Goal: Transaction & Acquisition: Purchase product/service

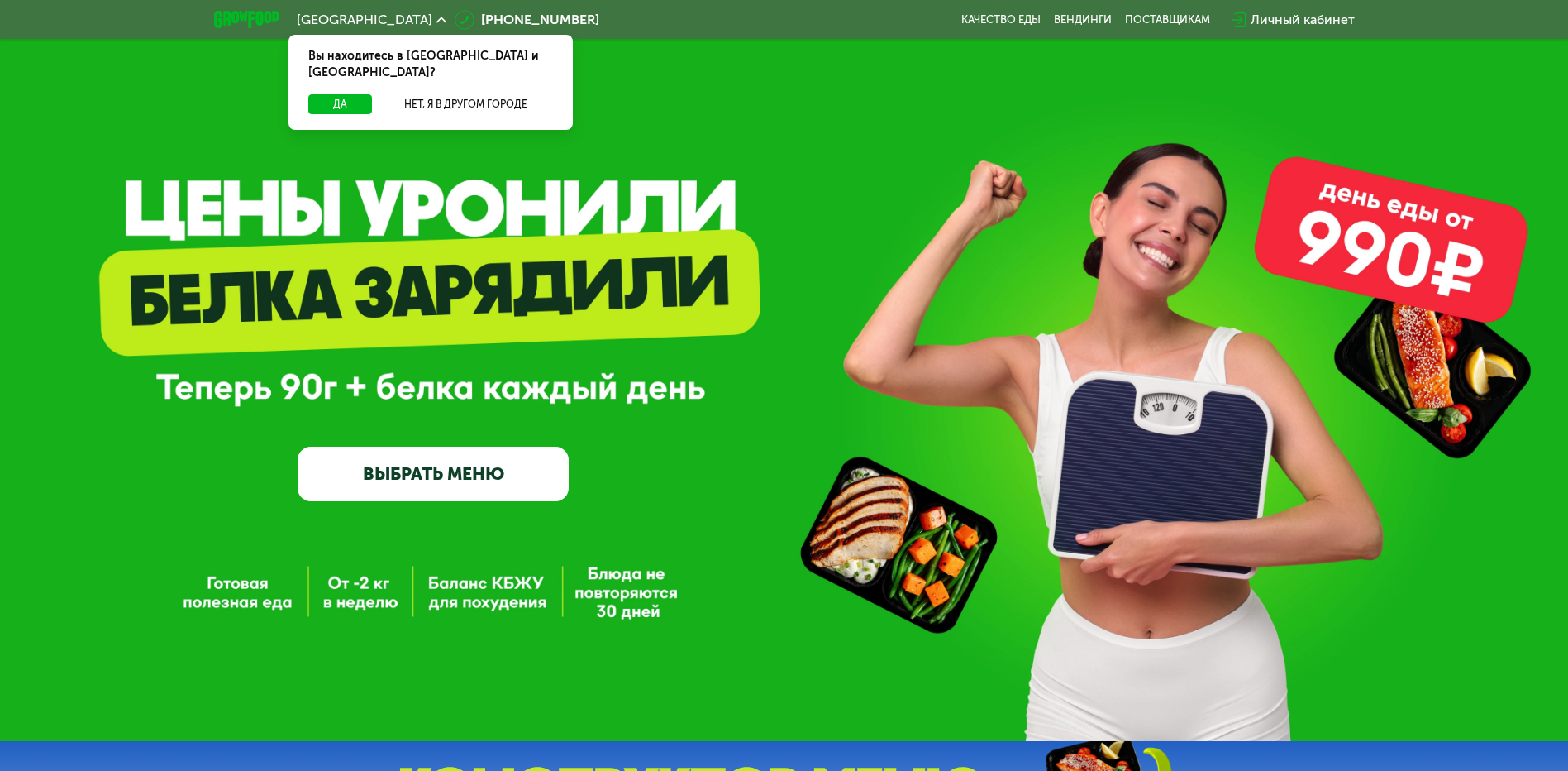
click at [441, 471] on link "ВЫБРАТЬ МЕНЮ" at bounding box center [433, 474] width 271 height 55
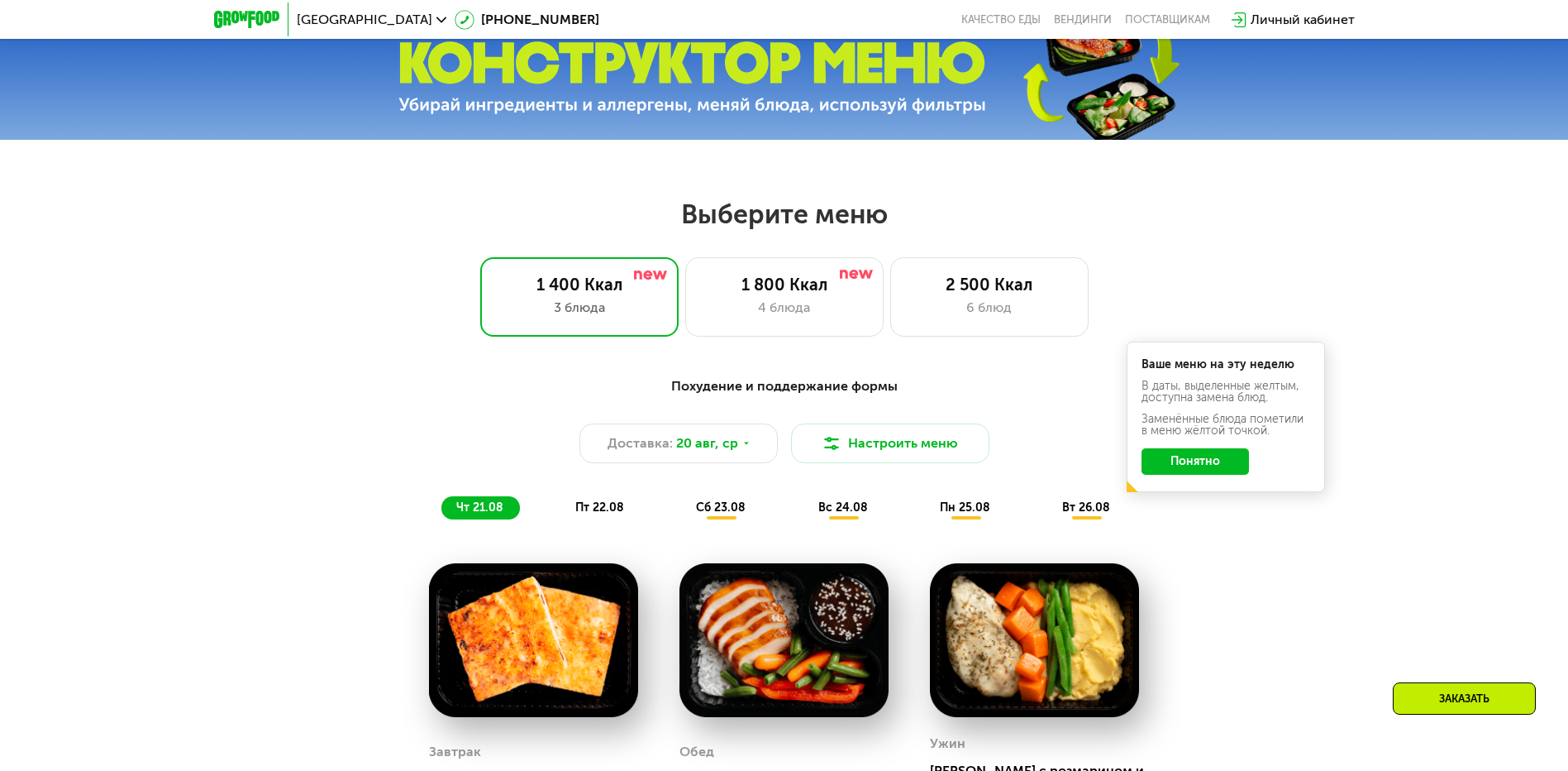
scroll to position [724, 0]
click at [815, 295] on div "1 800 Ккал" at bounding box center [784, 285] width 164 height 20
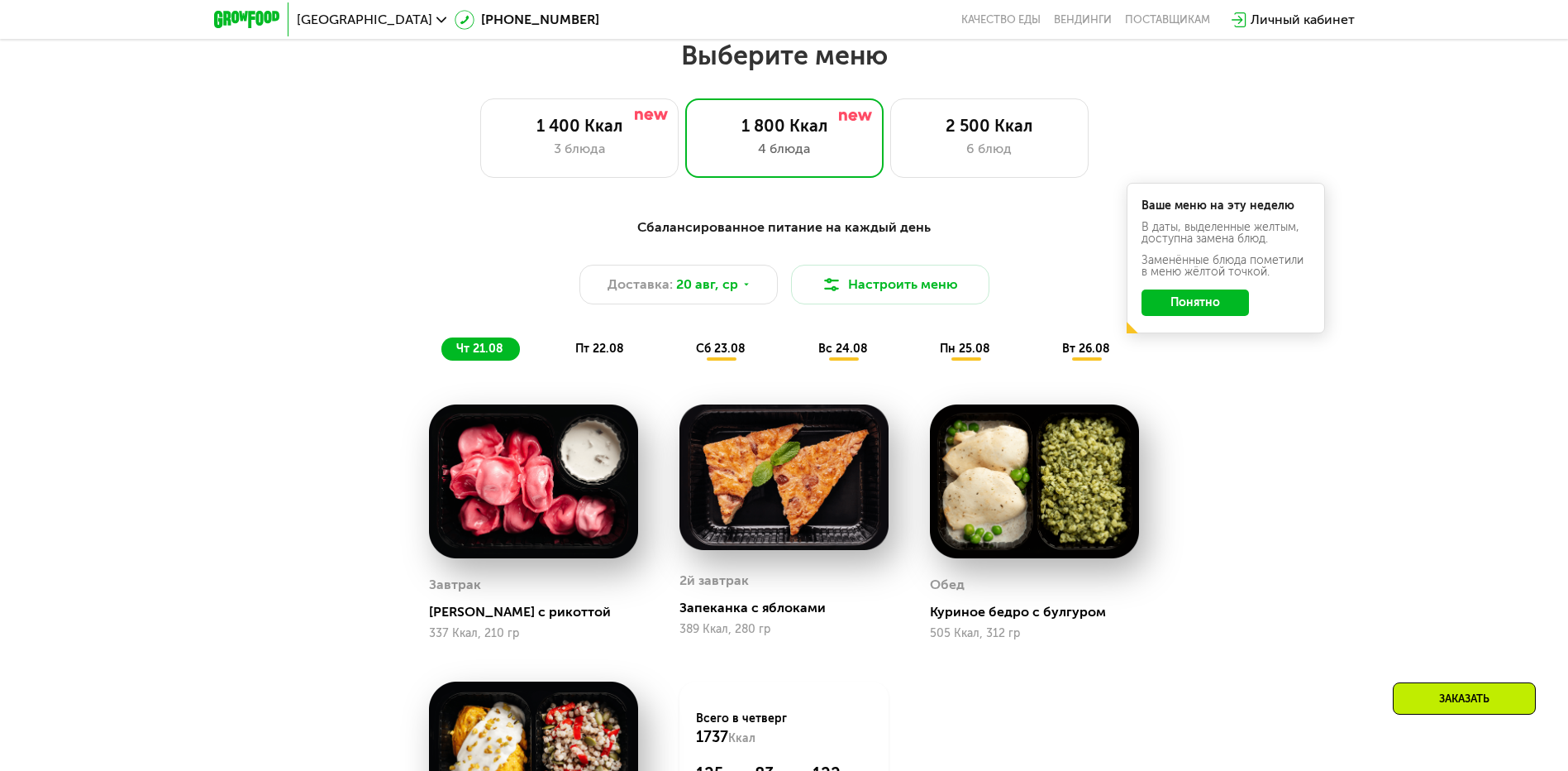
scroll to position [807, 0]
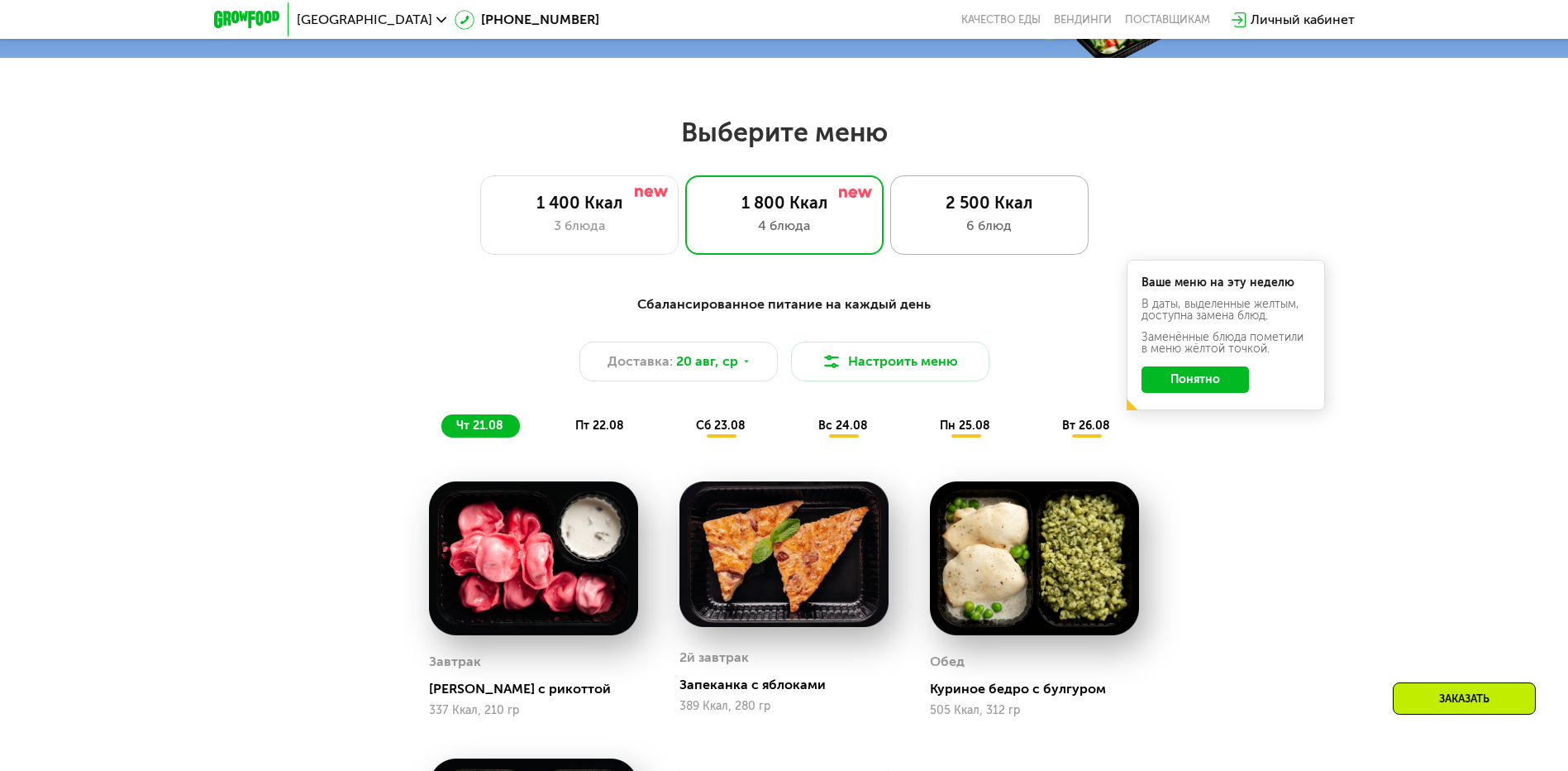
click at [969, 213] on div "2 500 Ккал" at bounding box center [989, 203] width 164 height 20
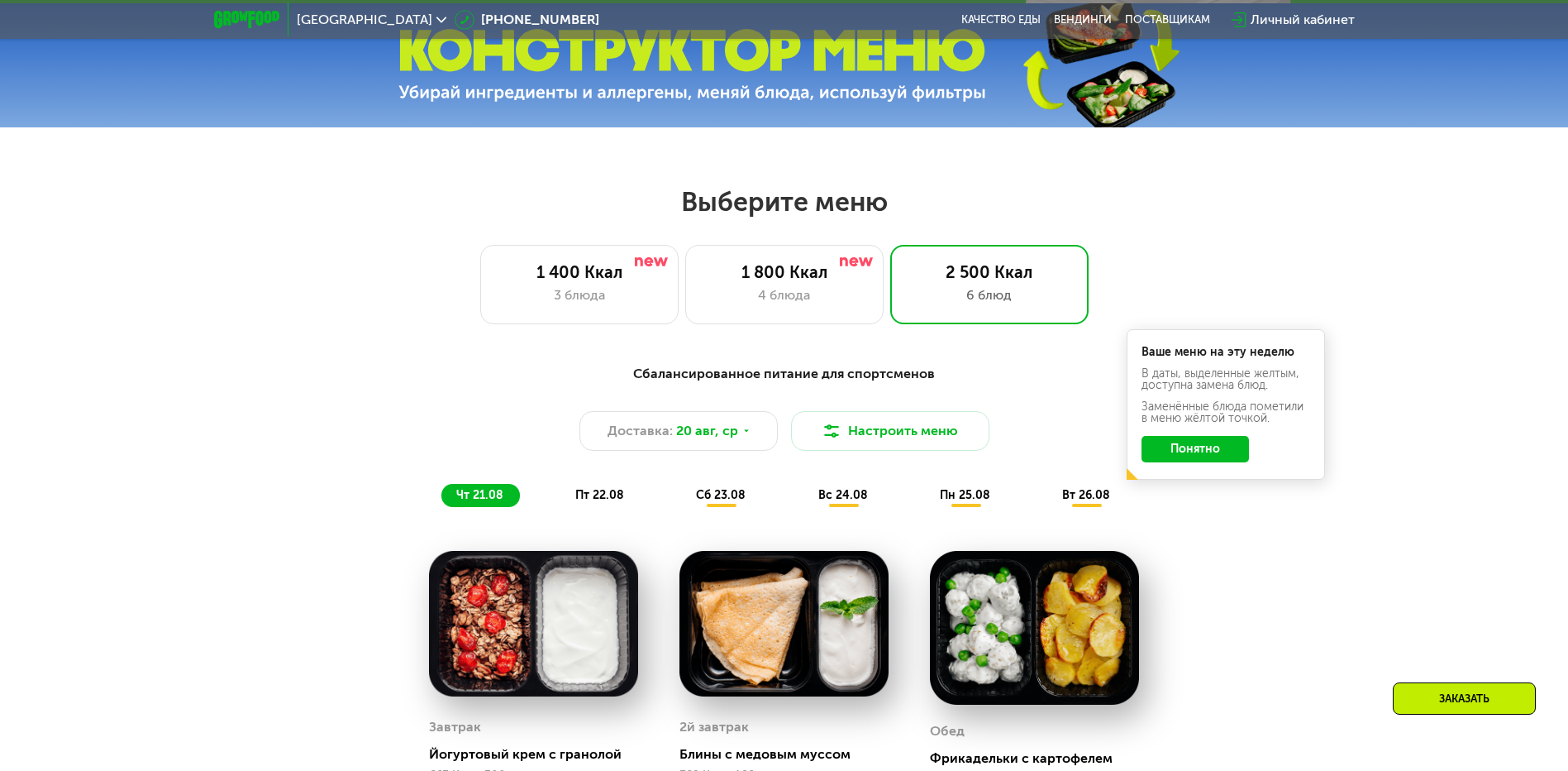
scroll to position [744, 0]
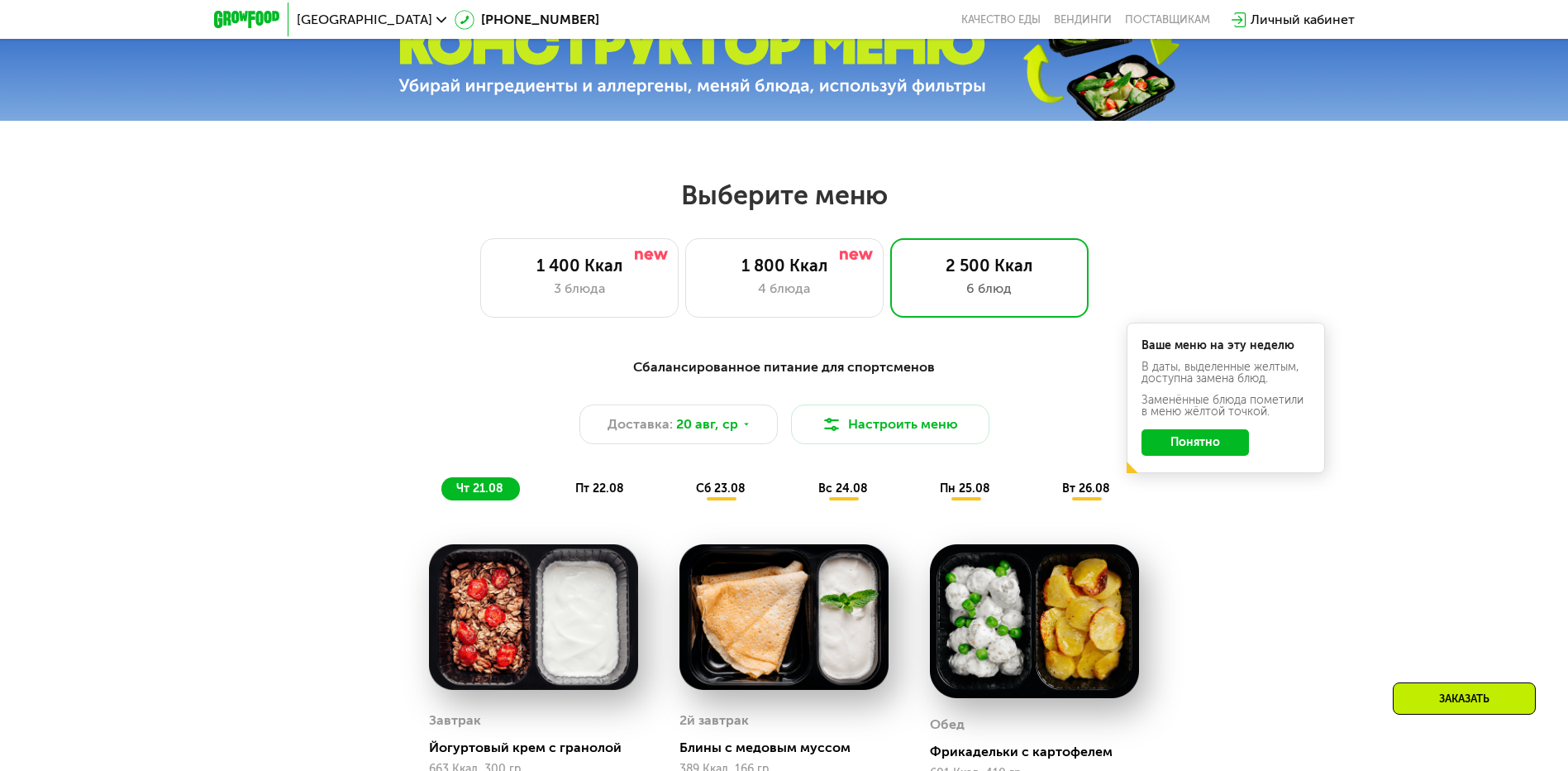
click at [1178, 450] on button "Понятно" at bounding box center [1195, 442] width 107 height 27
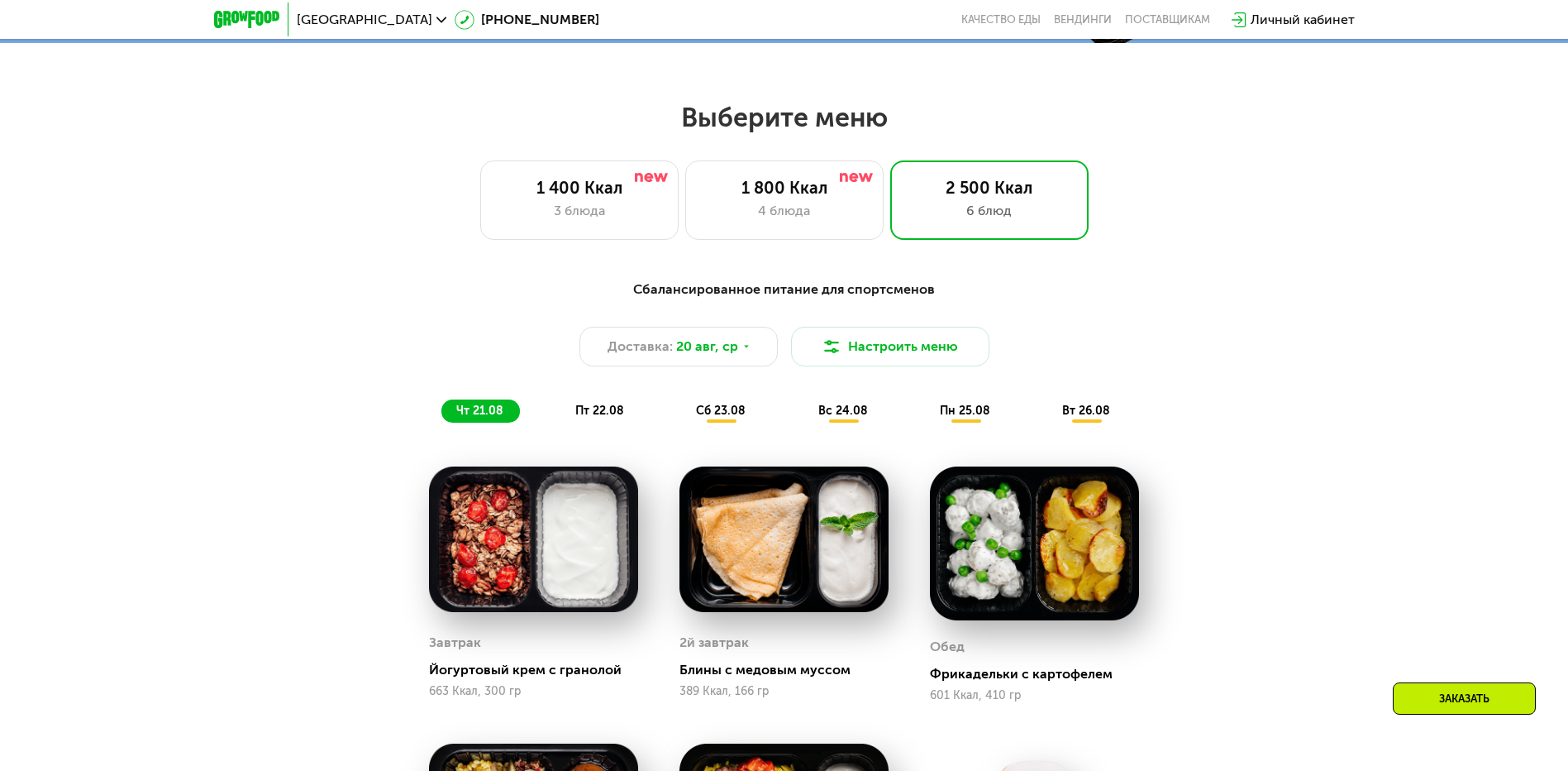
scroll to position [909, 0]
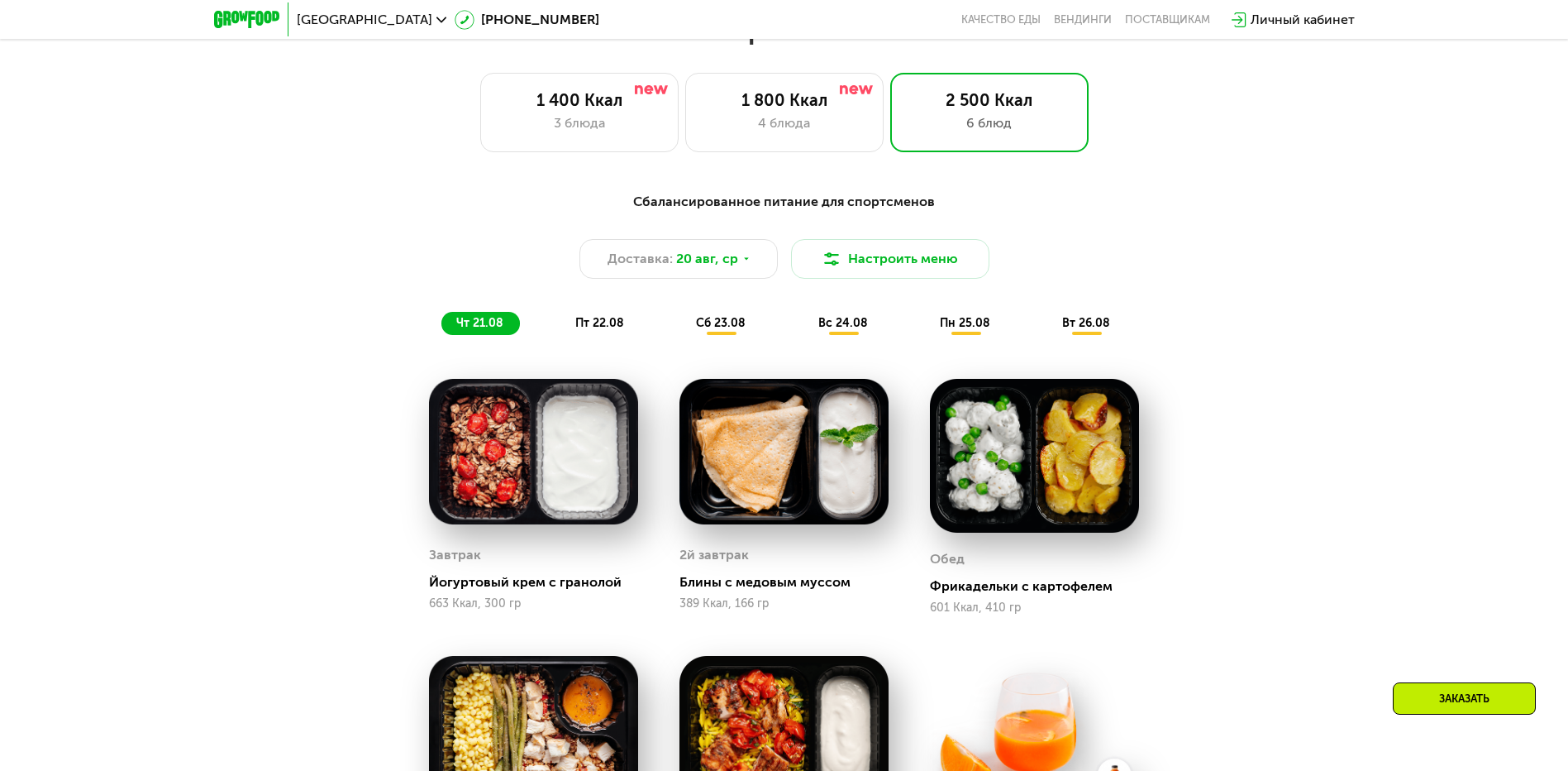
click at [713, 330] on span "сб 23.08" at bounding box center [721, 323] width 49 height 14
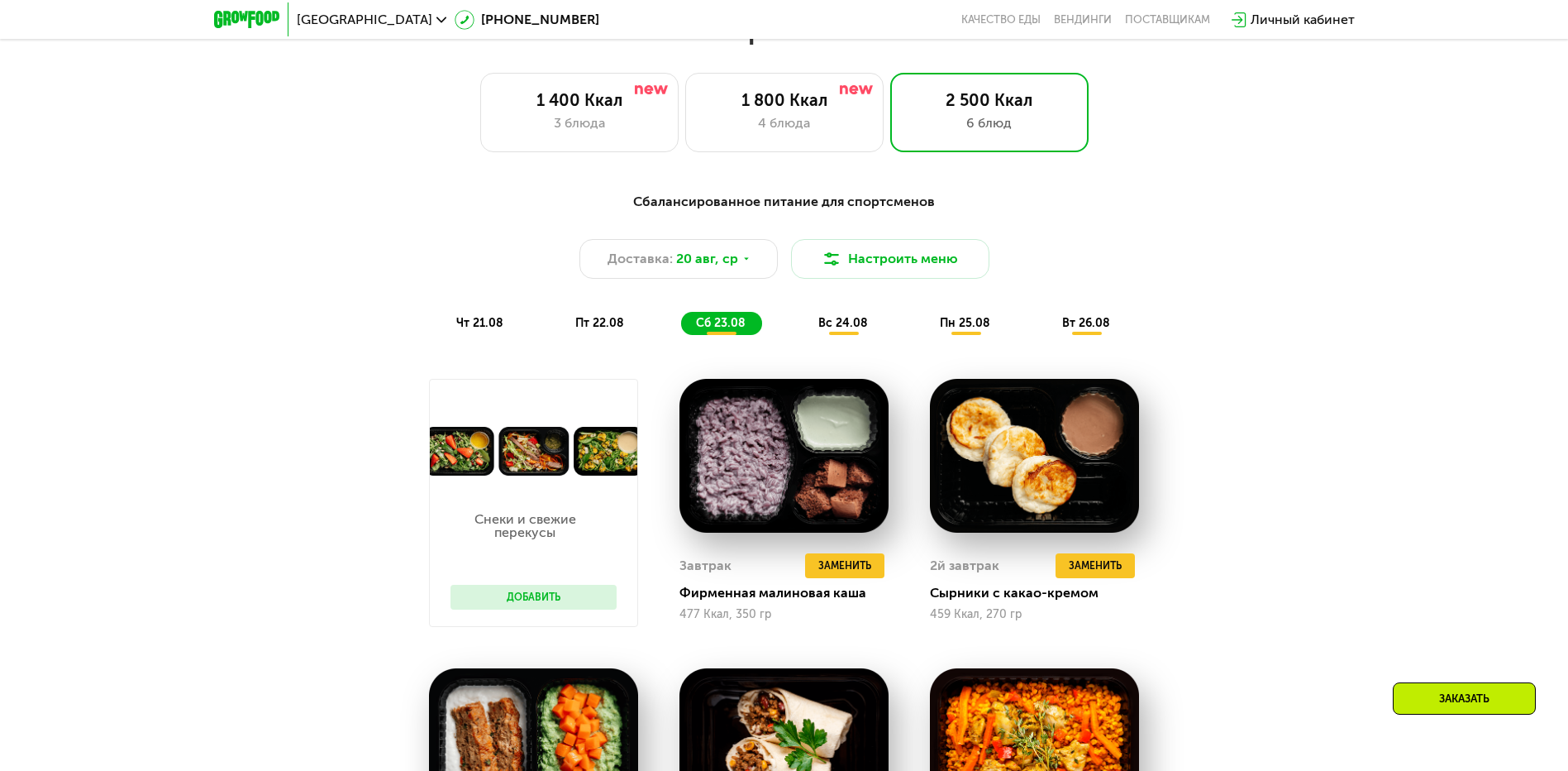
scroll to position [992, 0]
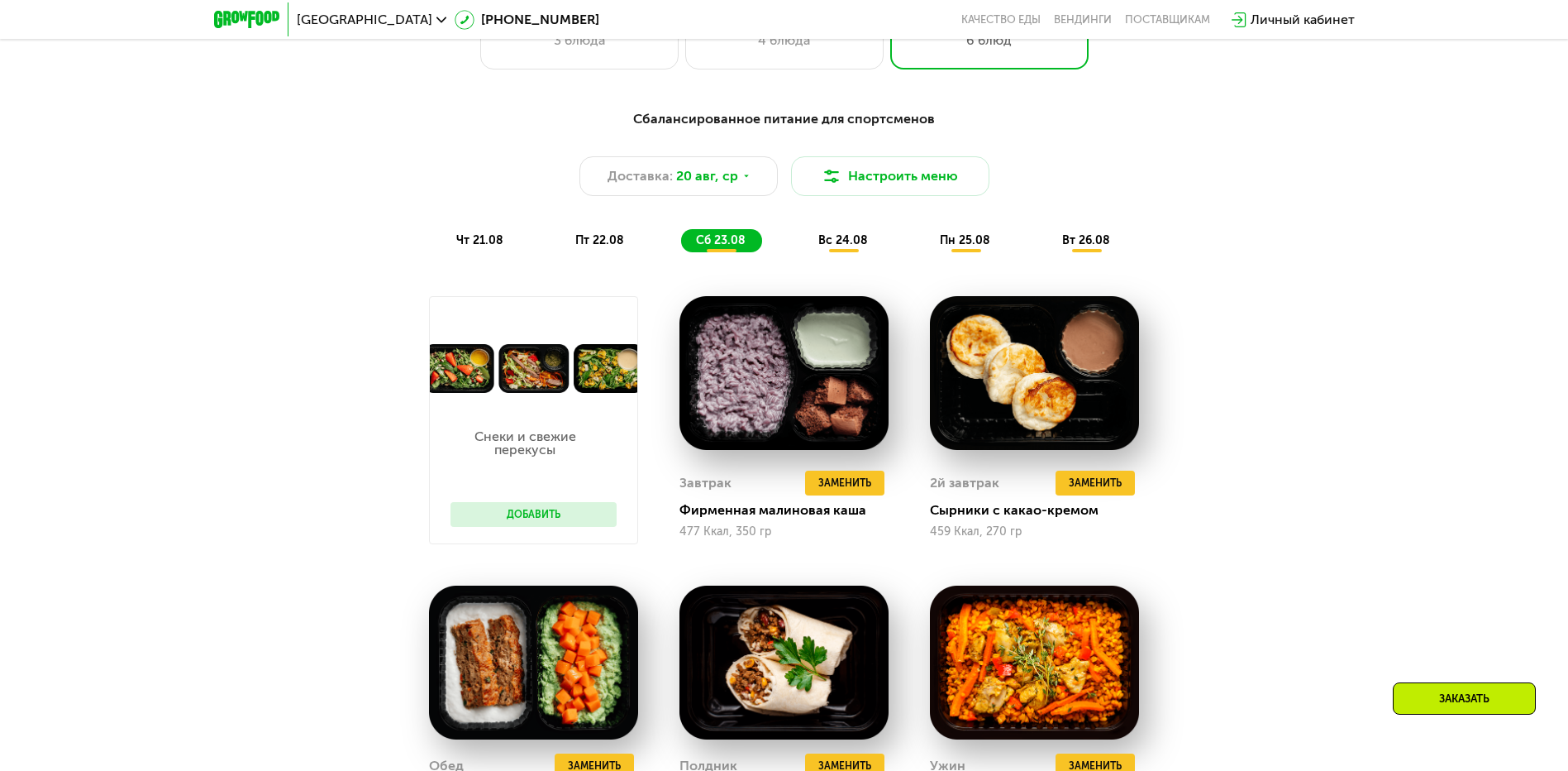
click at [848, 246] on span "вс 24.08" at bounding box center [843, 239] width 49 height 14
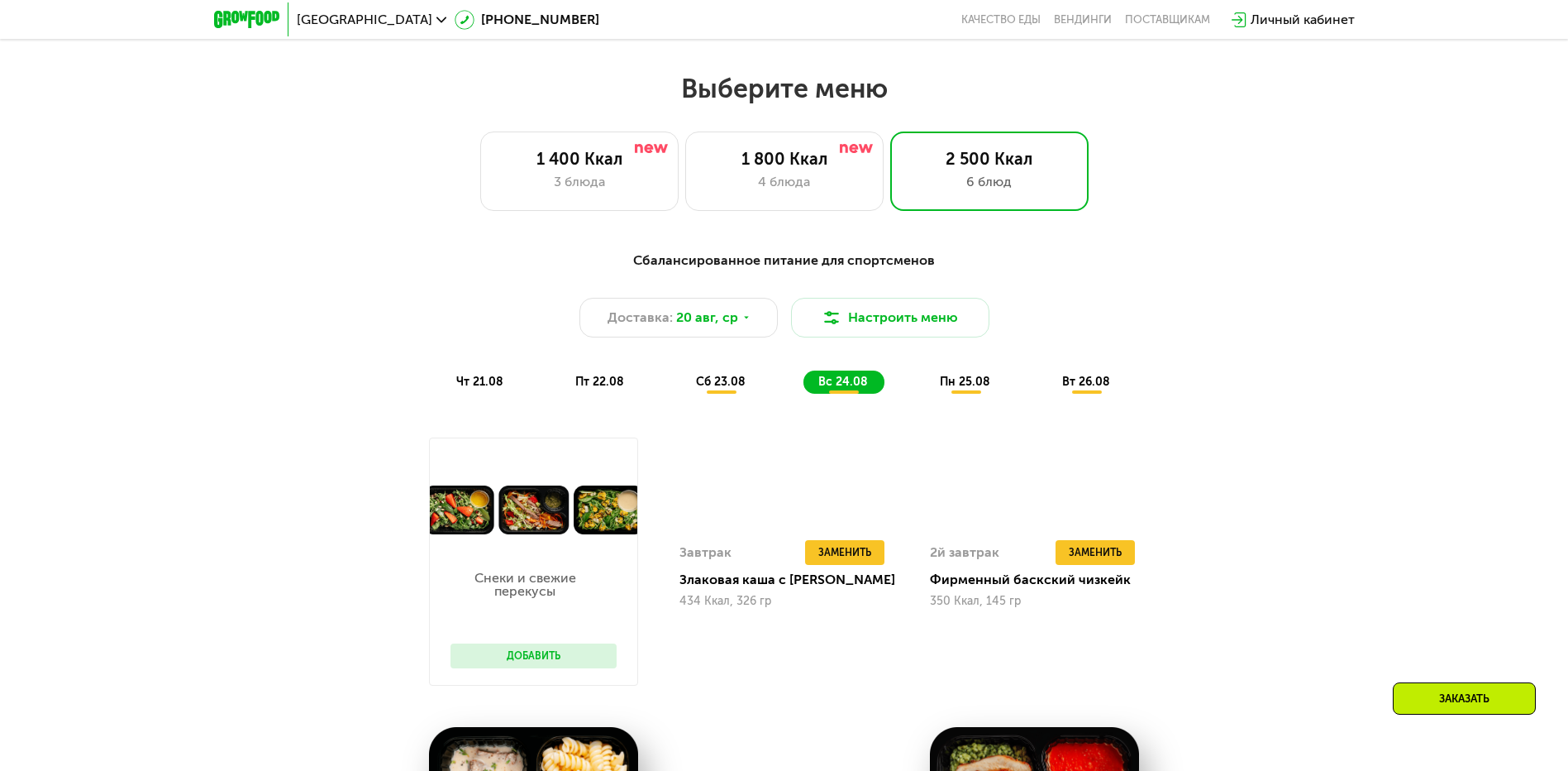
scroll to position [827, 0]
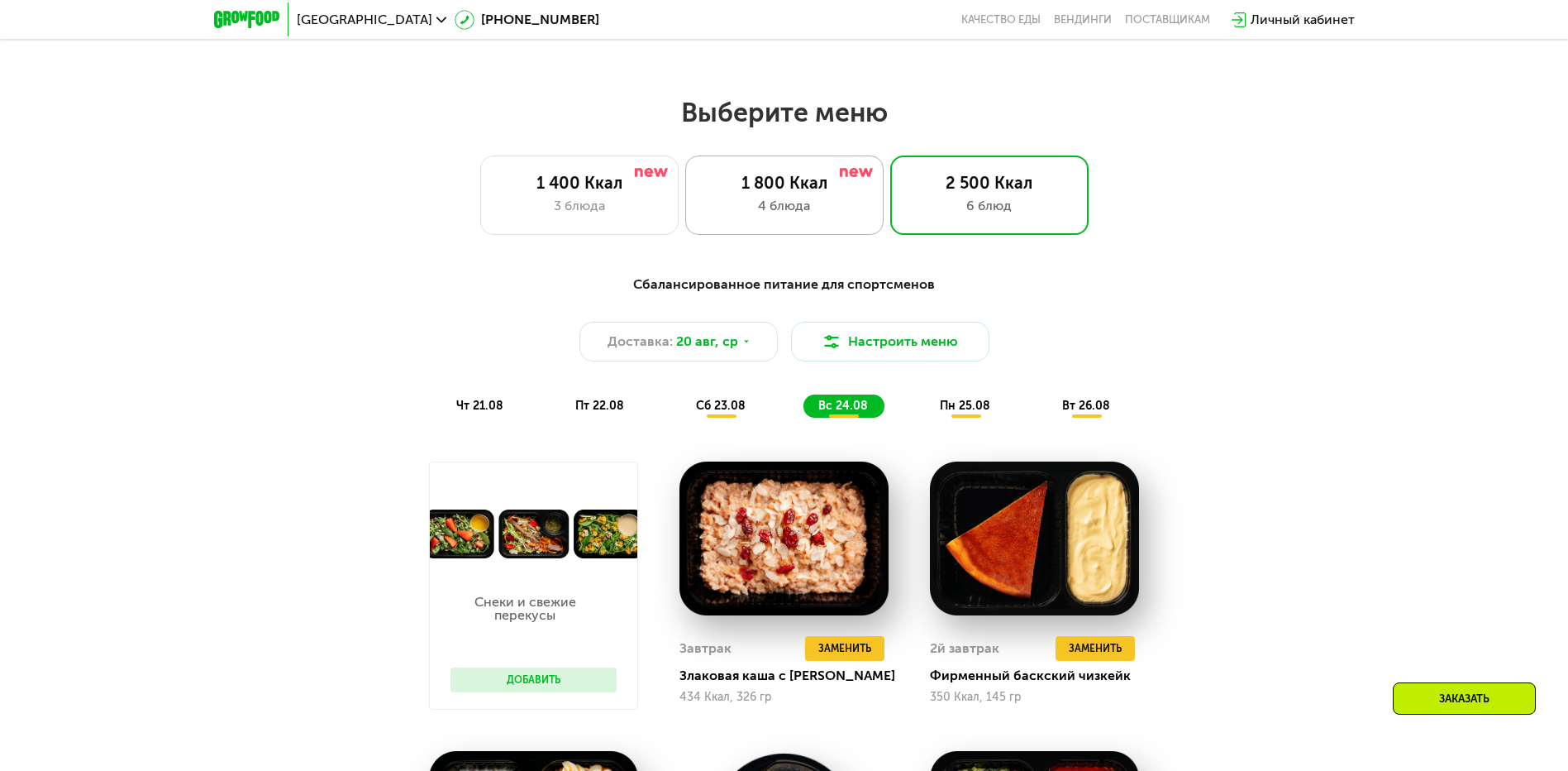
click at [783, 203] on div "4 блюда" at bounding box center [784, 206] width 164 height 20
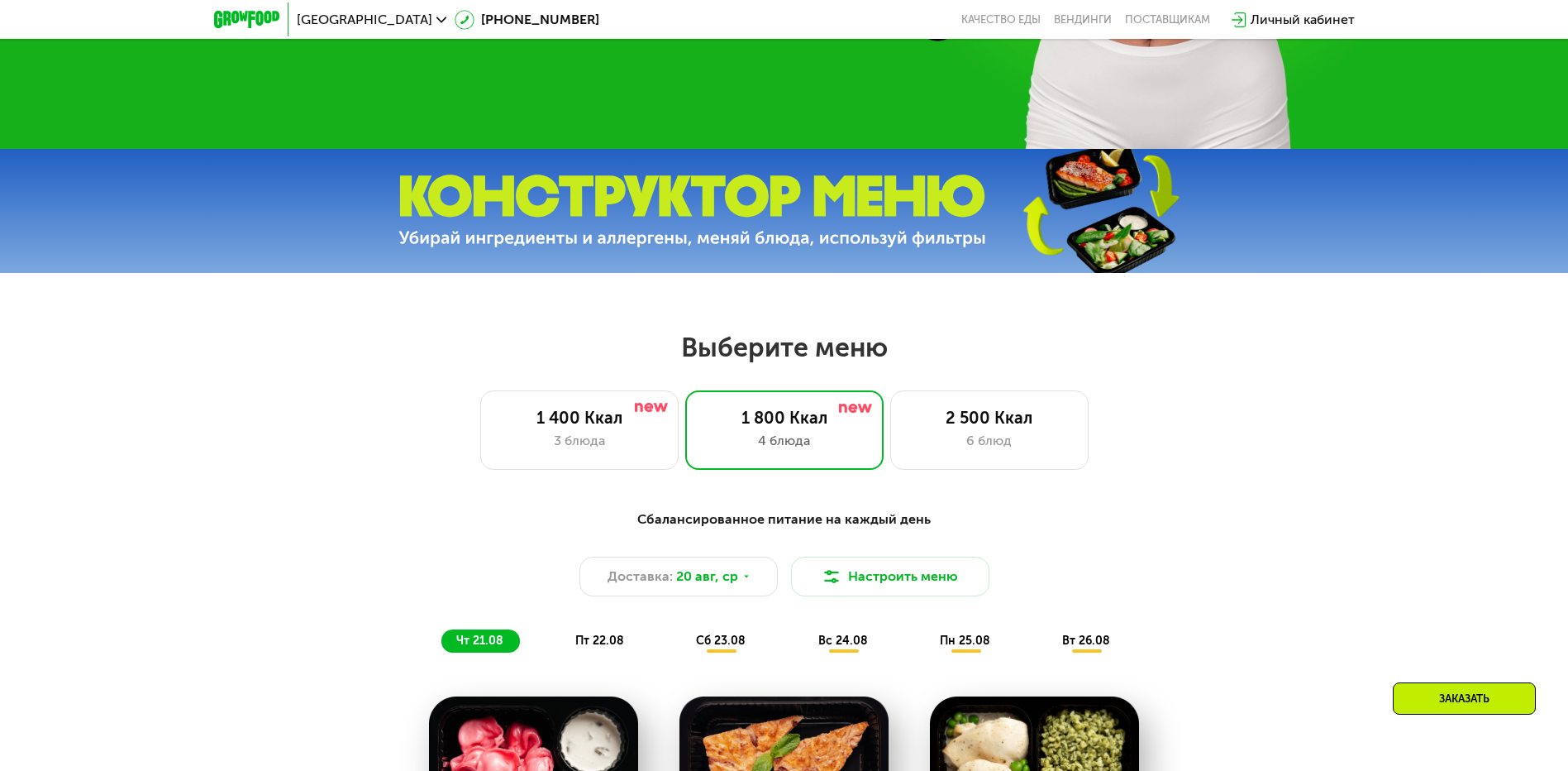
scroll to position [578, 0]
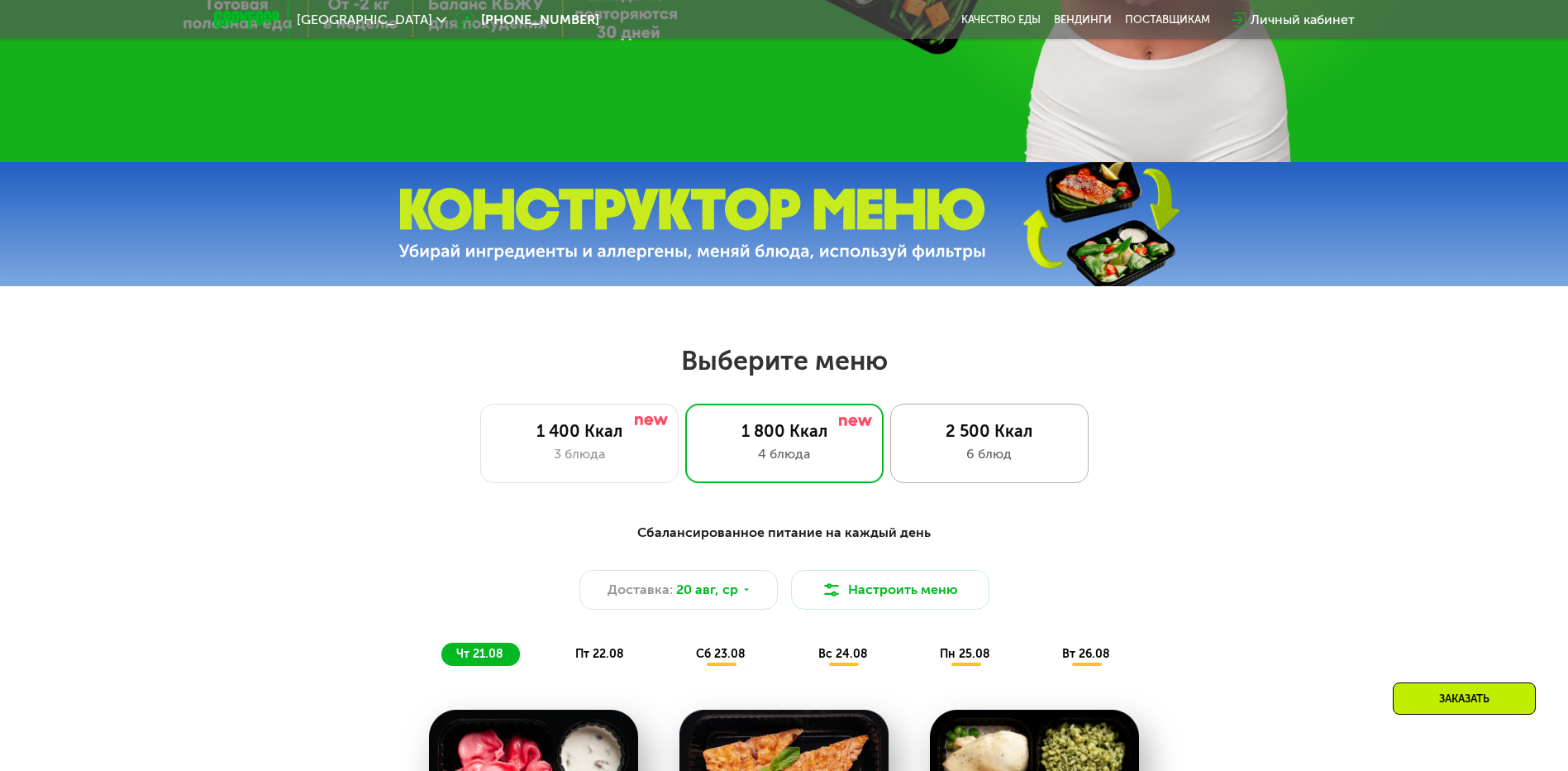
click at [992, 464] on div "6 блюд" at bounding box center [989, 454] width 164 height 20
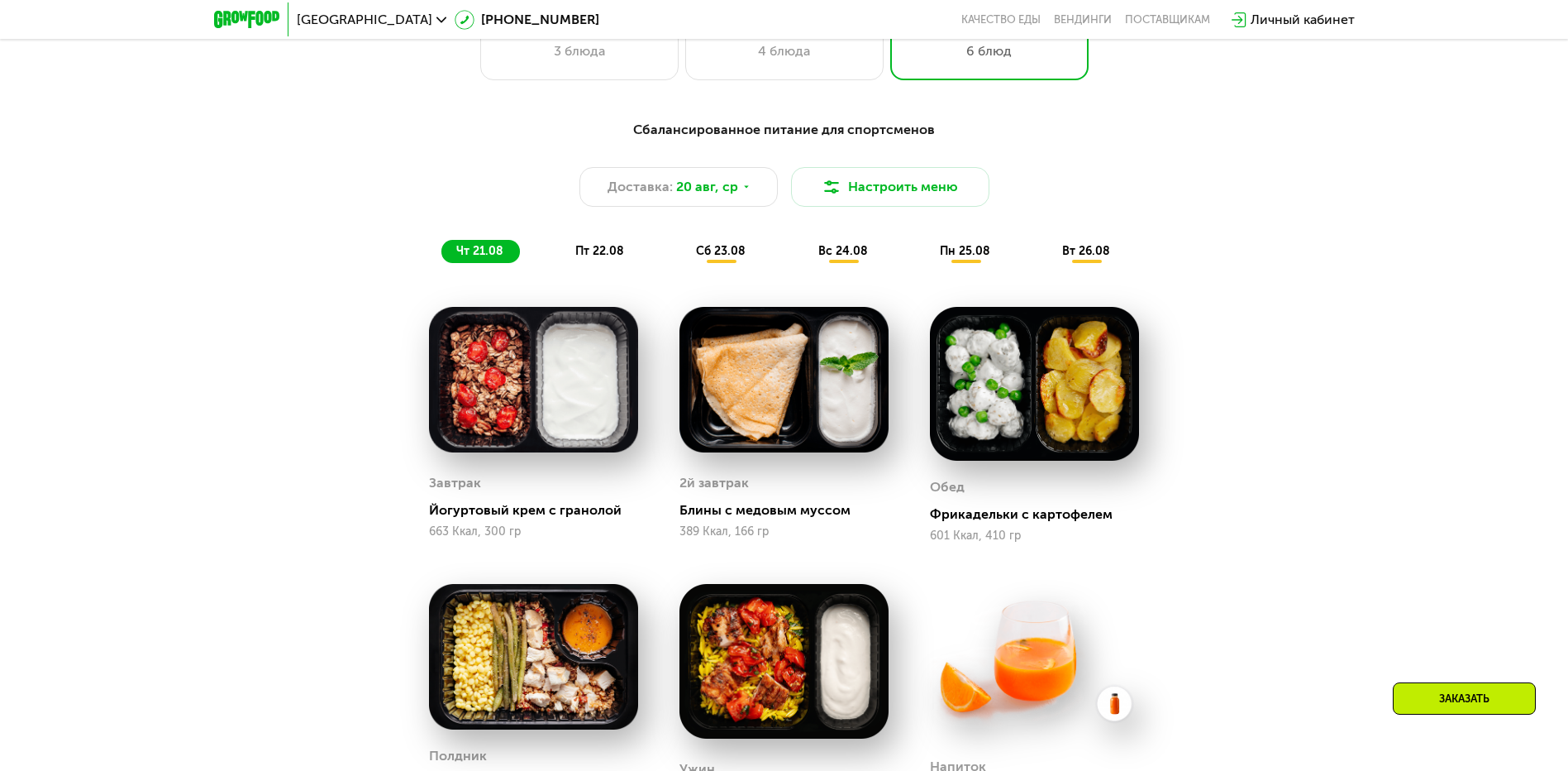
scroll to position [662, 0]
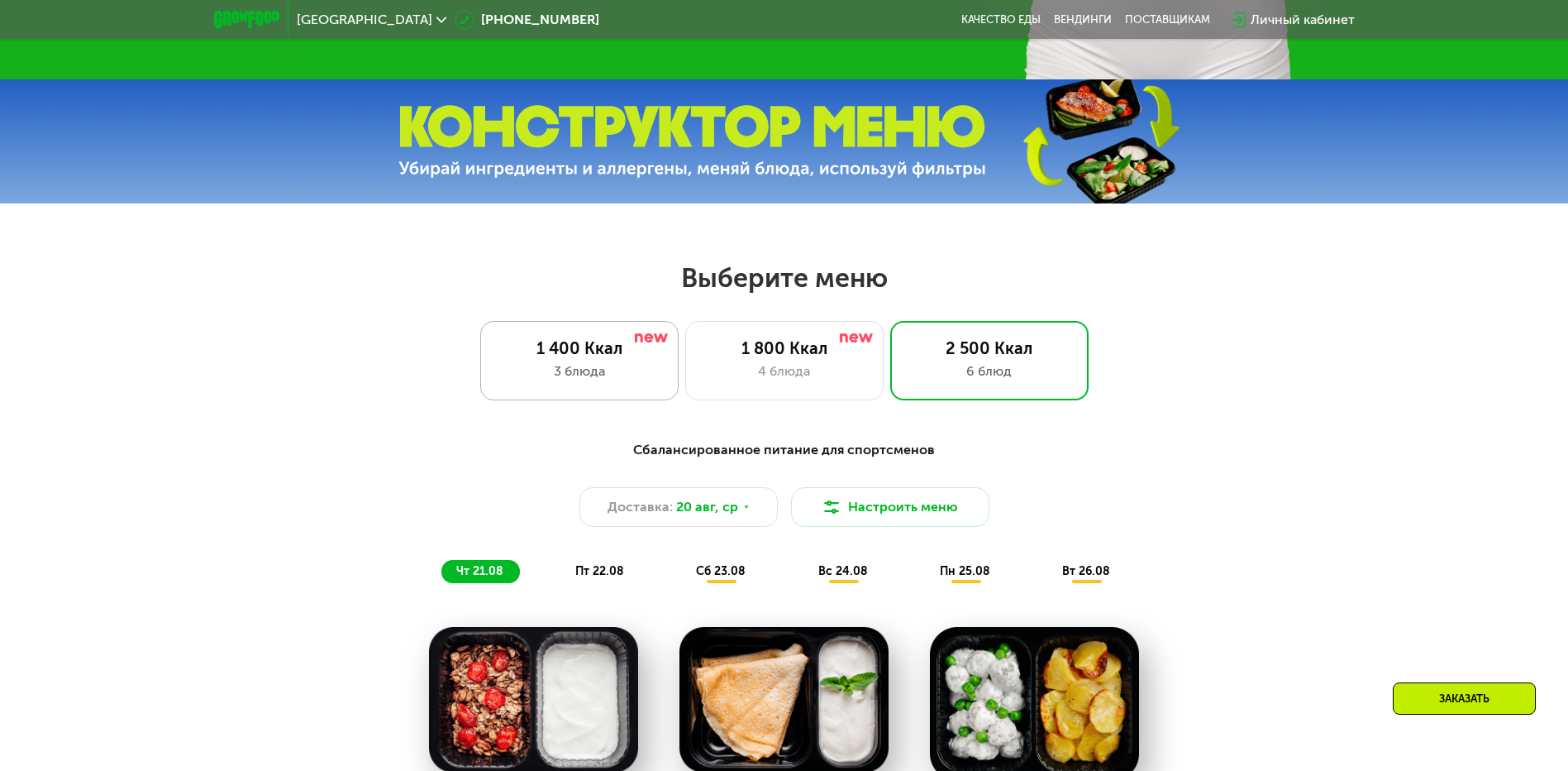
click at [685, 365] on div "1 400 Ккал 3 блюда" at bounding box center [784, 360] width 198 height 80
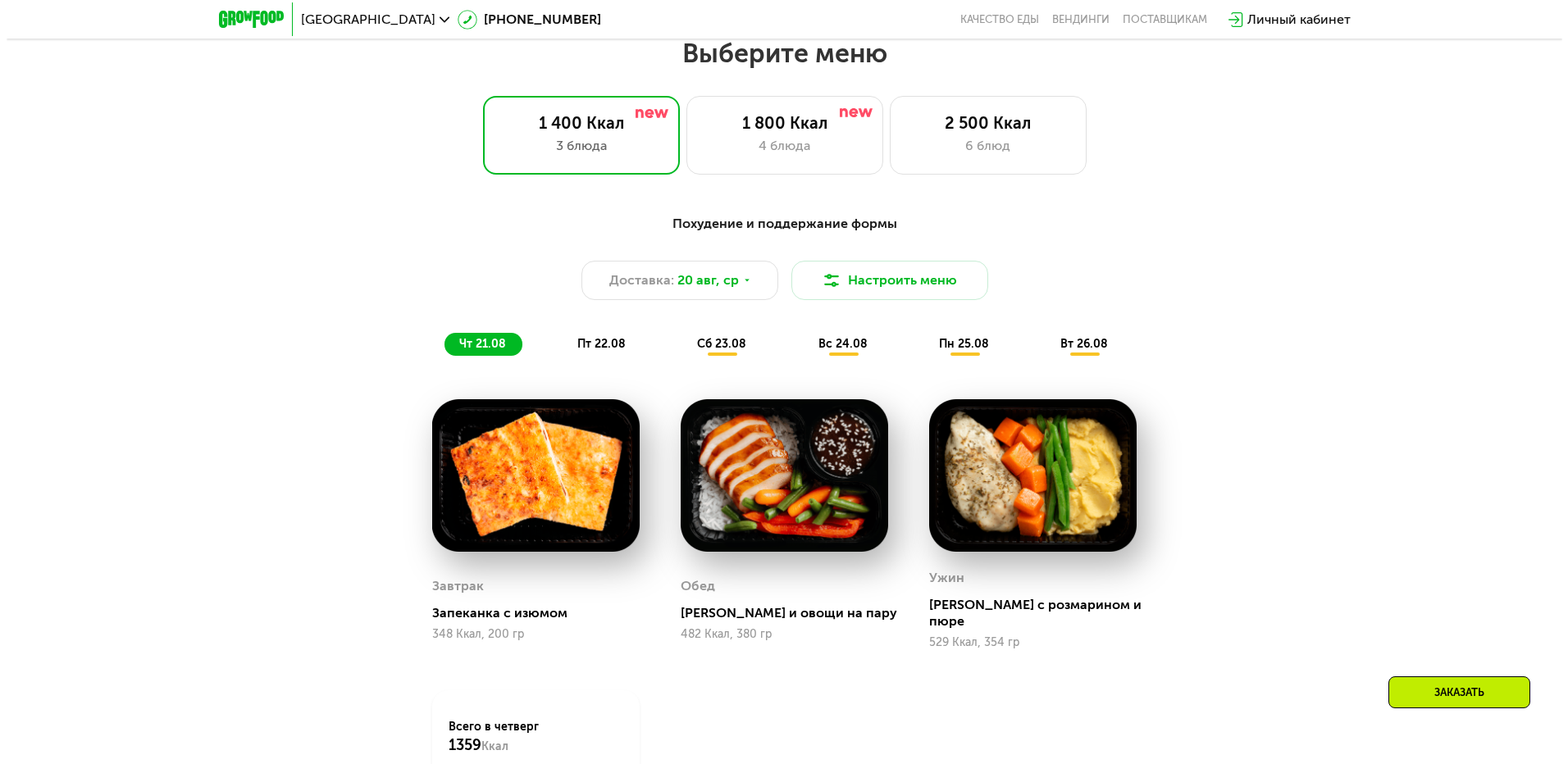
scroll to position [901, 0]
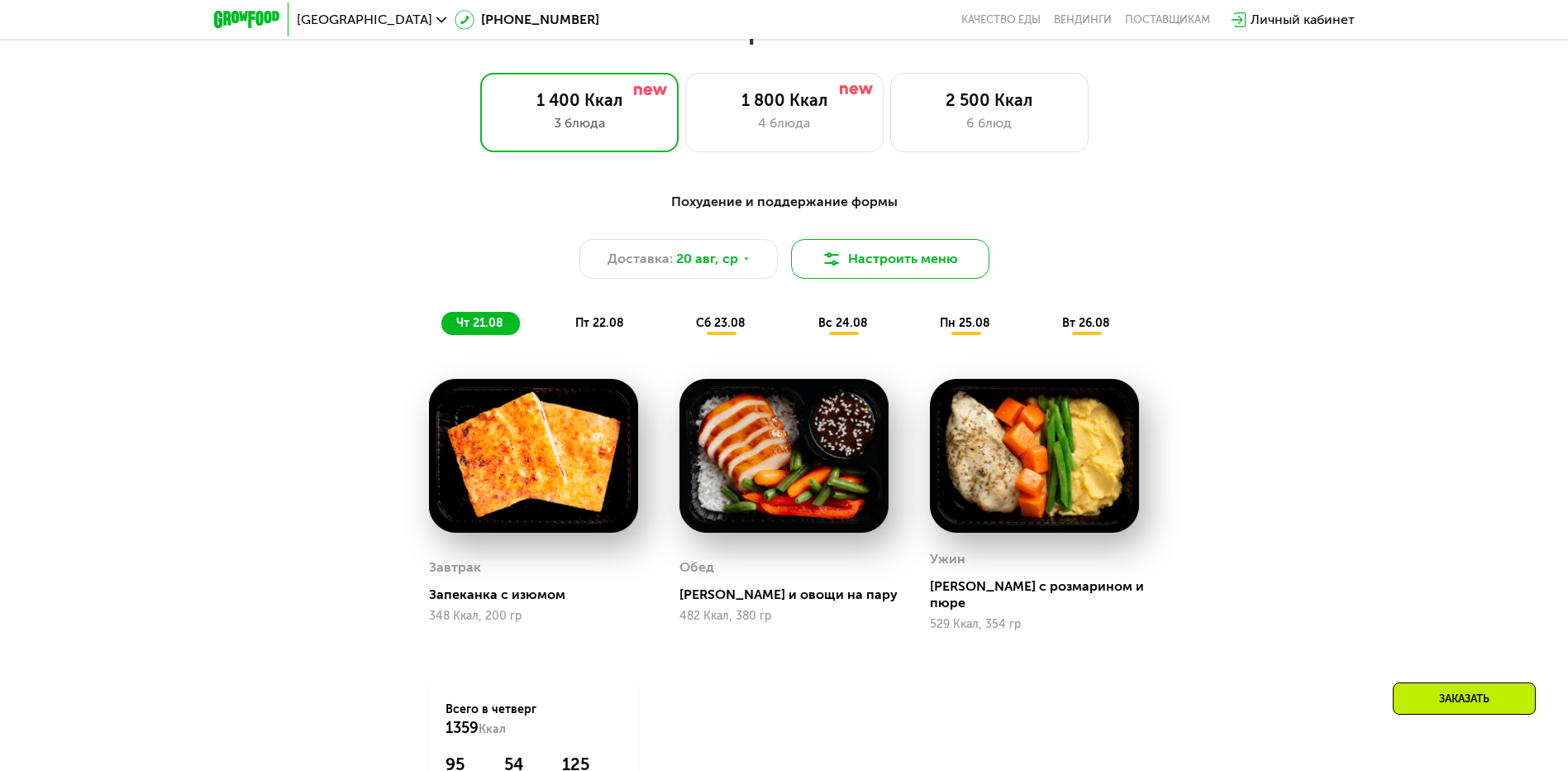
click at [919, 267] on button "Настроить меню" at bounding box center [890, 259] width 198 height 39
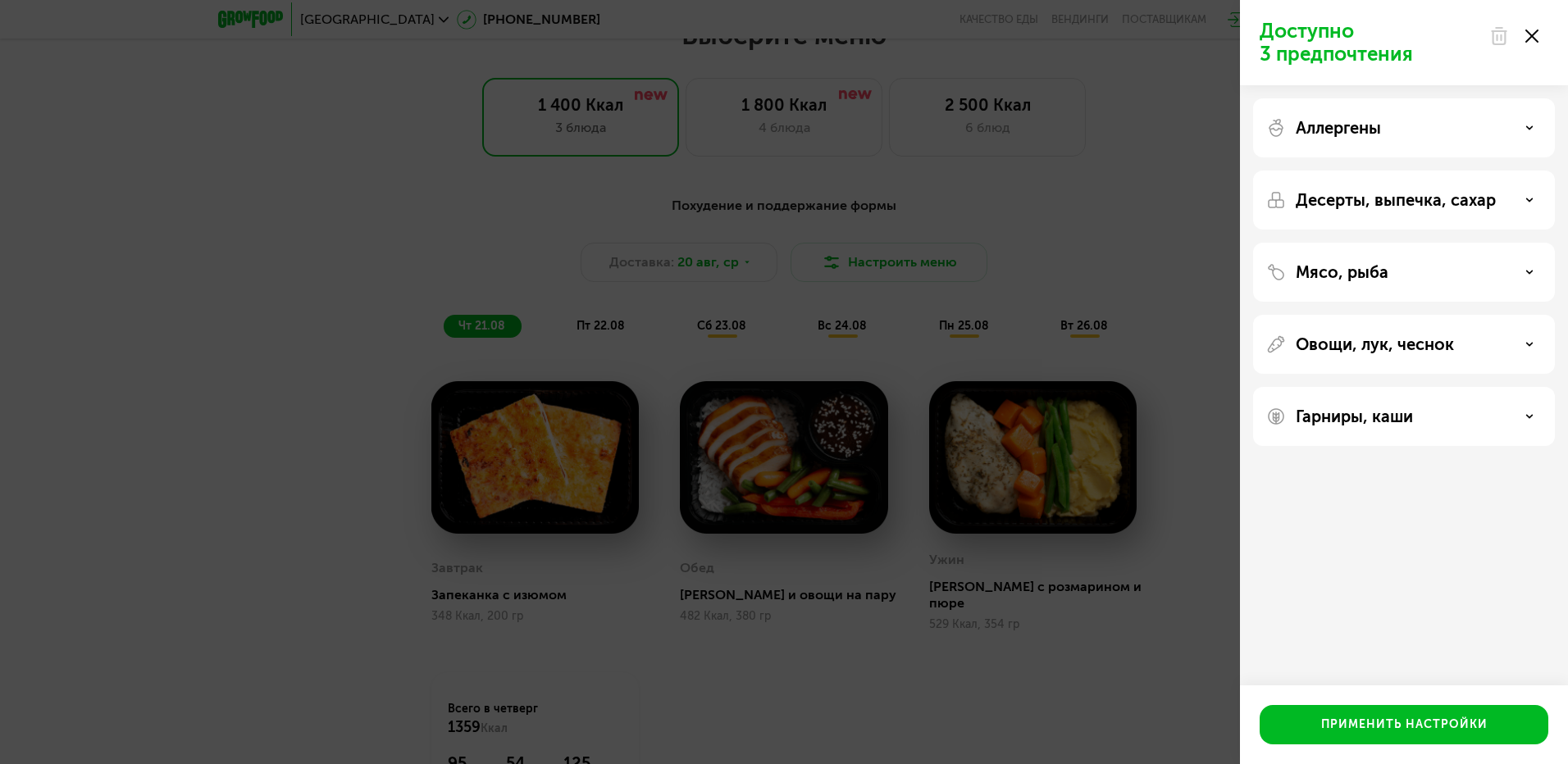
click at [1339, 273] on p "Мясо, рыба" at bounding box center [1342, 273] width 93 height 20
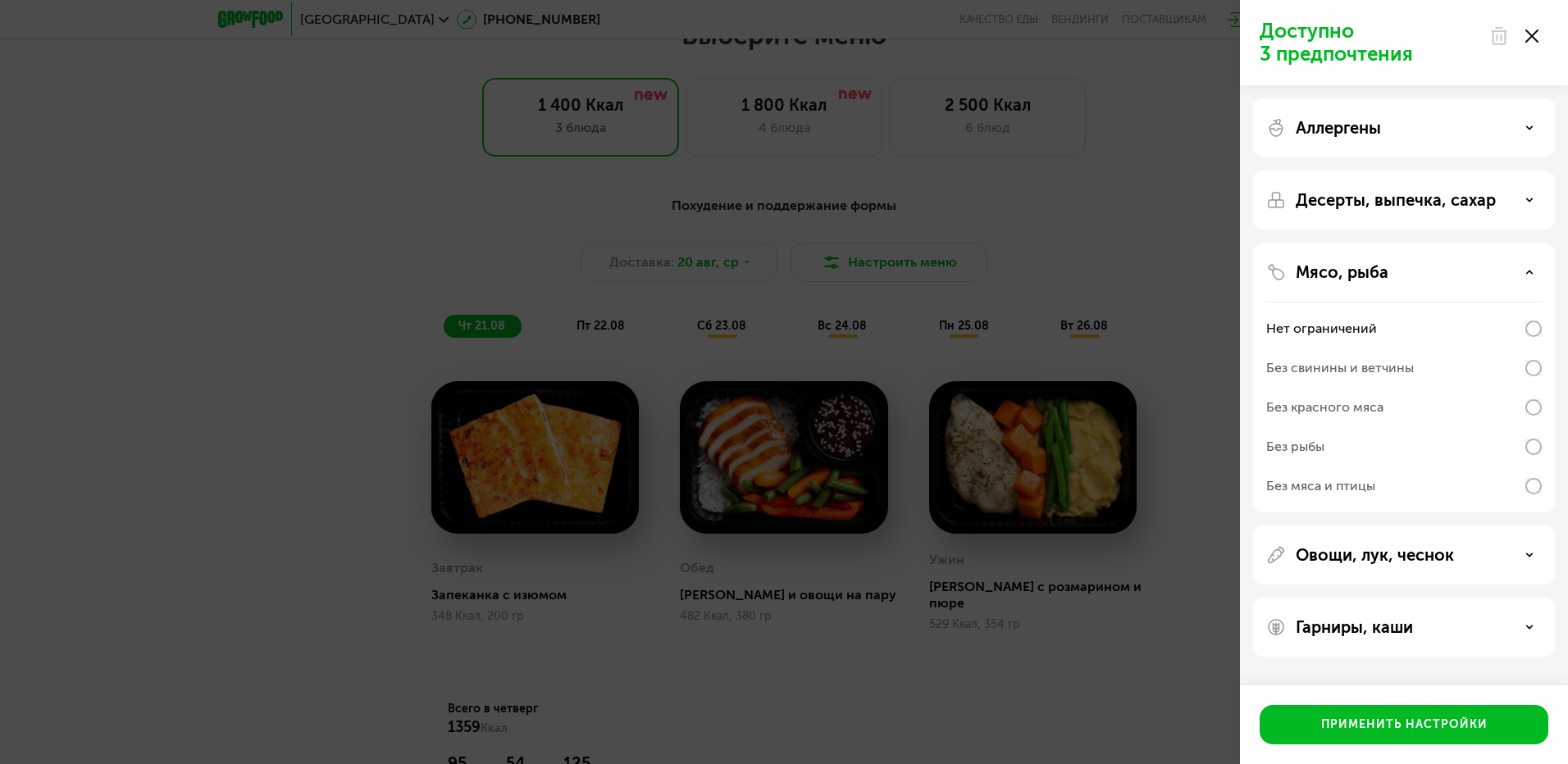
click at [1464, 561] on div "Овощи, лук, чеснок" at bounding box center [1403, 555] width 275 height 20
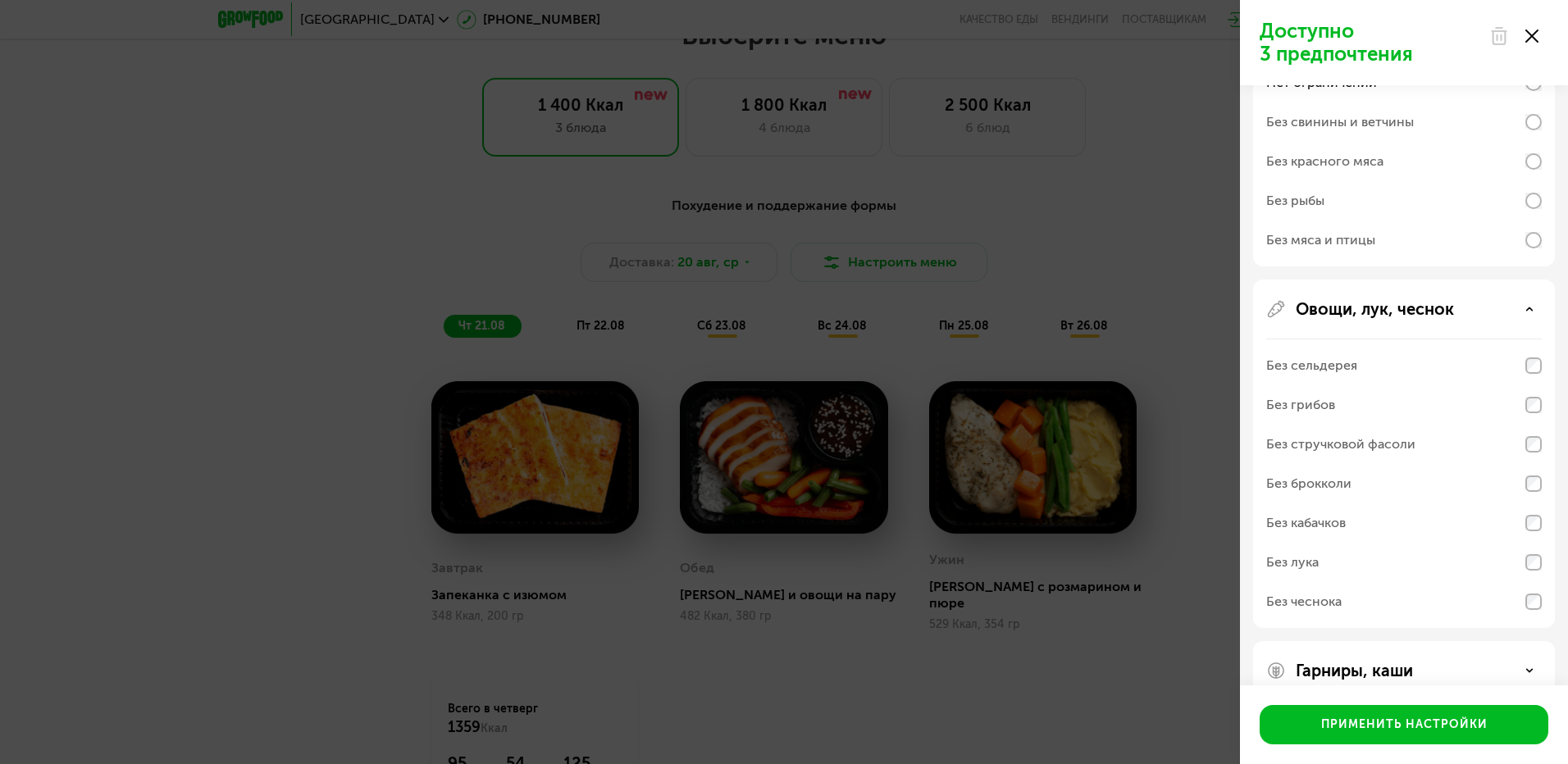
scroll to position [277, 0]
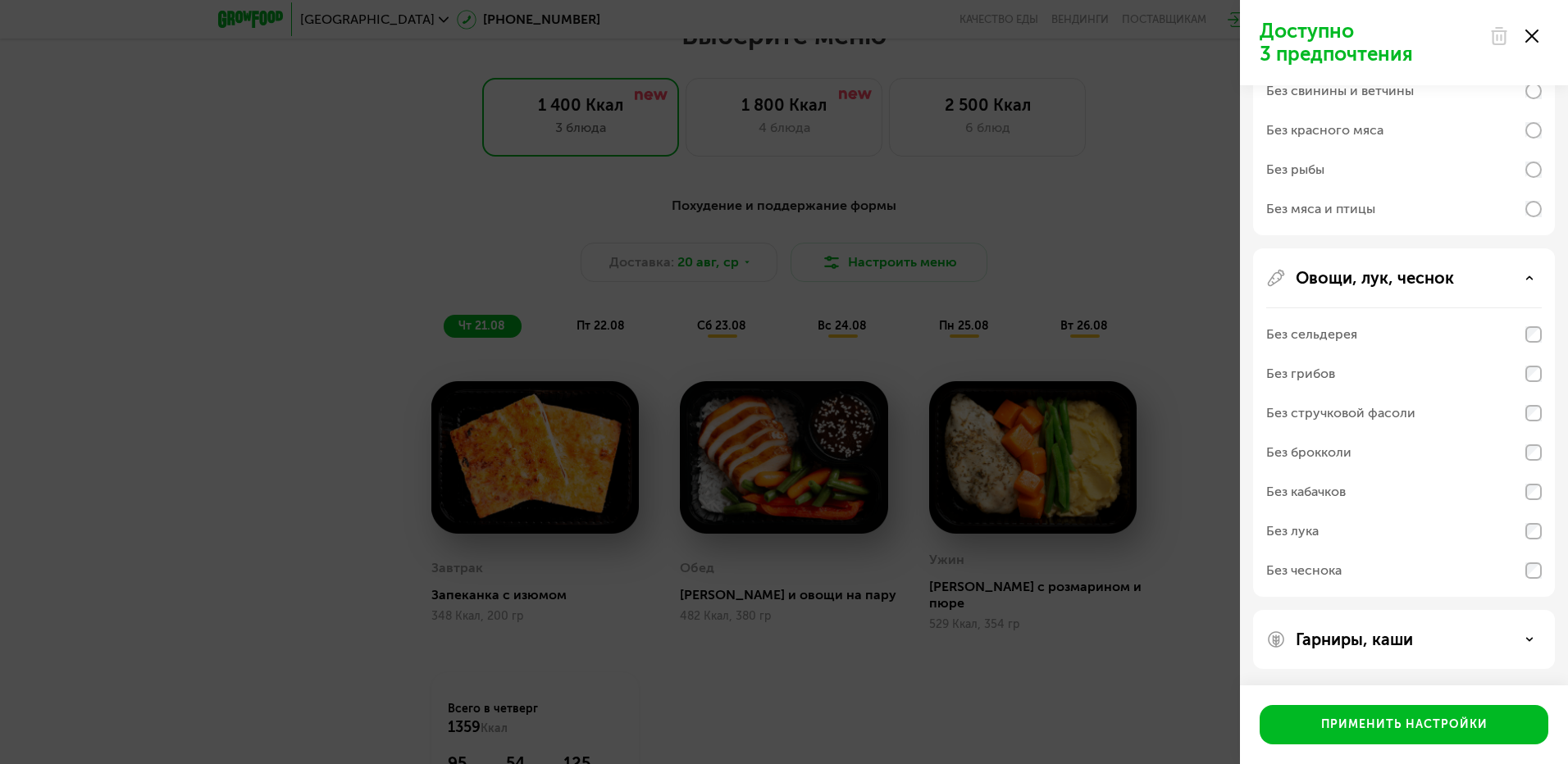
click at [1458, 640] on div "Гарниры, каши" at bounding box center [1403, 640] width 275 height 20
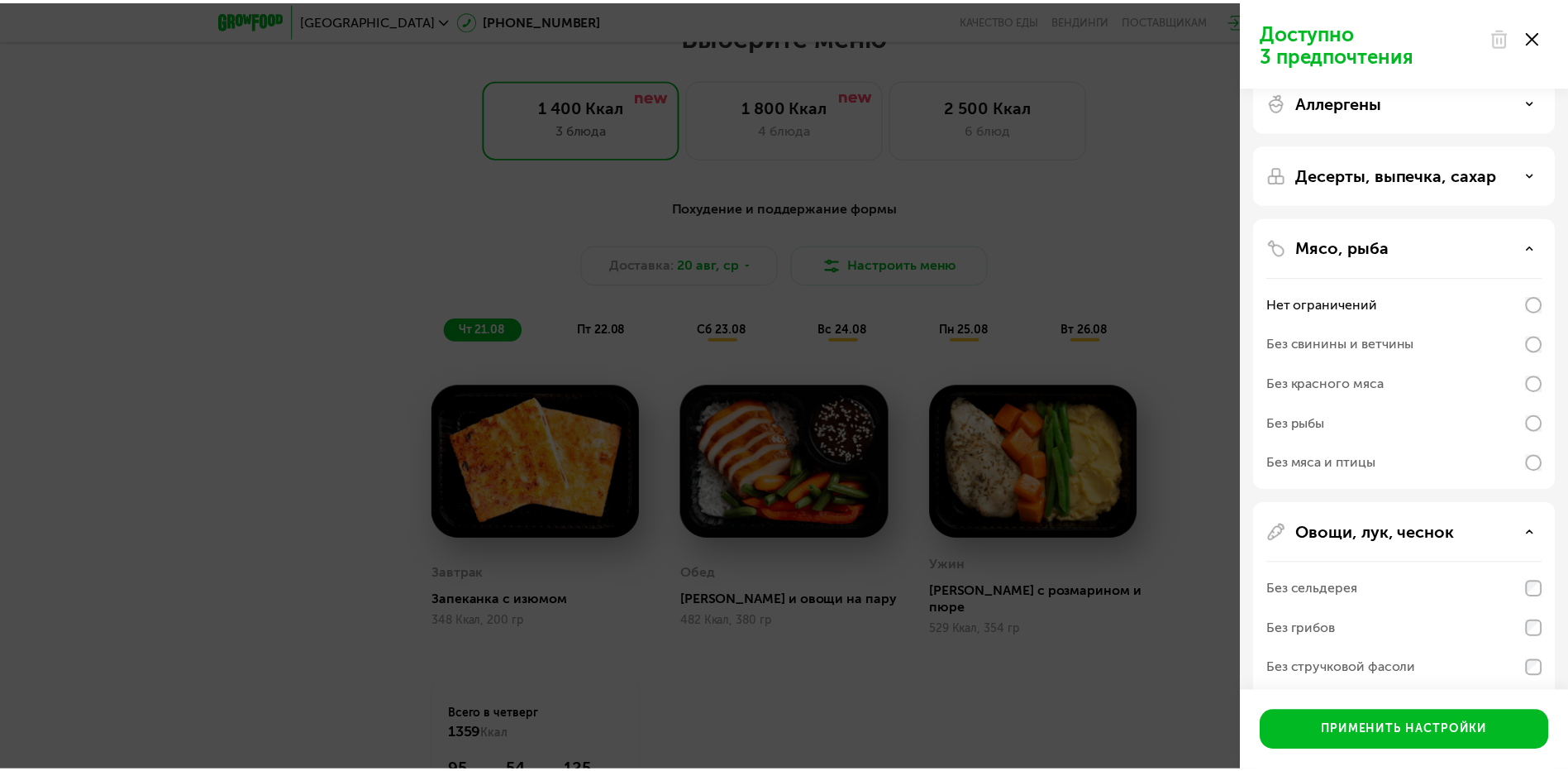
scroll to position [0, 0]
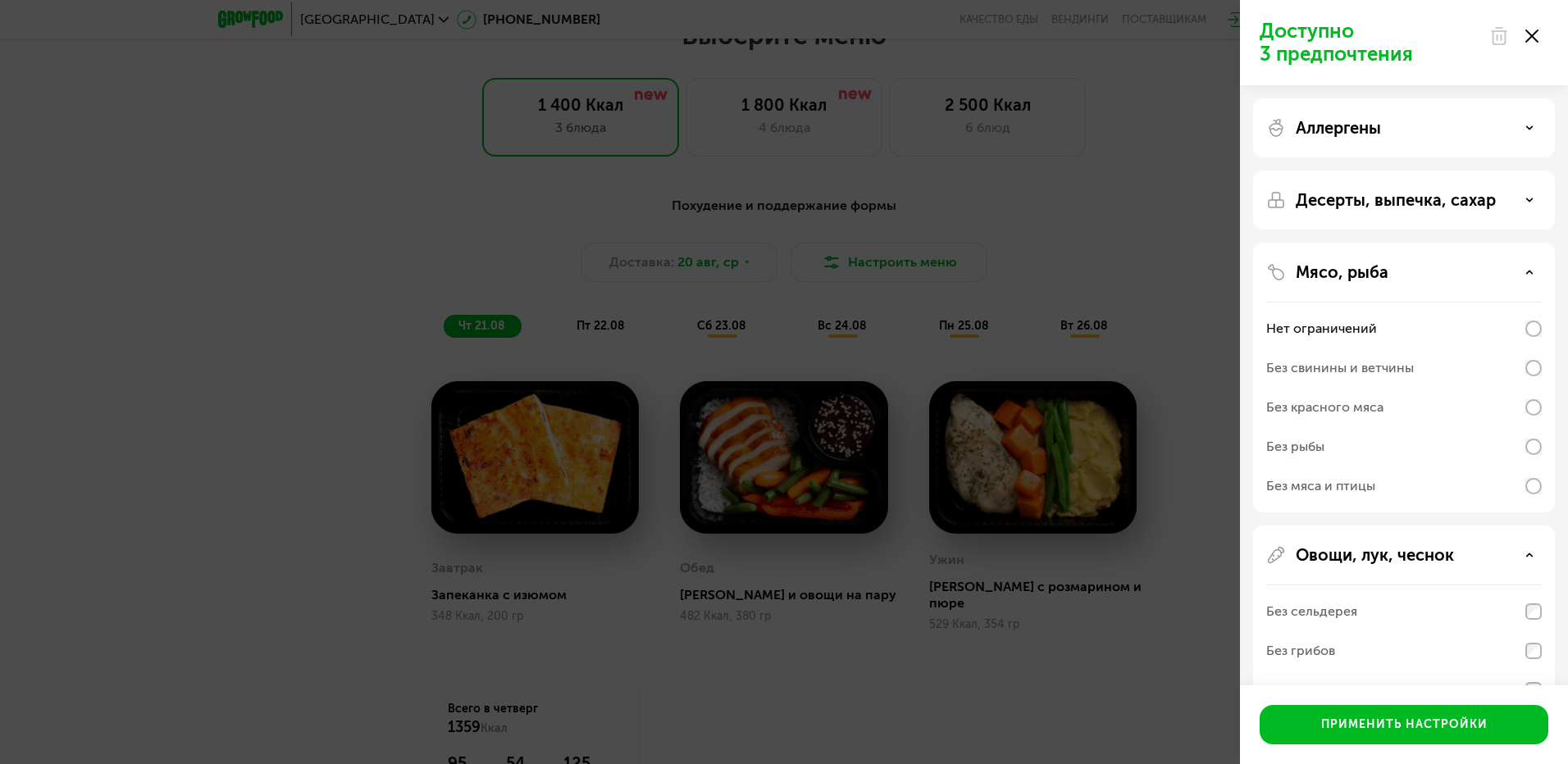
click at [1389, 205] on p "Десерты, выпечка, сахар" at bounding box center [1395, 200] width 200 height 20
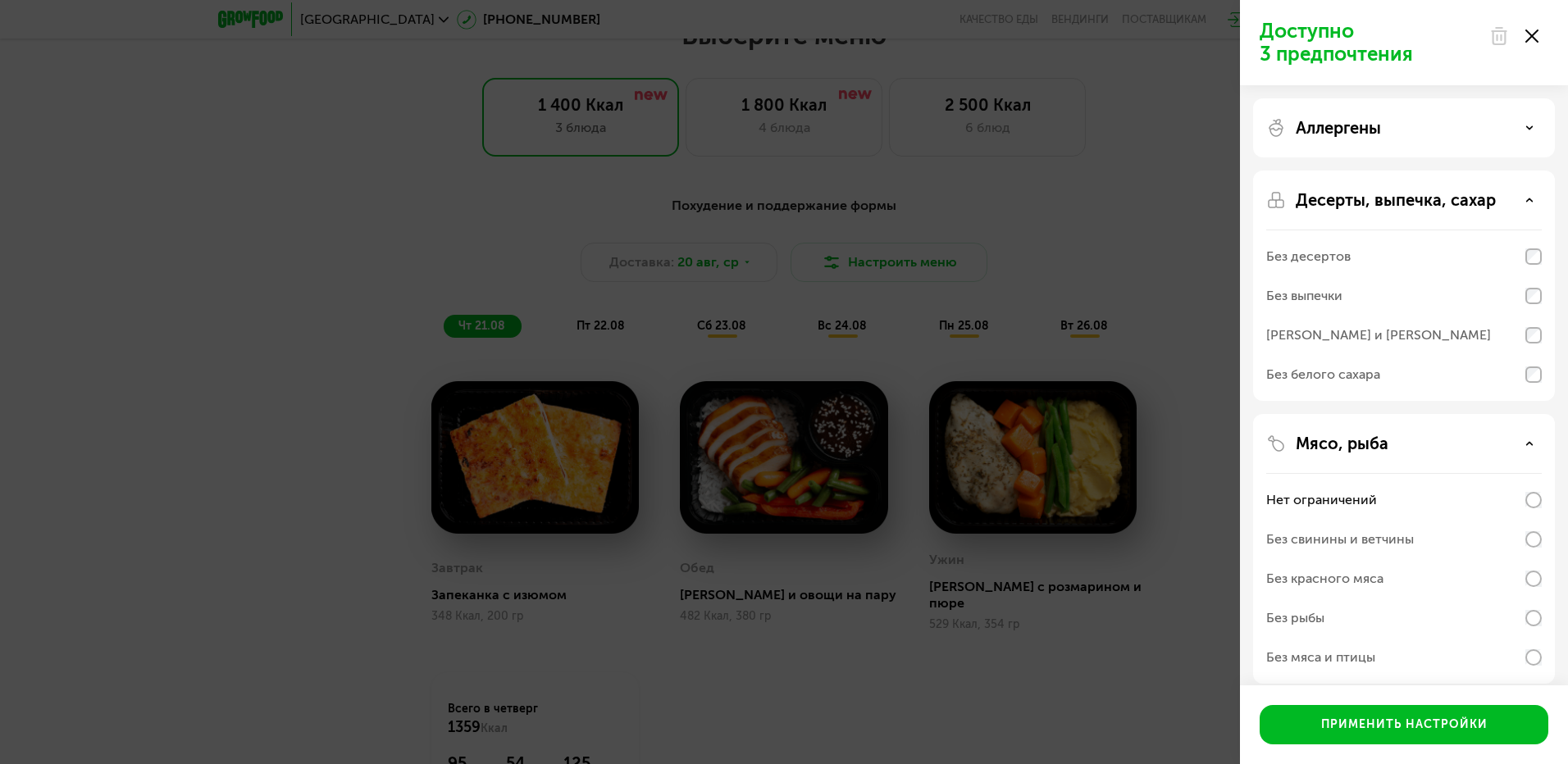
click at [1351, 129] on p "Аллергены" at bounding box center [1338, 128] width 85 height 20
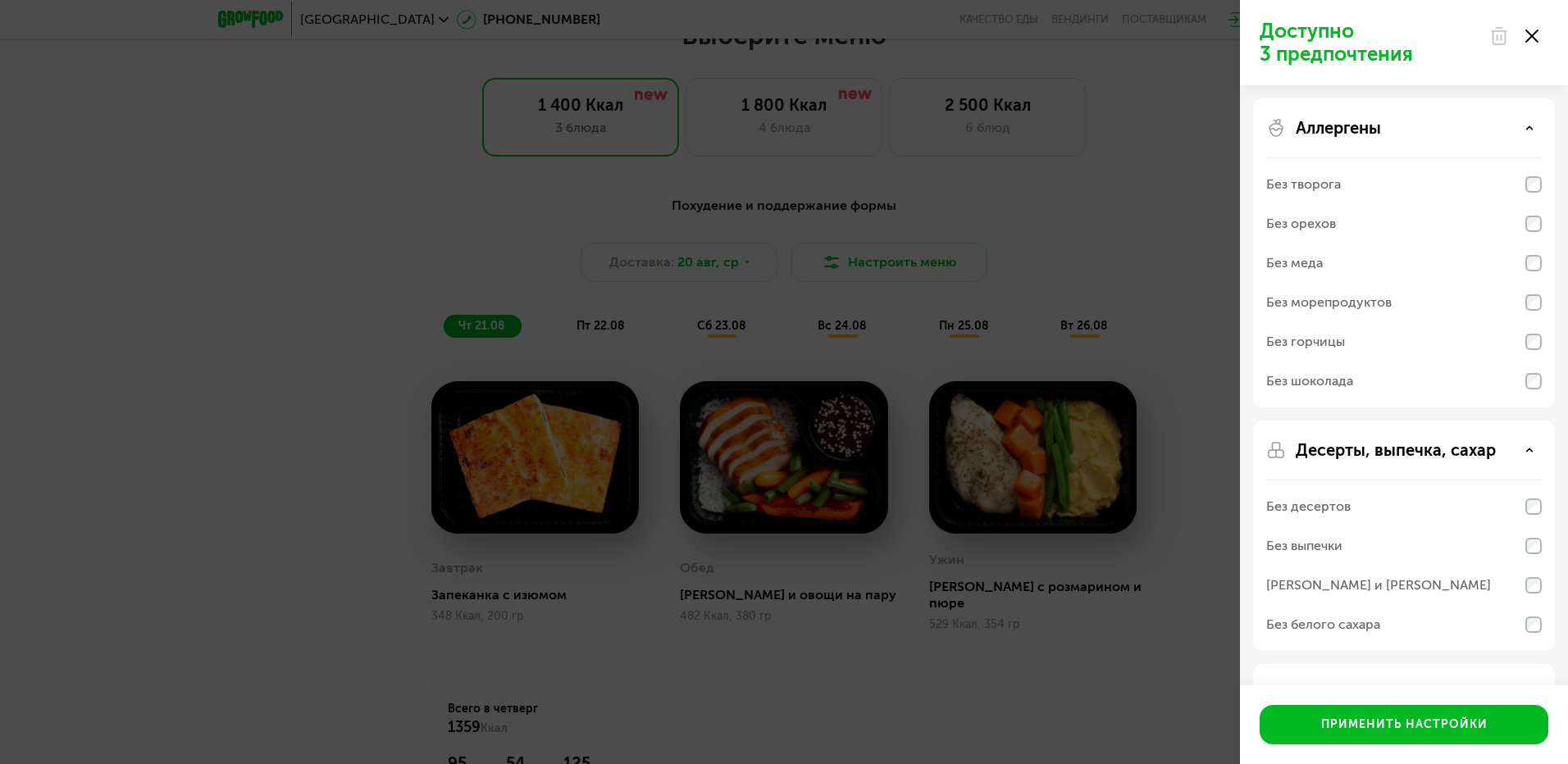
click at [1075, 655] on div "Доступно 3 предпочтения Аллергены Без творога Без орехов Без меда Без морепроду…" at bounding box center [784, 382] width 1568 height 764
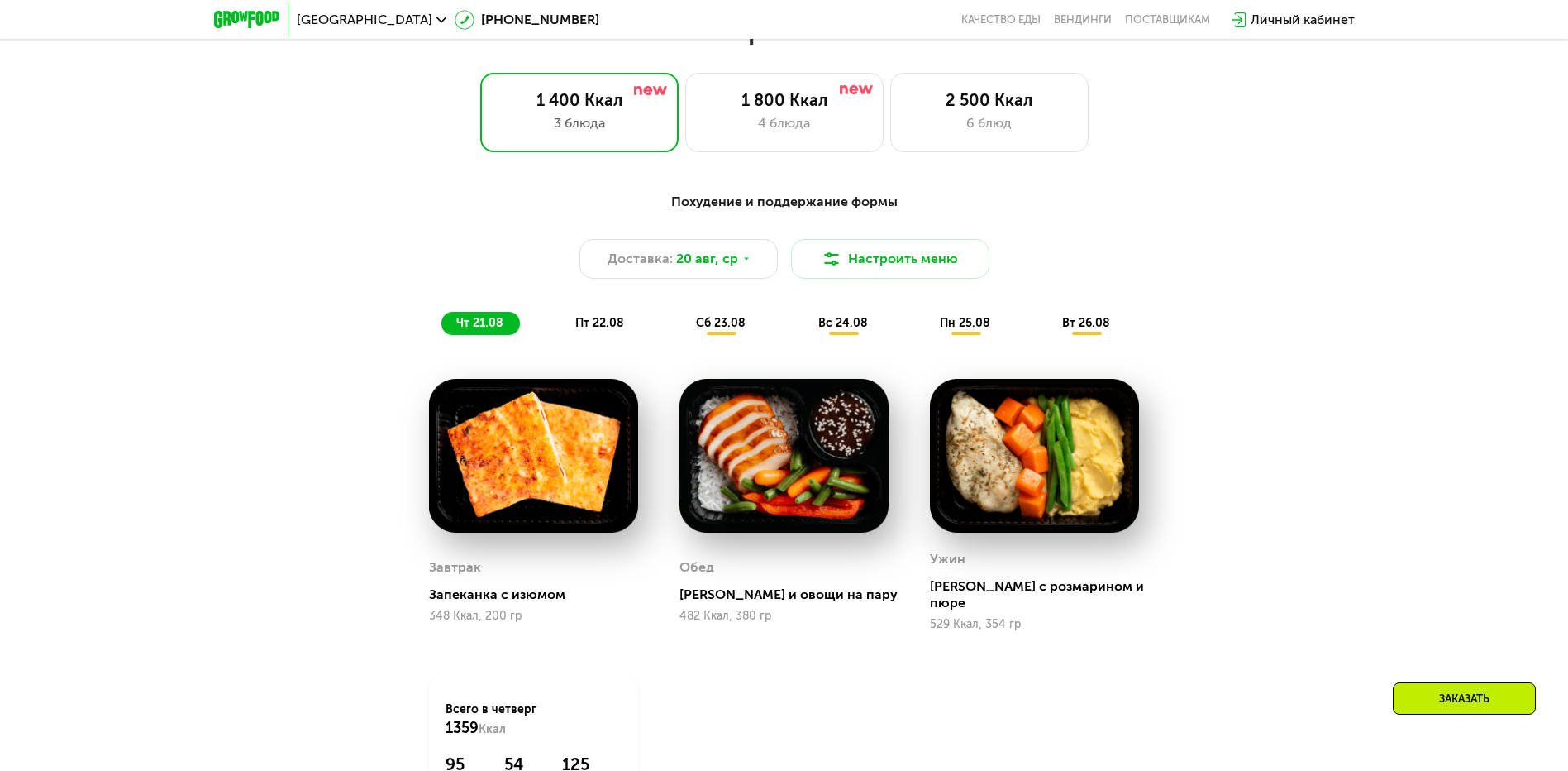
scroll to position [992, 0]
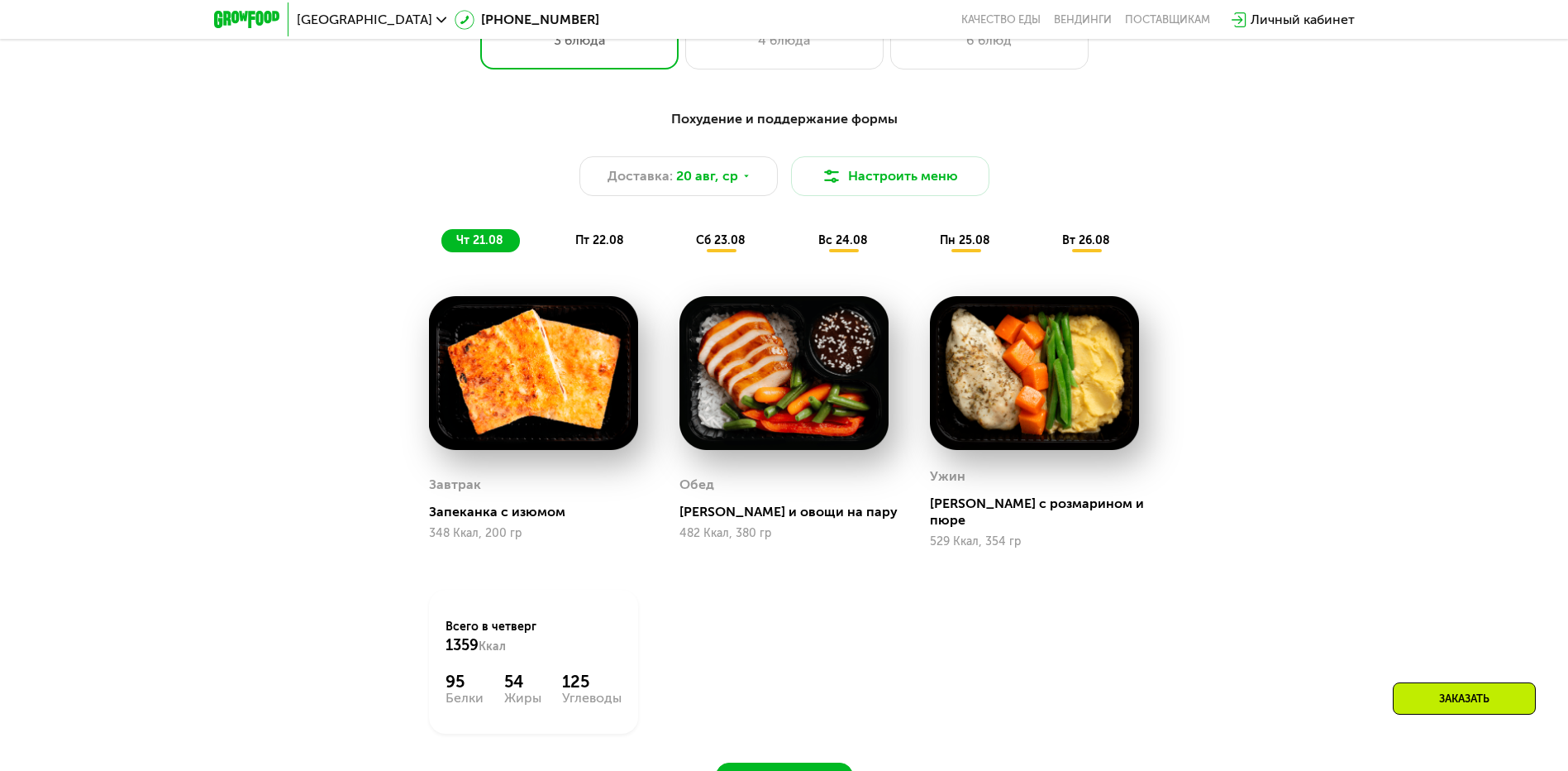
click at [599, 244] on span "пт 22.08" at bounding box center [599, 239] width 49 height 14
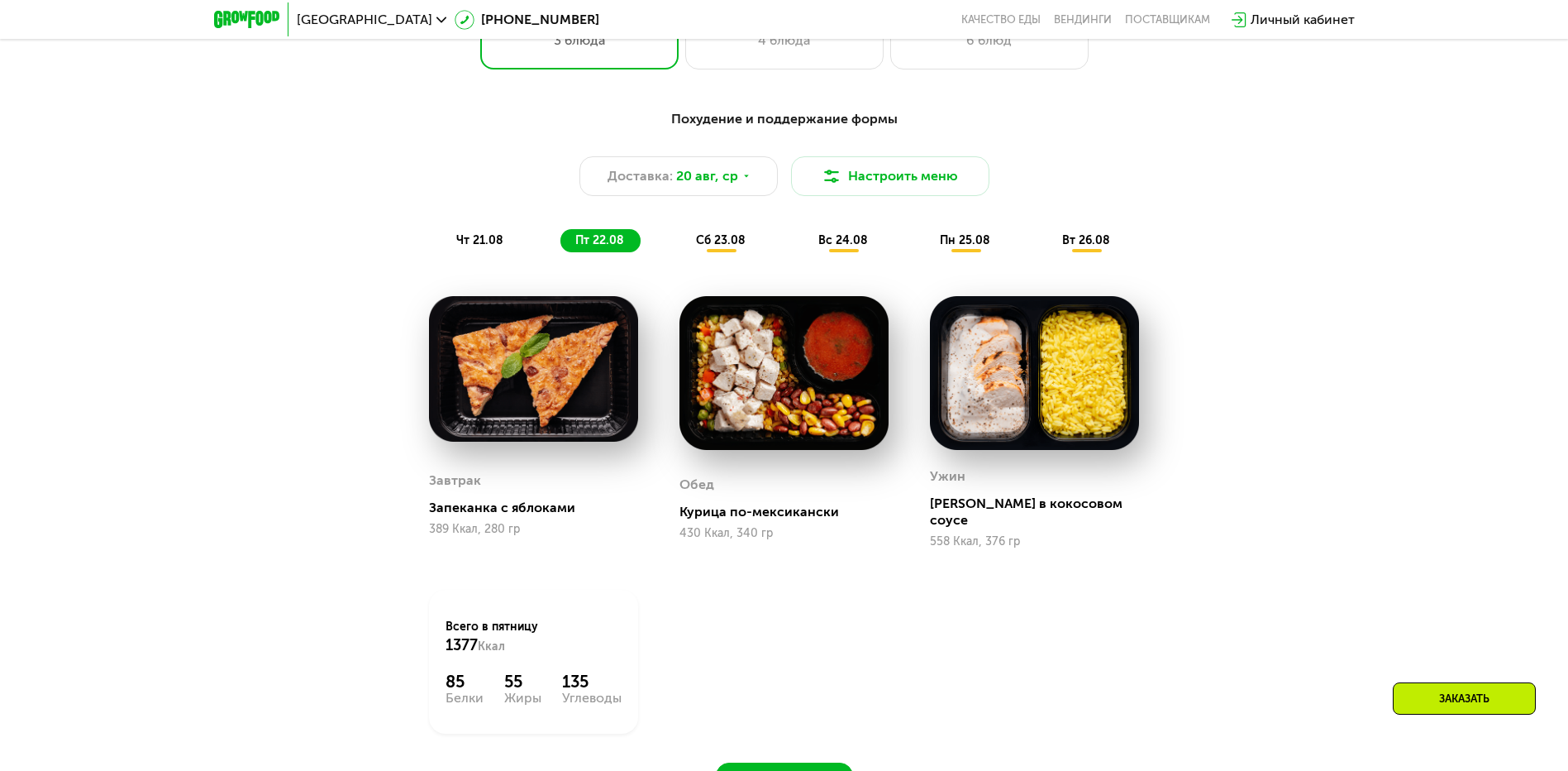
click at [721, 246] on span "сб 23.08" at bounding box center [721, 239] width 49 height 14
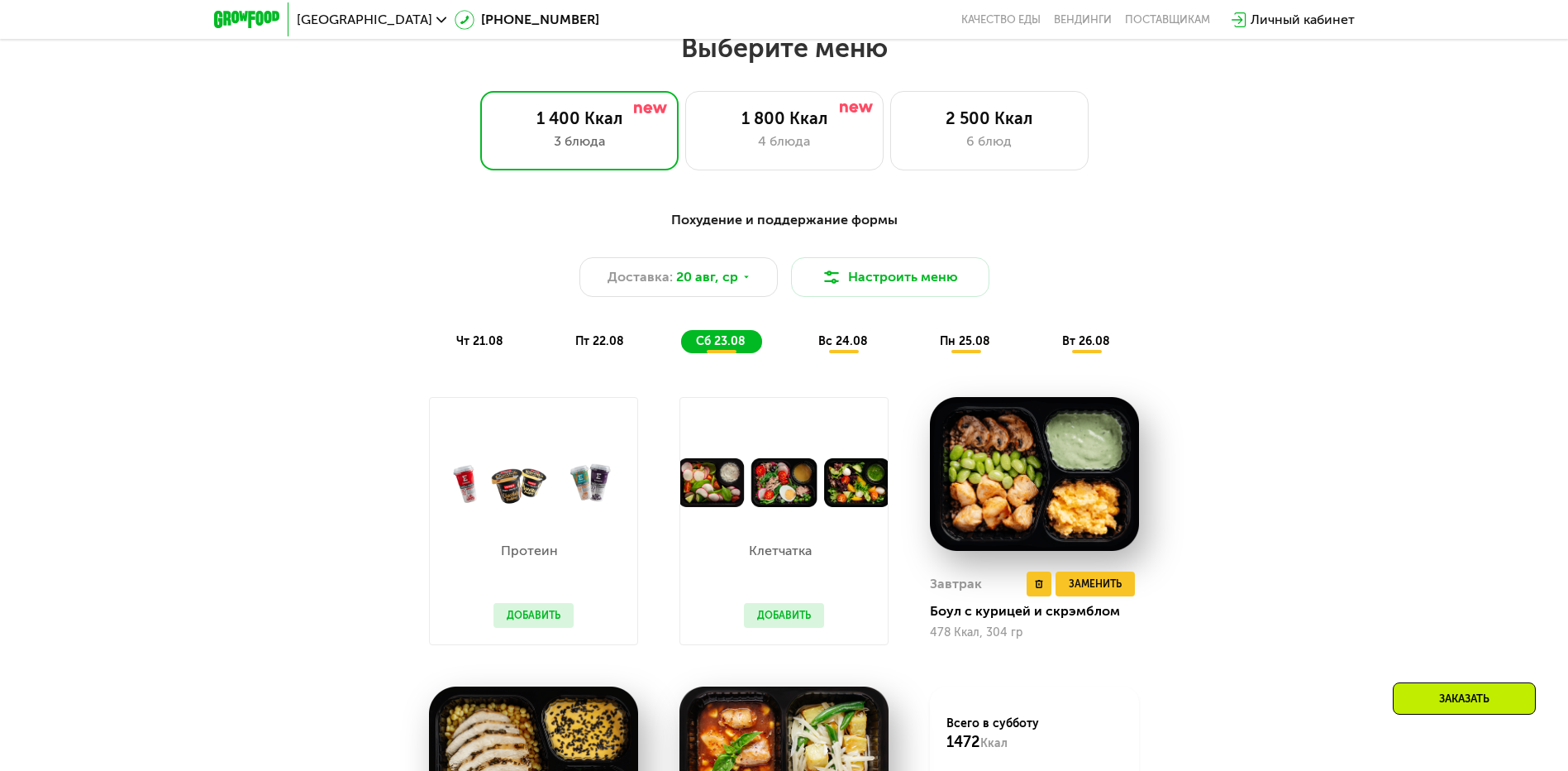
scroll to position [827, 0]
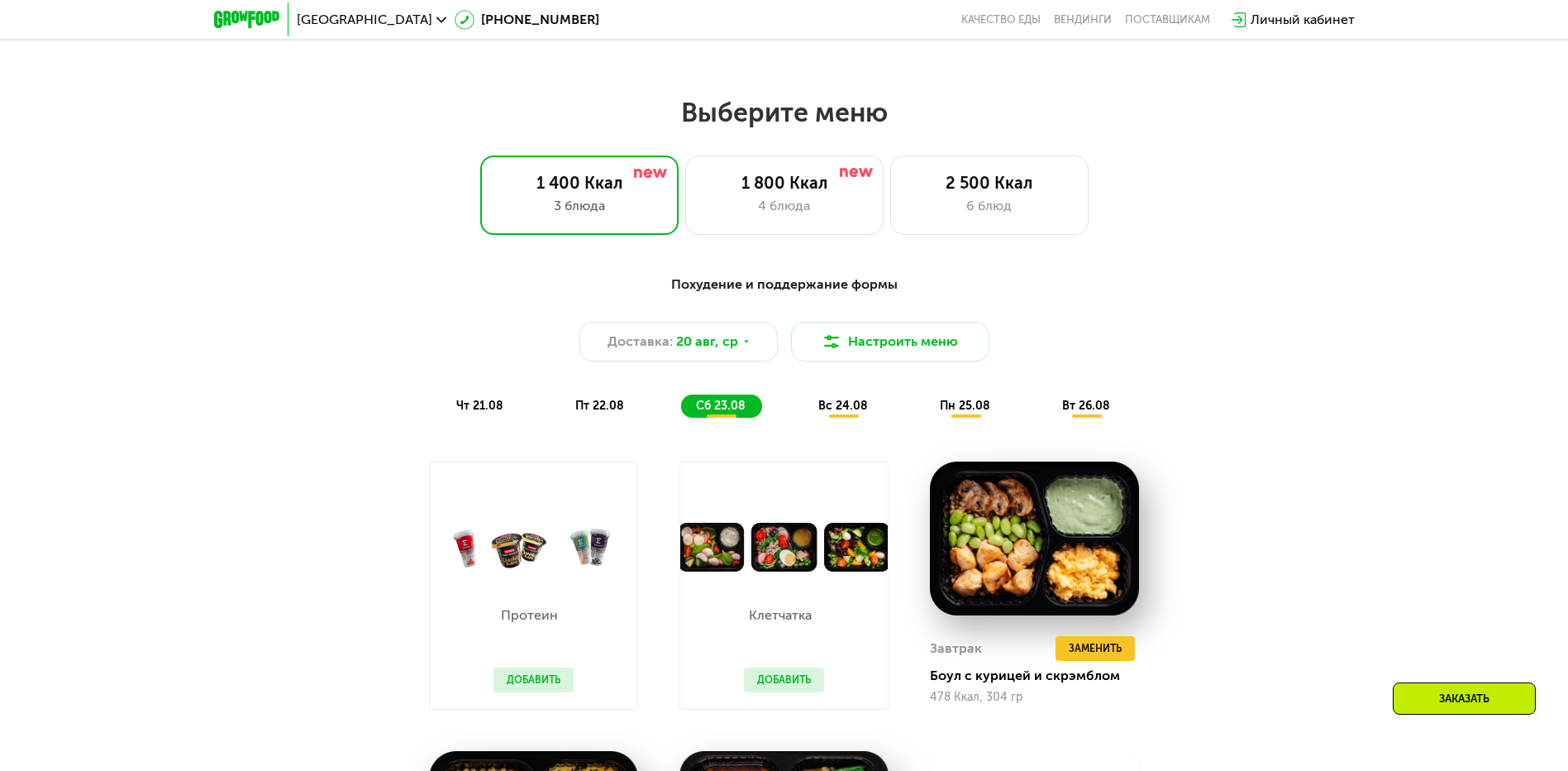
click at [848, 412] on span "вс 24.08" at bounding box center [843, 405] width 49 height 14
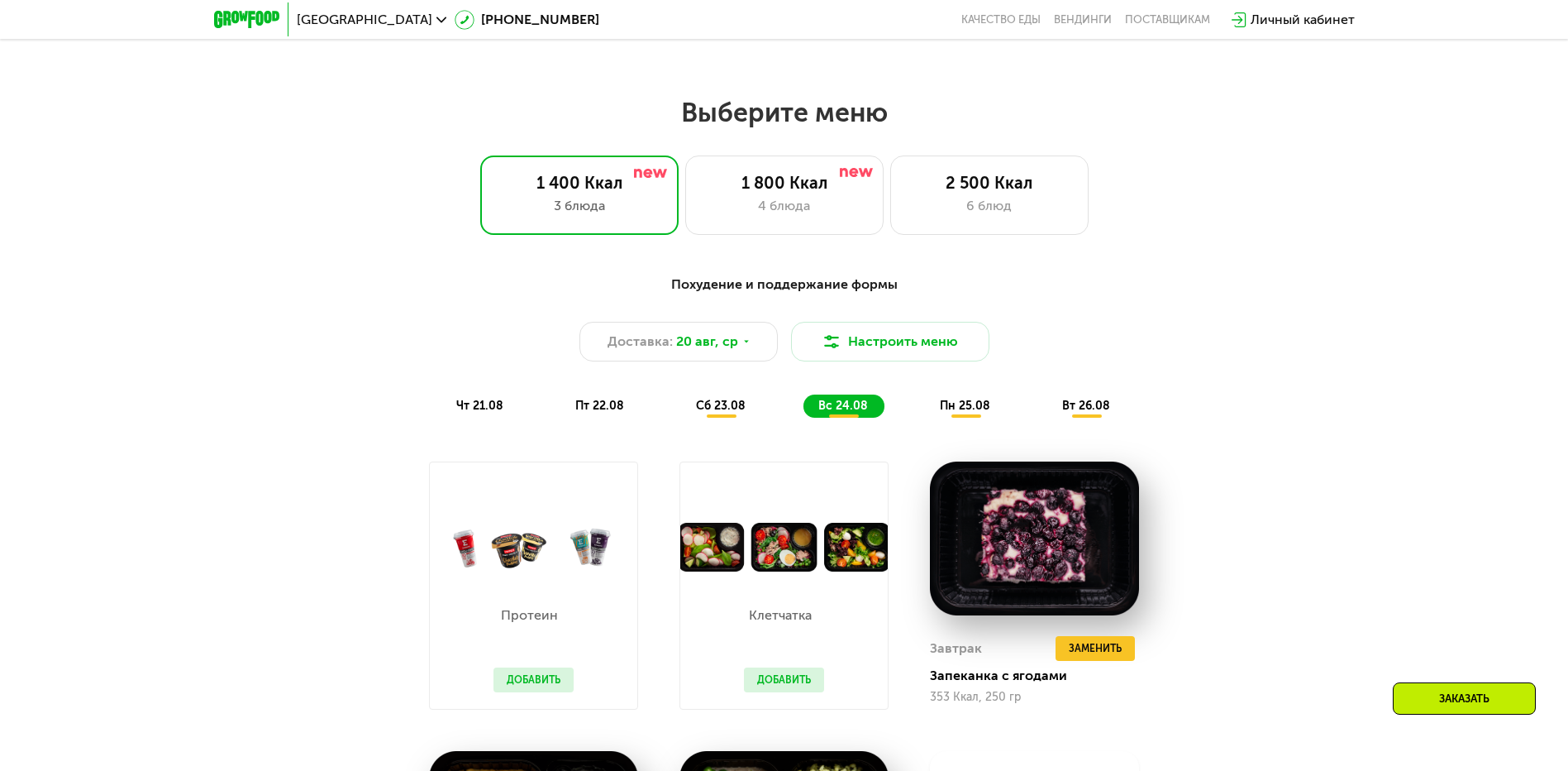
click at [783, 688] on button "Добавить" at bounding box center [784, 679] width 80 height 25
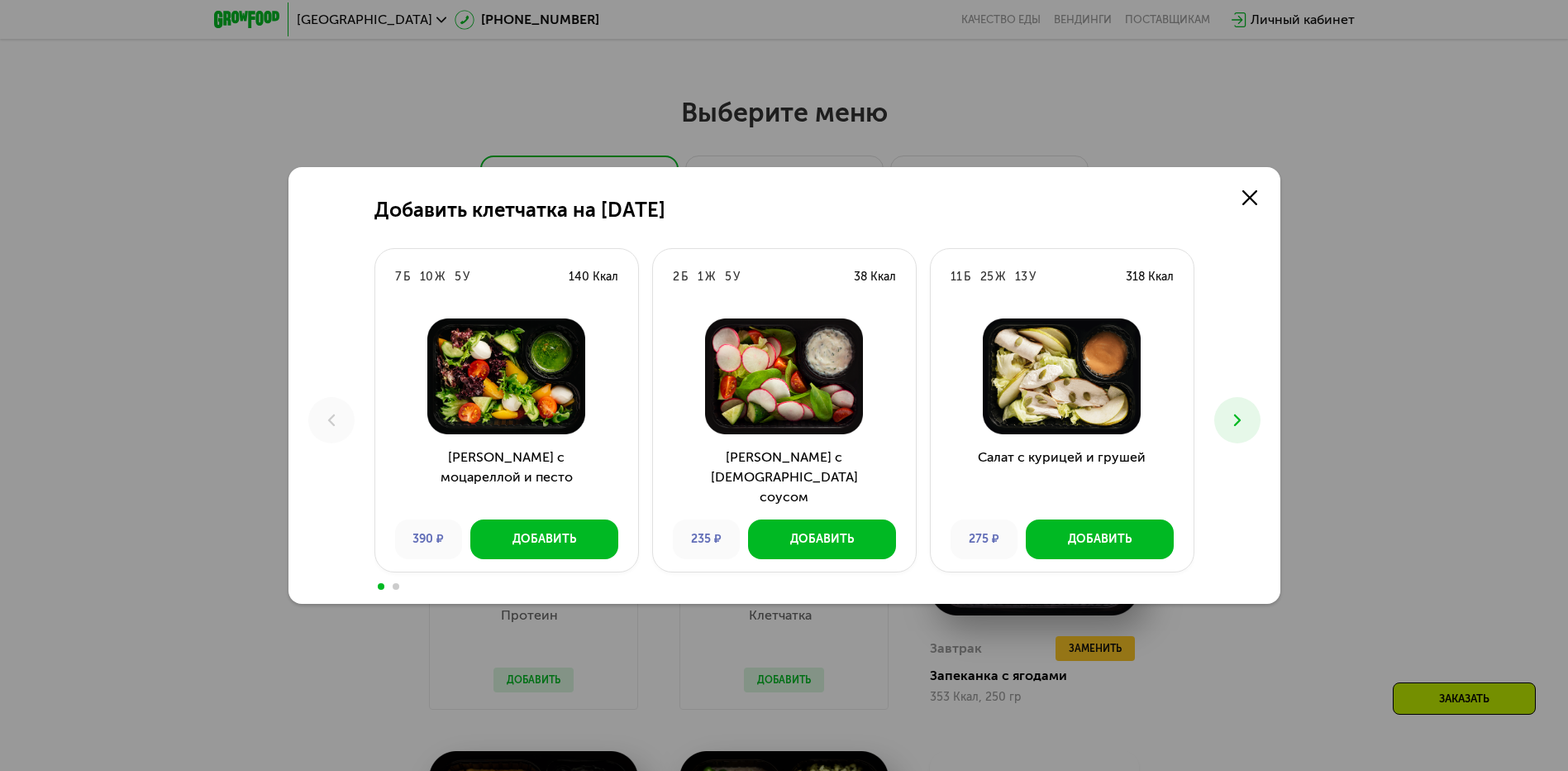
click at [1241, 418] on icon at bounding box center [1238, 420] width 20 height 20
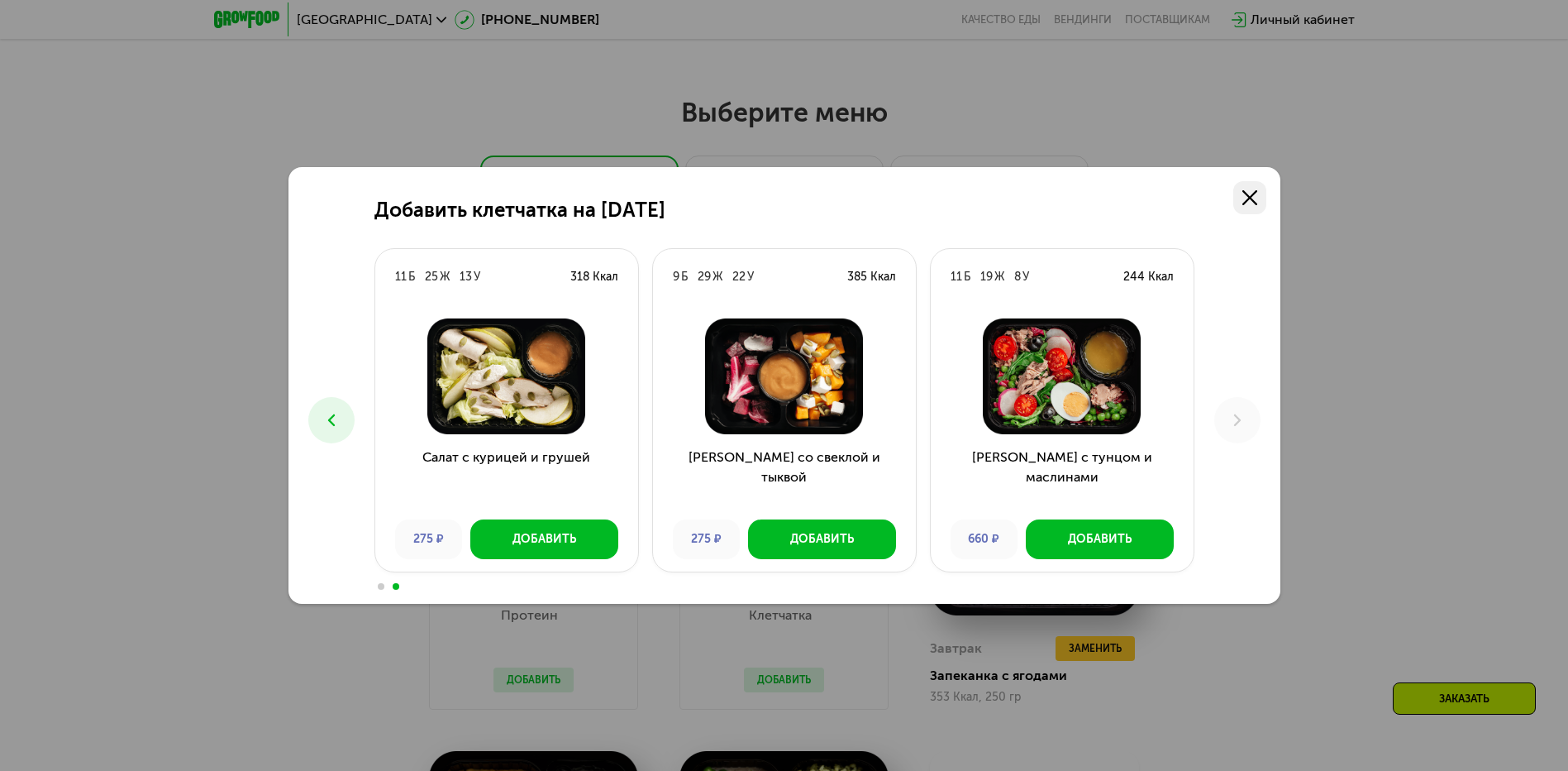
click at [1253, 196] on use at bounding box center [1250, 197] width 15 height 15
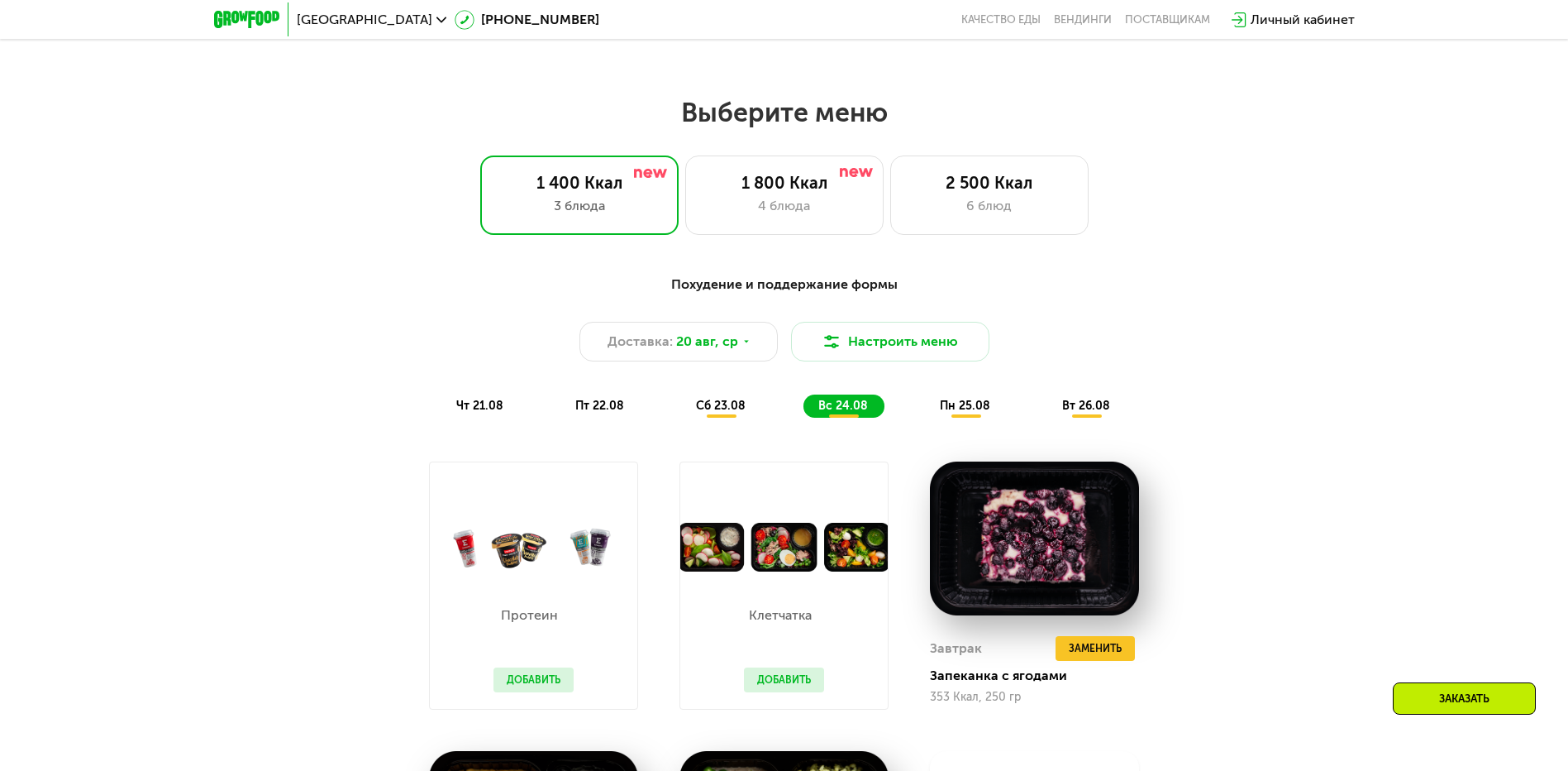
click at [977, 413] on span "пн 25.08" at bounding box center [965, 405] width 50 height 14
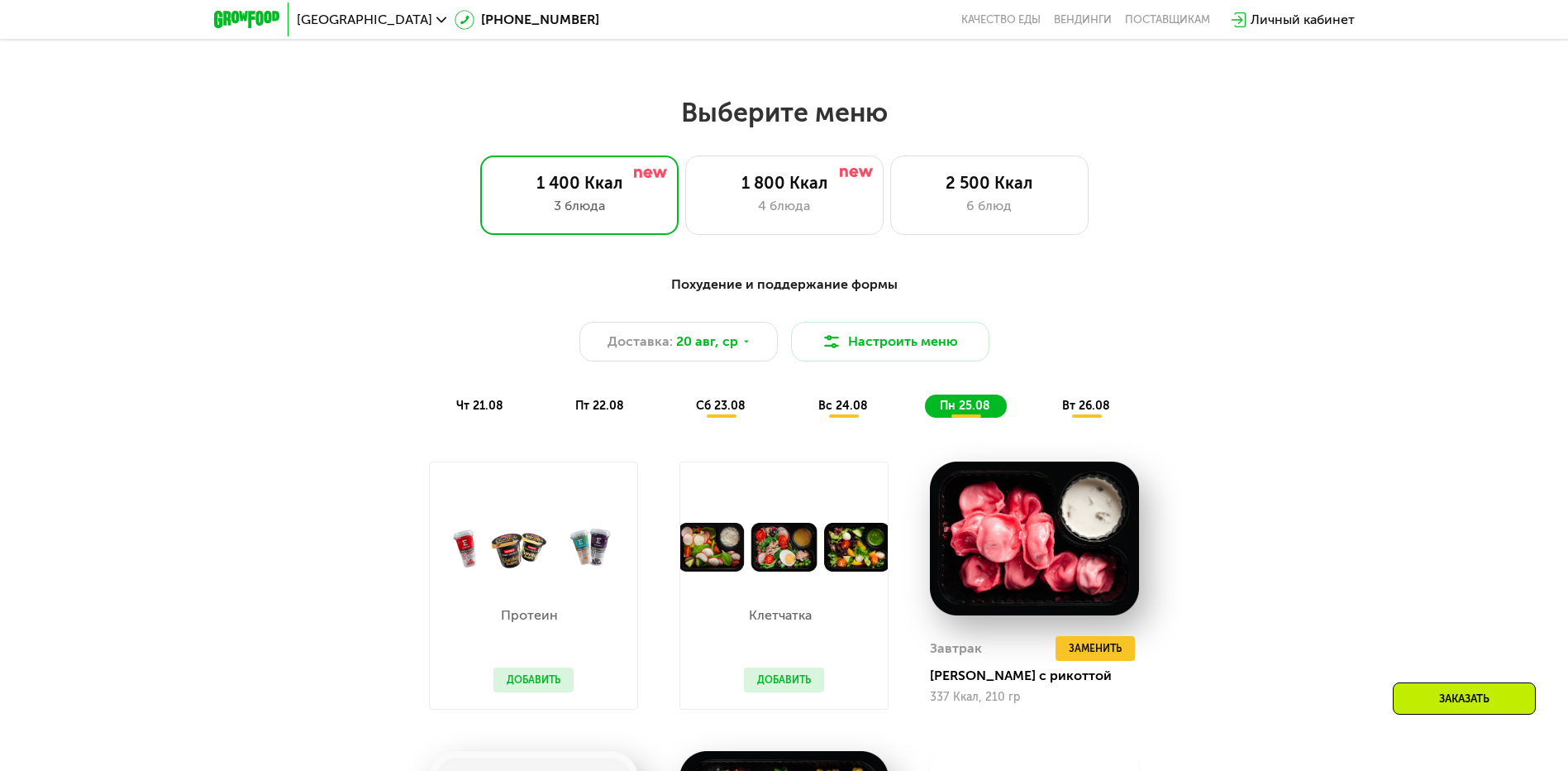
click at [1094, 410] on span "вт 26.08" at bounding box center [1086, 405] width 48 height 14
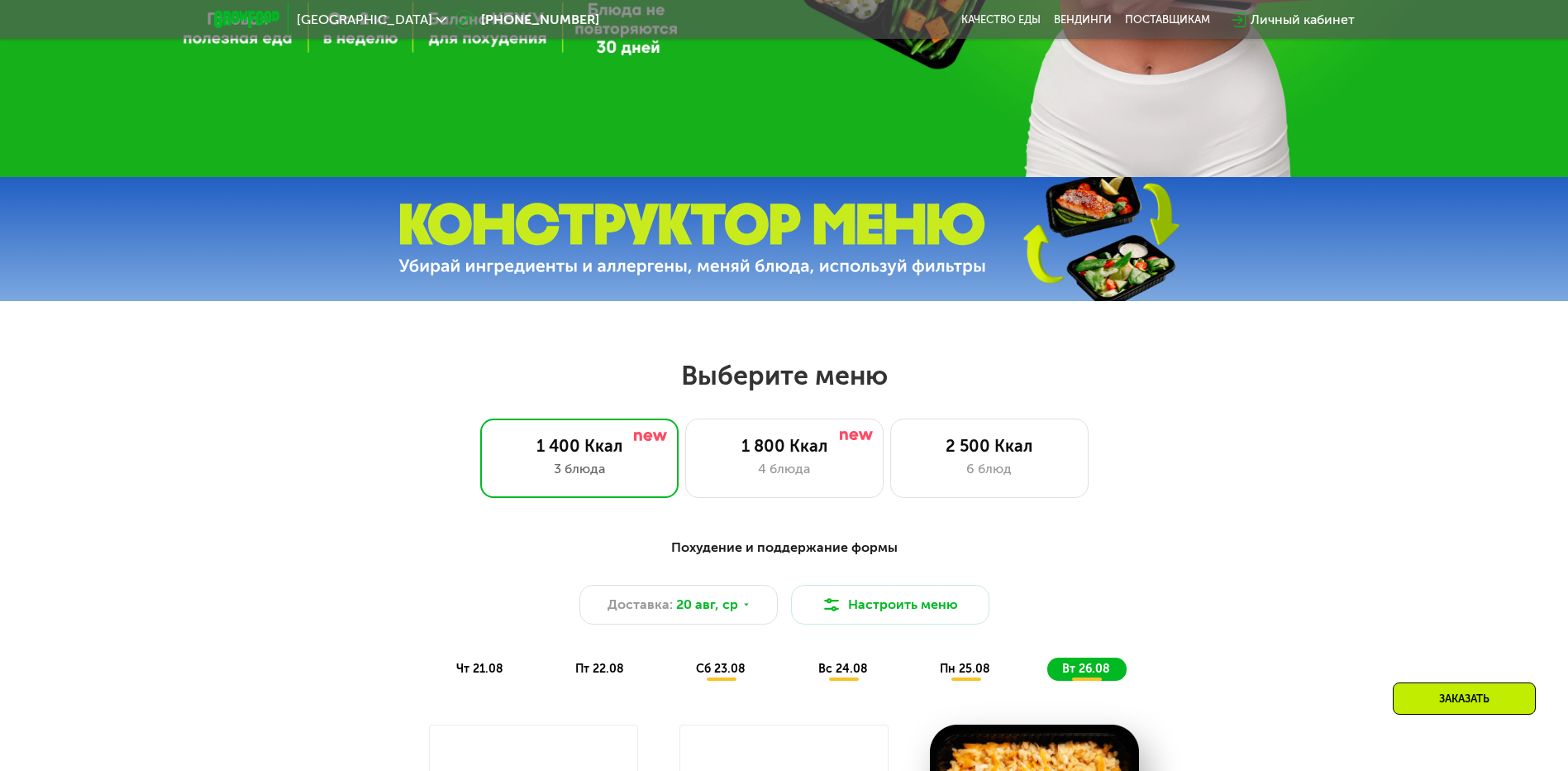
scroll to position [744, 0]
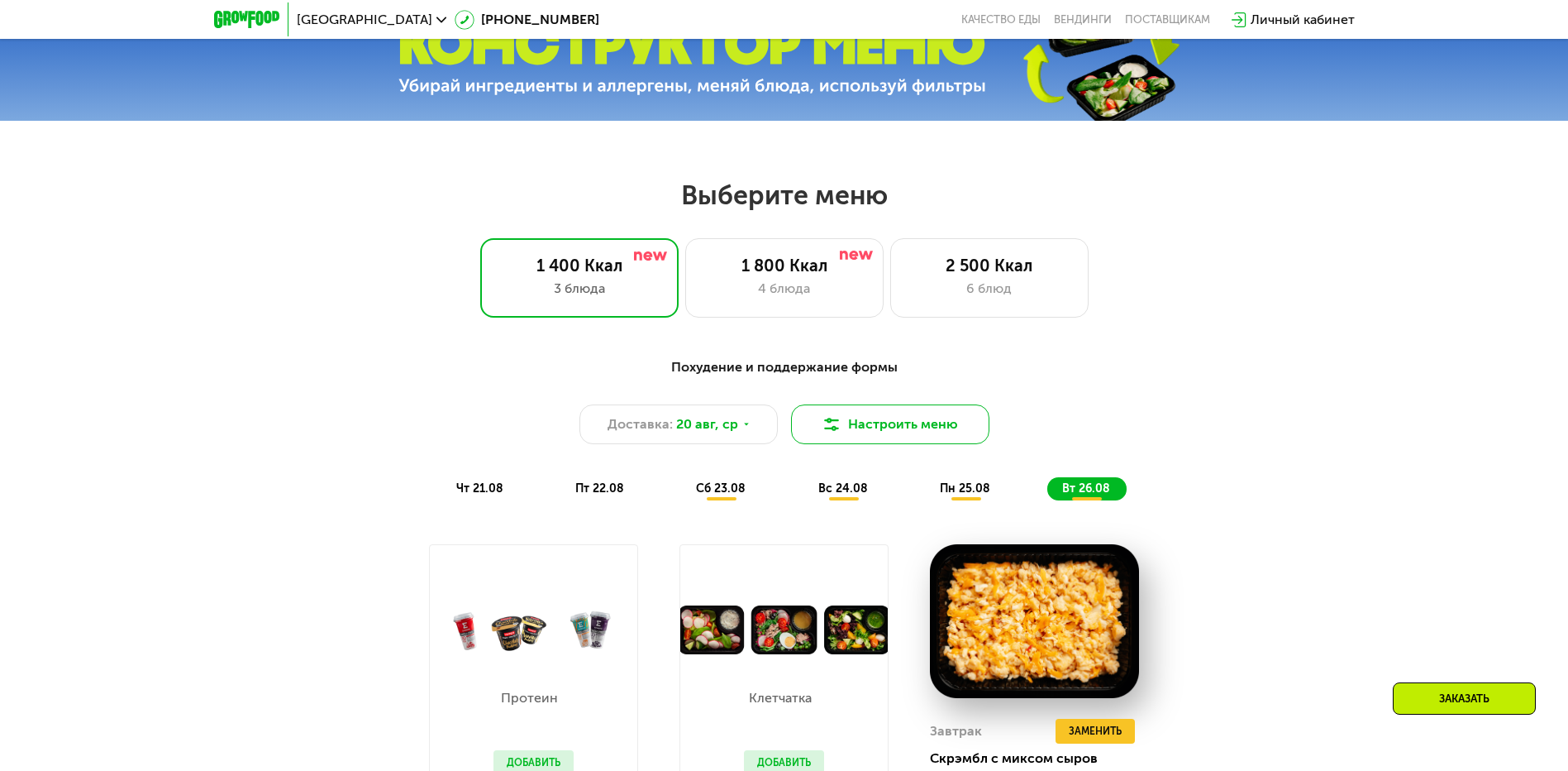
click at [872, 430] on button "Настроить меню" at bounding box center [890, 424] width 198 height 39
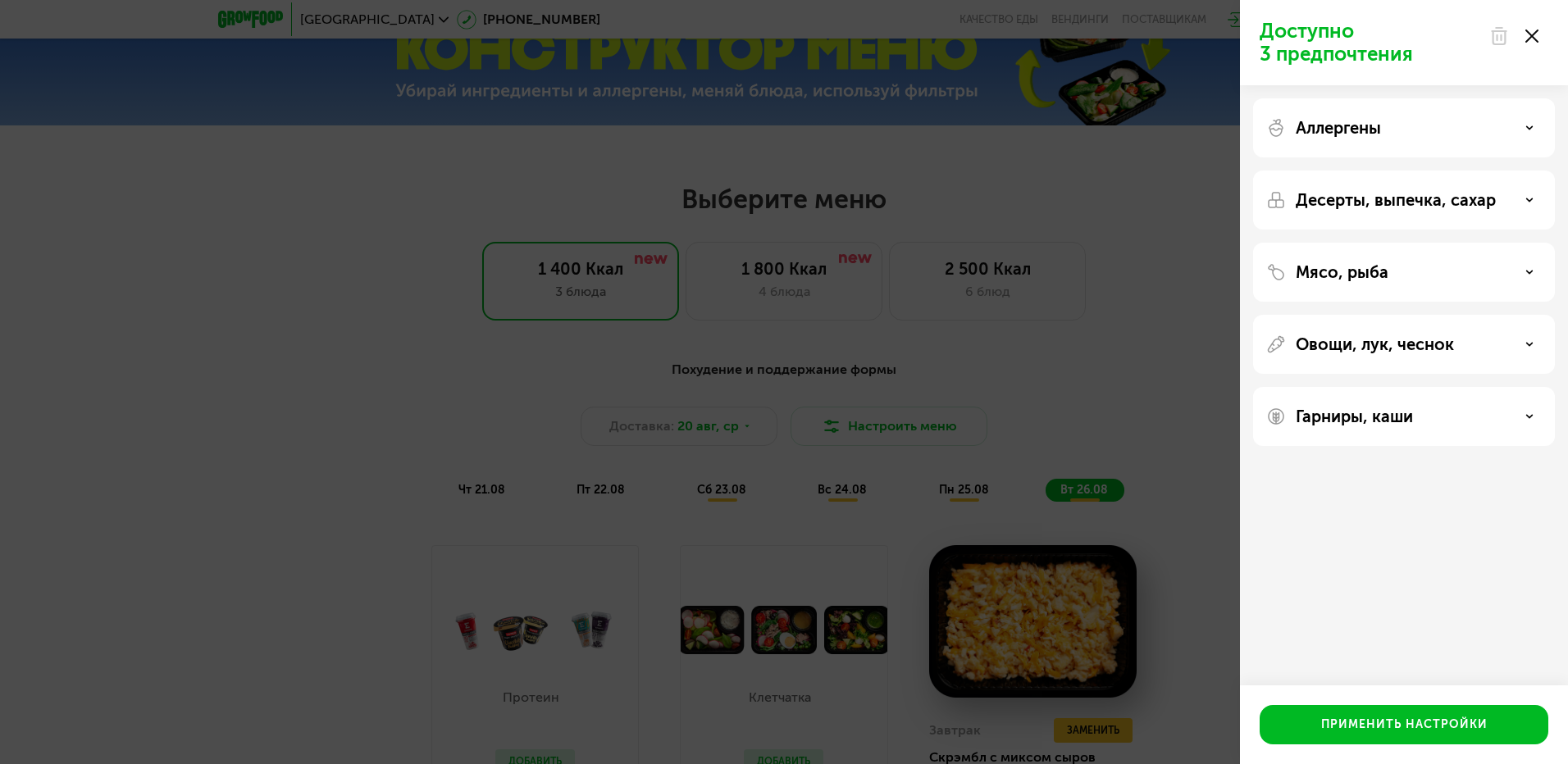
click at [1065, 412] on div "Доступно 3 предпочтения Аллергены Десерты, выпечка, сахар Мясо, рыба Овощи, лук…" at bounding box center [784, 382] width 1568 height 764
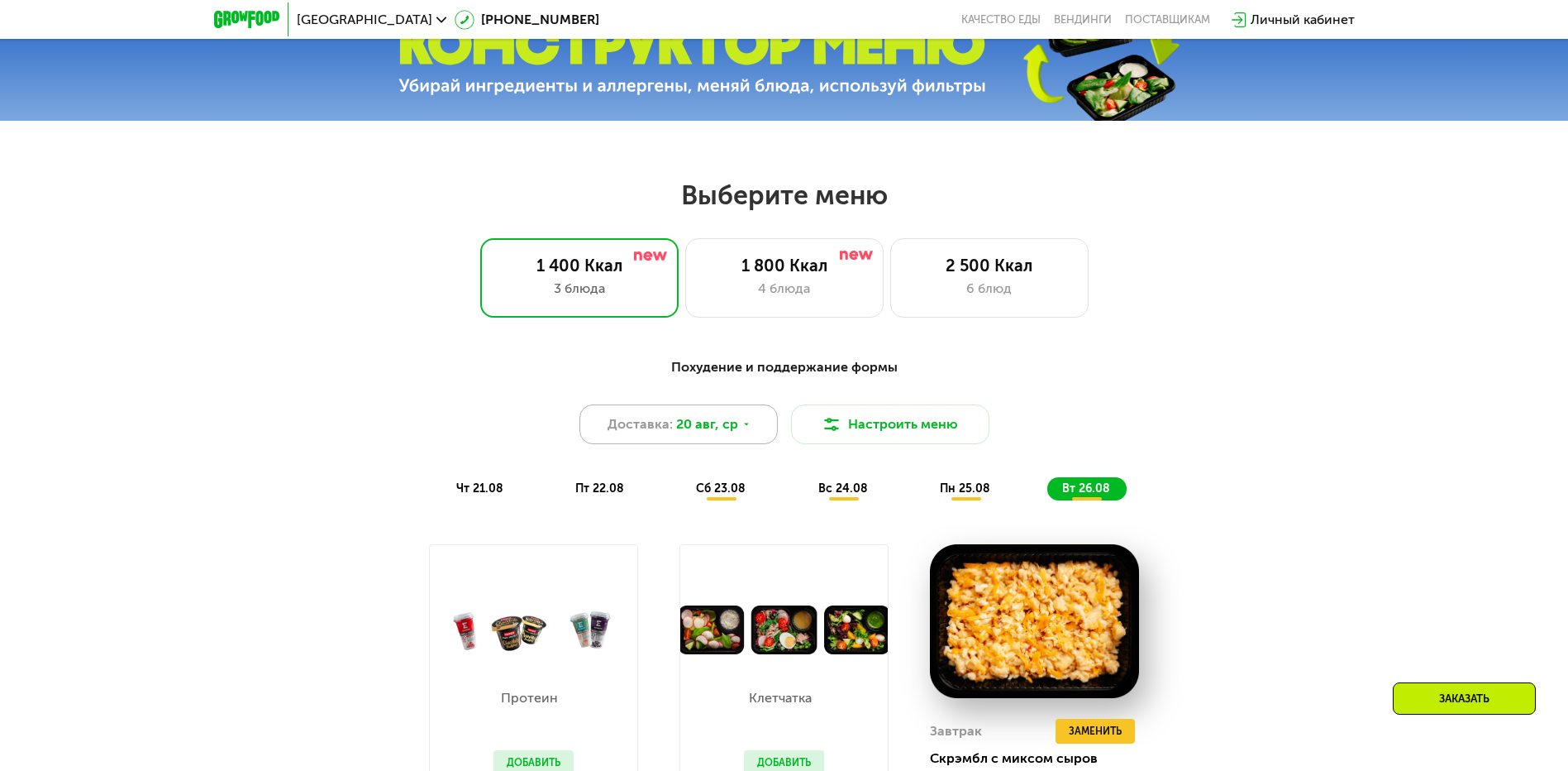
click at [690, 429] on span "20 авг, ср" at bounding box center [707, 424] width 62 height 20
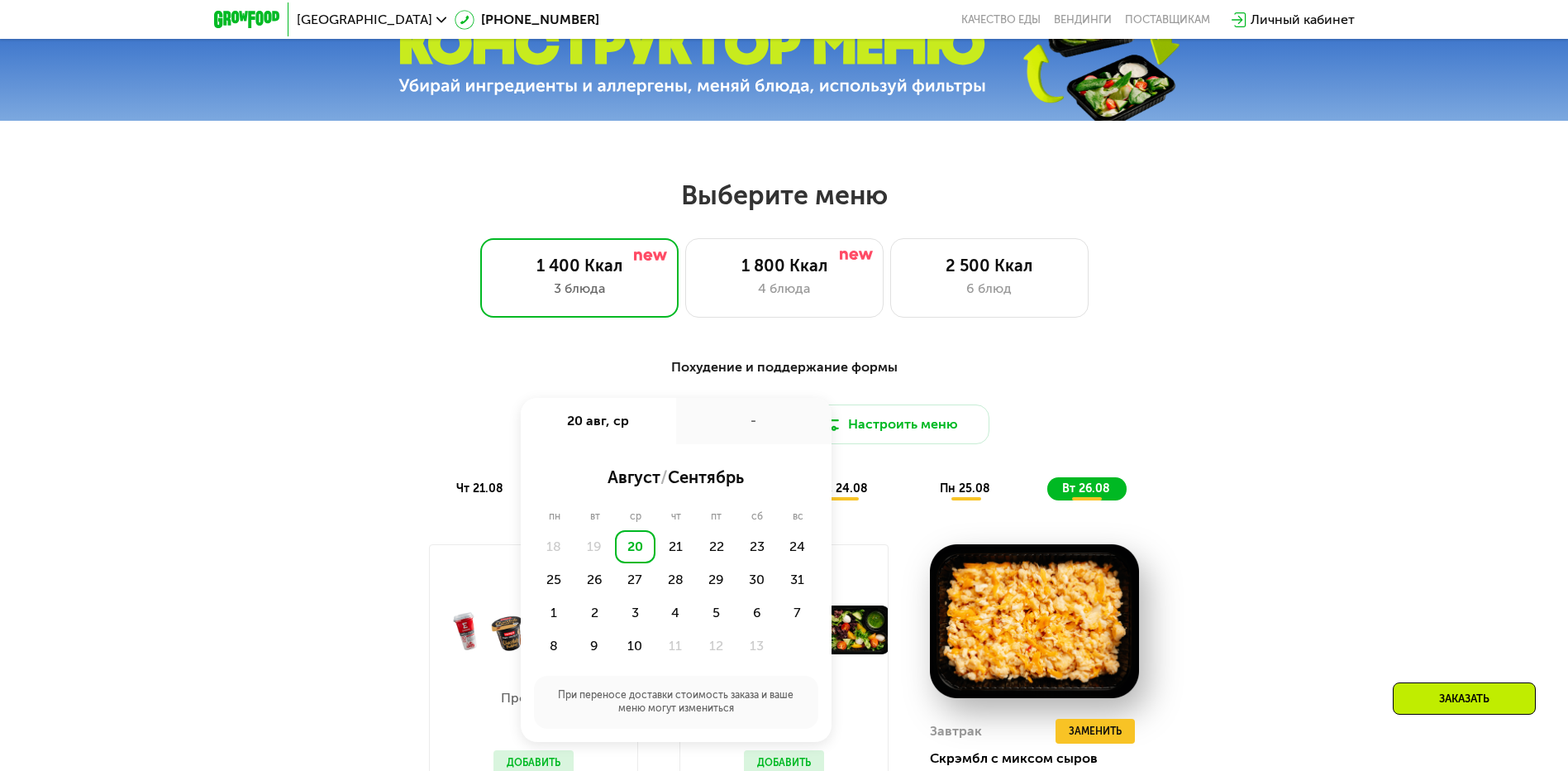
click at [631, 550] on div "20" at bounding box center [635, 546] width 40 height 33
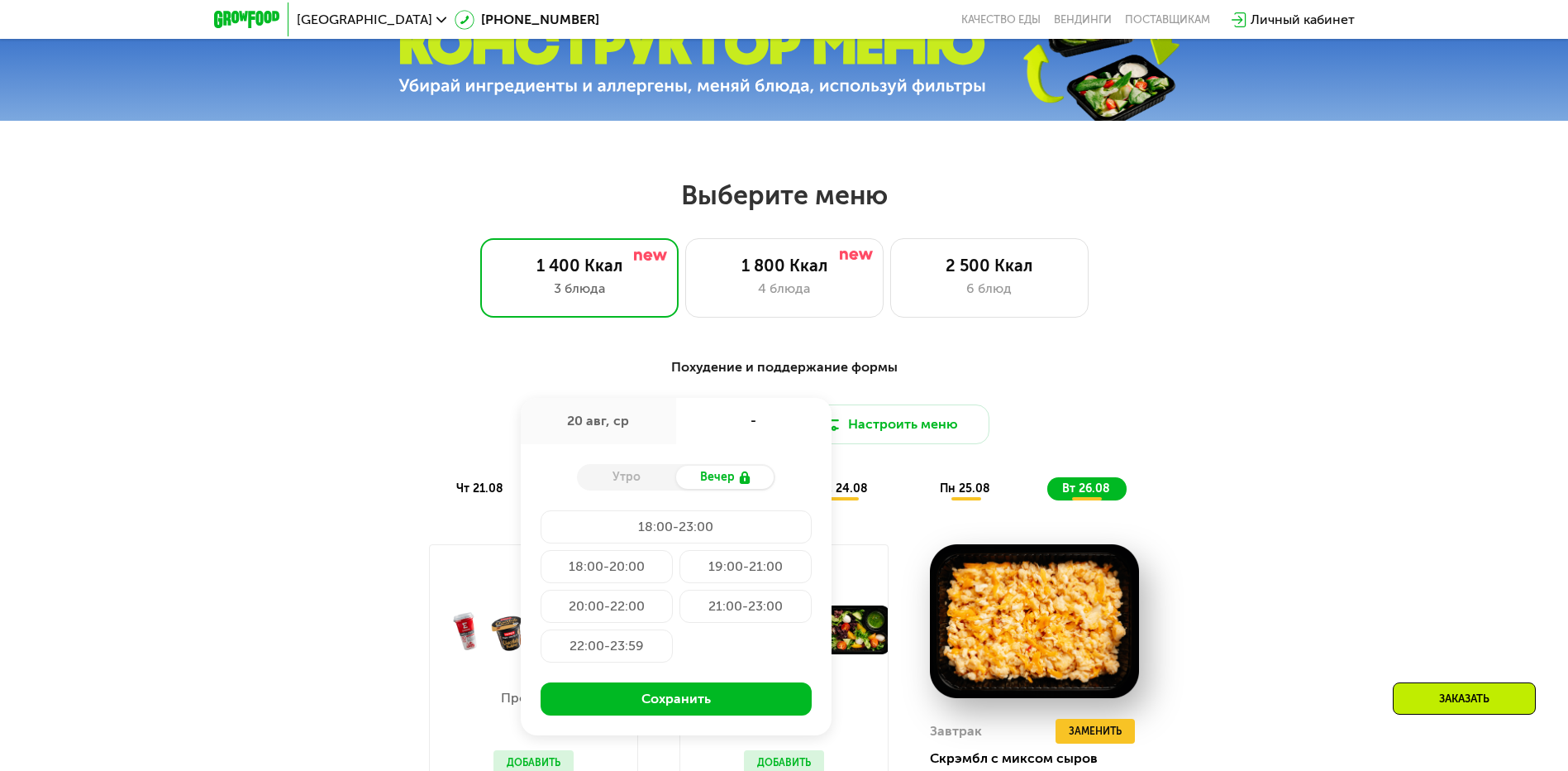
click at [673, 550] on div "18:00-23:00" at bounding box center [607, 567] width 132 height 33
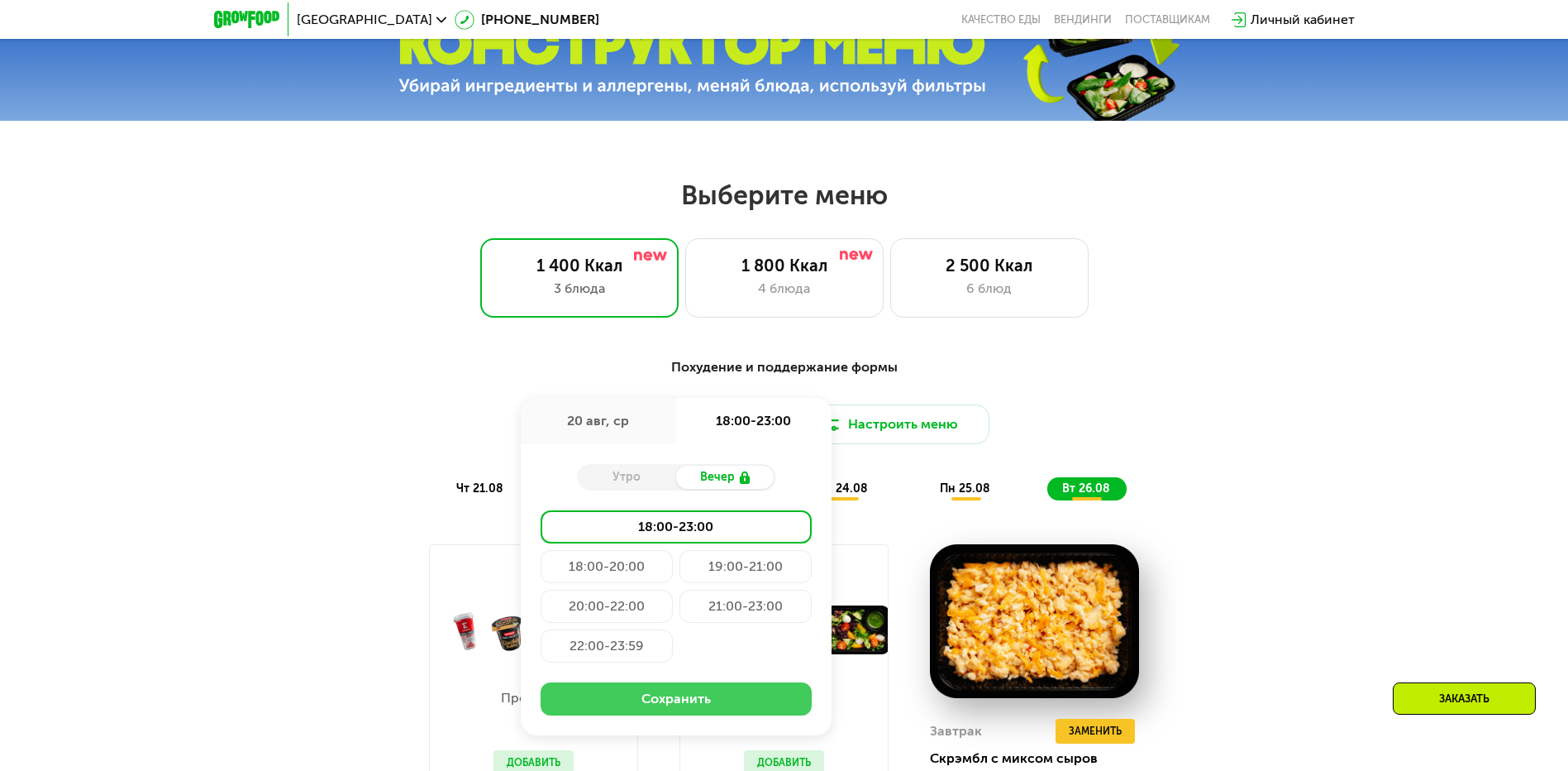
click at [682, 695] on button "Сохранить" at bounding box center [676, 699] width 271 height 33
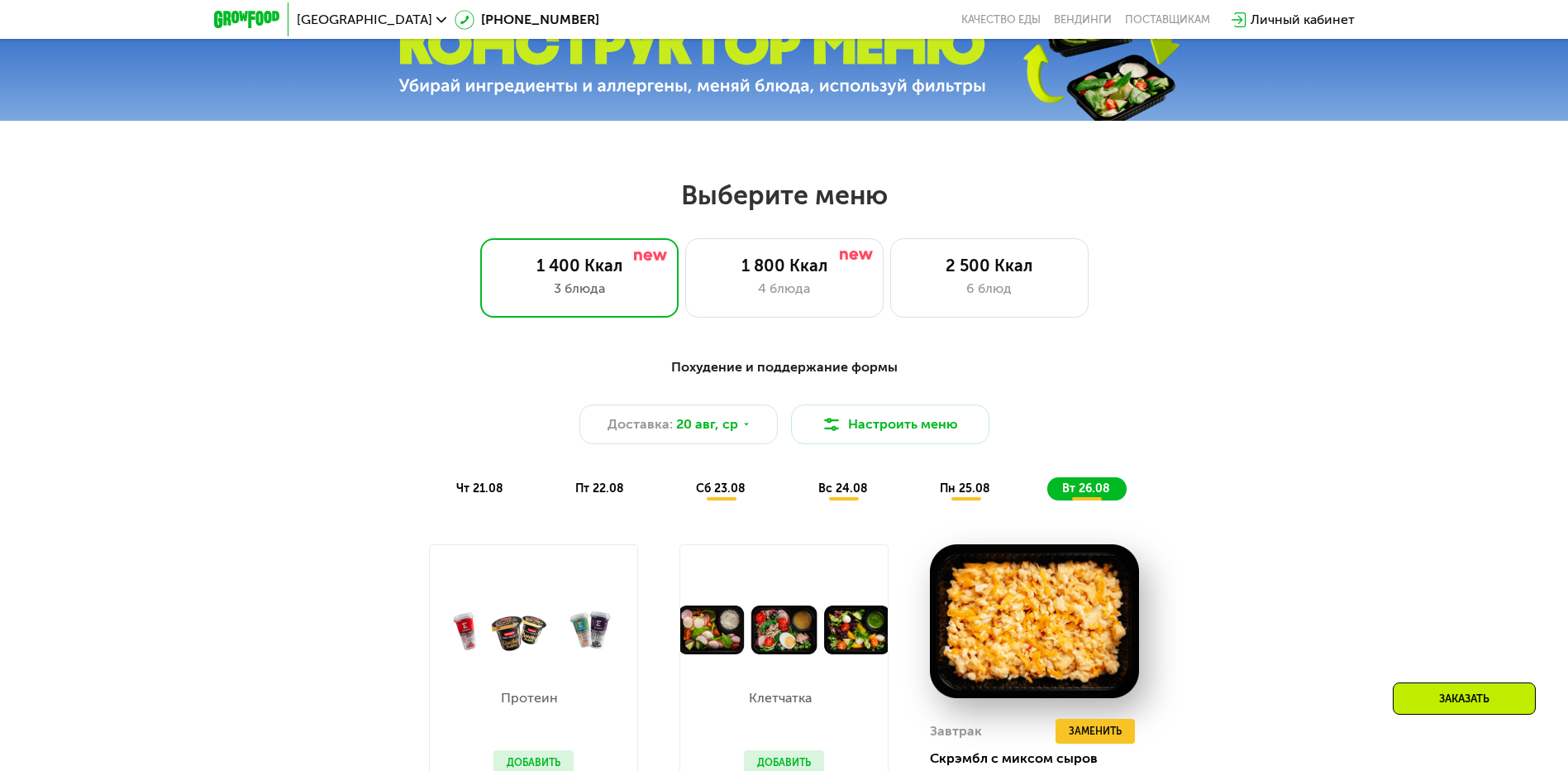
click at [727, 495] on span "сб 23.08" at bounding box center [721, 488] width 49 height 14
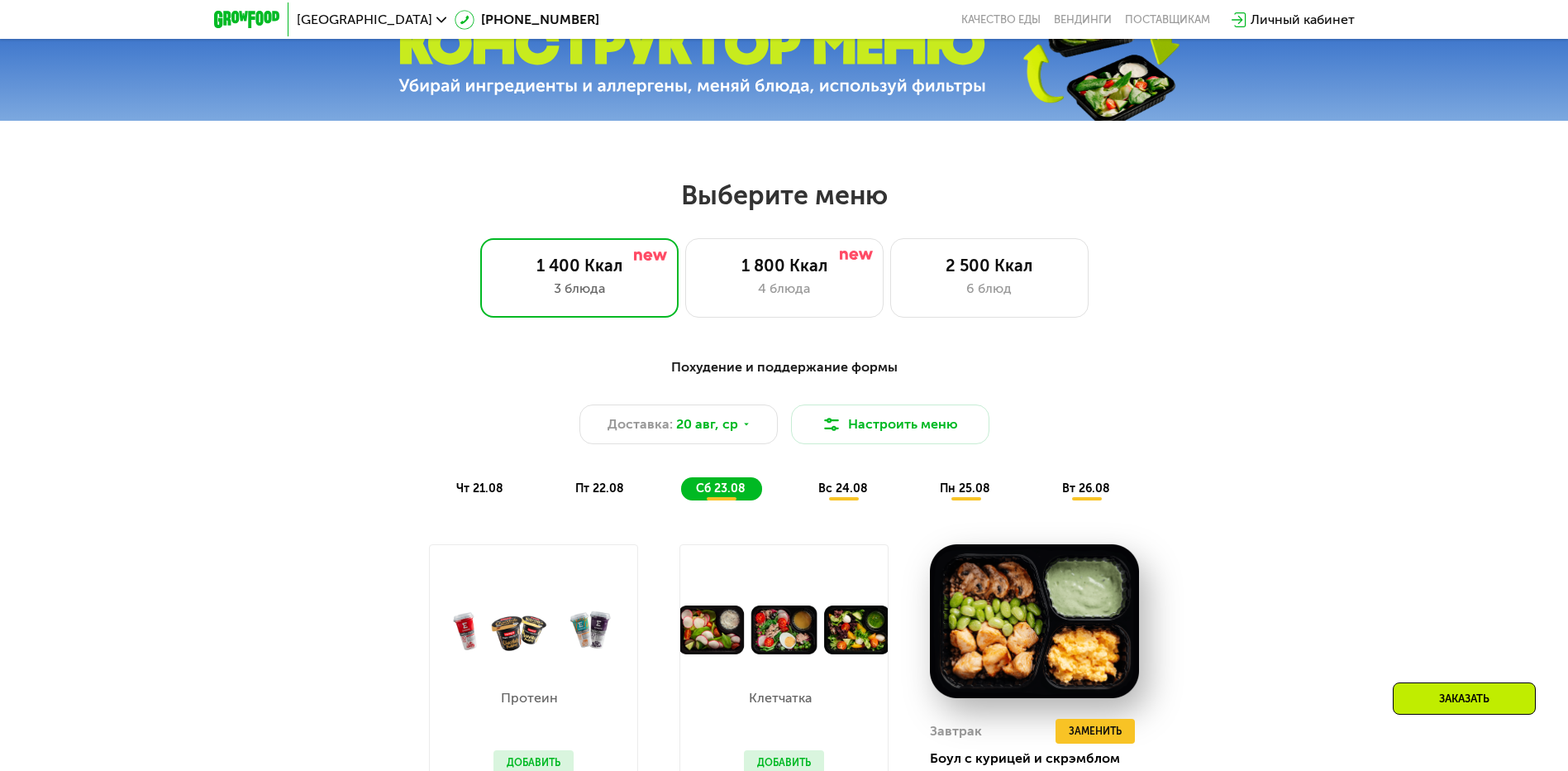
click at [839, 495] on span "вс 24.08" at bounding box center [843, 488] width 49 height 14
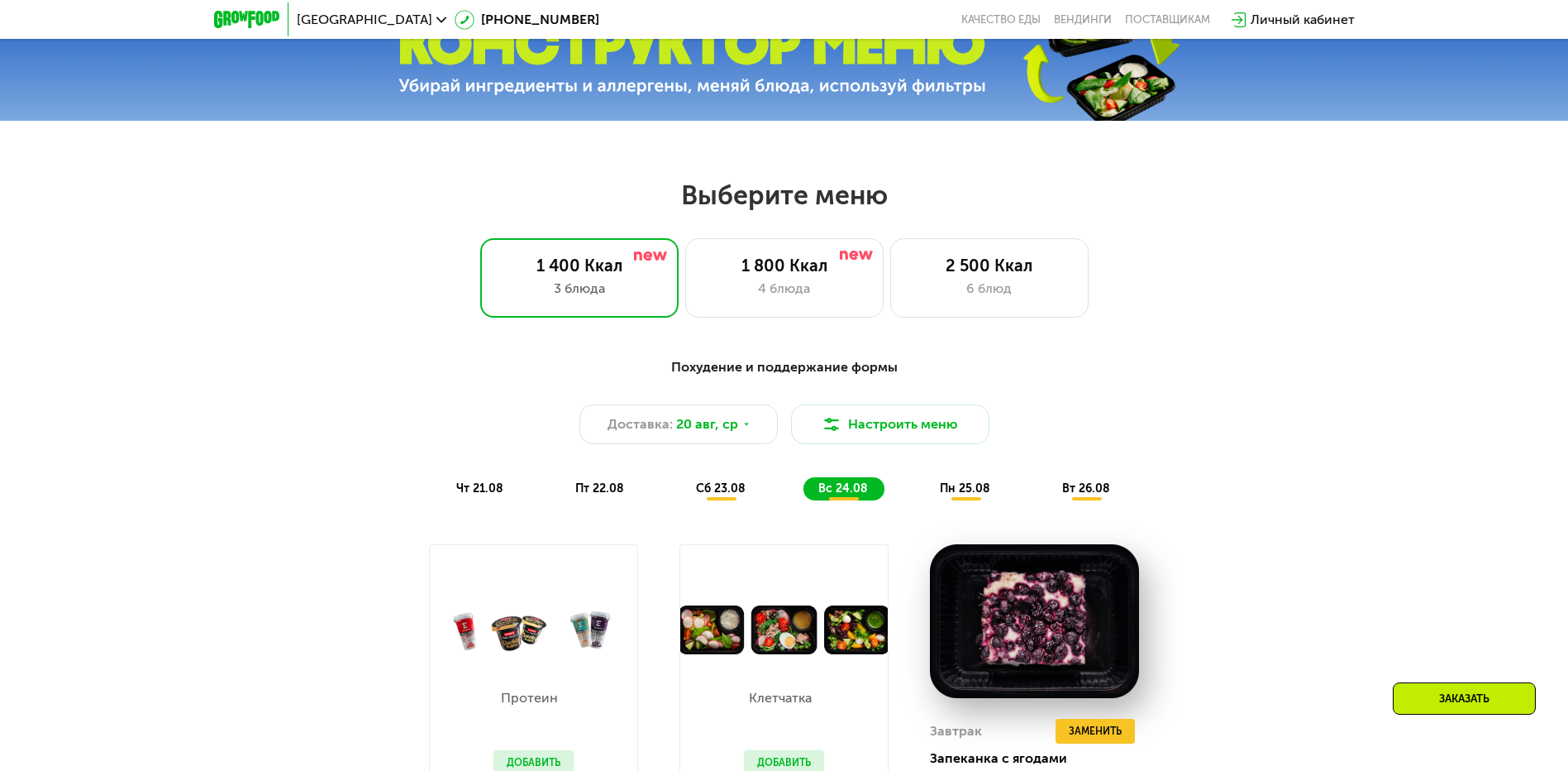
click at [958, 495] on span "пн 25.08" at bounding box center [965, 488] width 50 height 14
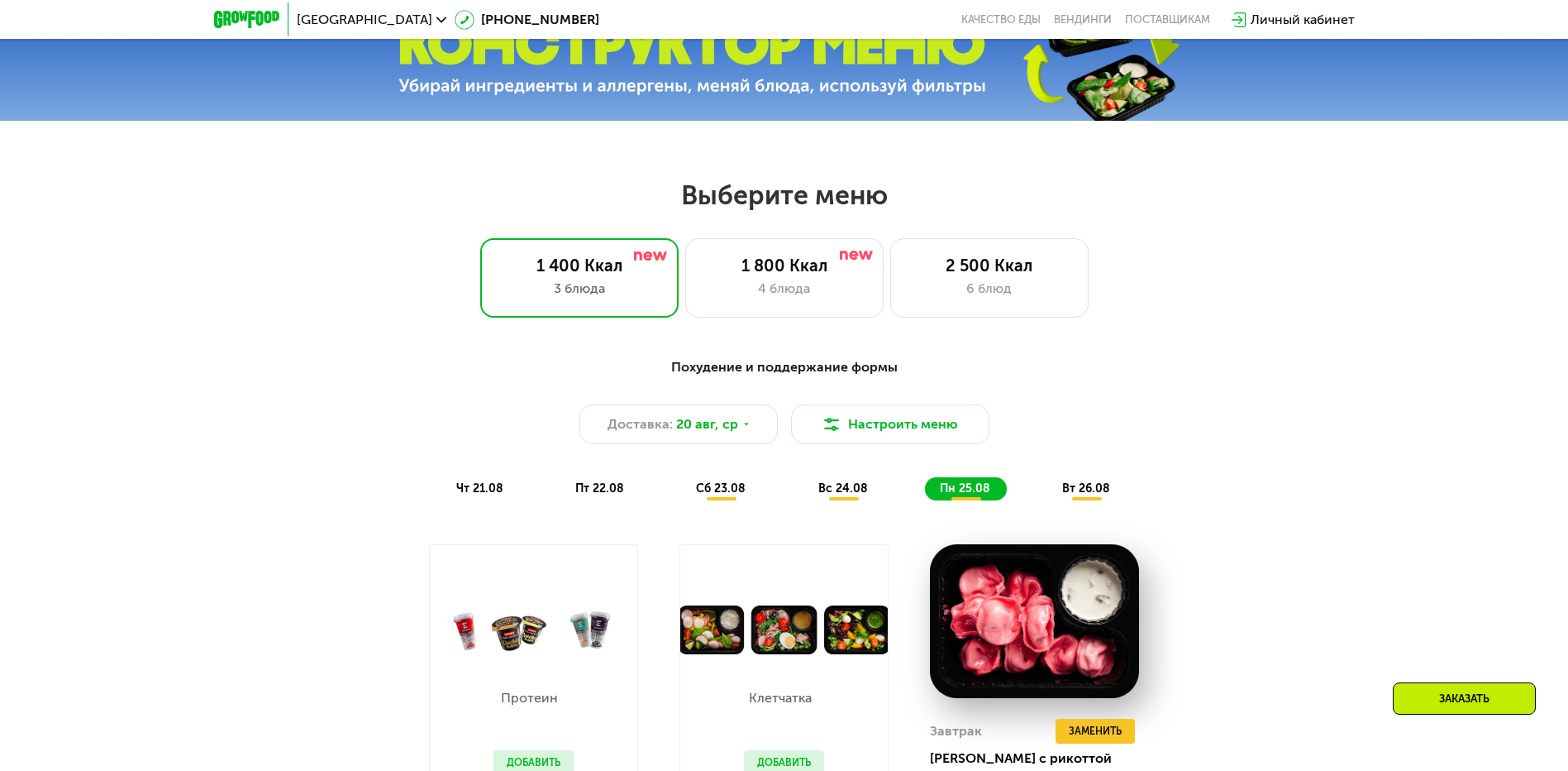
click at [468, 494] on span "чт 21.08" at bounding box center [479, 488] width 47 height 14
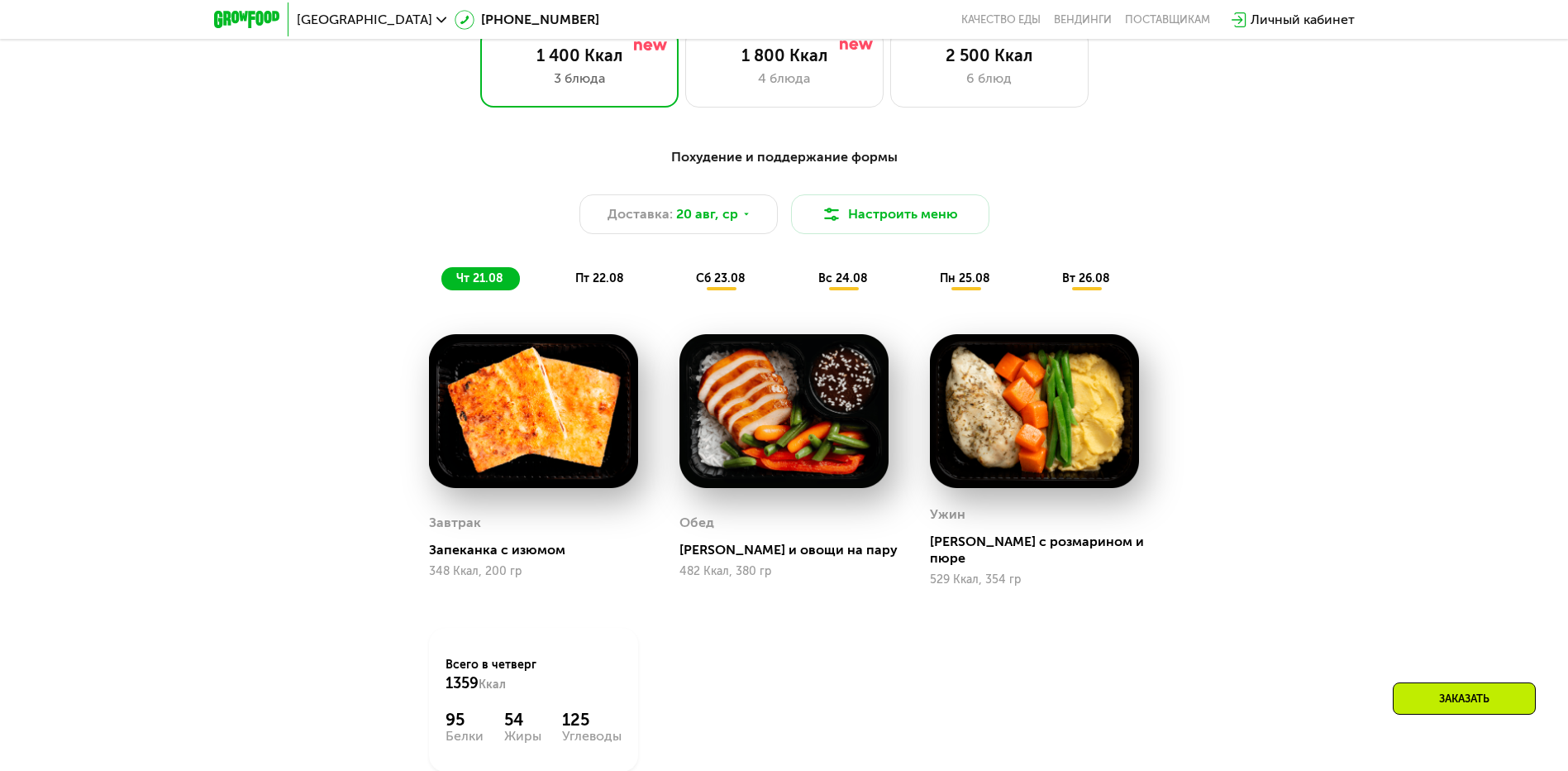
scroll to position [992, 0]
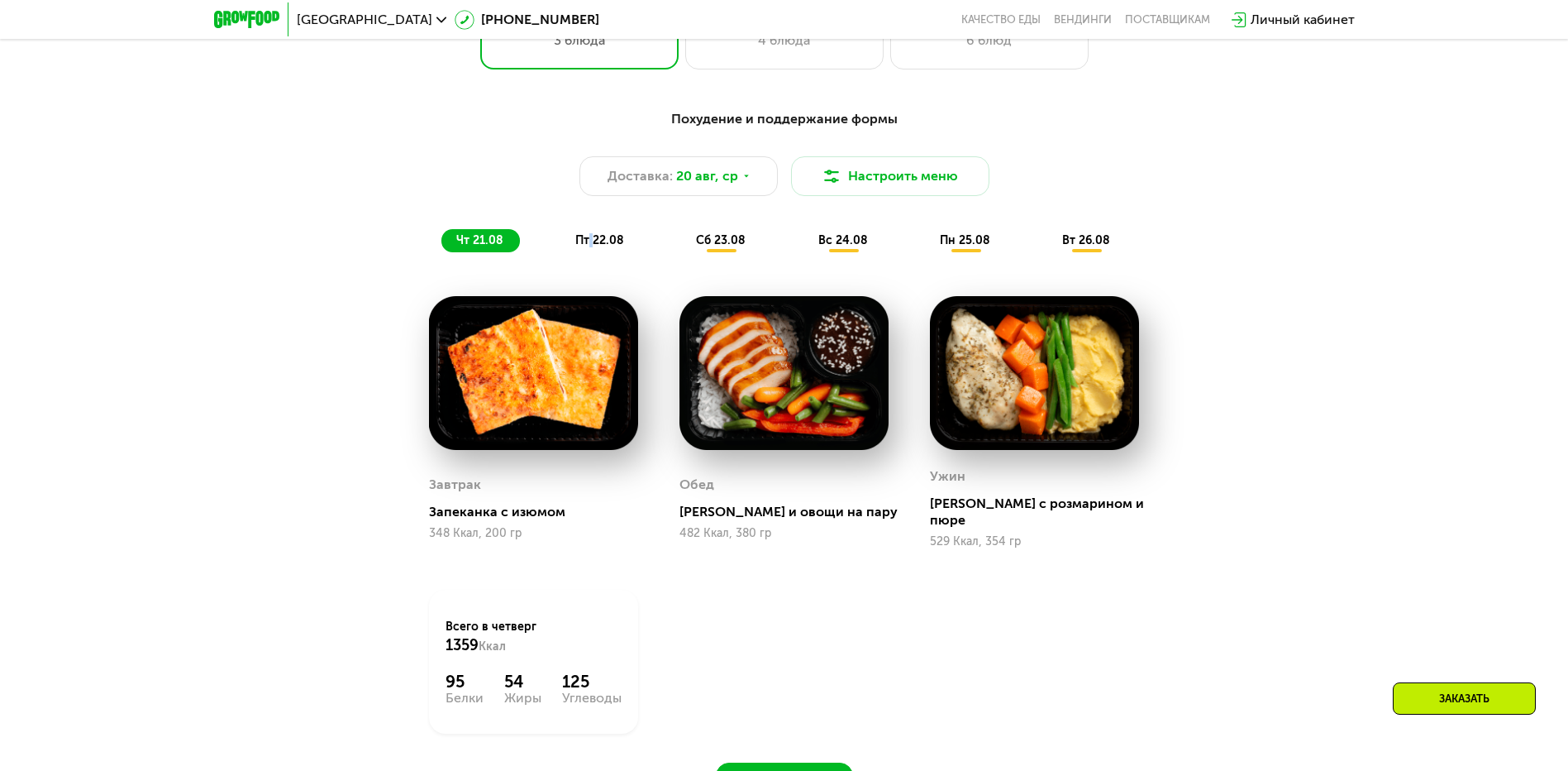
click at [593, 238] on div "Похудение и поддержание формы Доставка: 20 авг, ср Настроить меню чт 21.08 пт 2…" at bounding box center [784, 181] width 979 height 143
click at [597, 245] on span "пт 22.08" at bounding box center [599, 239] width 49 height 14
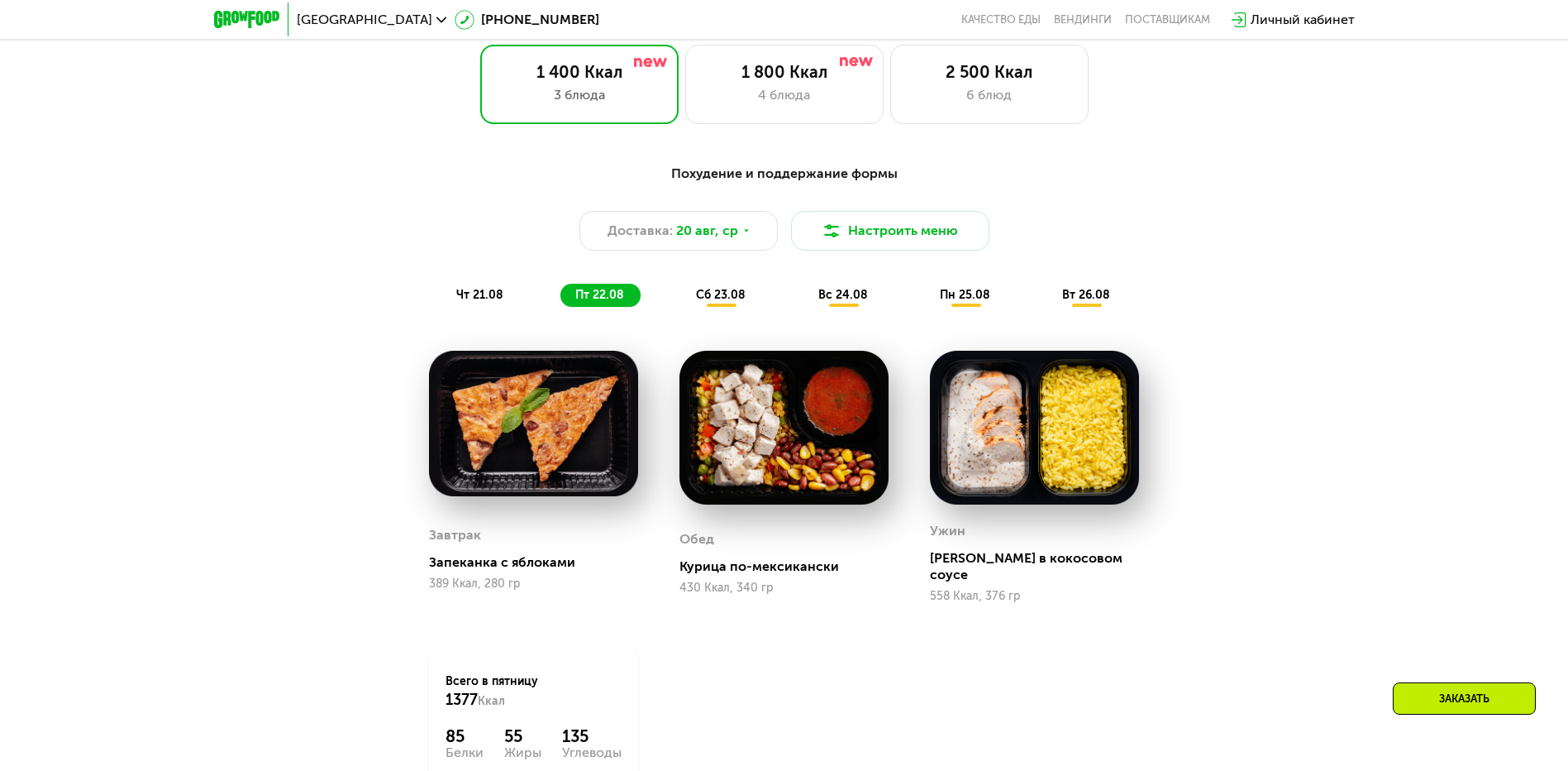
scroll to position [909, 0]
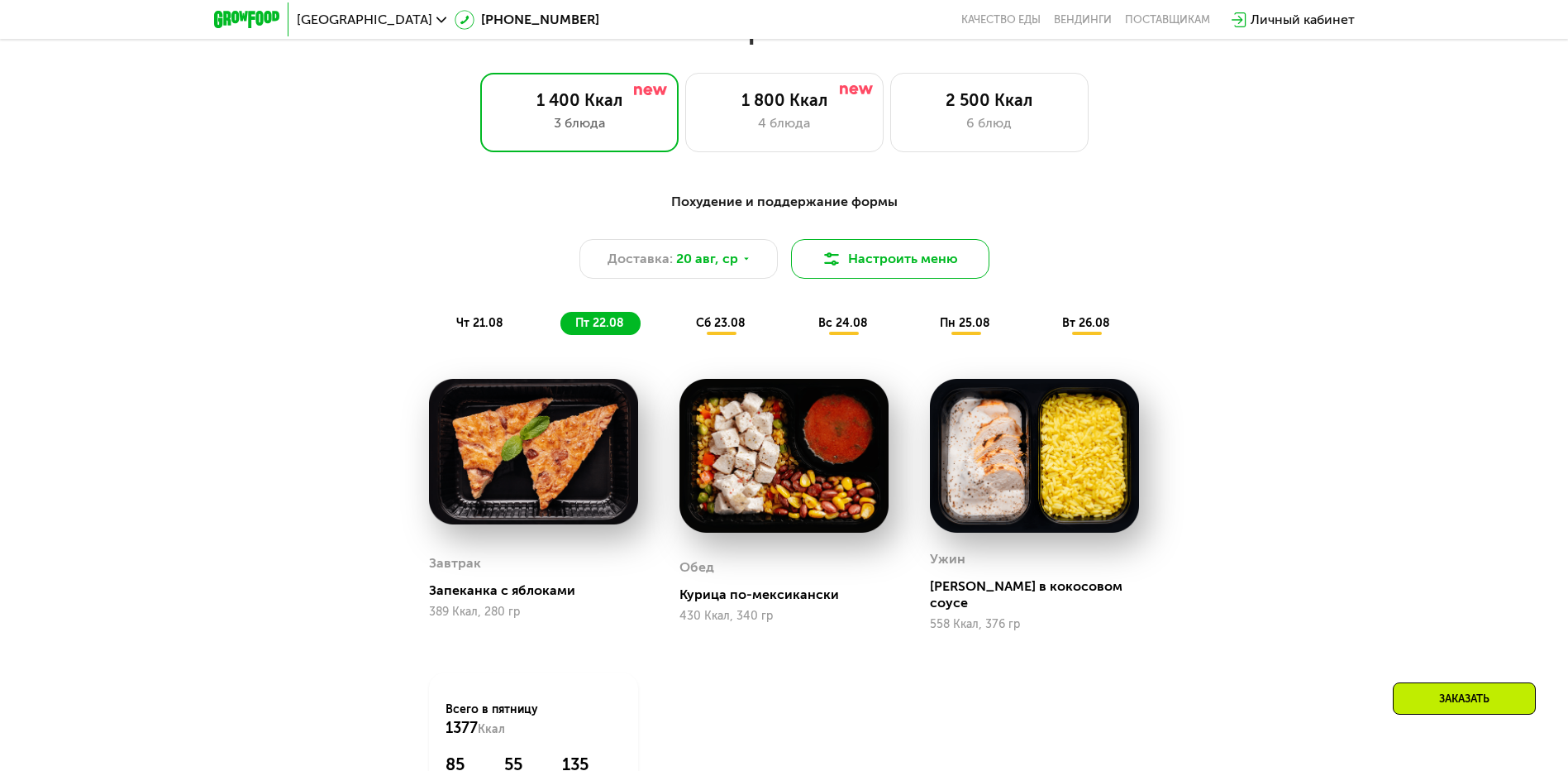
click at [923, 265] on button "Настроить меню" at bounding box center [890, 259] width 198 height 39
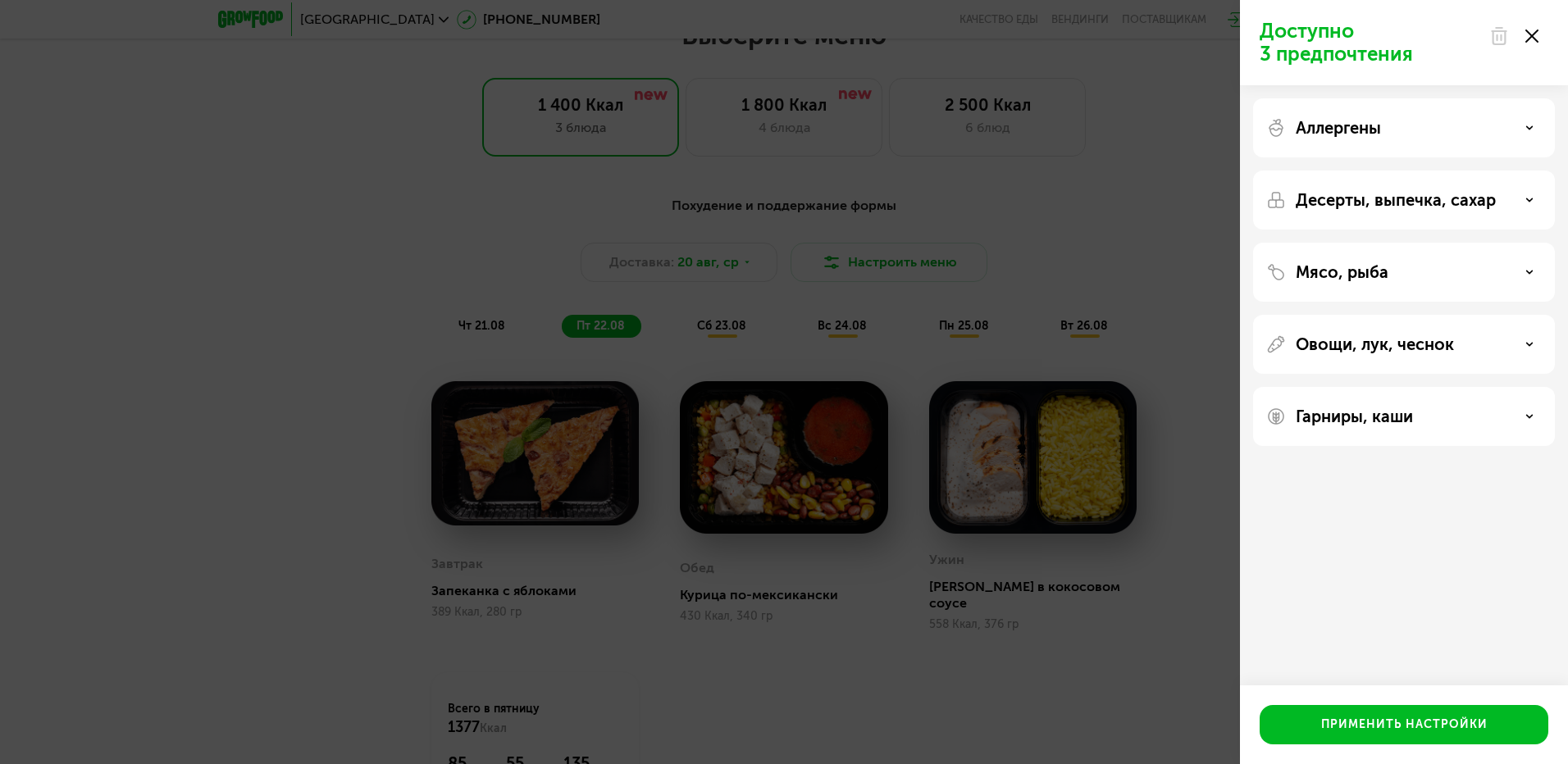
click at [1381, 272] on p "Мясо, рыба" at bounding box center [1342, 273] width 93 height 20
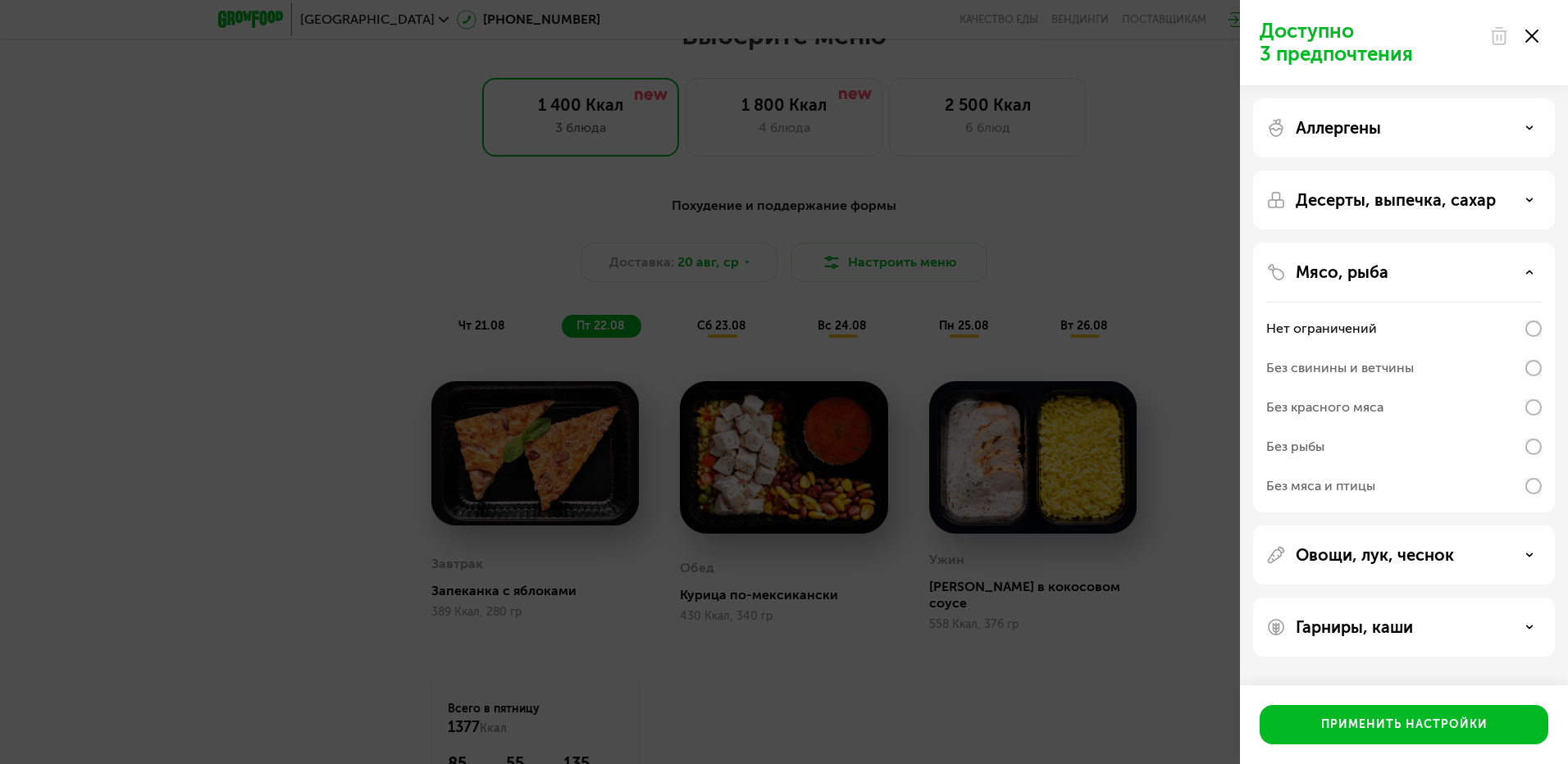
click at [1426, 598] on div "Овощи, лук, чеснок" at bounding box center [1403, 627] width 302 height 59
click at [1537, 35] on icon at bounding box center [1532, 35] width 13 height 13
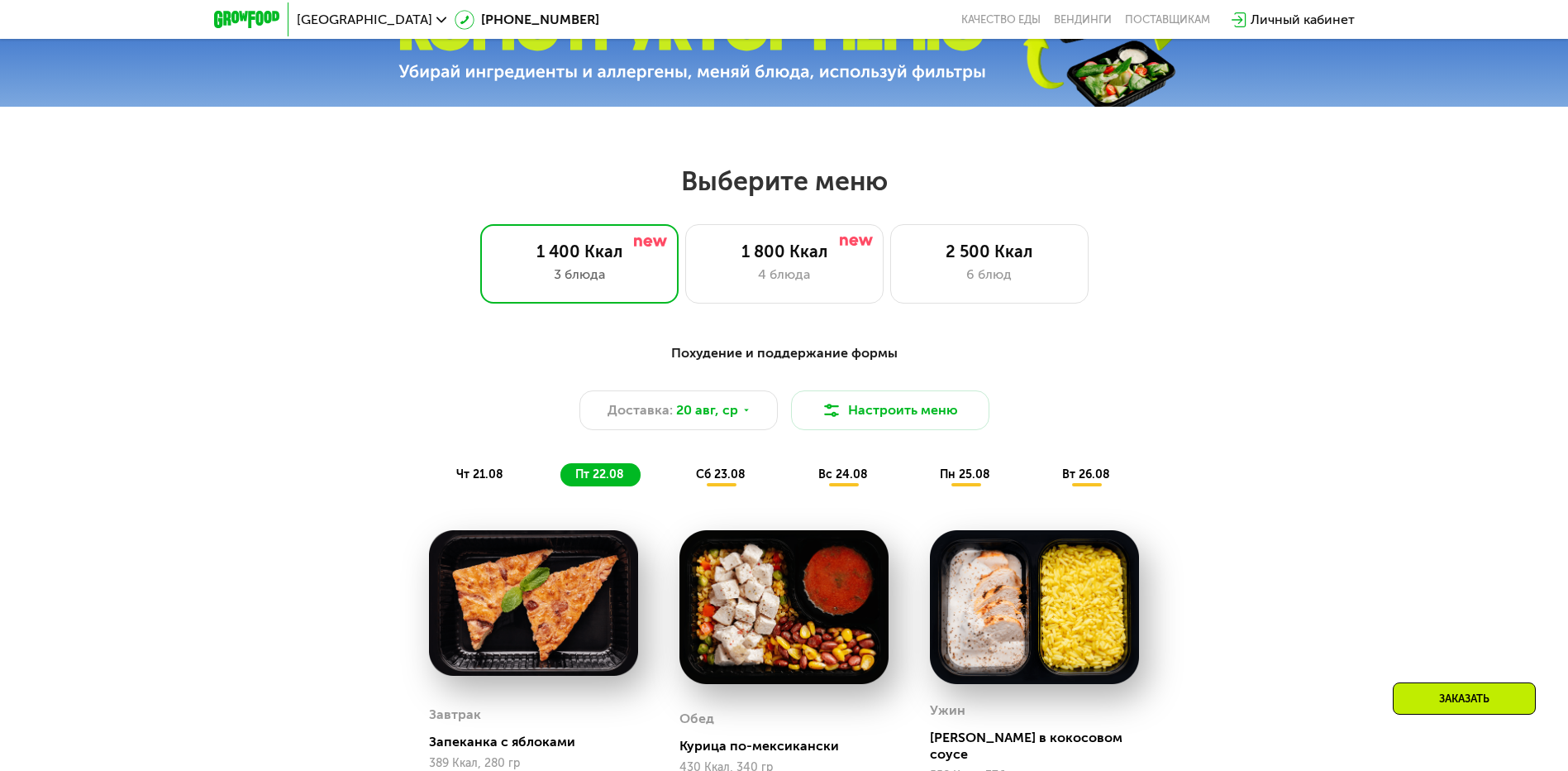
scroll to position [662, 0]
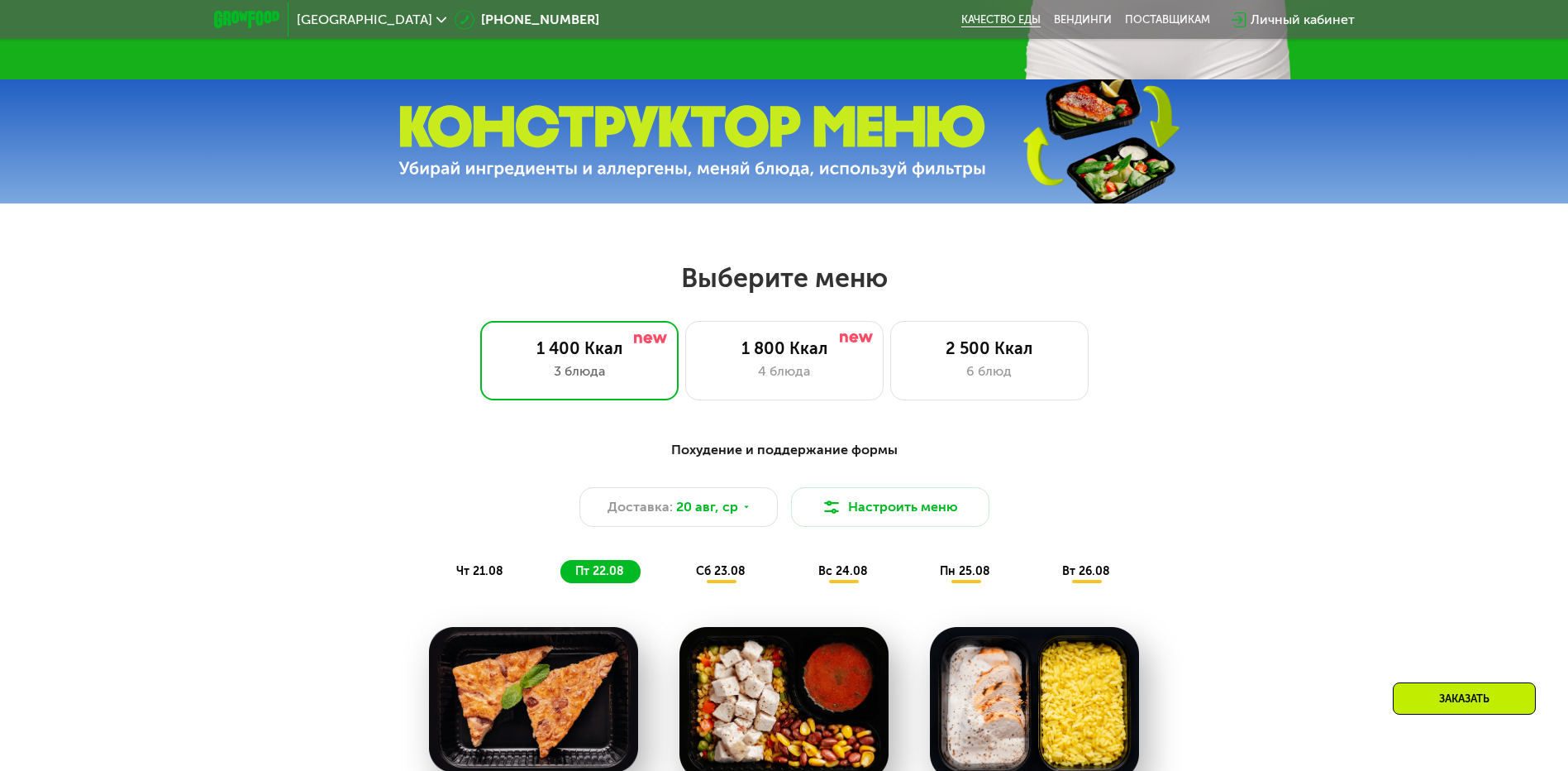
click at [996, 17] on link "Качество еды" at bounding box center [1001, 19] width 80 height 13
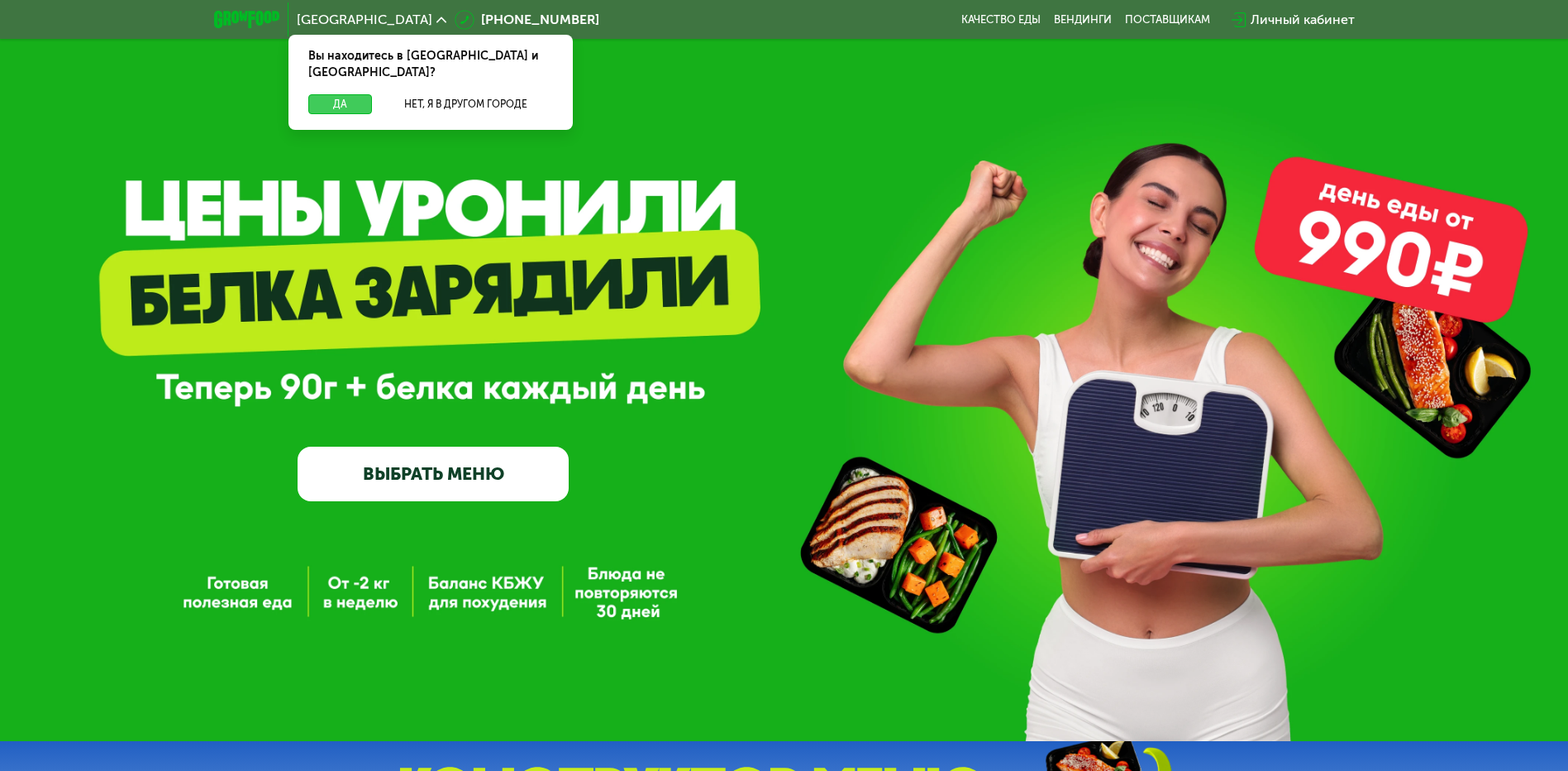
click at [331, 94] on button "Да" at bounding box center [339, 105] width 63 height 20
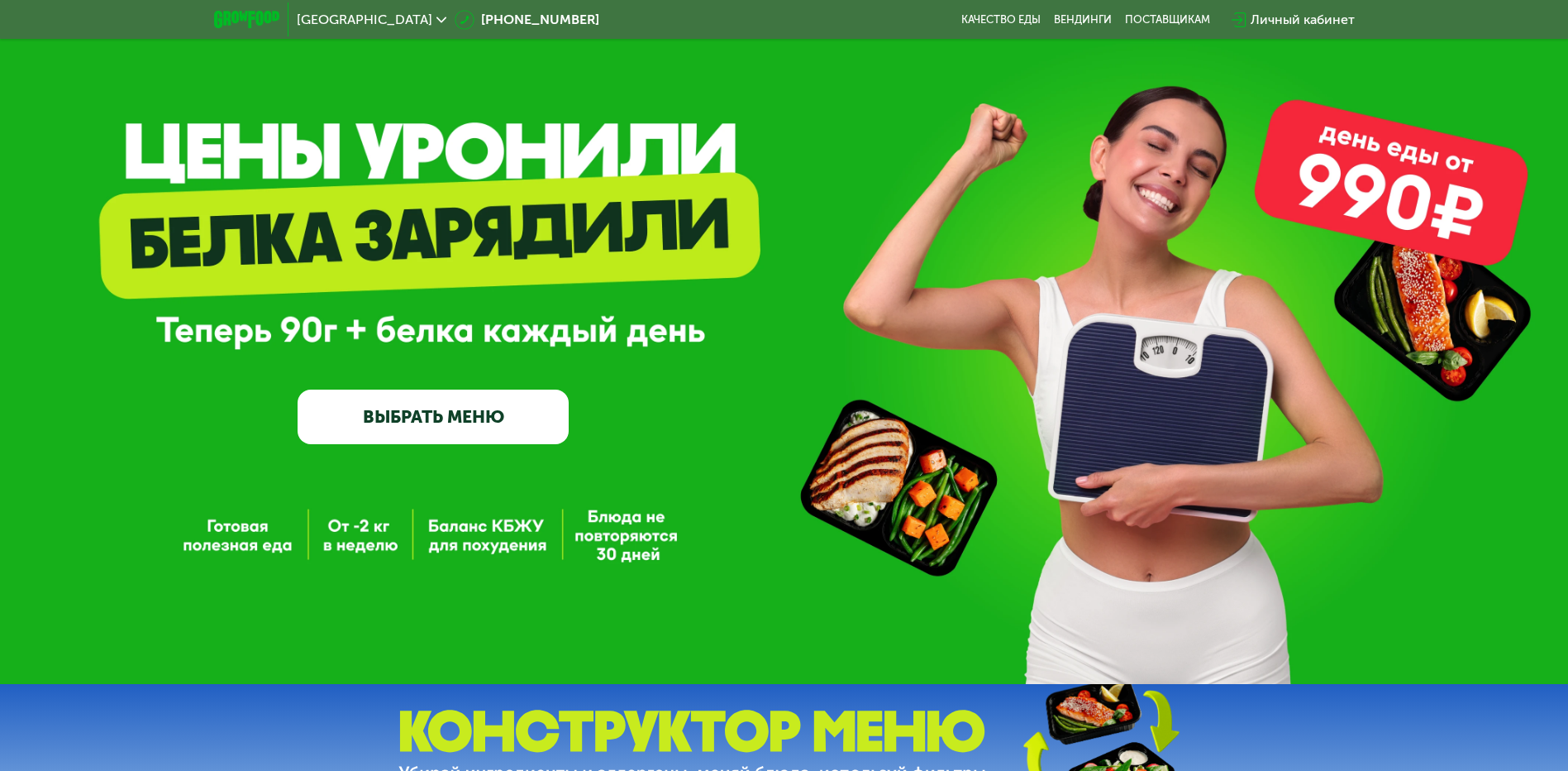
scroll to position [83, 0]
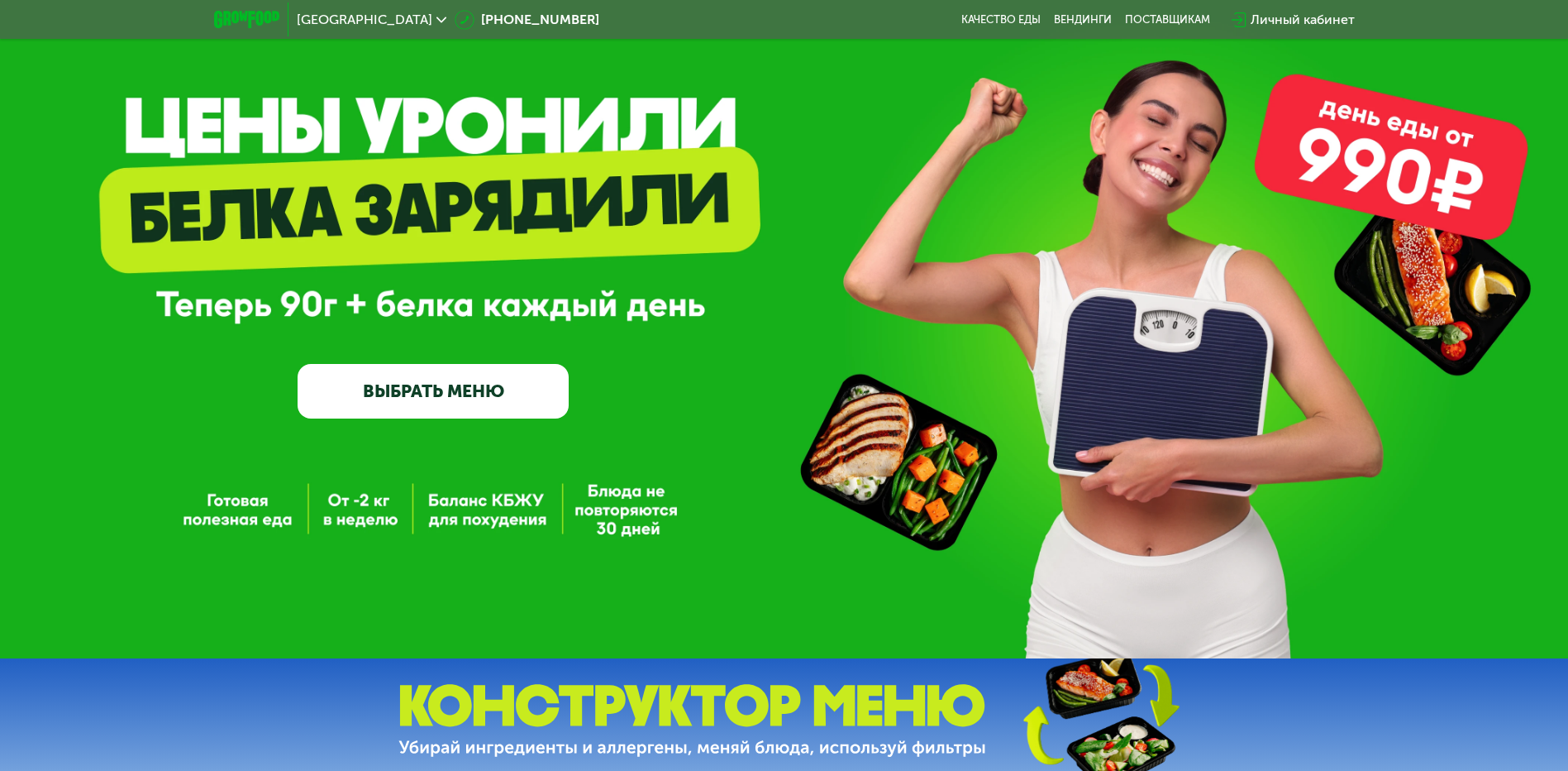
click at [464, 393] on link "ВЫБРАТЬ МЕНЮ" at bounding box center [433, 391] width 271 height 55
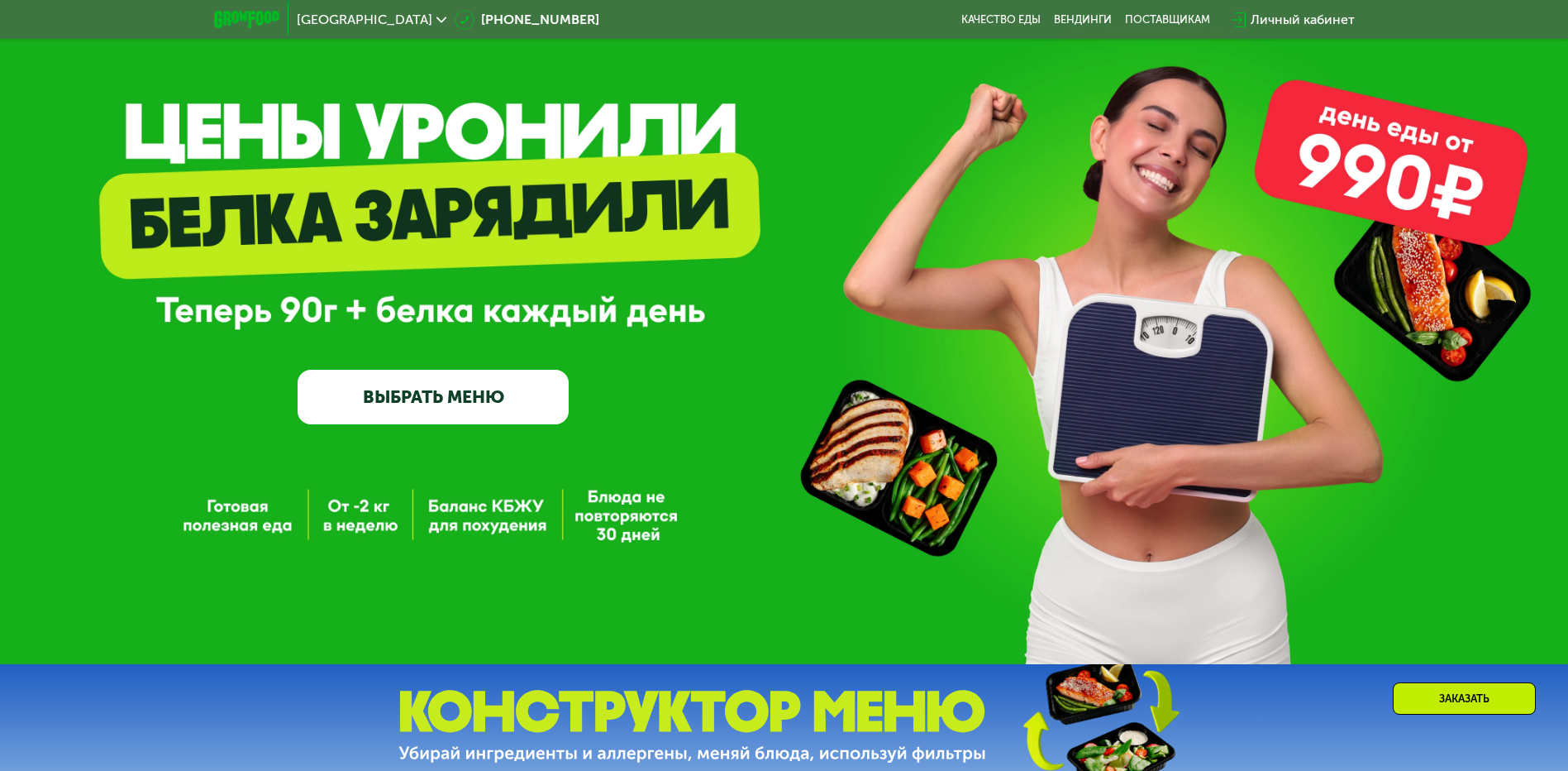
scroll to position [63, 0]
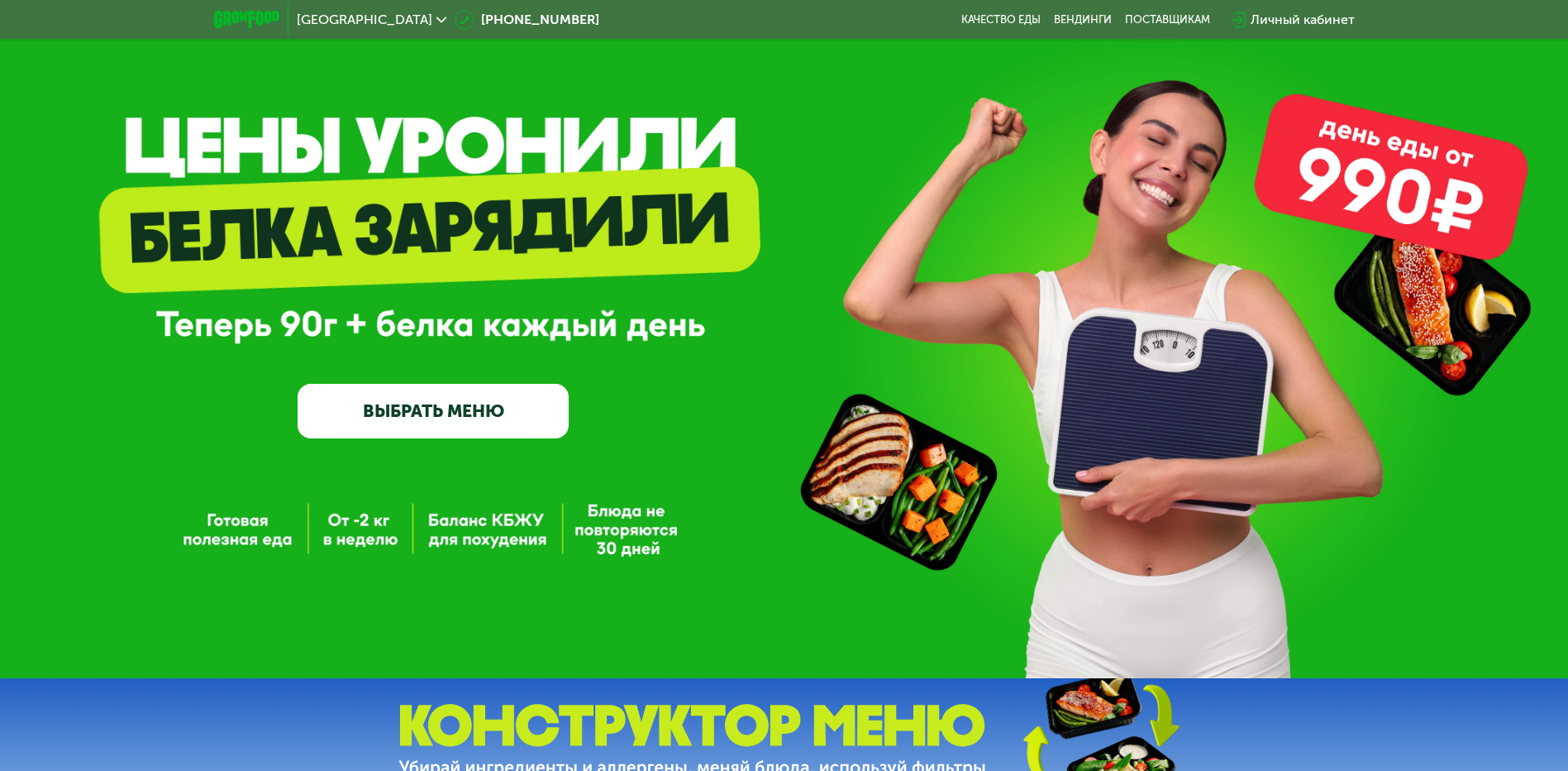
click at [496, 528] on div "GrowFood — доставка правильного питания ВЫБРАТЬ МЕНЮ" at bounding box center [784, 307] width 1568 height 741
click at [620, 525] on div "GrowFood — доставка правильного питания ВЫБРАТЬ МЕНЮ" at bounding box center [784, 307] width 1568 height 741
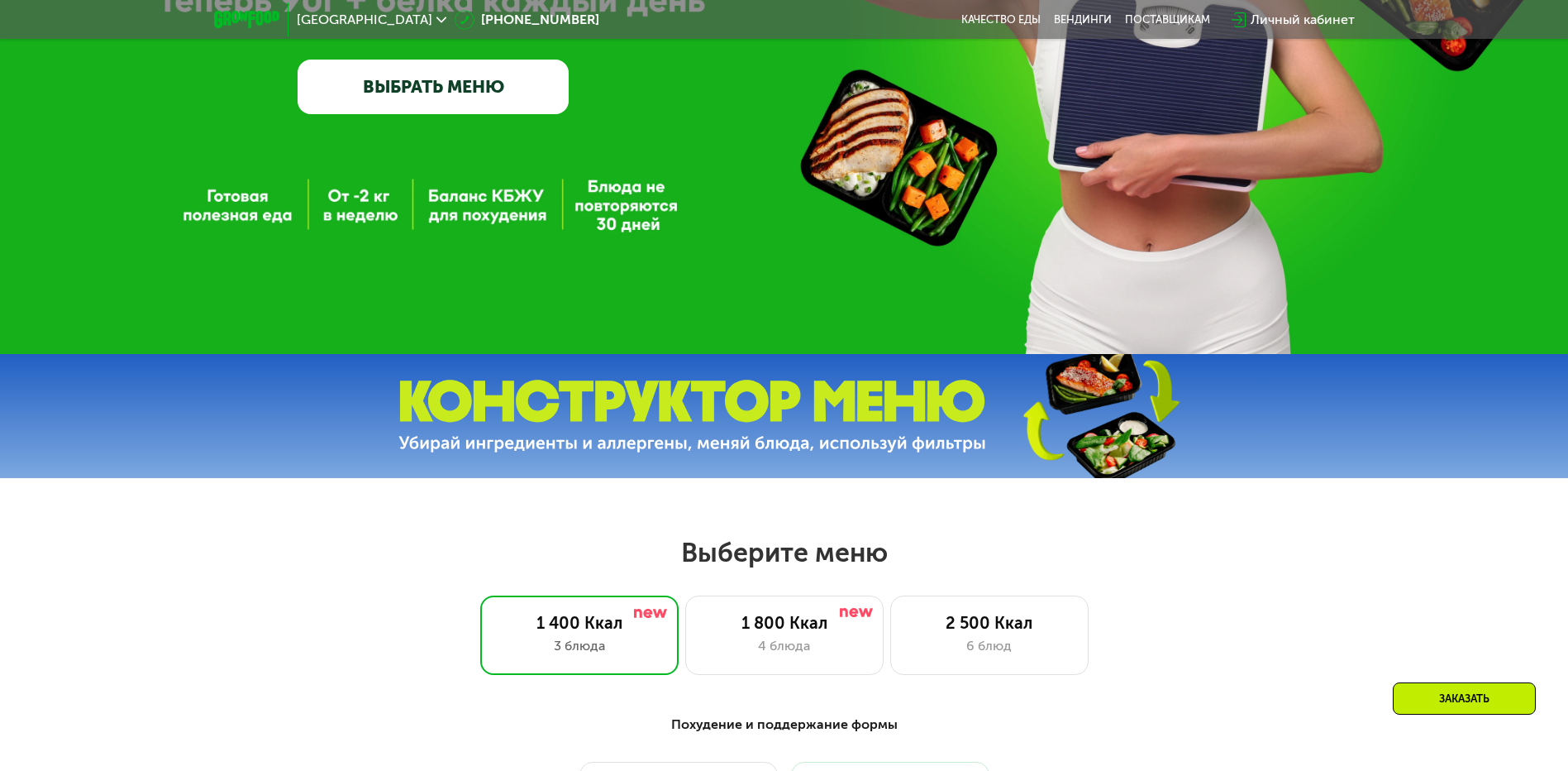
scroll to position [393, 0]
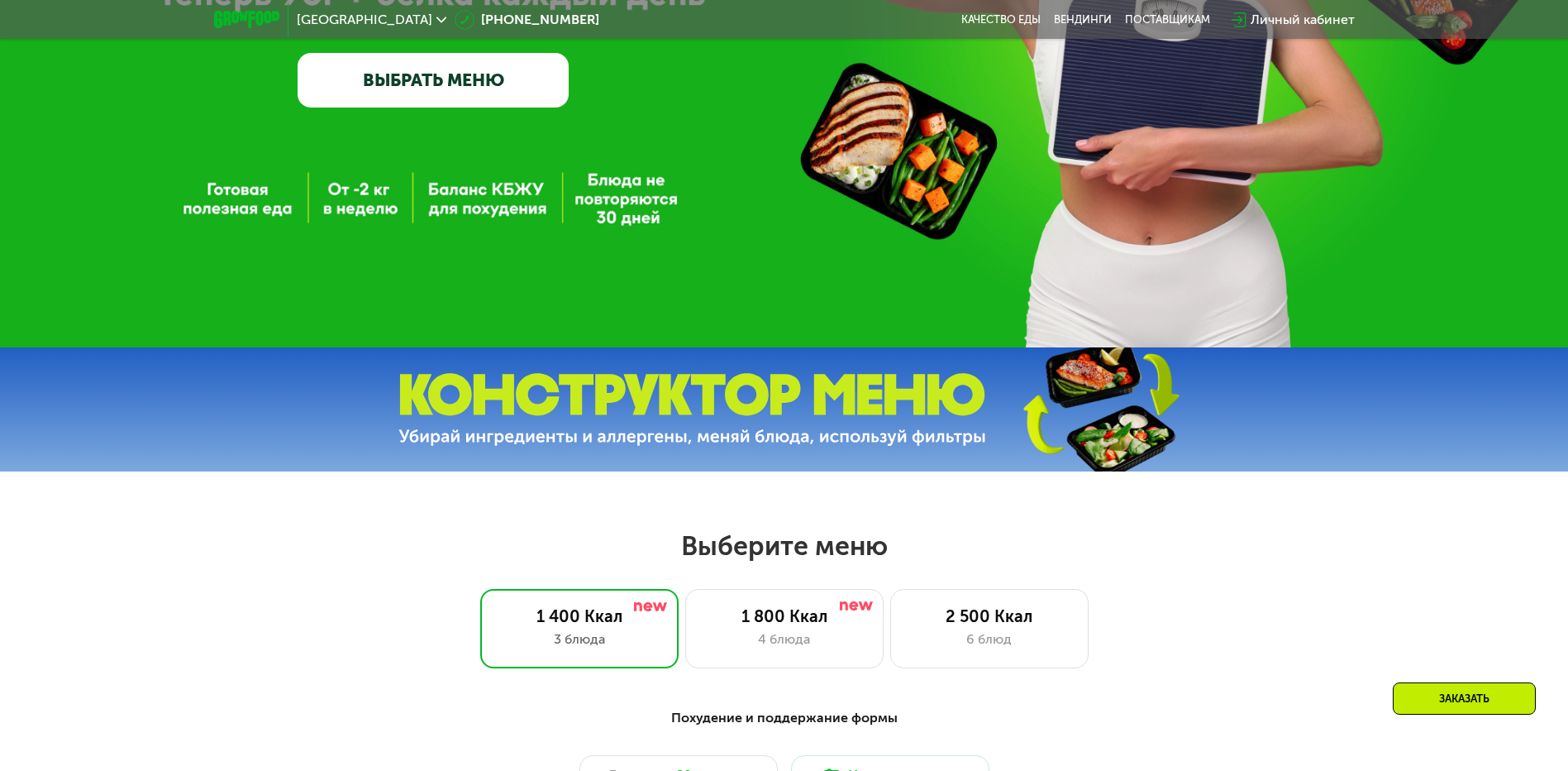
click at [707, 446] on img at bounding box center [692, 410] width 587 height 73
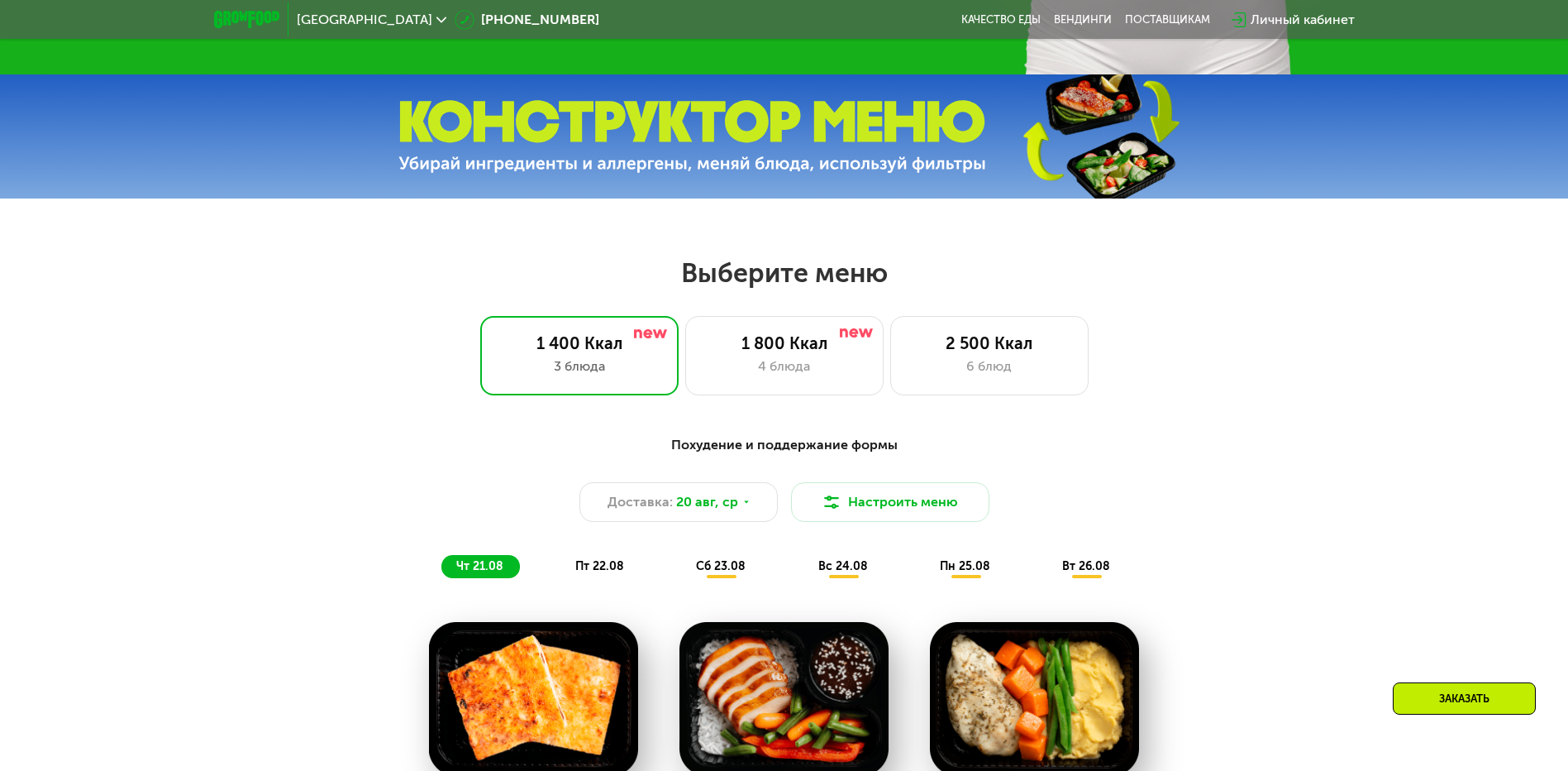
scroll to position [724, 0]
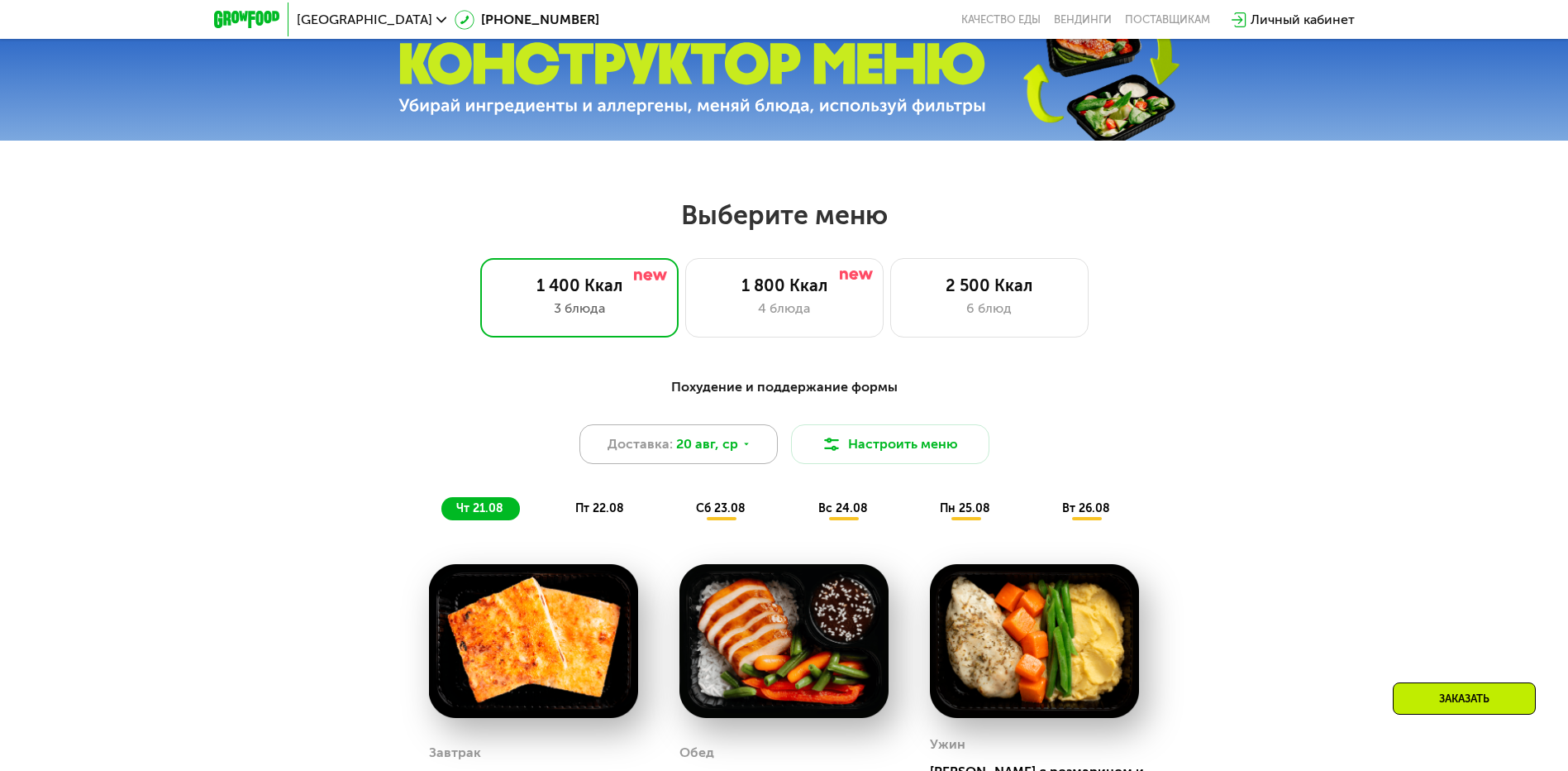
click at [687, 454] on span "20 авг, ср" at bounding box center [707, 445] width 62 height 20
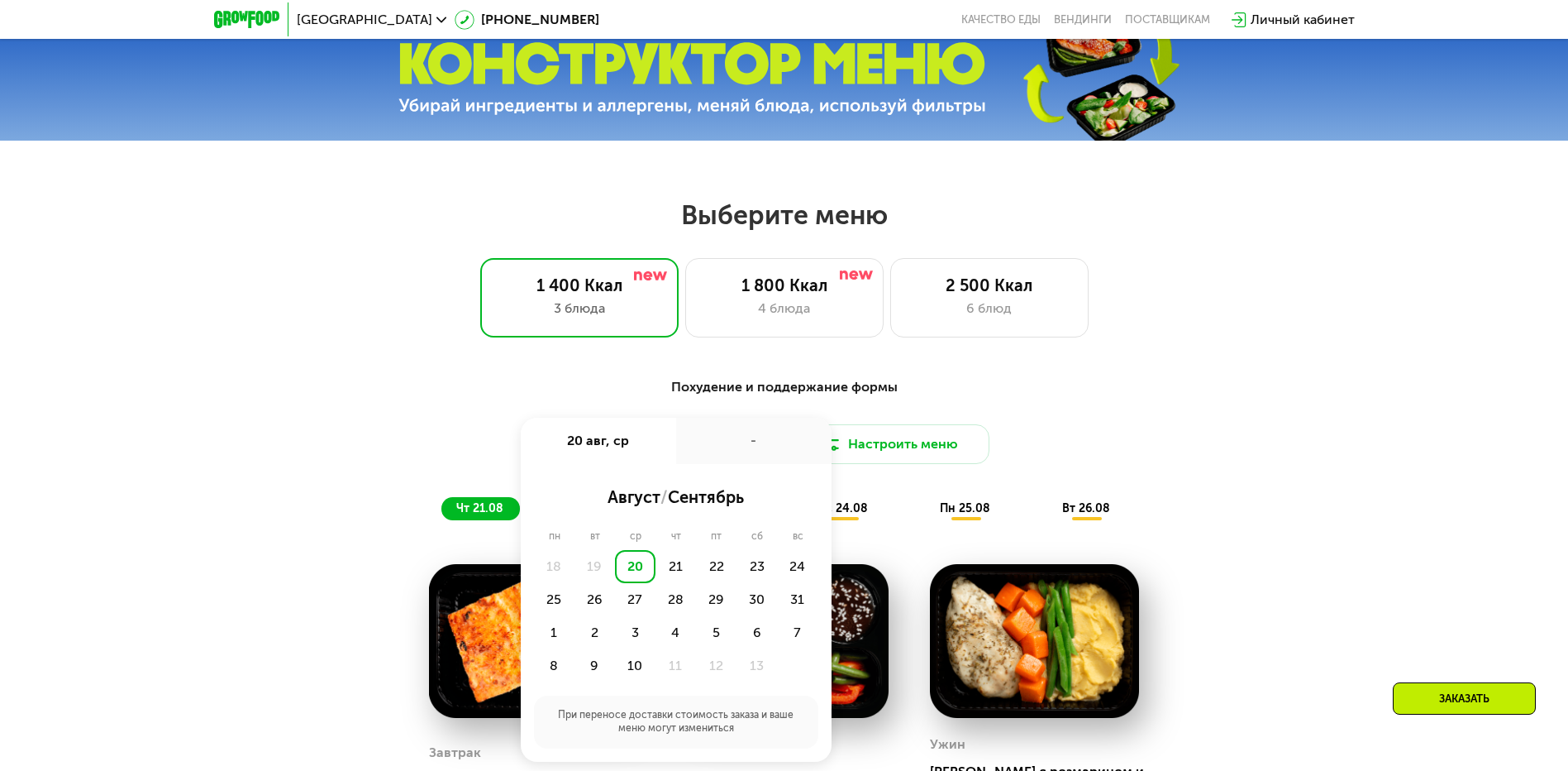
click at [1268, 404] on div "Похудение и поддержание формы Доставка: [DATE] авг, ср - август / сентябрь пн в…" at bounding box center [784, 448] width 979 height 143
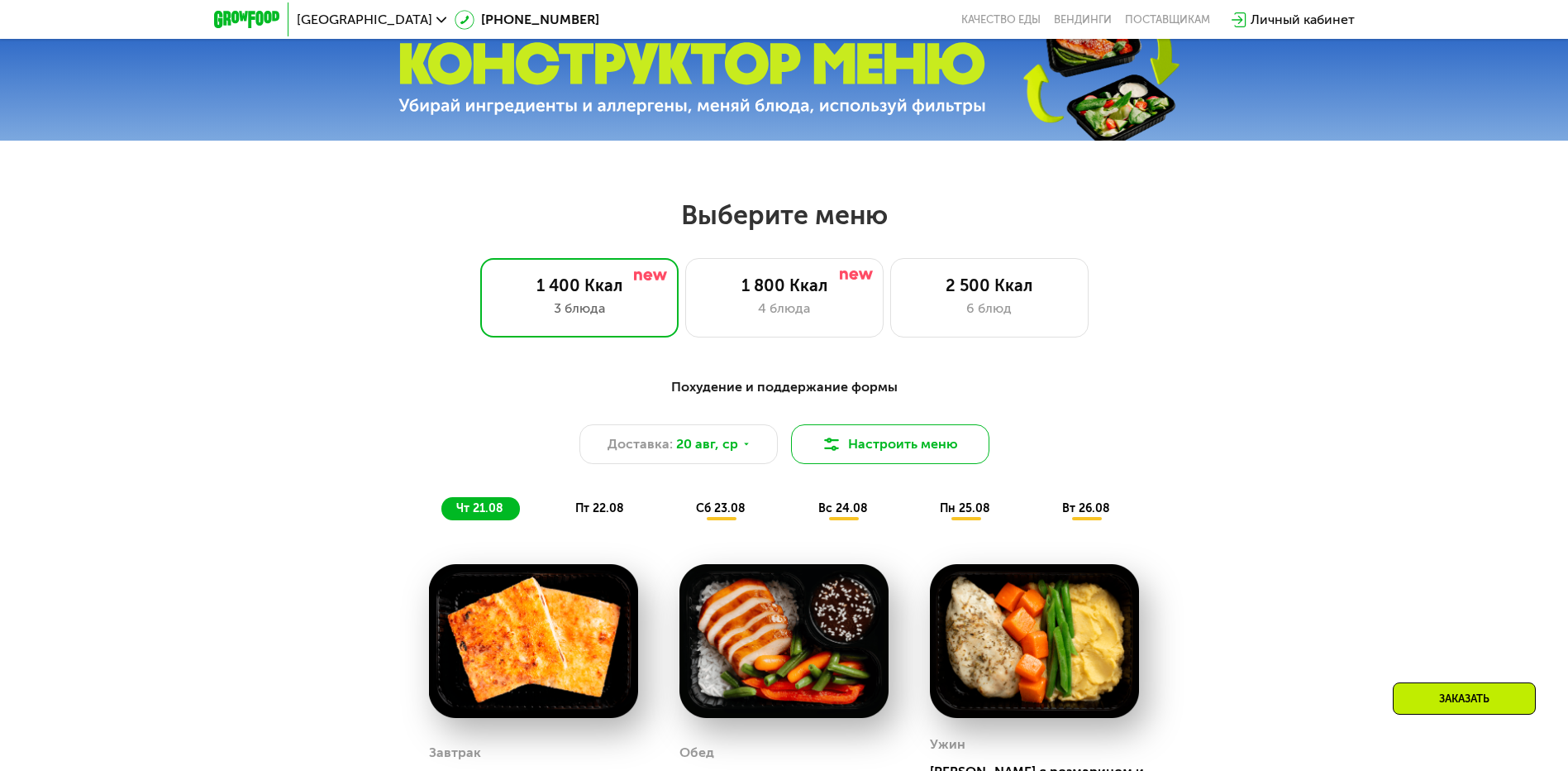
click at [872, 455] on button "Настроить меню" at bounding box center [890, 444] width 198 height 39
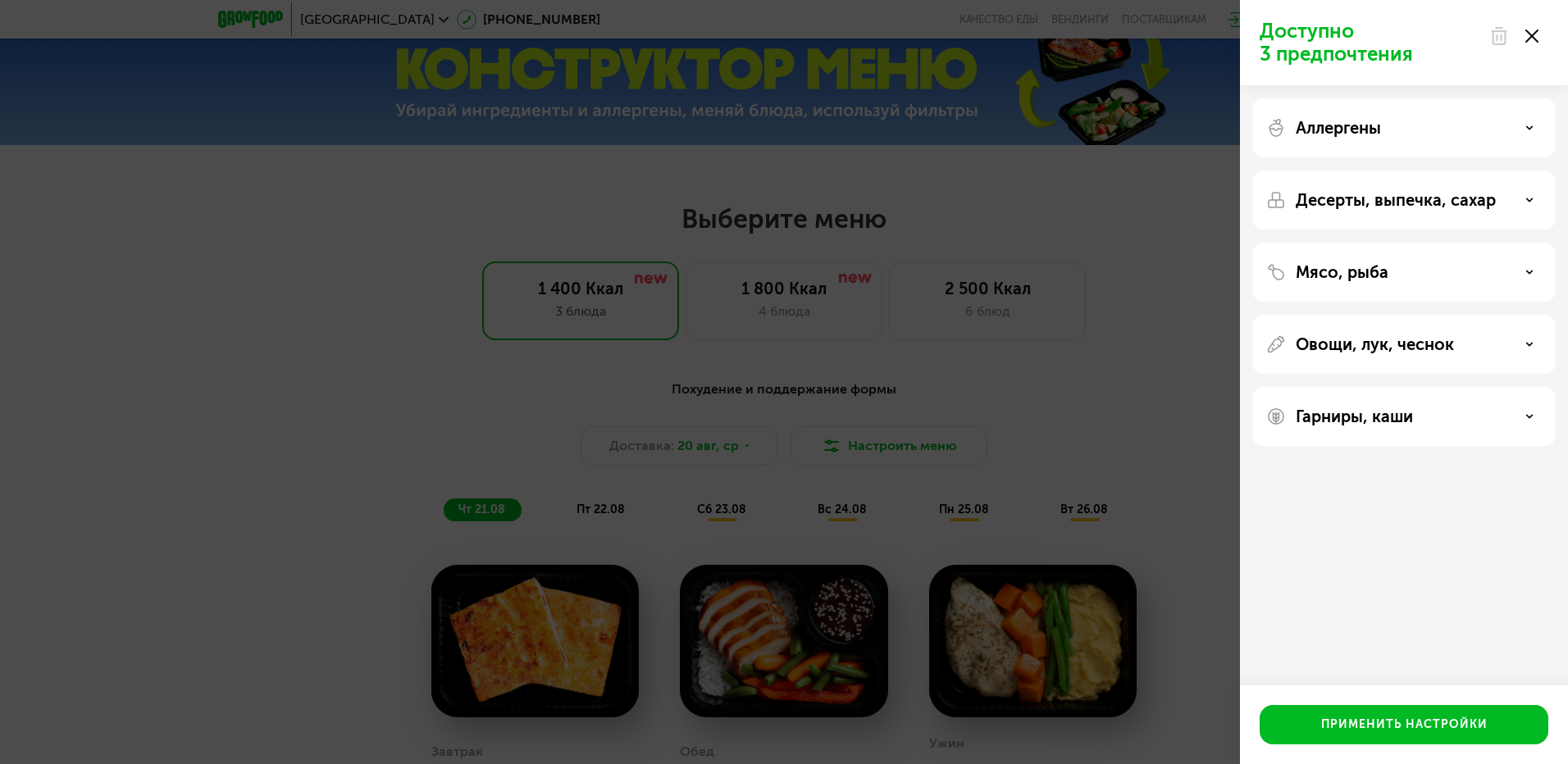
click at [1449, 412] on div "Гарниры, каши" at bounding box center [1403, 416] width 275 height 20
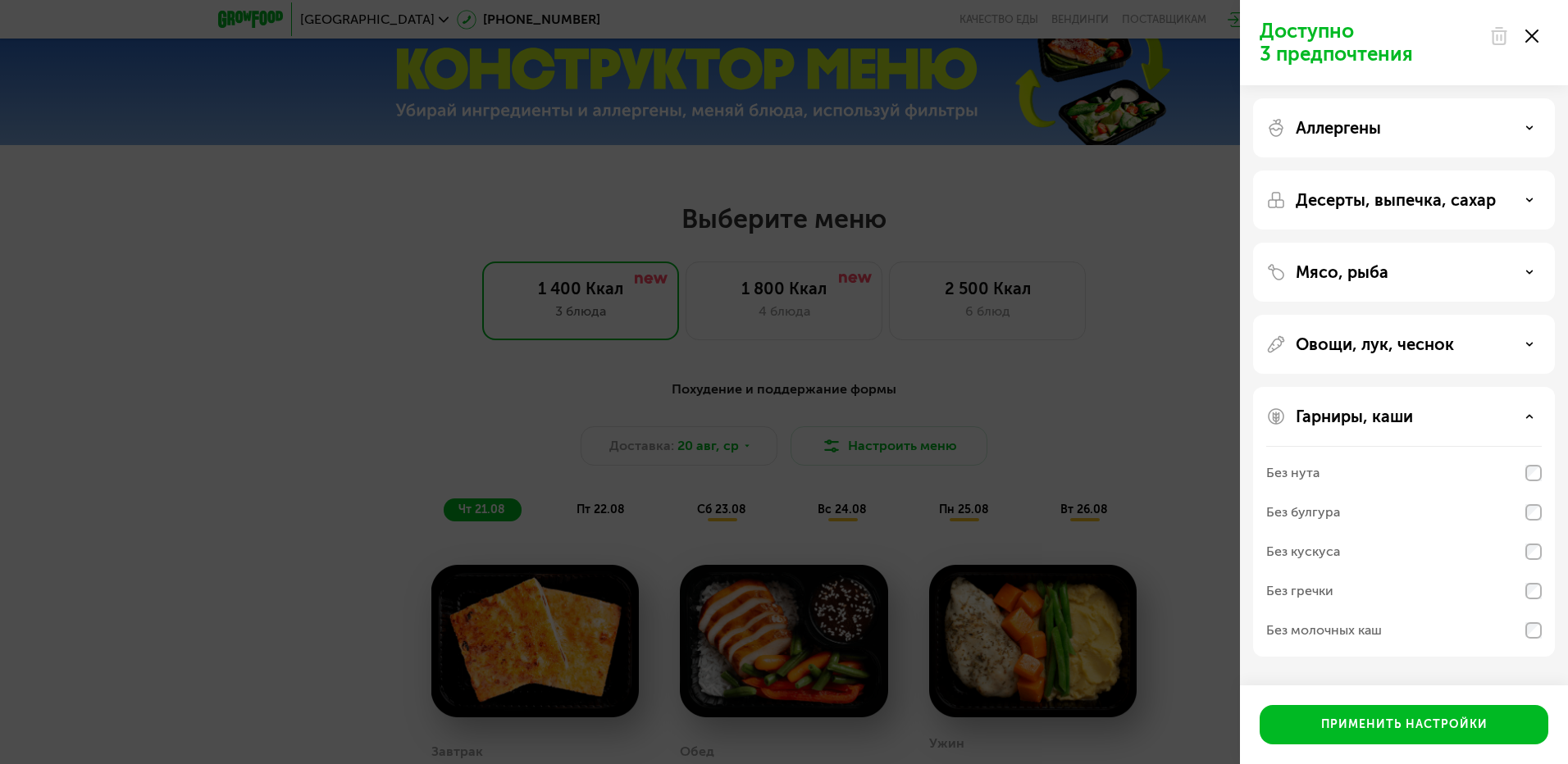
click at [1331, 342] on p "Овощи, лук, чеснок" at bounding box center [1374, 344] width 158 height 20
click at [1129, 341] on div "Доступно 3 предпочтения Аллергены Десерты, выпечка, сахар Мясо, рыба Овощи, лук…" at bounding box center [784, 382] width 1568 height 764
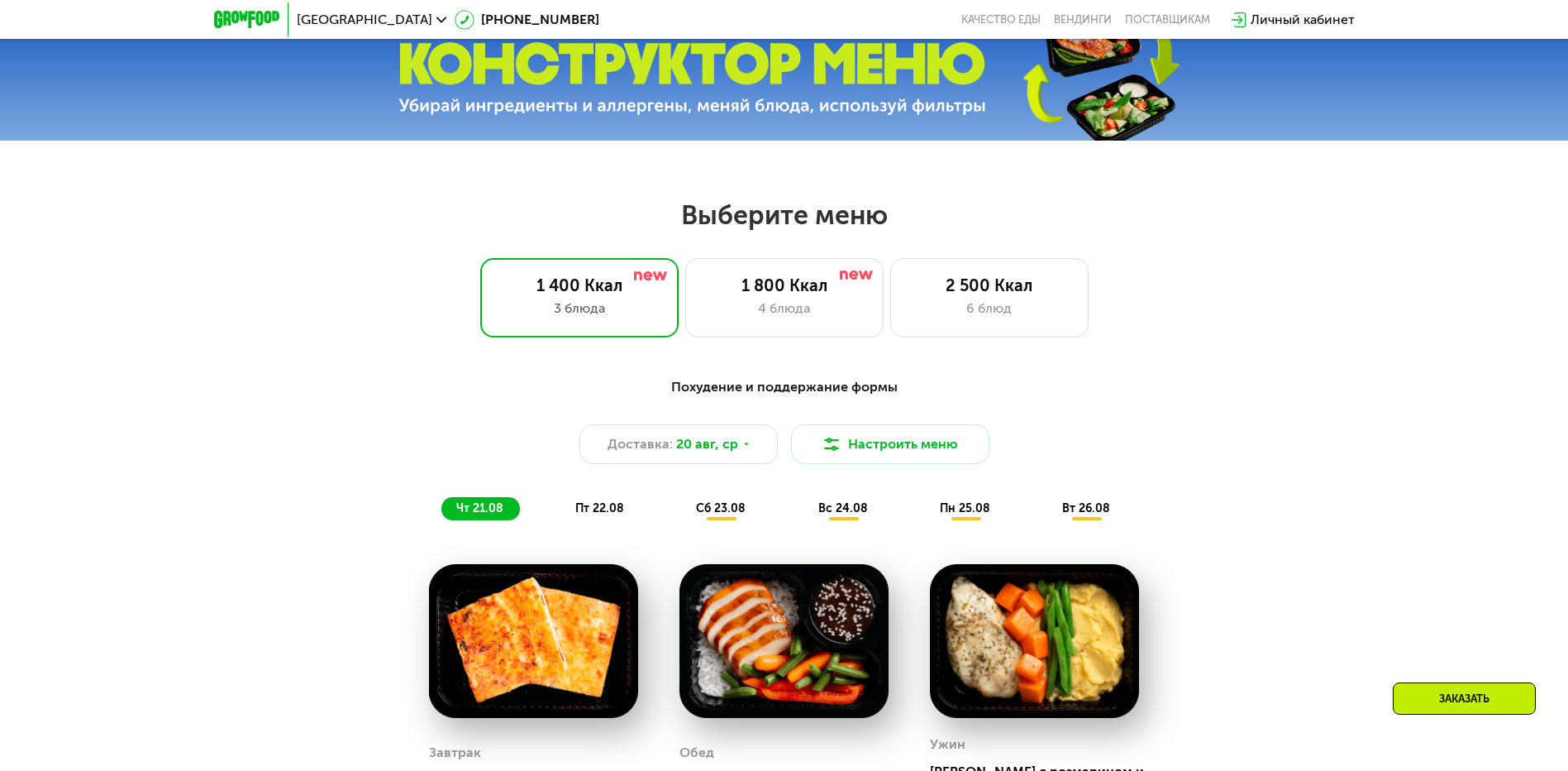
click at [612, 513] on span "пт 22.08" at bounding box center [599, 508] width 49 height 14
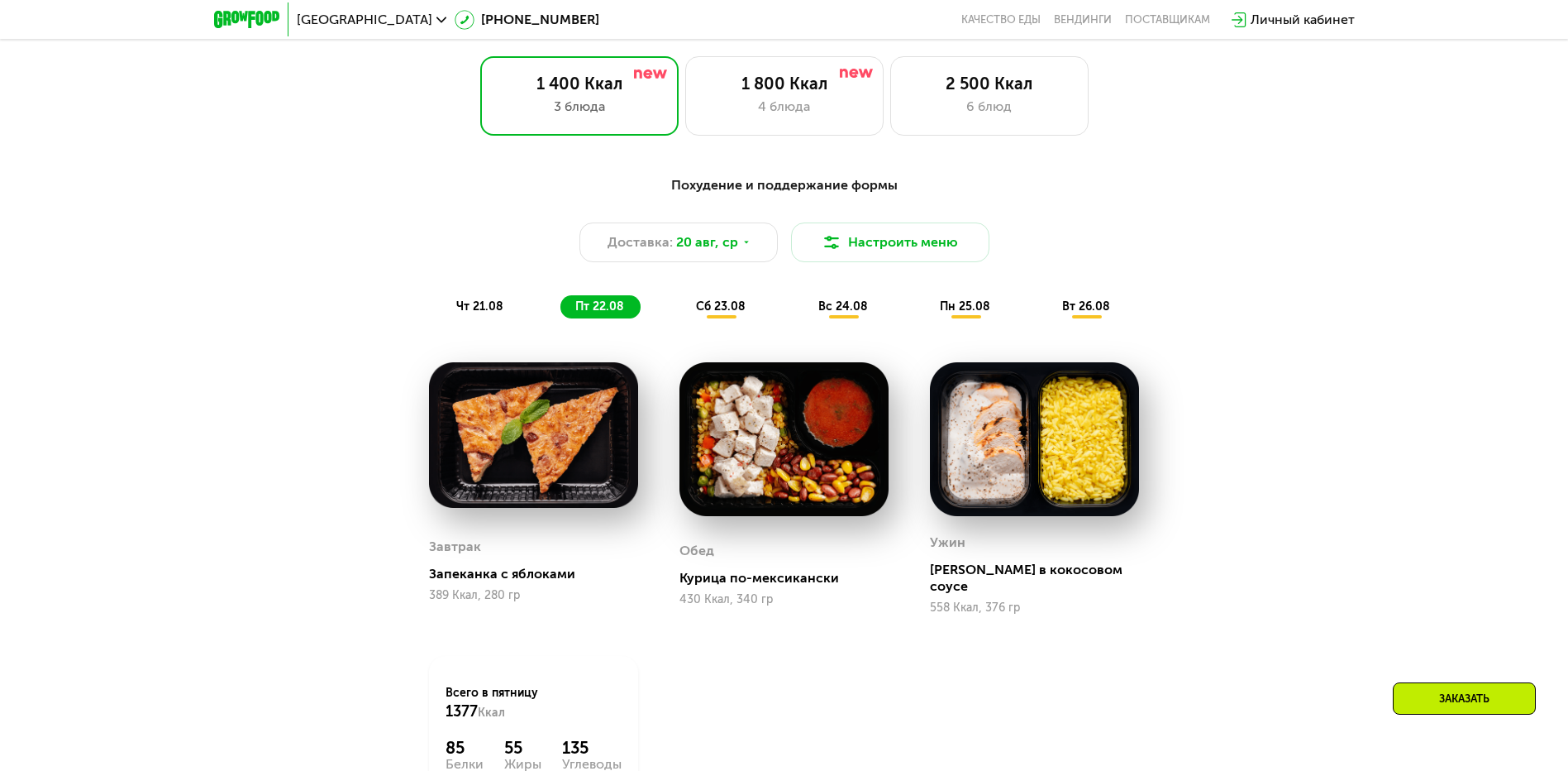
scroll to position [890, 0]
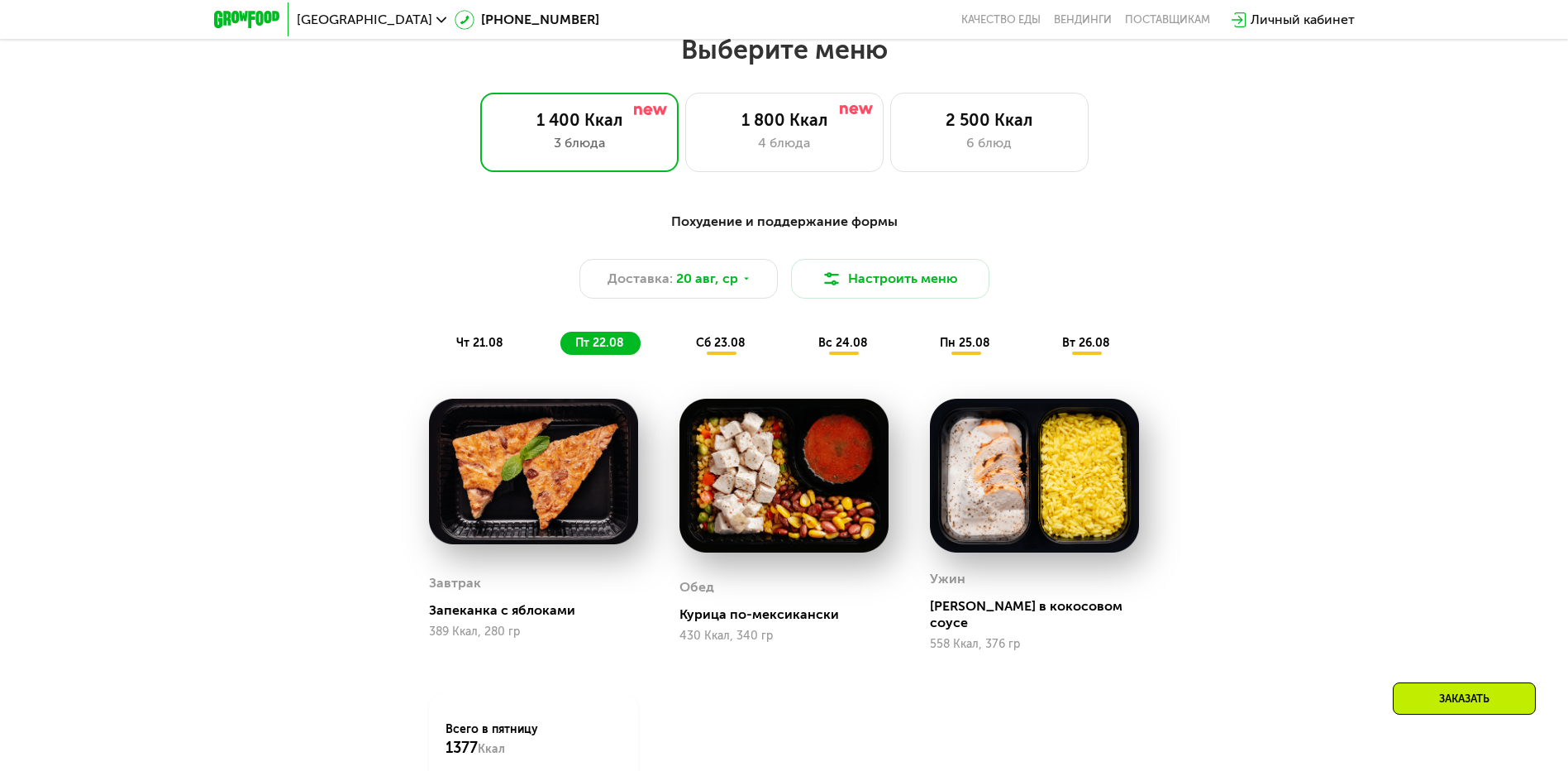
click at [468, 348] on span "чт 21.08" at bounding box center [479, 342] width 47 height 14
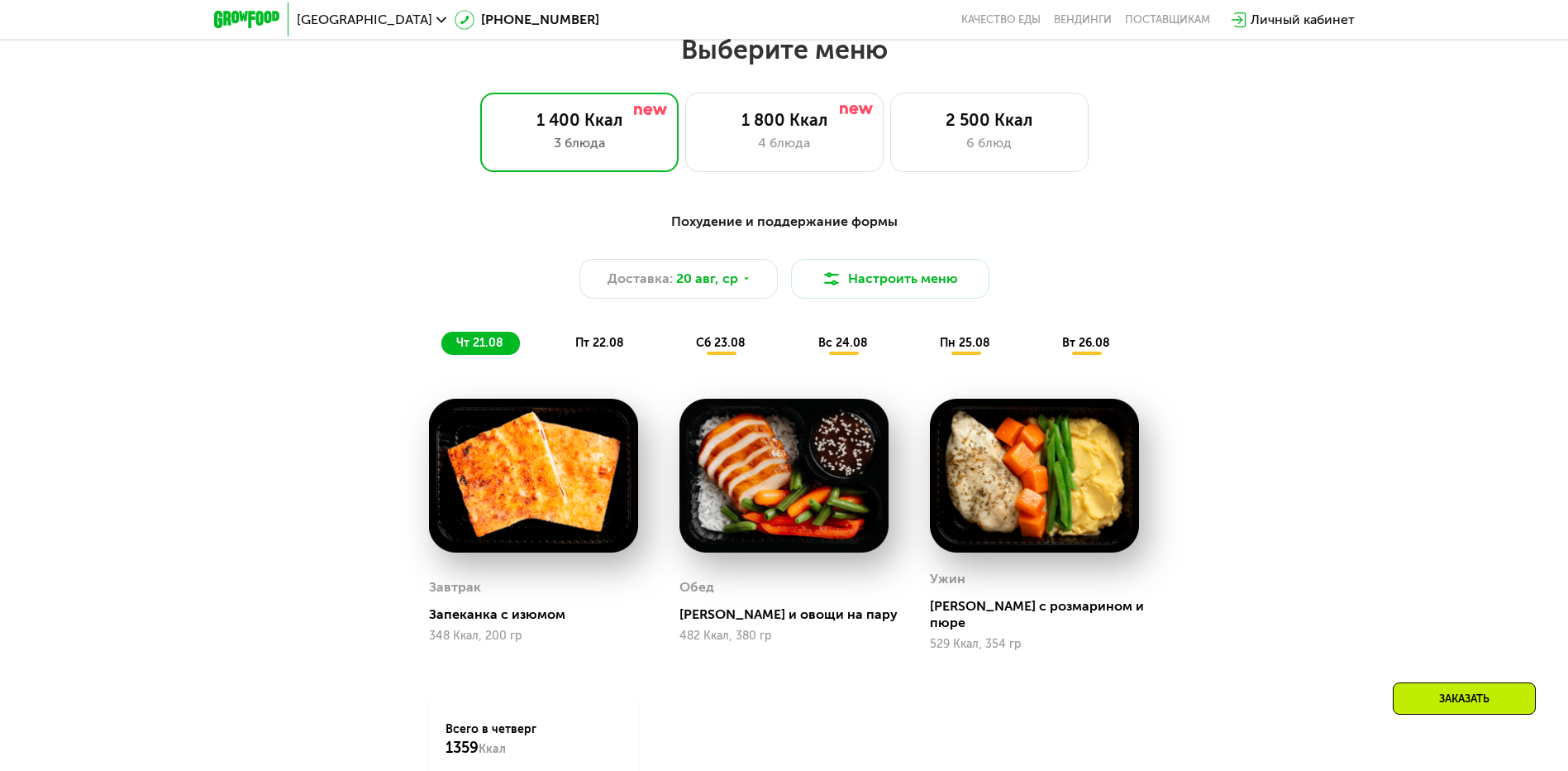
click at [599, 347] on span "пт 22.08" at bounding box center [599, 342] width 49 height 14
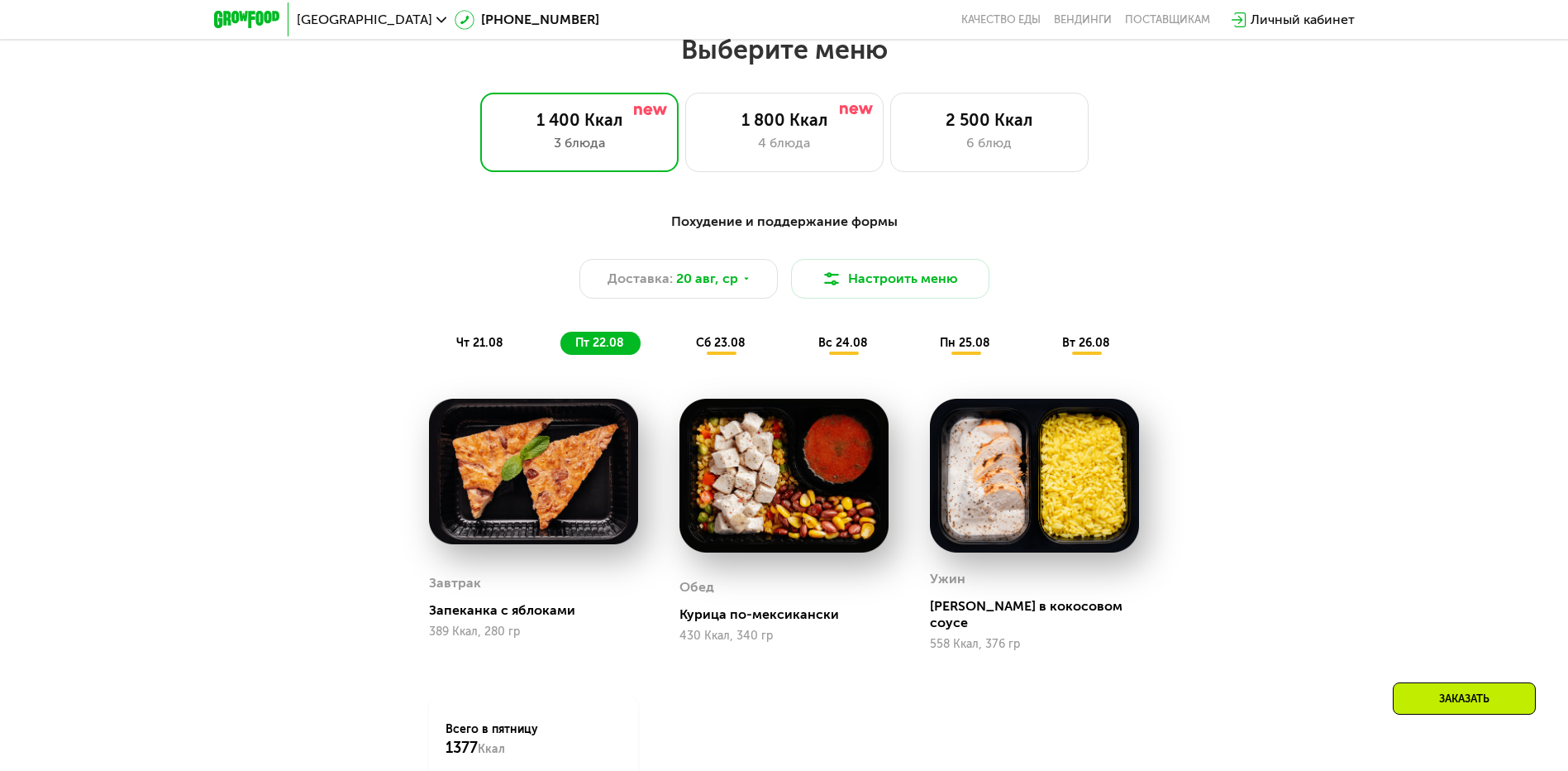
click at [712, 350] on span "сб 23.08" at bounding box center [721, 342] width 49 height 14
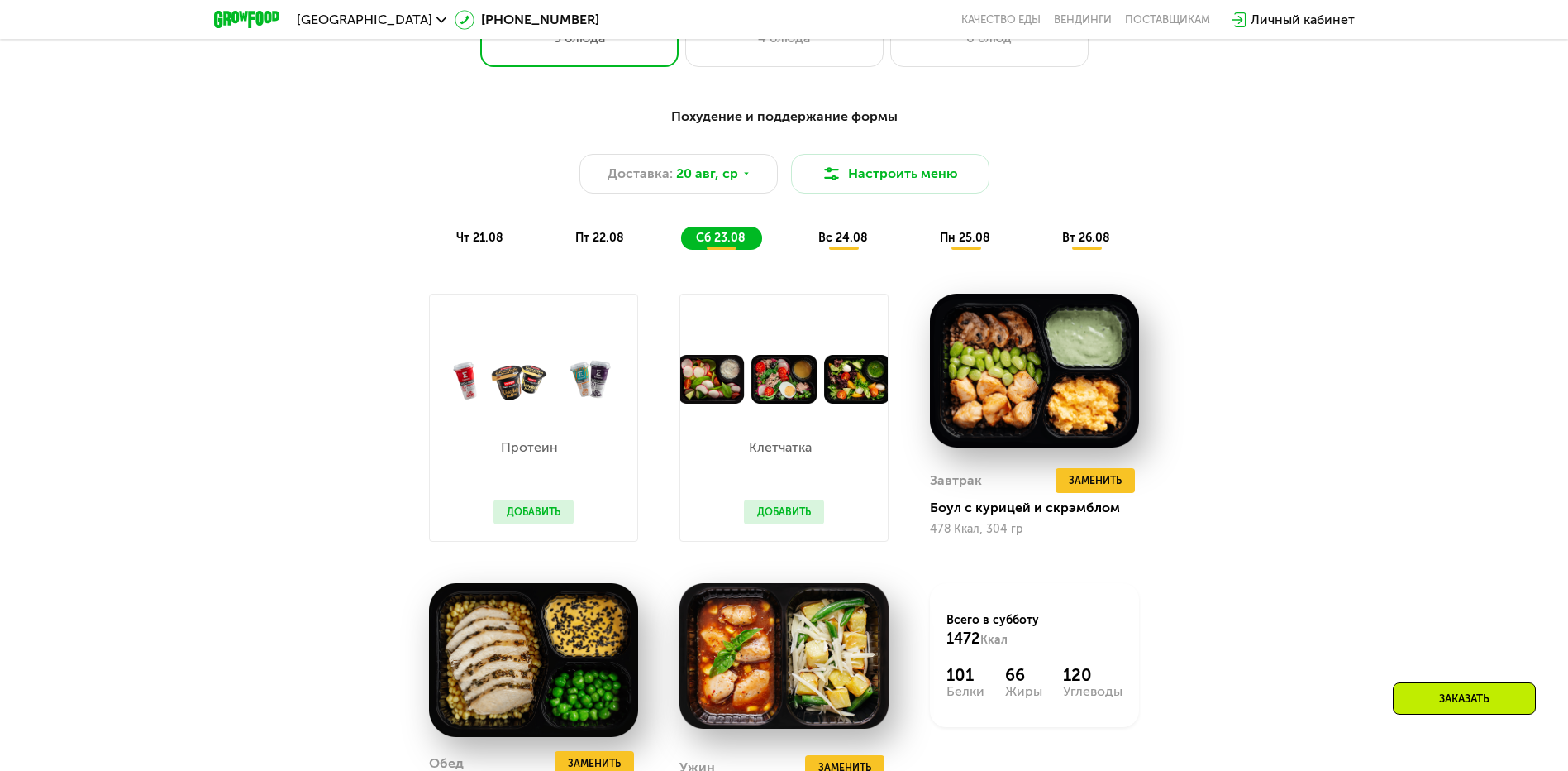
scroll to position [973, 0]
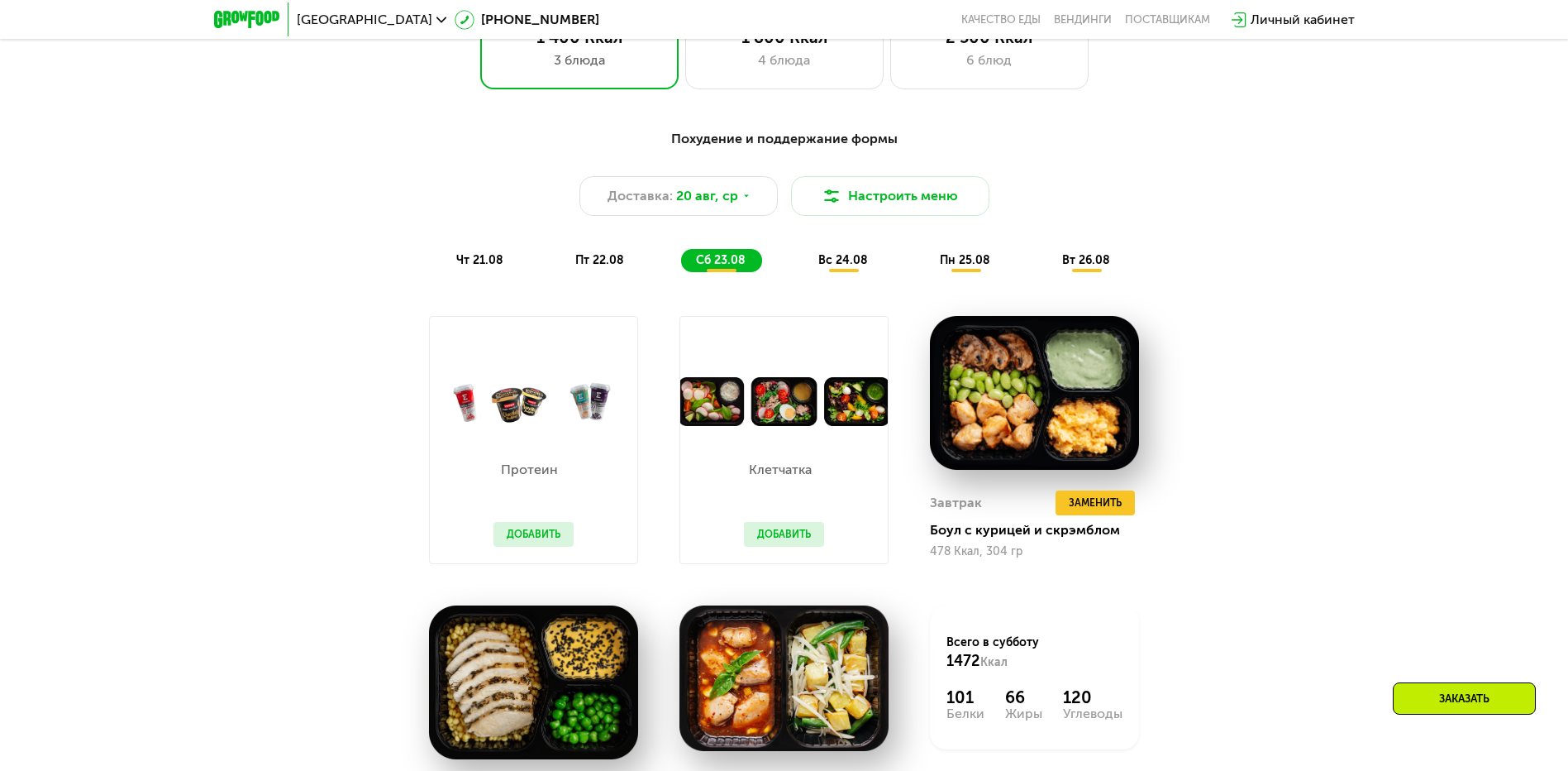
click at [838, 263] on span "вс 24.08" at bounding box center [843, 259] width 49 height 14
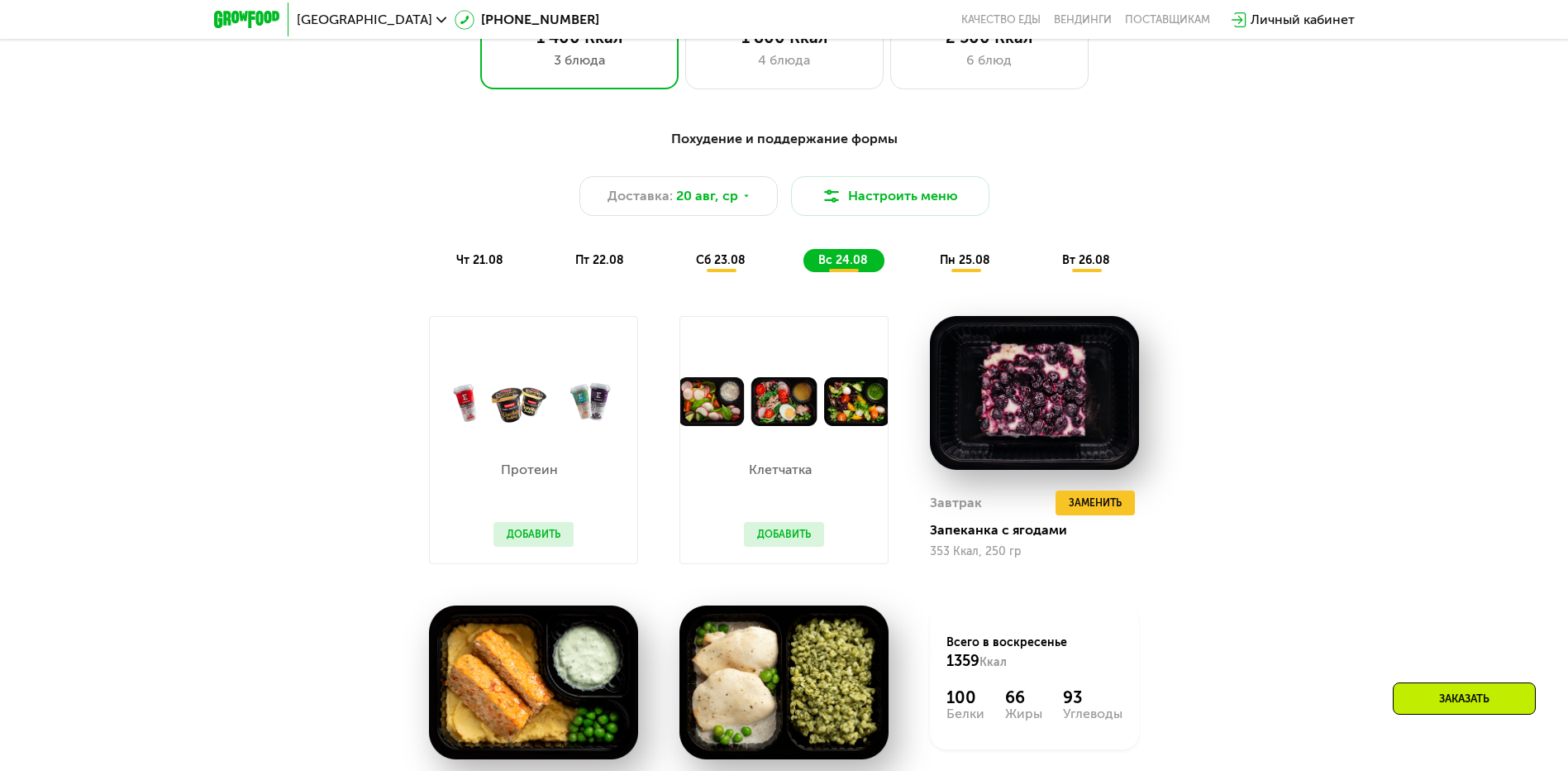
click at [978, 265] on span "пн 25.08" at bounding box center [965, 259] width 50 height 14
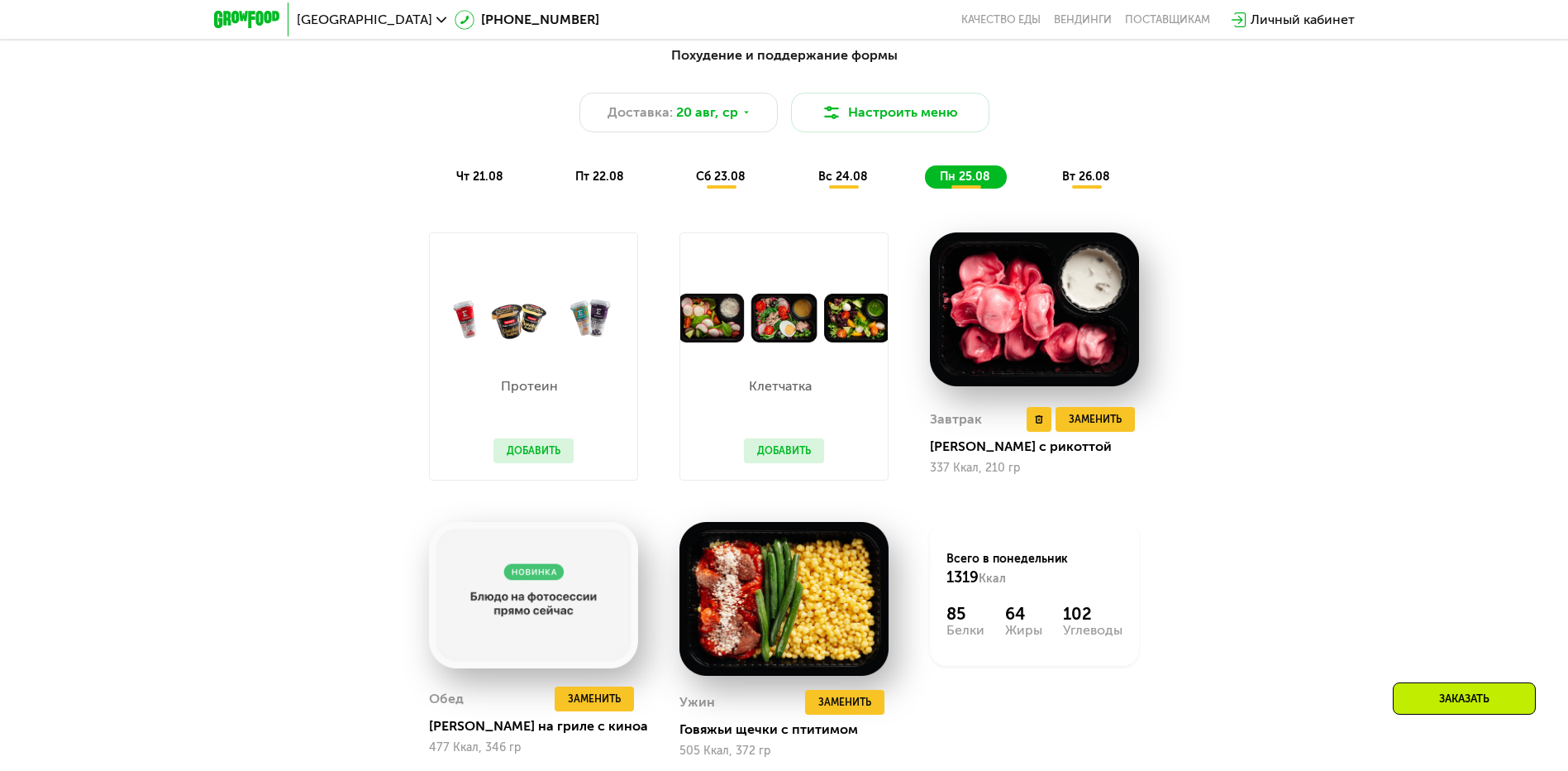
scroll to position [1055, 0]
click at [1092, 182] on span "вт 26.08" at bounding box center [1086, 177] width 48 height 14
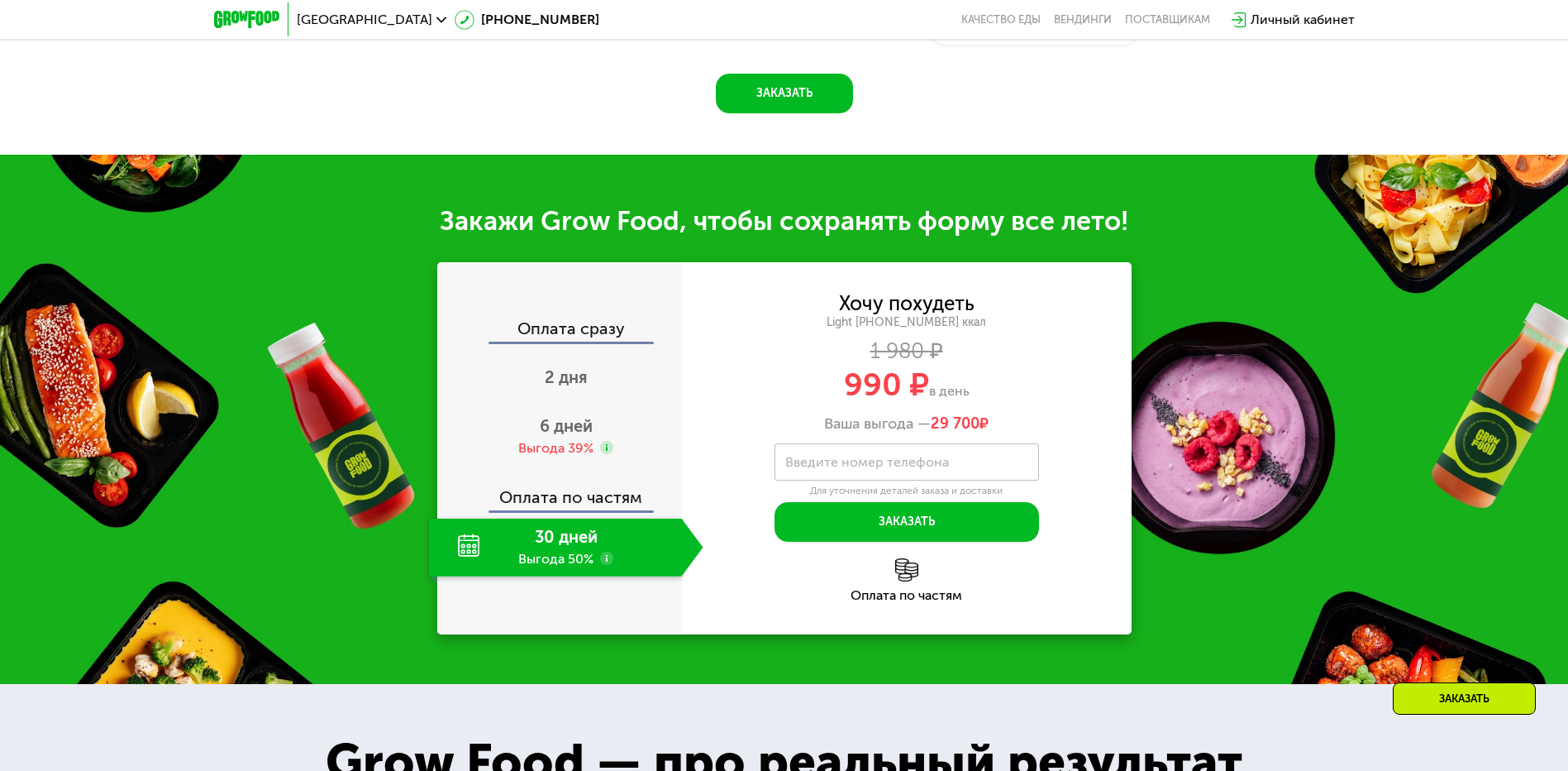
scroll to position [1717, 0]
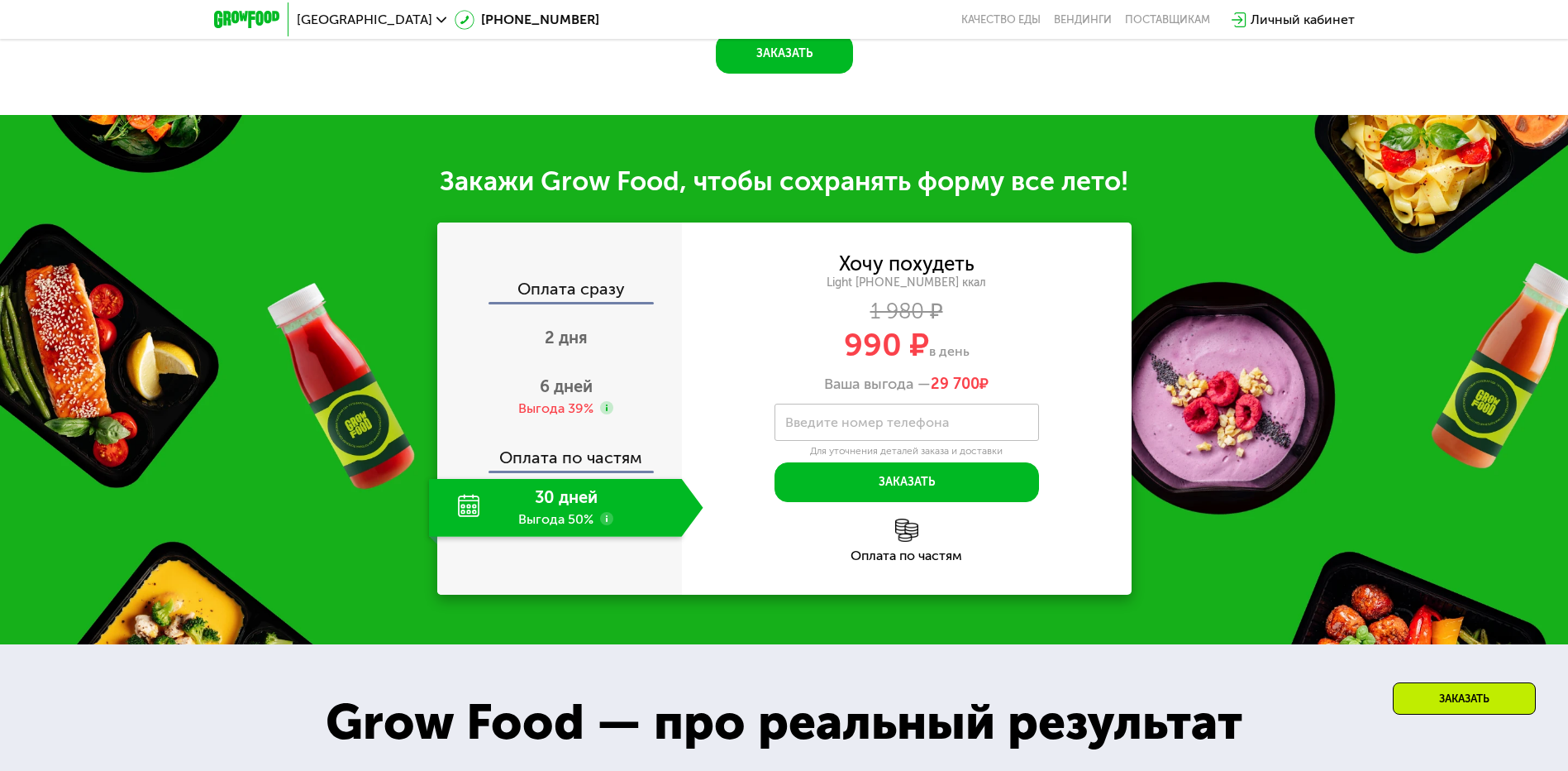
click at [476, 536] on div "30 дней Выгода 50%" at bounding box center [555, 507] width 253 height 58
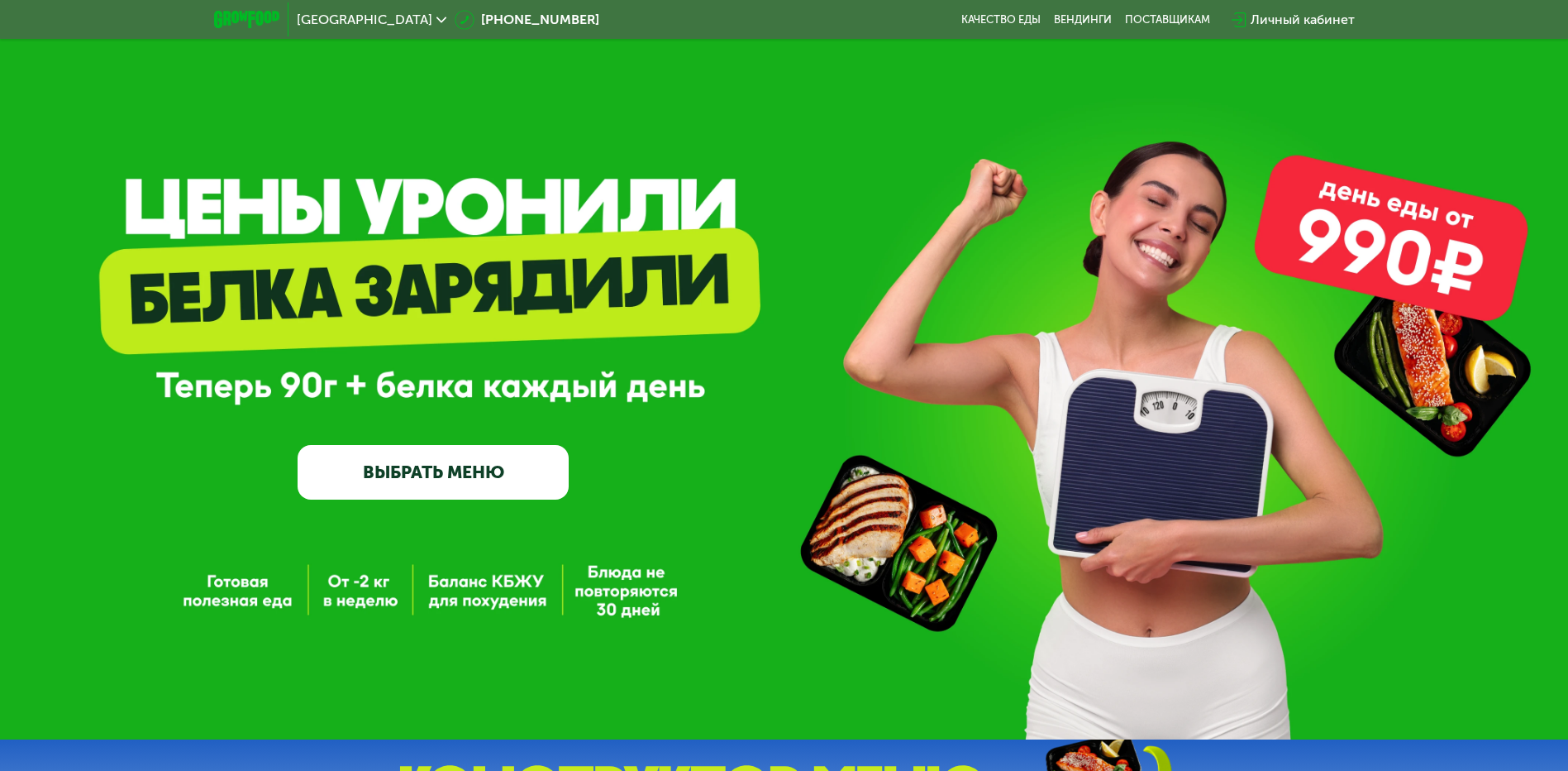
scroll to position [0, 0]
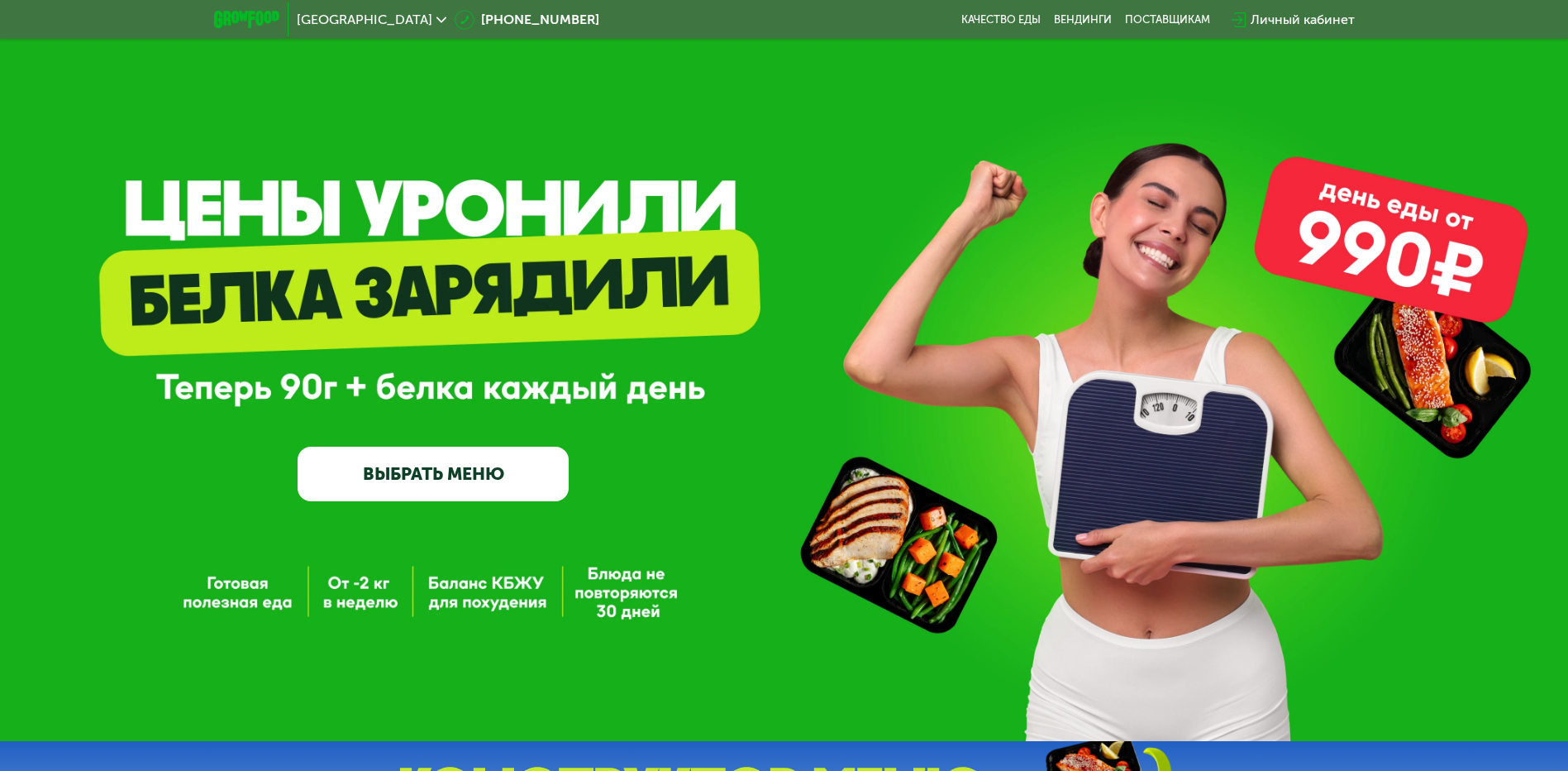
click at [1428, 379] on div "GrowFood — доставка правильного питания ВЫБРАТЬ МЕНЮ" at bounding box center [784, 375] width 1568 height 250
click at [1077, 17] on link "Вендинги" at bounding box center [1082, 19] width 58 height 13
click at [445, 476] on link "ВЫБРАТЬ МЕНЮ" at bounding box center [433, 474] width 271 height 55
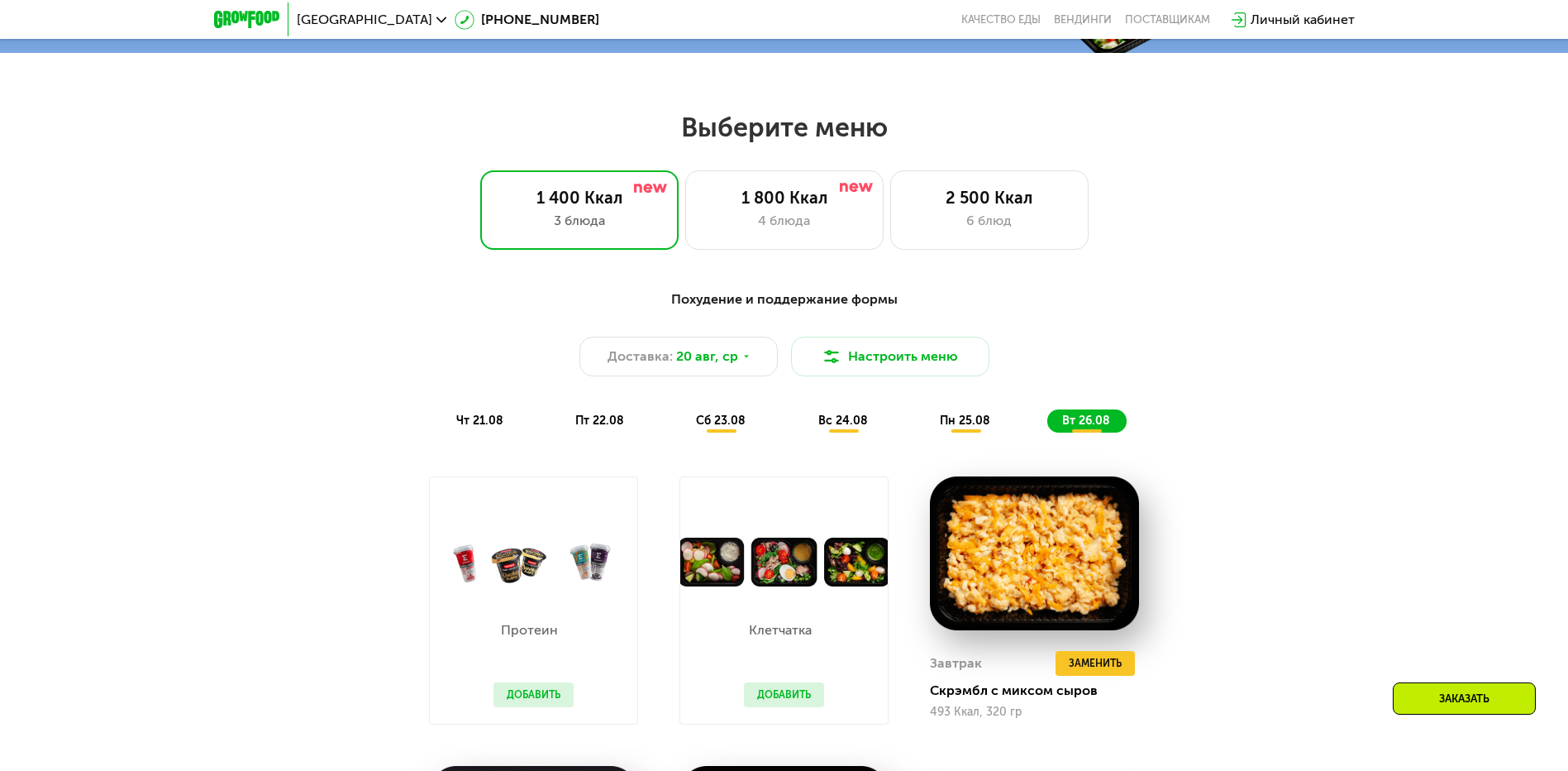
scroll to position [890, 0]
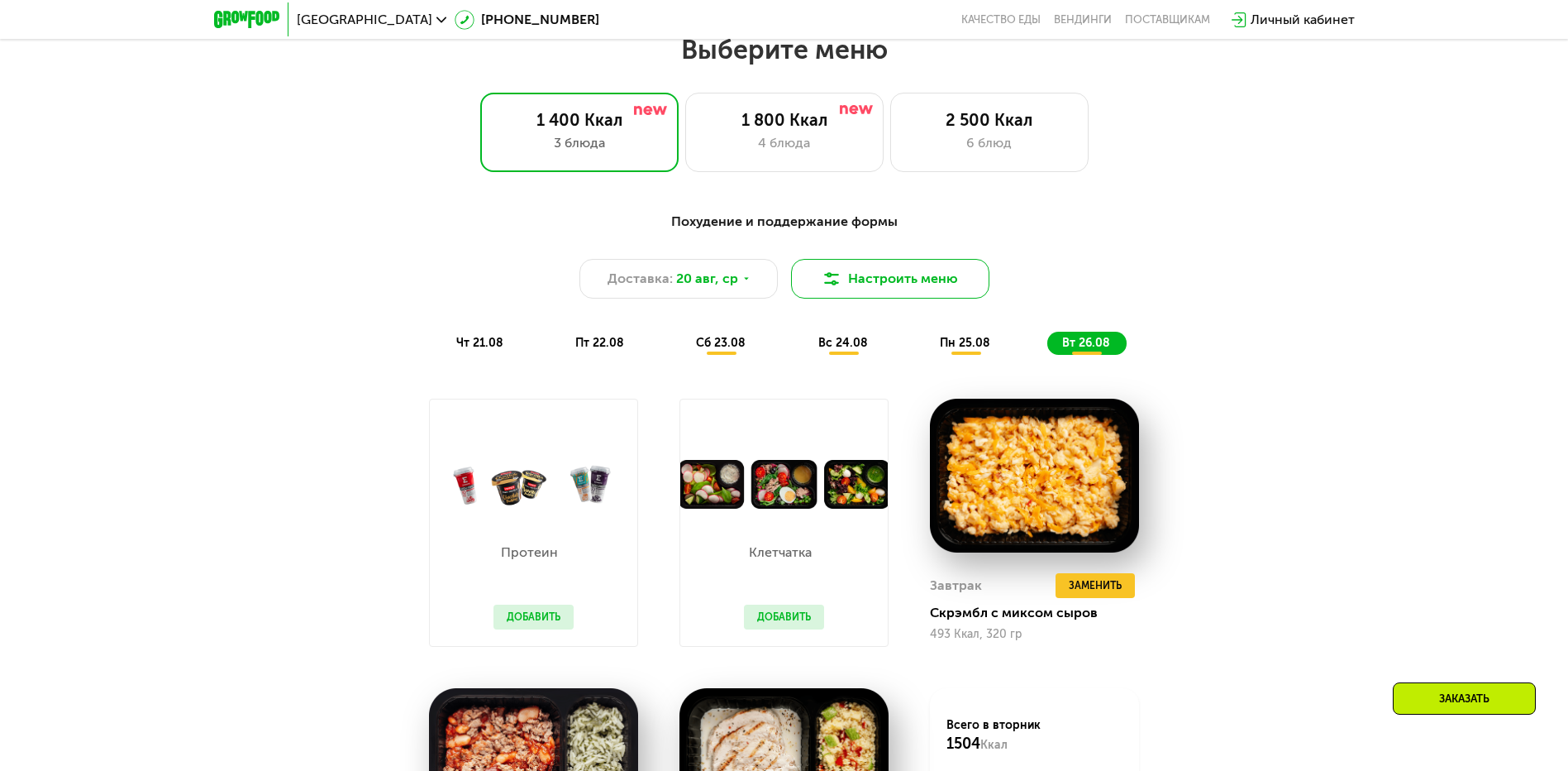
click at [916, 284] on button "Настроить меню" at bounding box center [890, 278] width 198 height 39
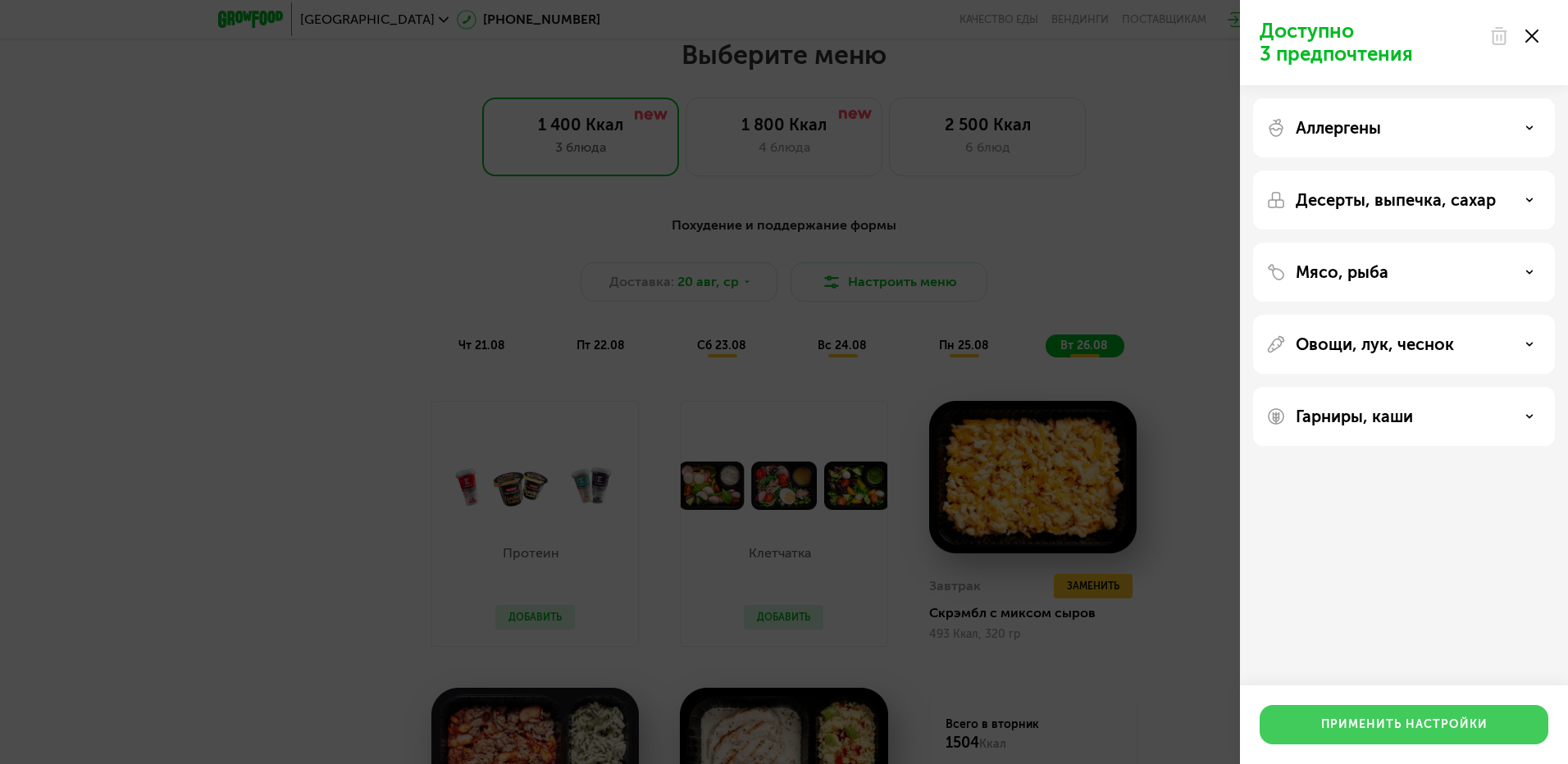
click at [1398, 722] on div "Применить настройки" at bounding box center [1403, 724] width 166 height 16
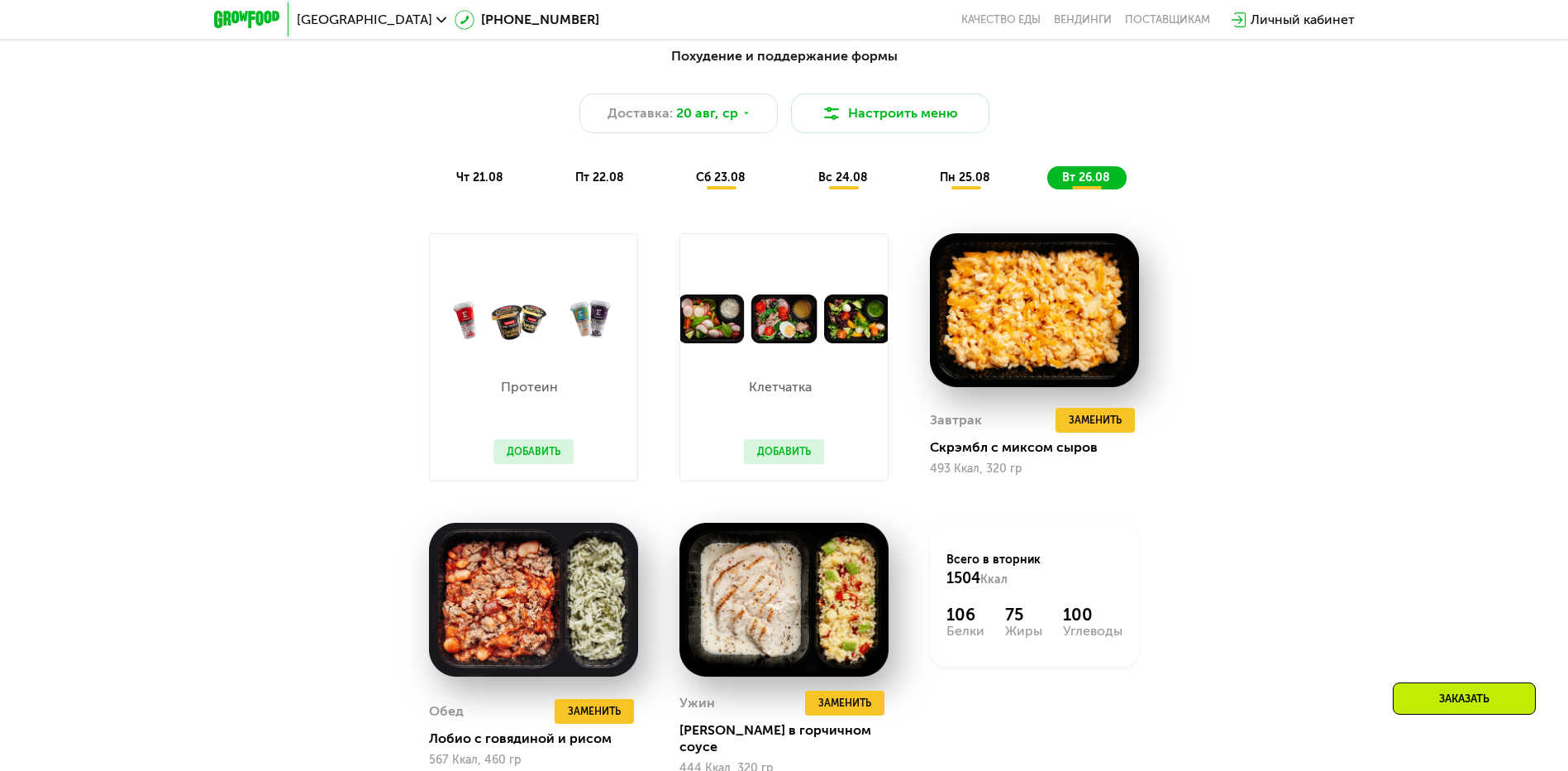
scroll to position [1138, 0]
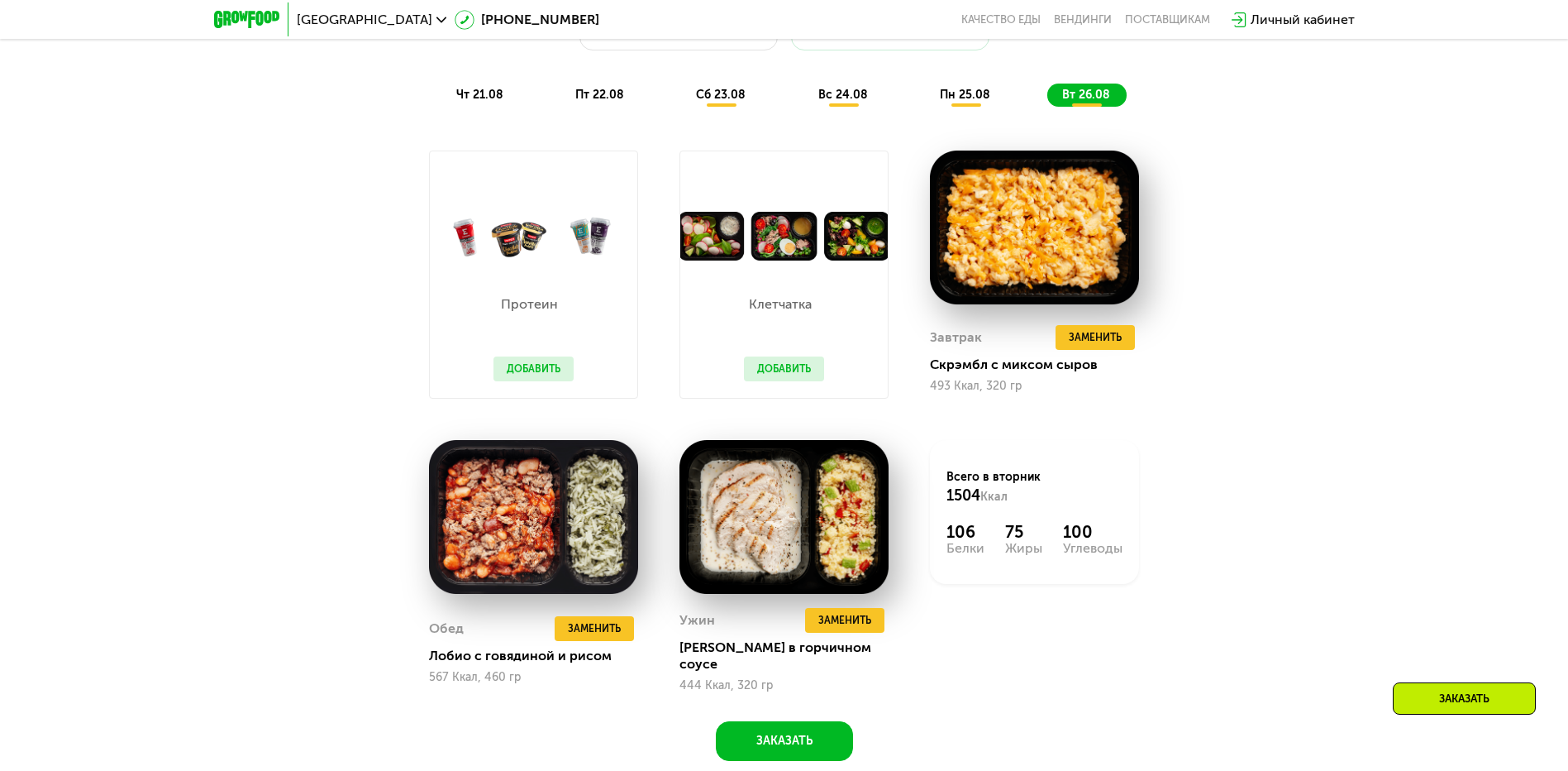
click at [533, 377] on button "Добавить" at bounding box center [533, 369] width 80 height 25
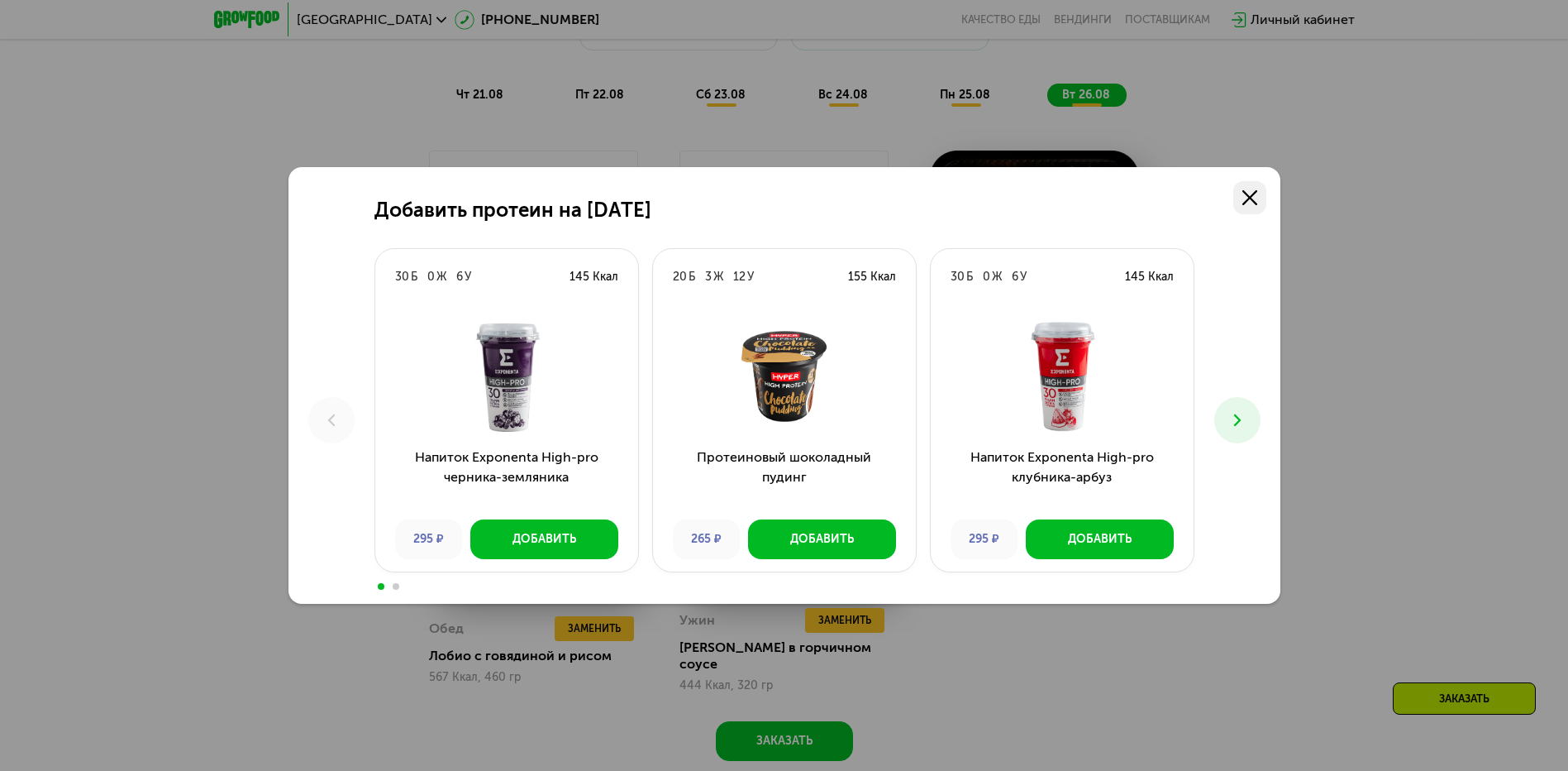
click at [1244, 198] on icon at bounding box center [1250, 197] width 15 height 15
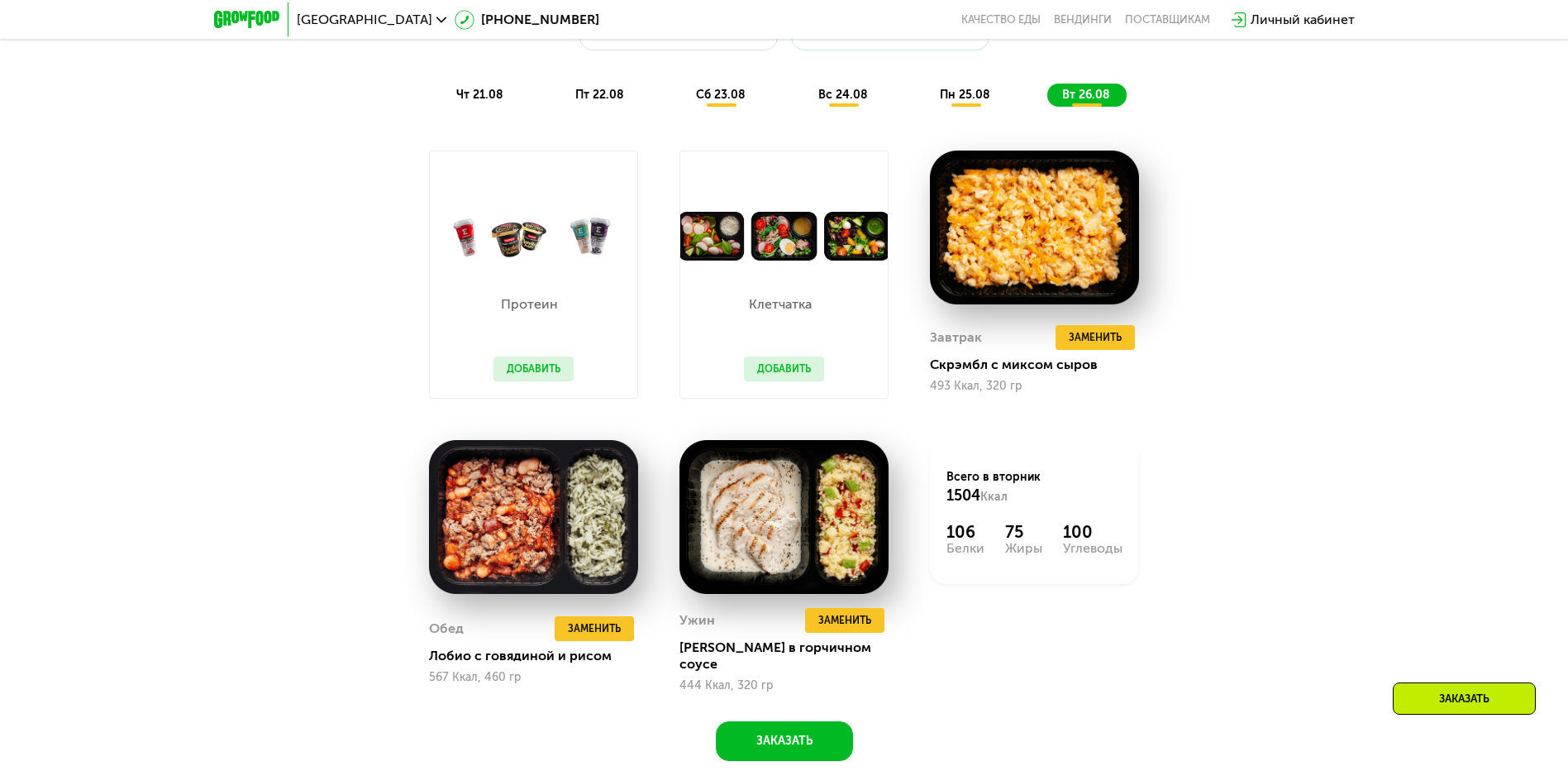
click at [767, 380] on button "Добавить" at bounding box center [784, 369] width 80 height 25
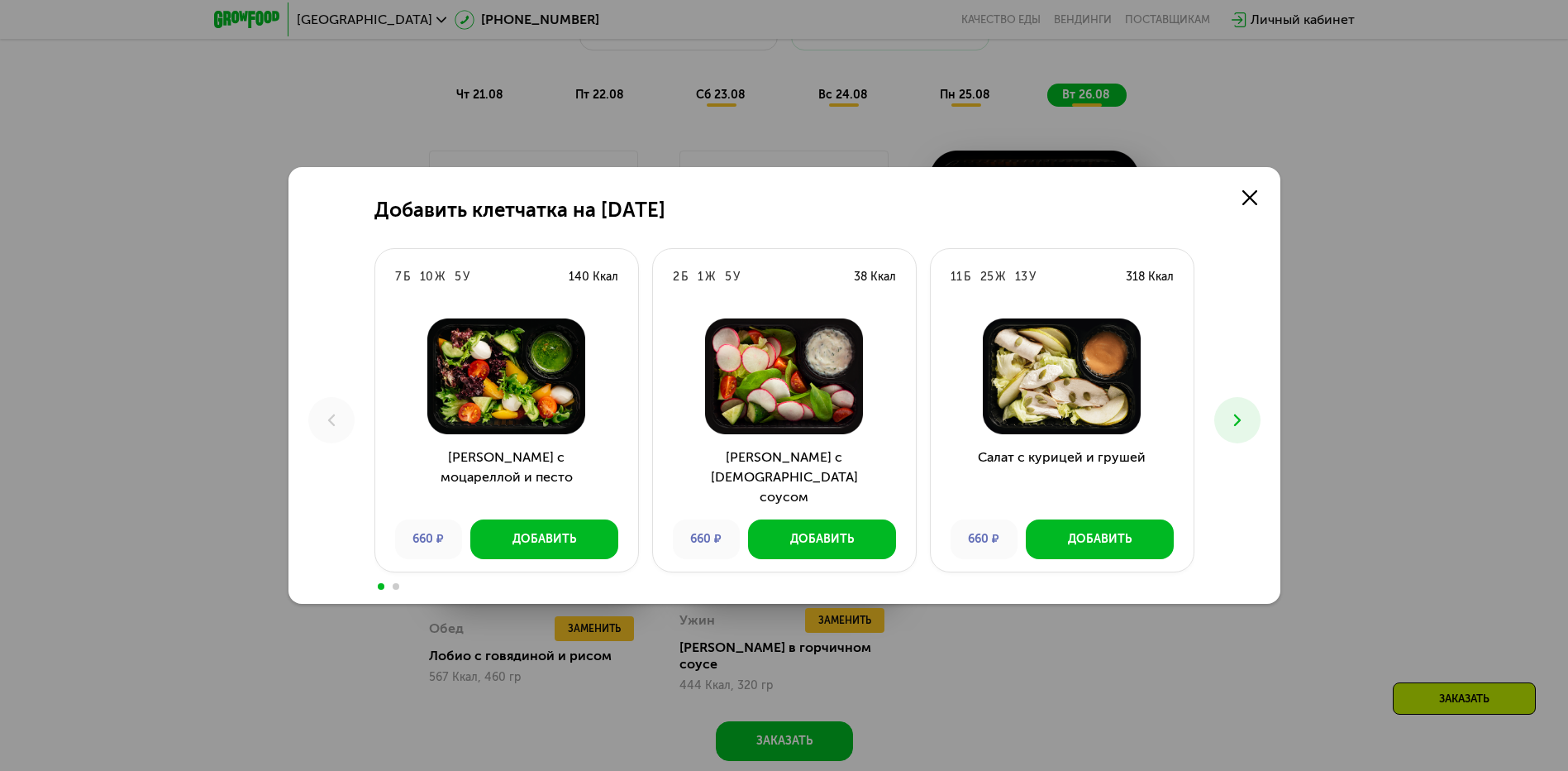
click at [1230, 419] on icon at bounding box center [1238, 420] width 20 height 20
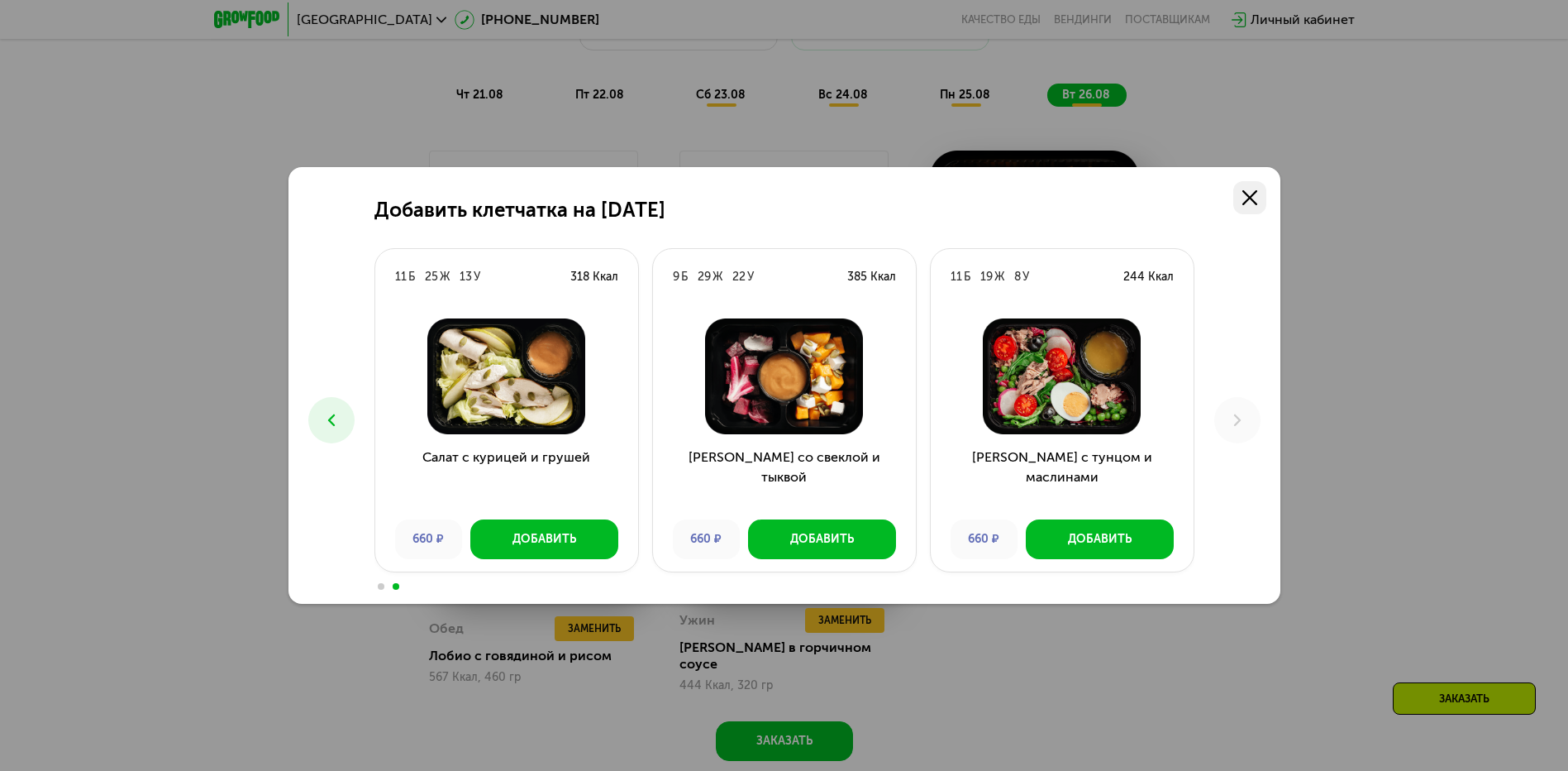
click at [1254, 198] on icon at bounding box center [1250, 197] width 15 height 15
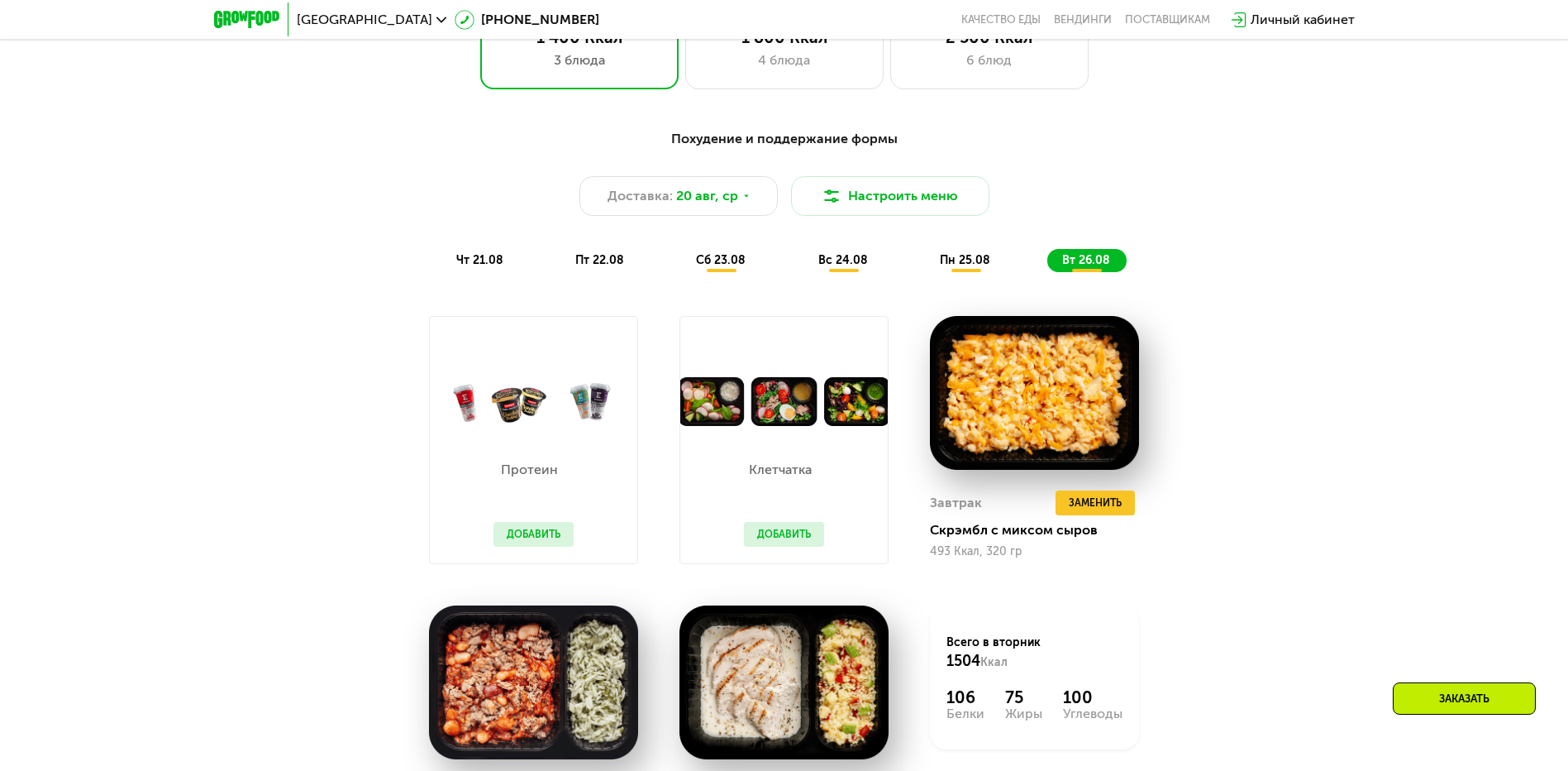
scroll to position [807, 0]
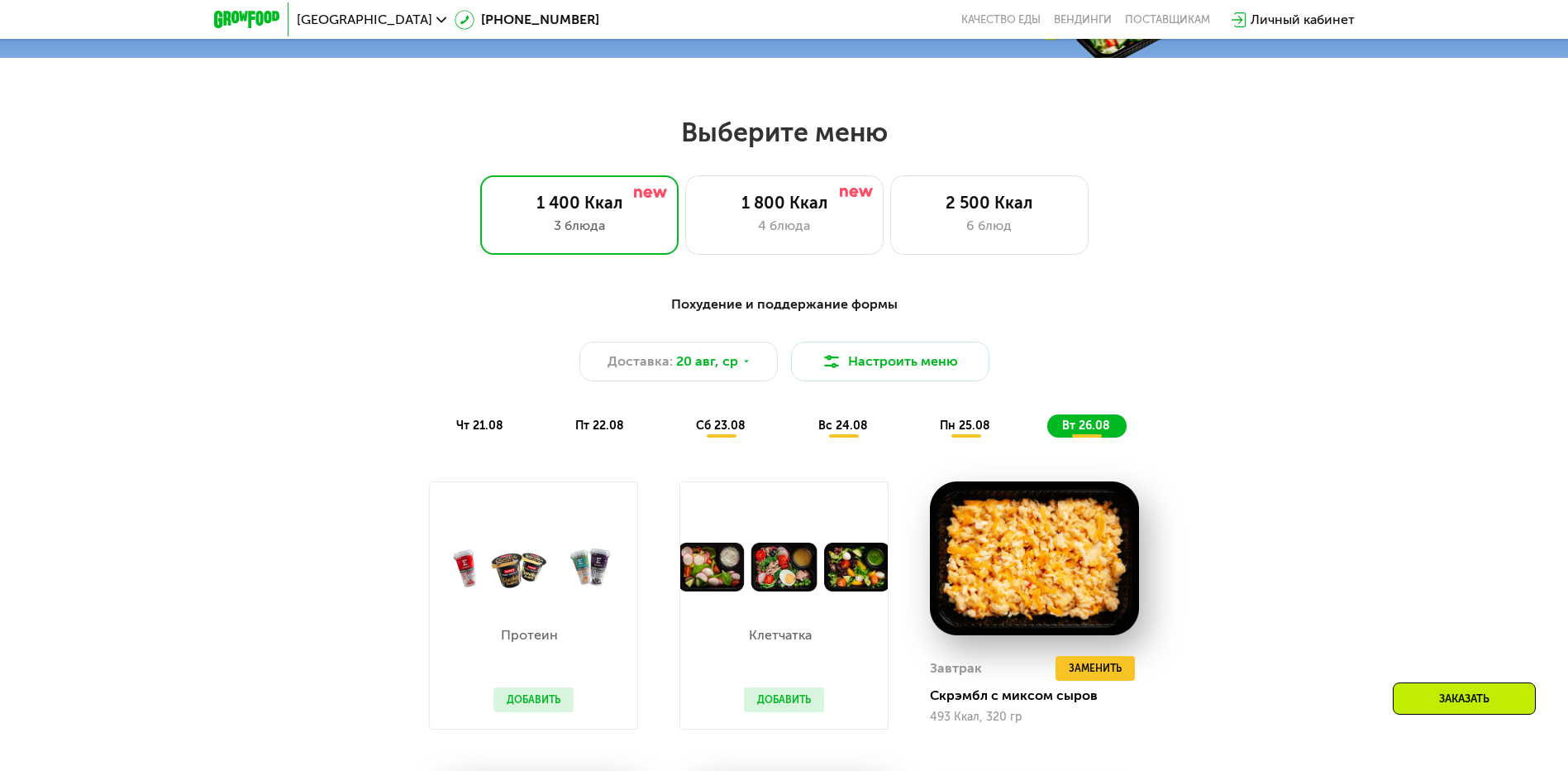
click at [726, 433] on span "сб 23.08" at bounding box center [721, 424] width 49 height 14
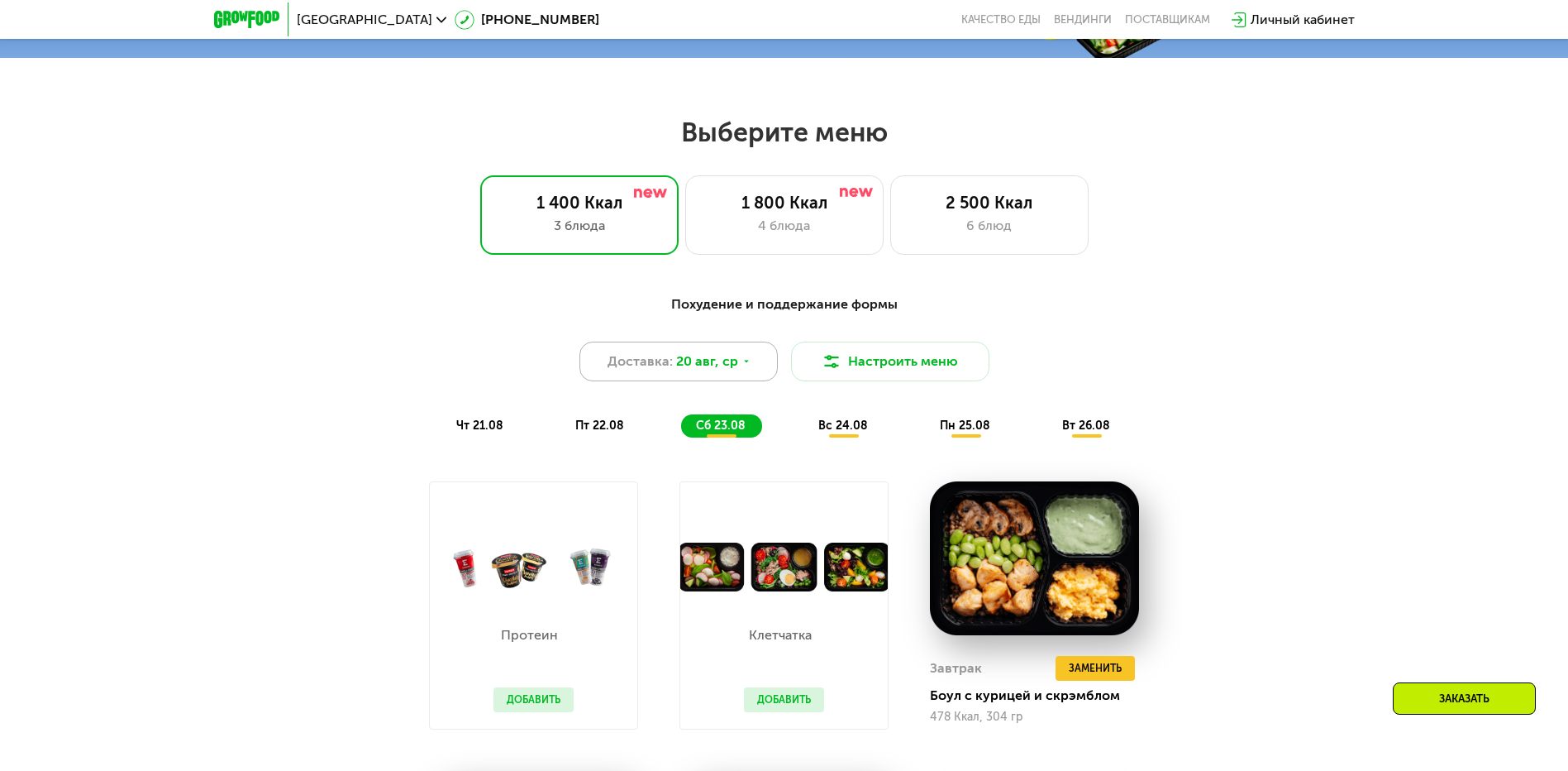
click at [724, 368] on span "20 авг, ср" at bounding box center [707, 361] width 62 height 20
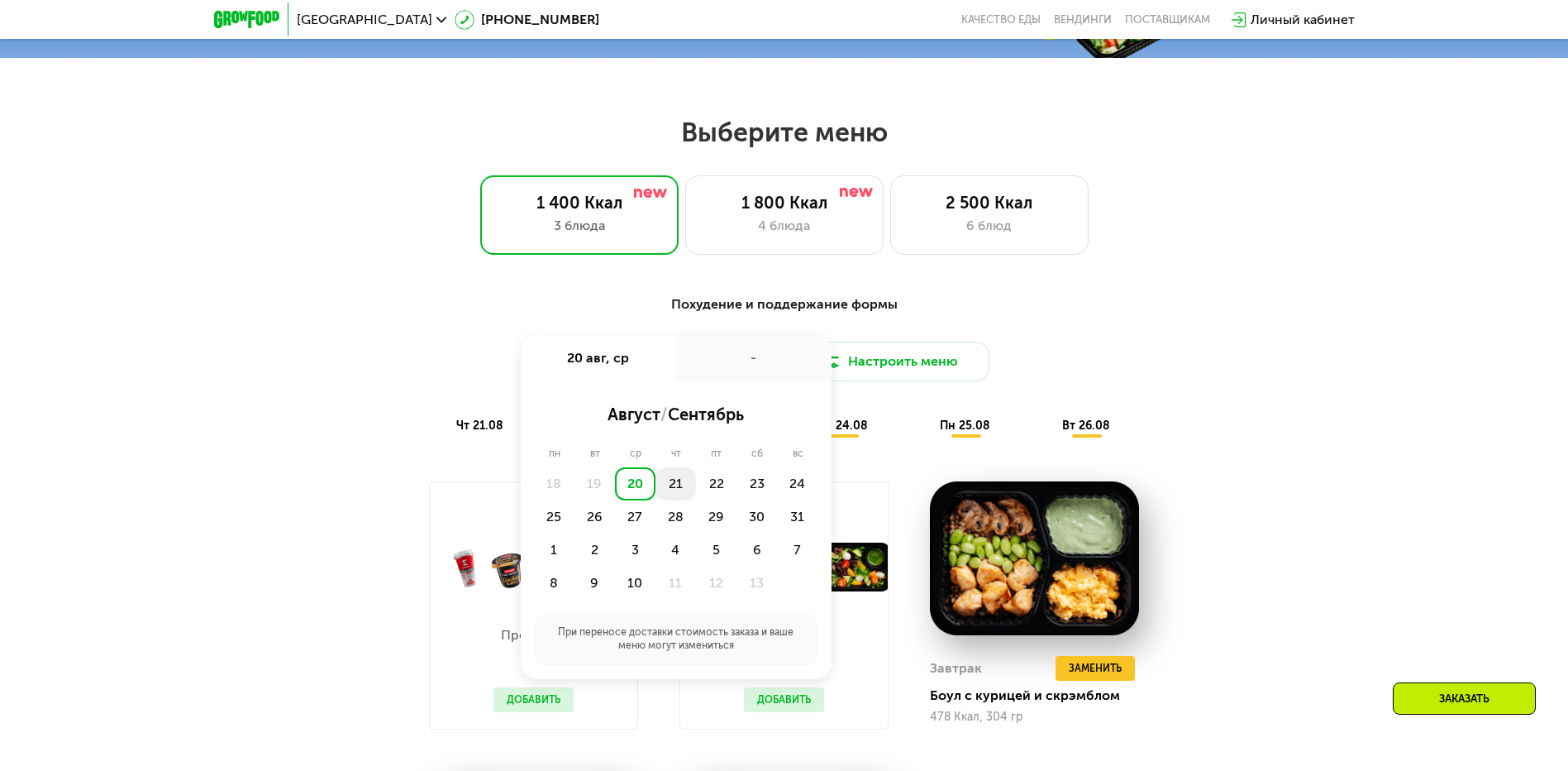
click at [696, 493] on div "21" at bounding box center [717, 484] width 40 height 33
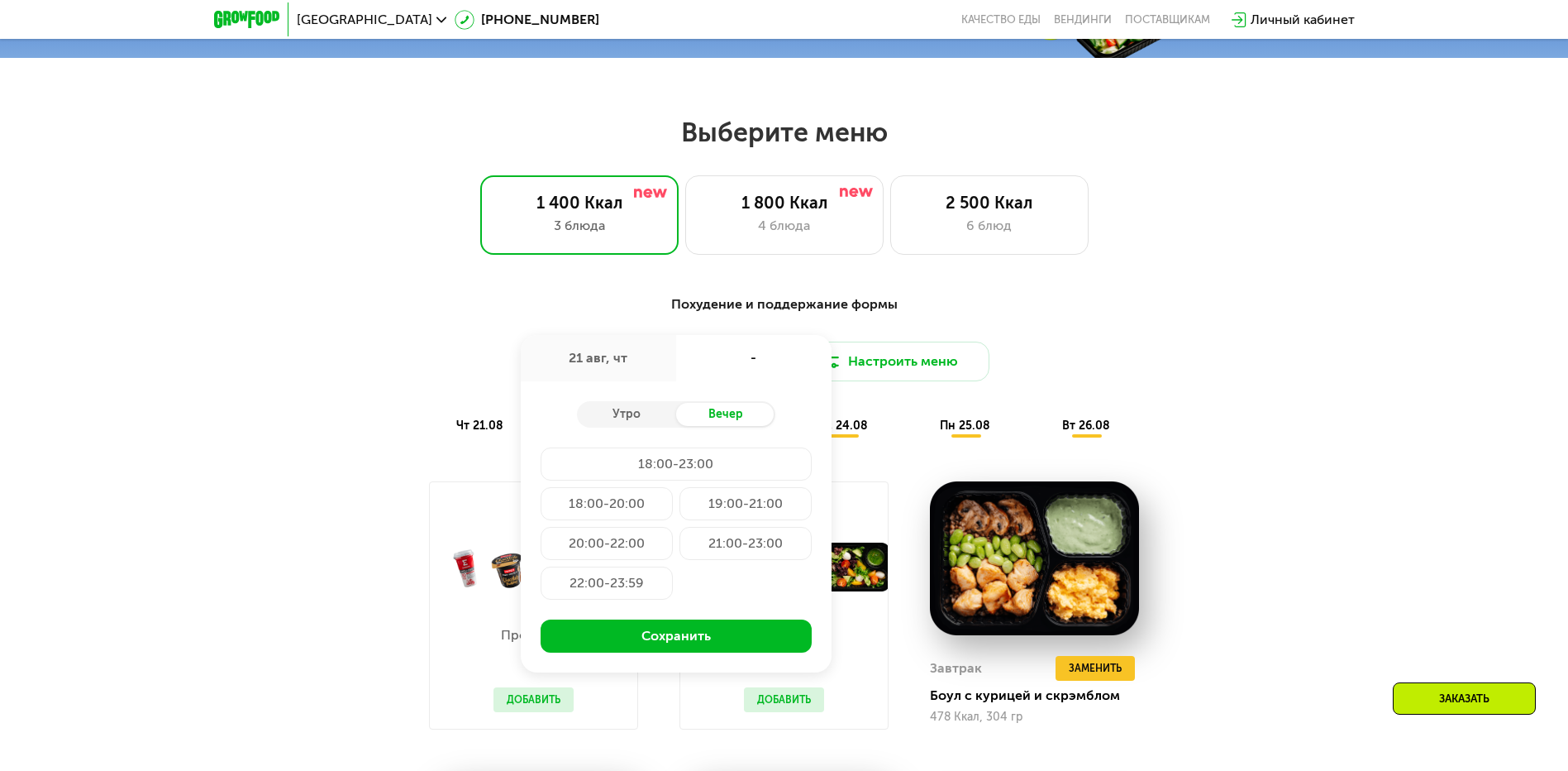
click at [1157, 262] on div "Выберите меню 1 400 Ккал 3 блюда 1 800 Ккал 4 блюда 2 500 Ккал 6 блюд Похудение…" at bounding box center [784, 624] width 1568 height 1018
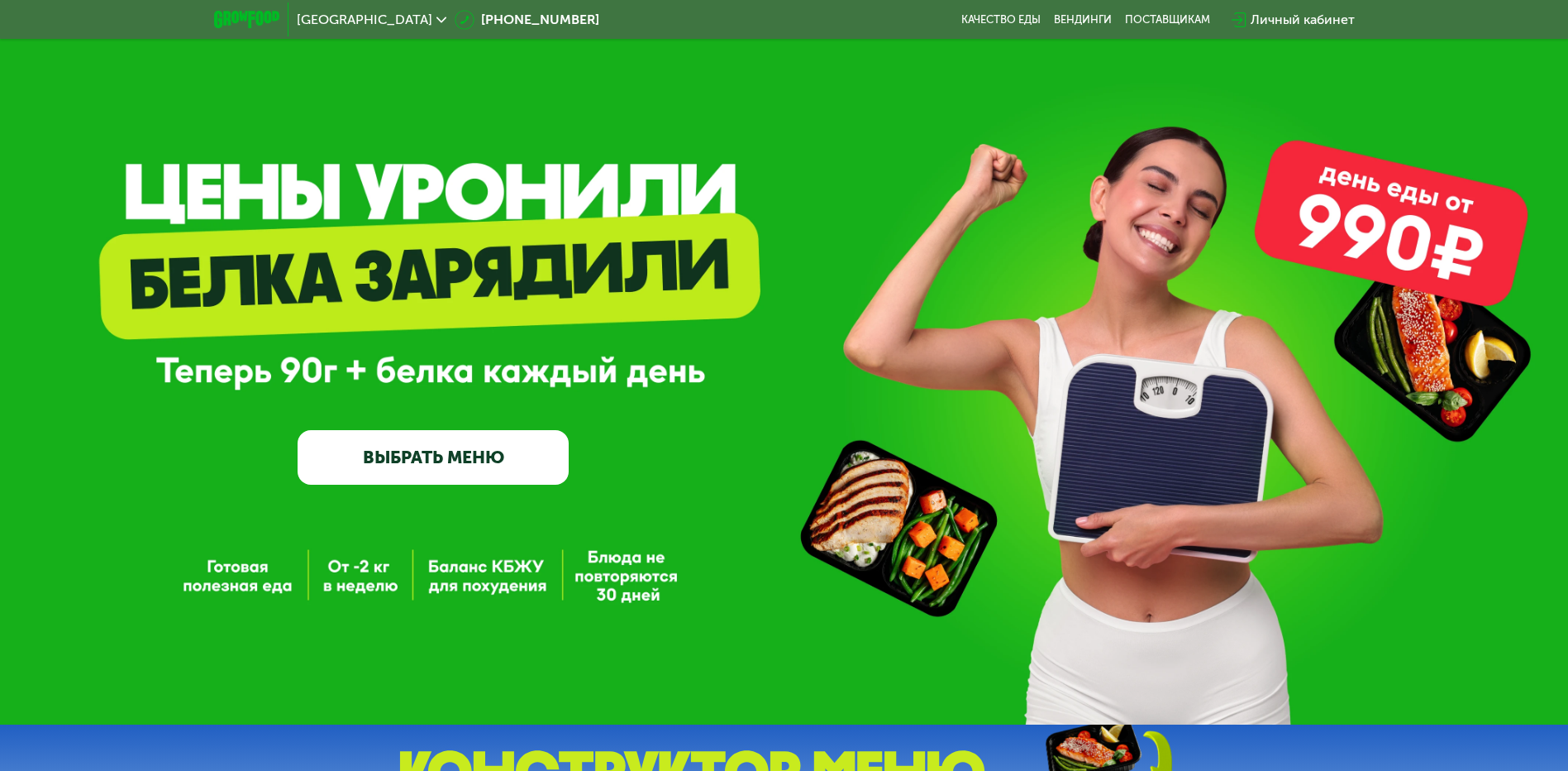
scroll to position [0, 0]
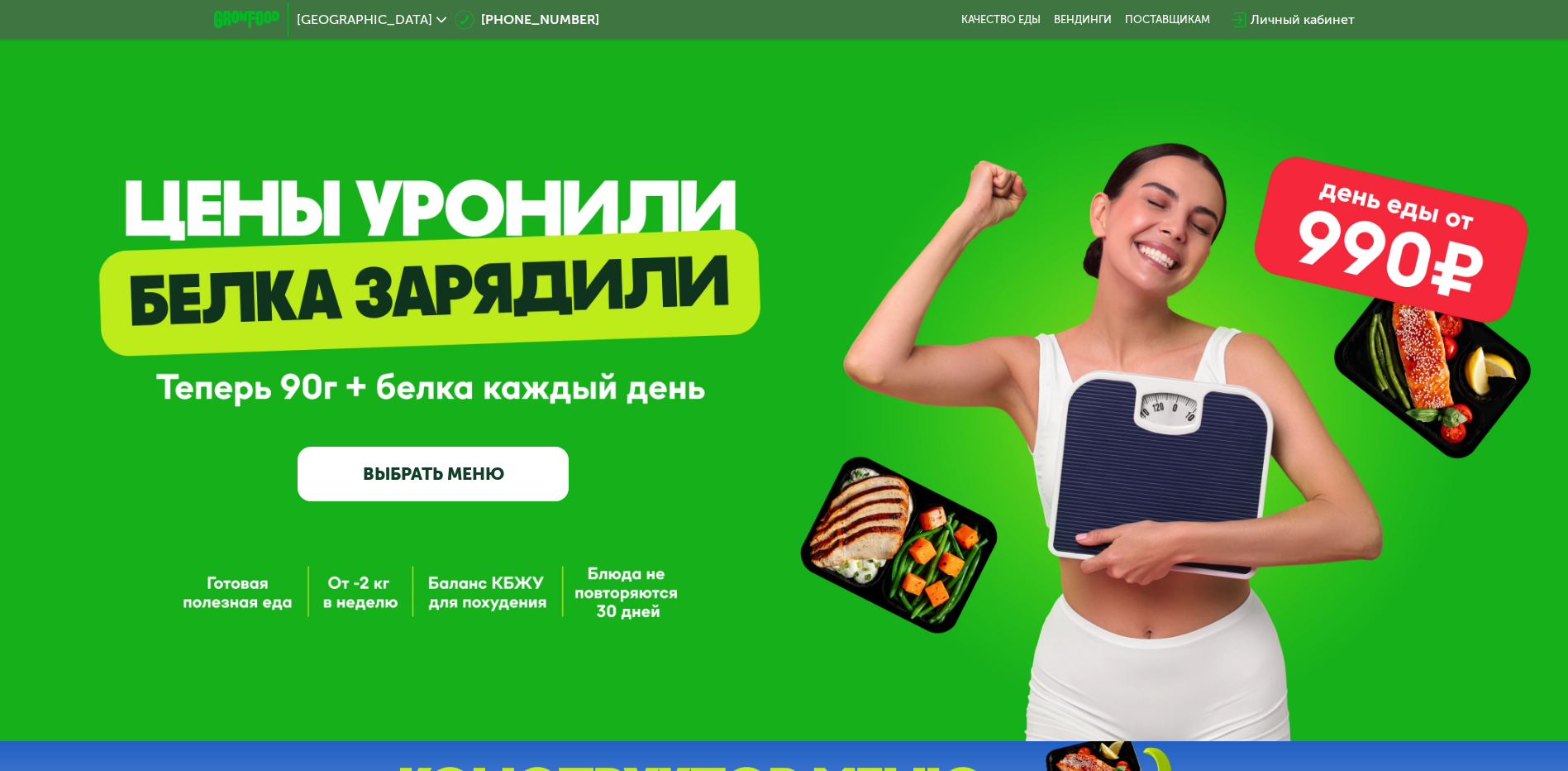
click at [425, 478] on link "ВЫБРАТЬ МЕНЮ" at bounding box center [433, 474] width 271 height 55
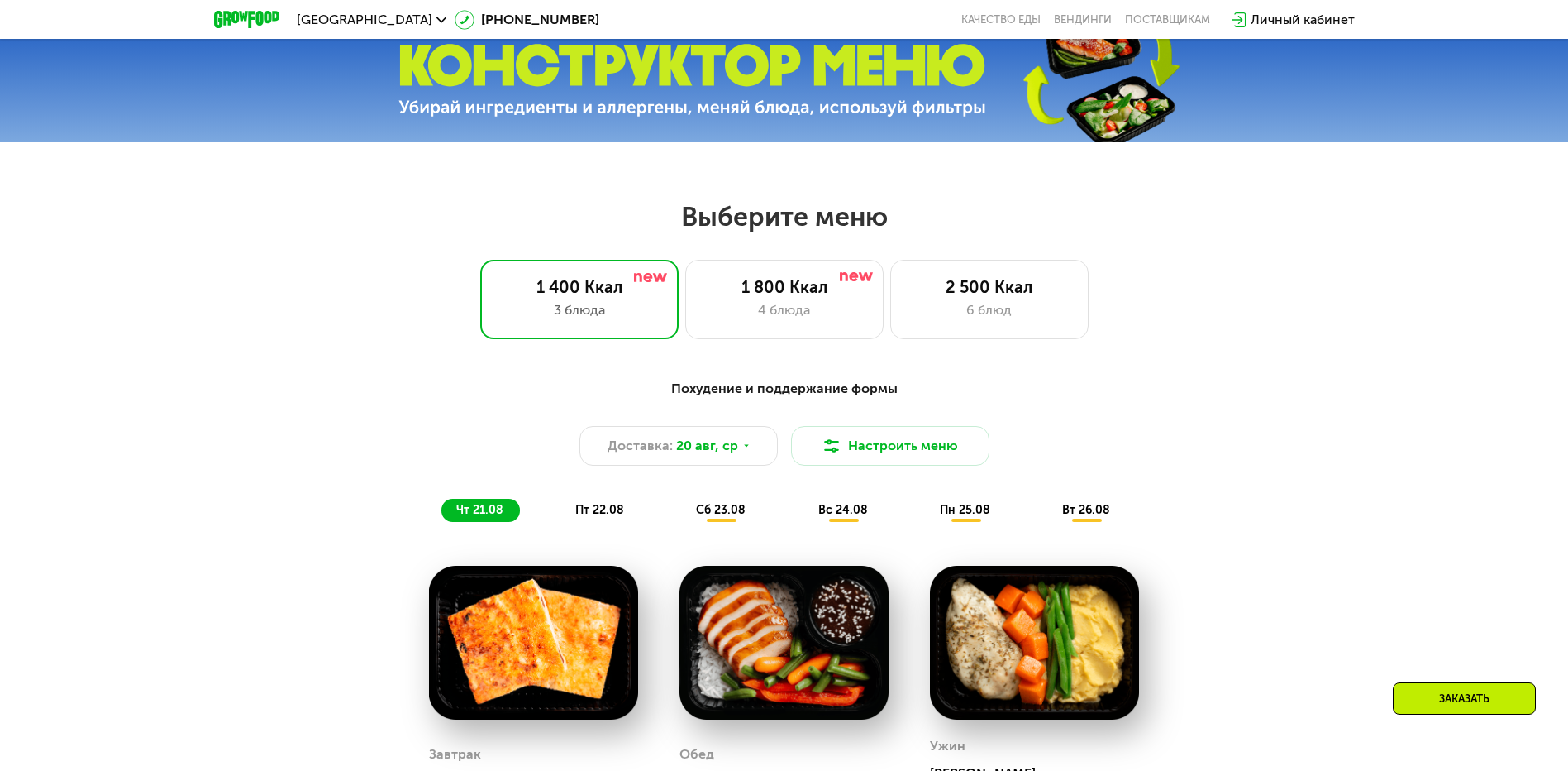
scroll to position [642, 0]
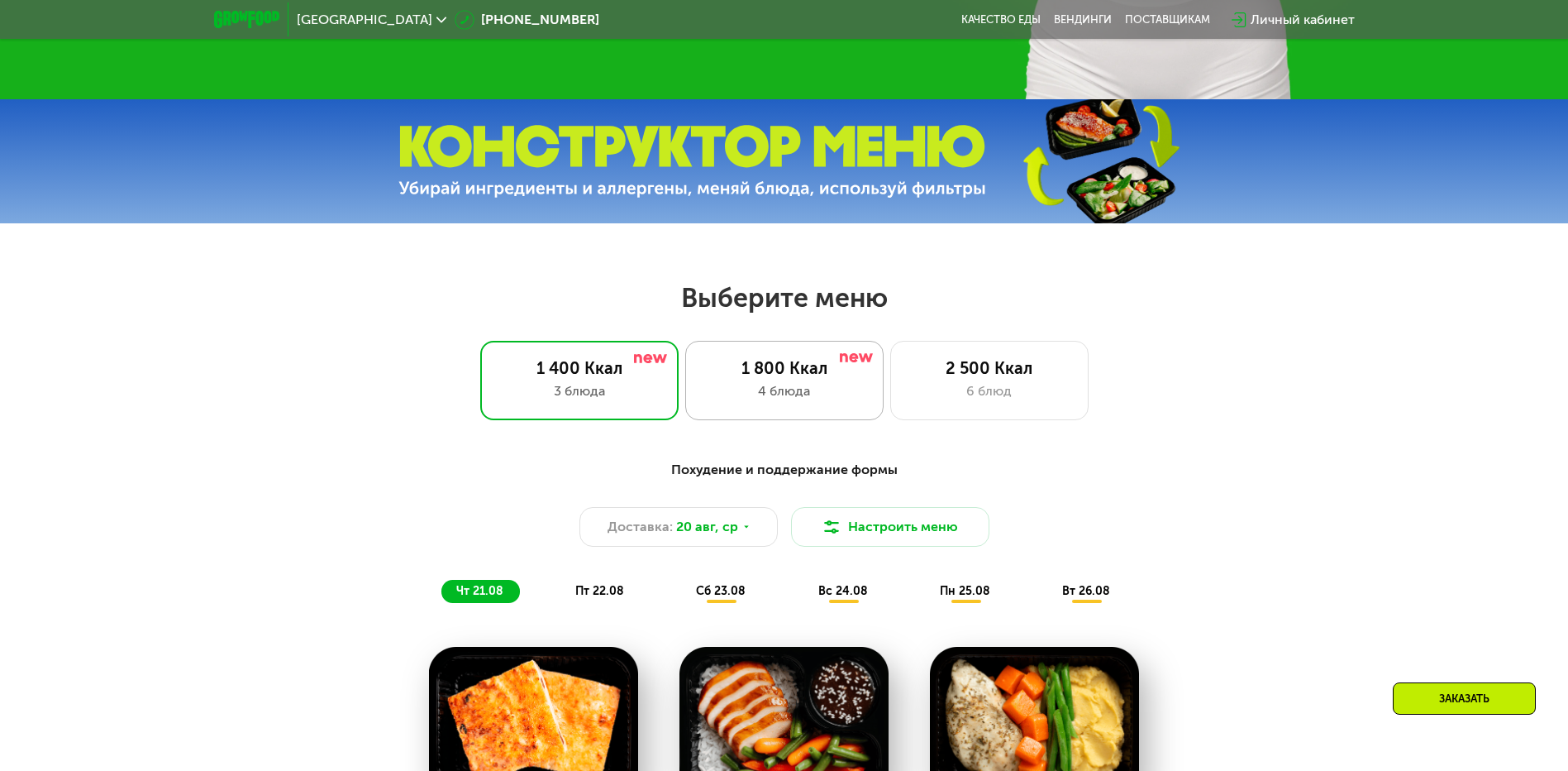
click at [792, 376] on div "1 800 Ккал" at bounding box center [784, 369] width 164 height 20
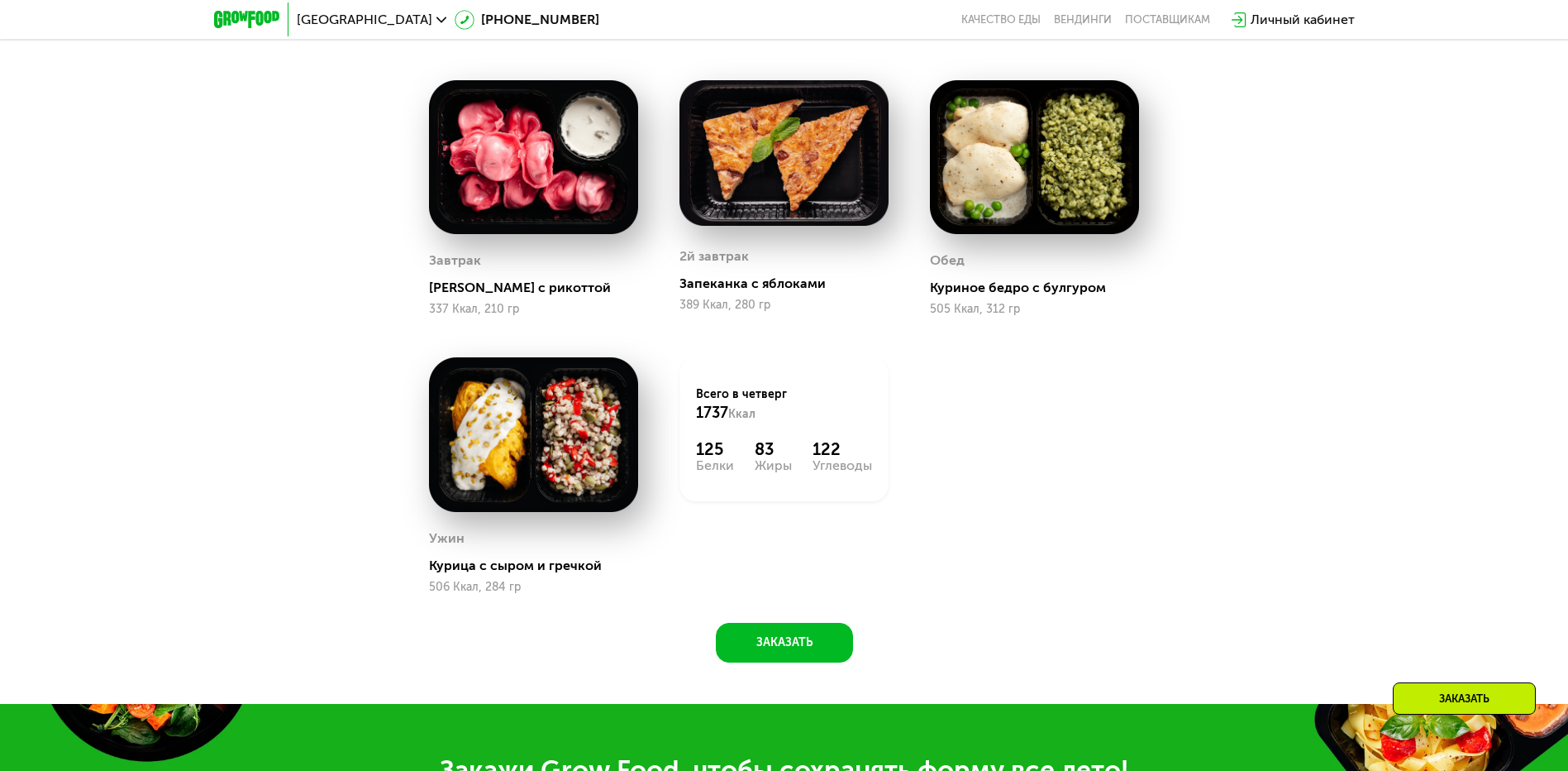
scroll to position [1304, 0]
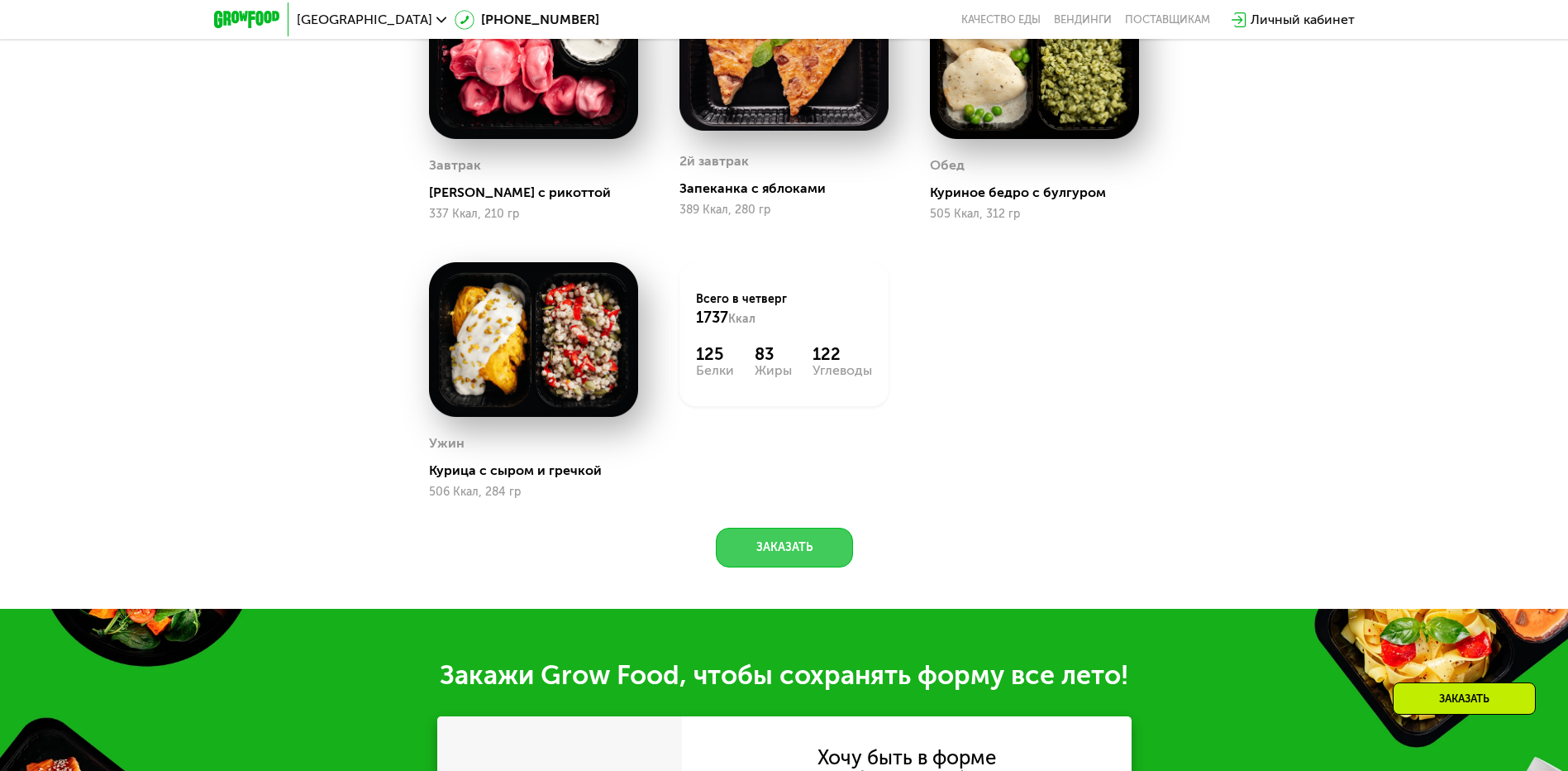
click at [771, 559] on button "Заказать" at bounding box center [784, 546] width 137 height 39
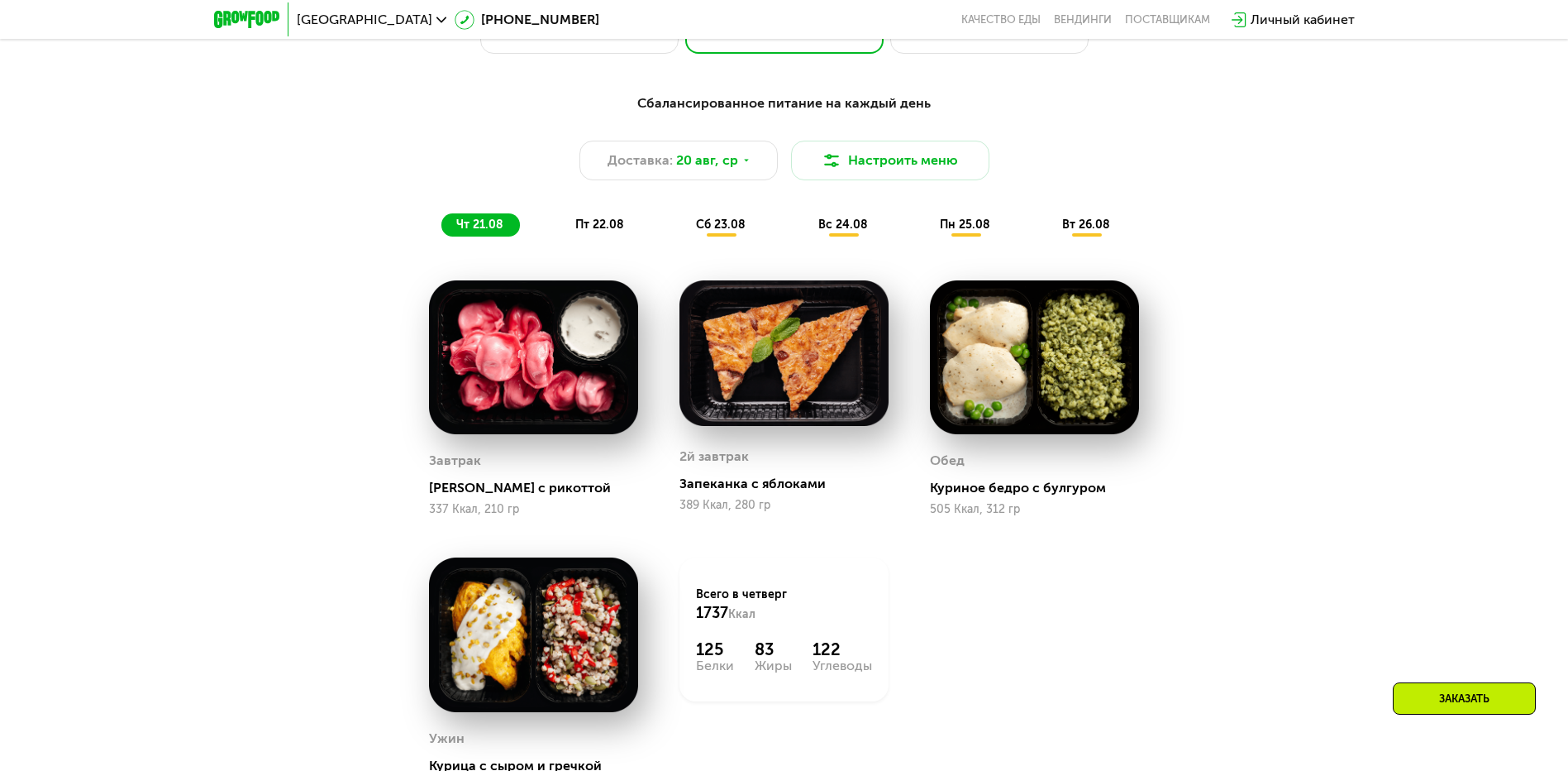
scroll to position [677, 0]
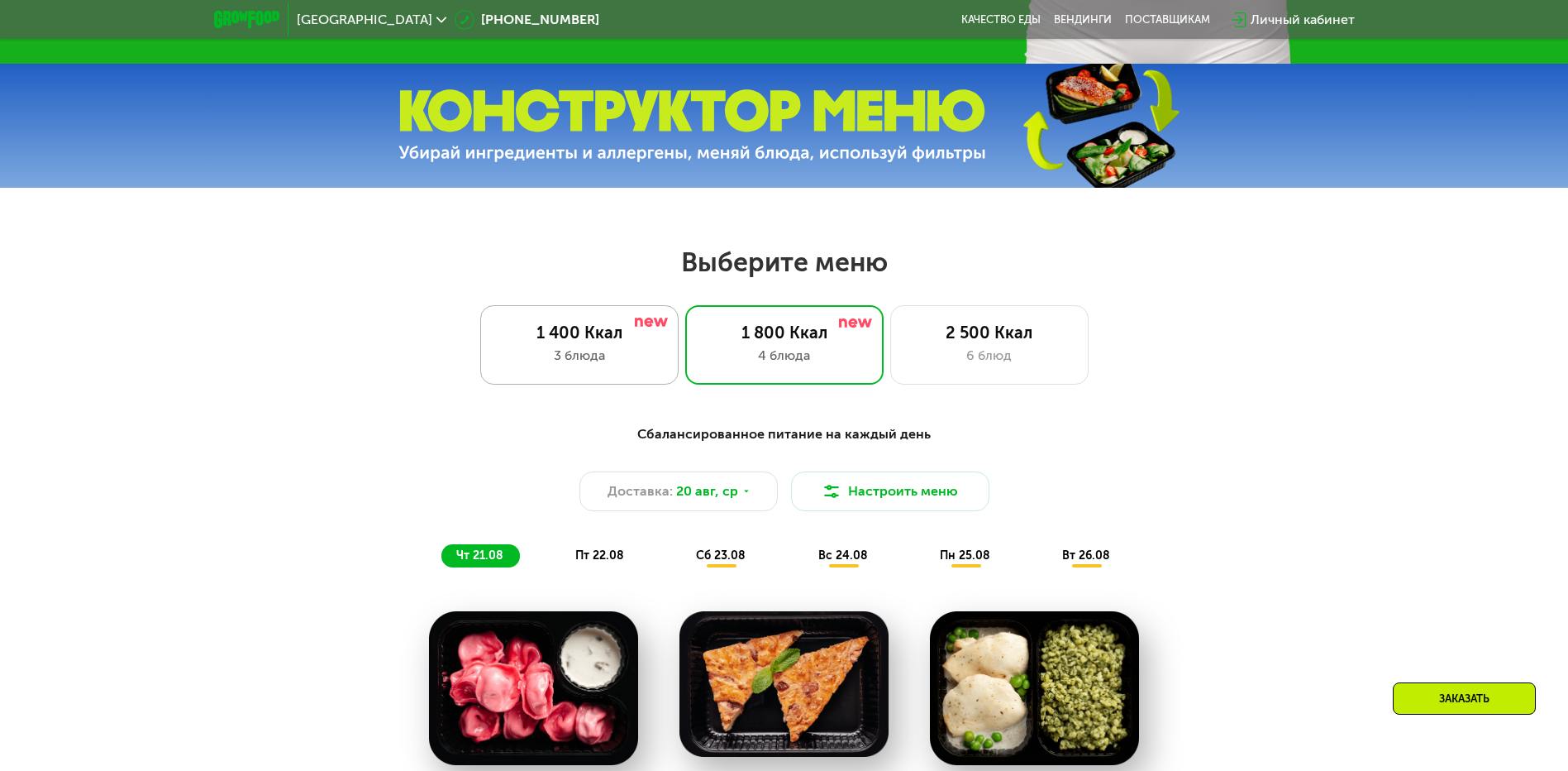
click at [609, 342] on div "1 400 Ккал" at bounding box center [579, 333] width 164 height 20
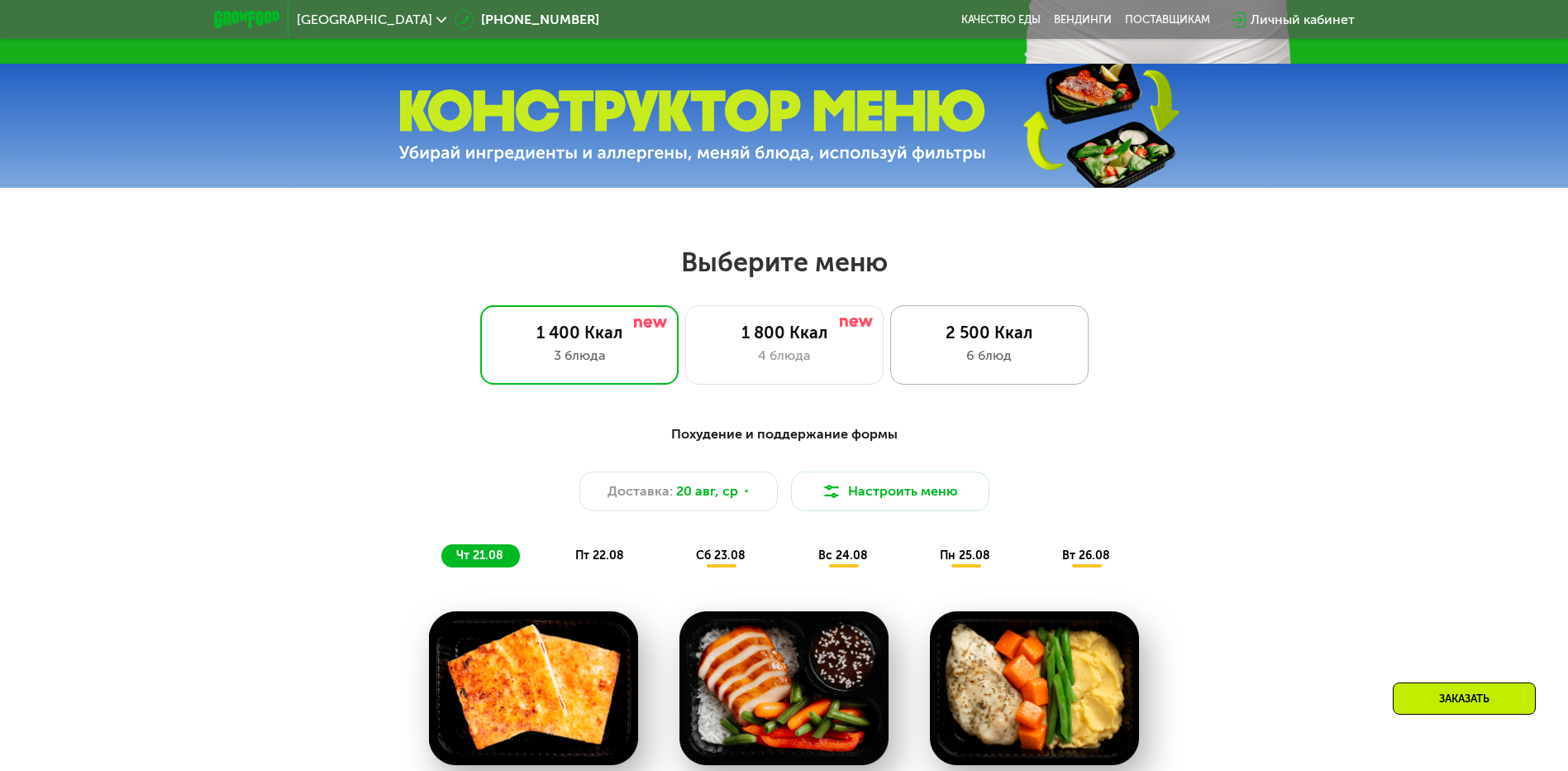
click at [984, 340] on div "2 500 Ккал" at bounding box center [989, 333] width 164 height 20
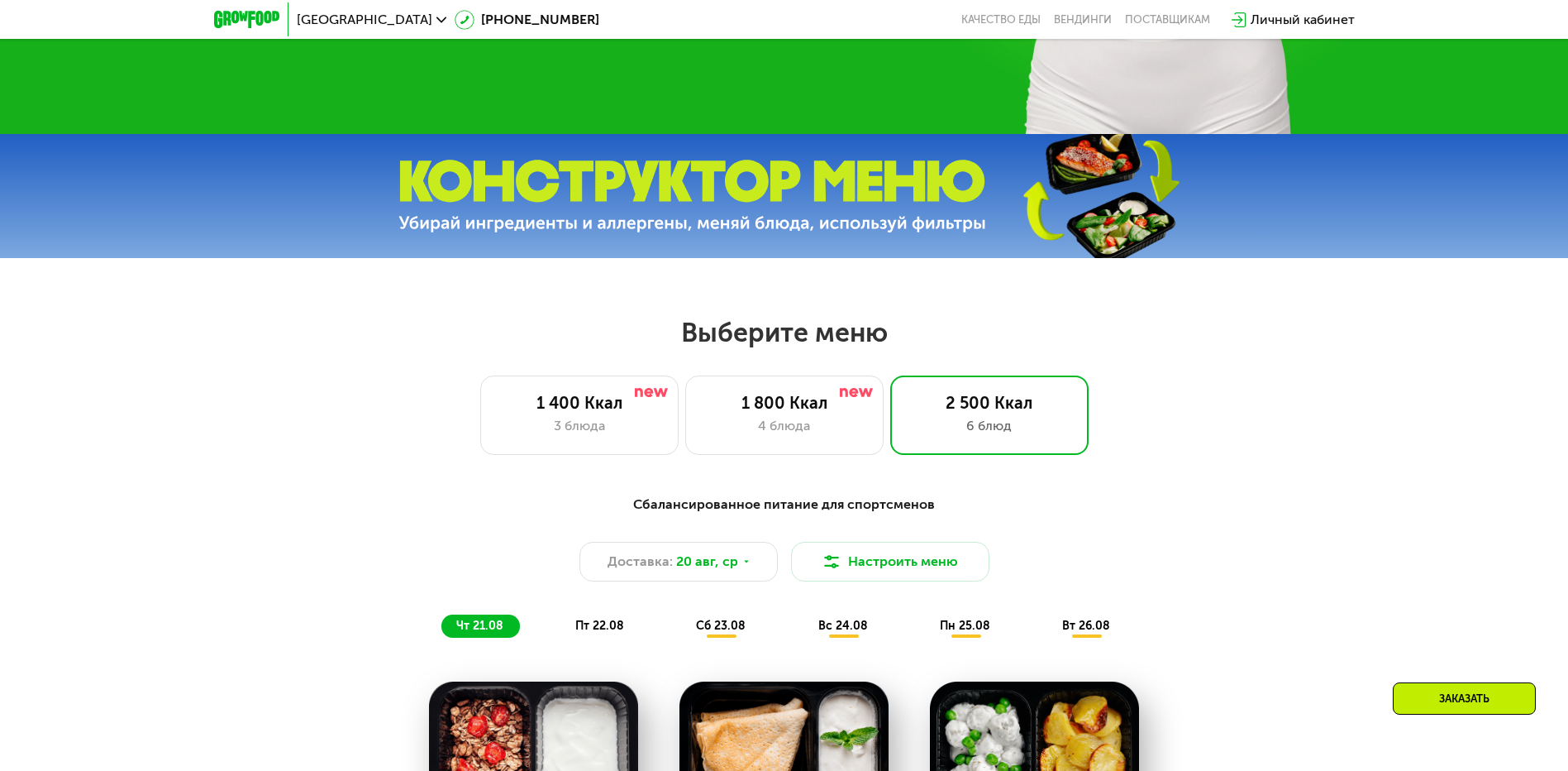
scroll to position [595, 0]
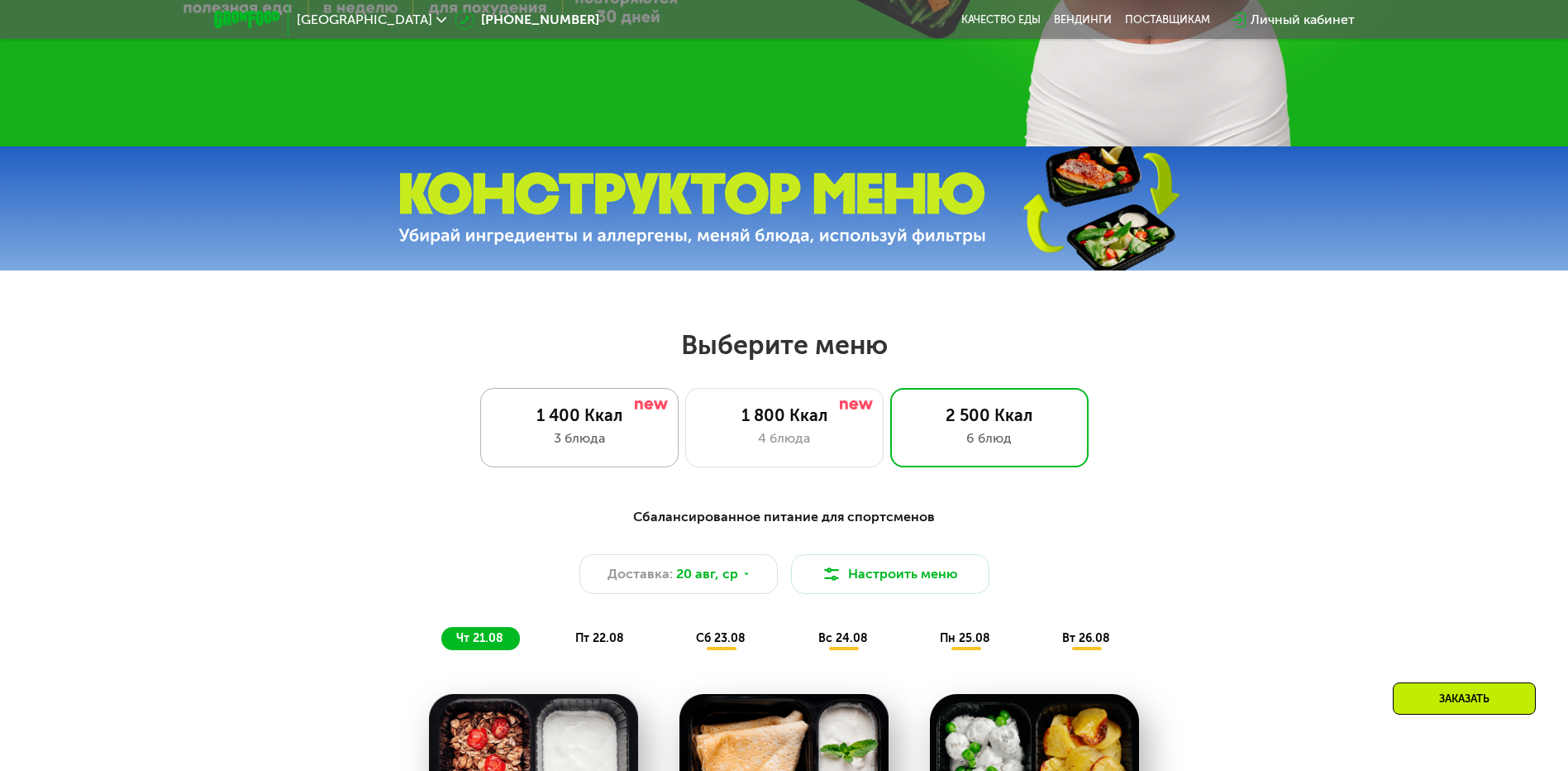
click at [580, 425] on div "1 400 Ккал" at bounding box center [579, 415] width 164 height 20
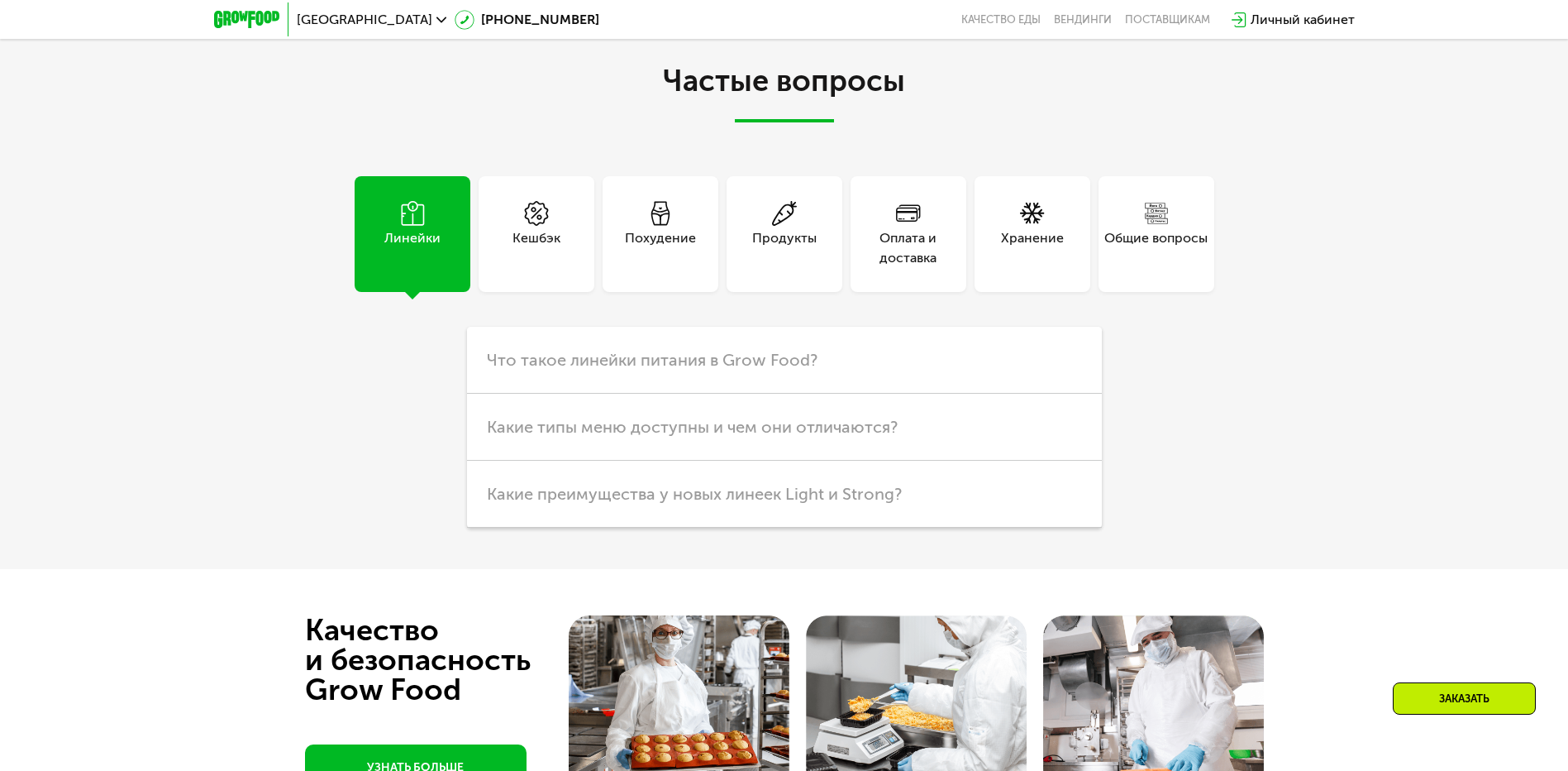
scroll to position [4316, 0]
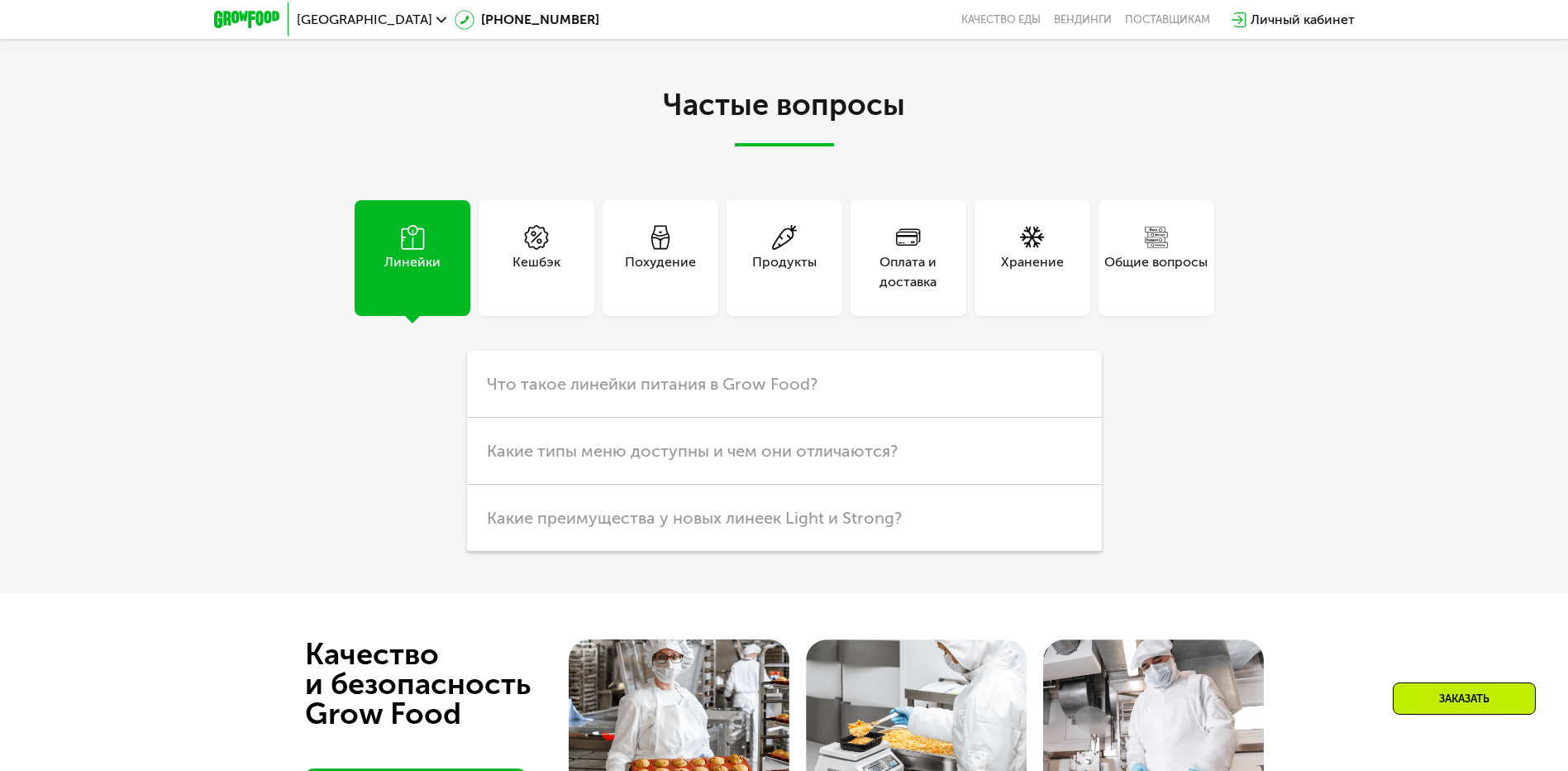
click at [788, 252] on div "Продукты" at bounding box center [784, 271] width 64 height 39
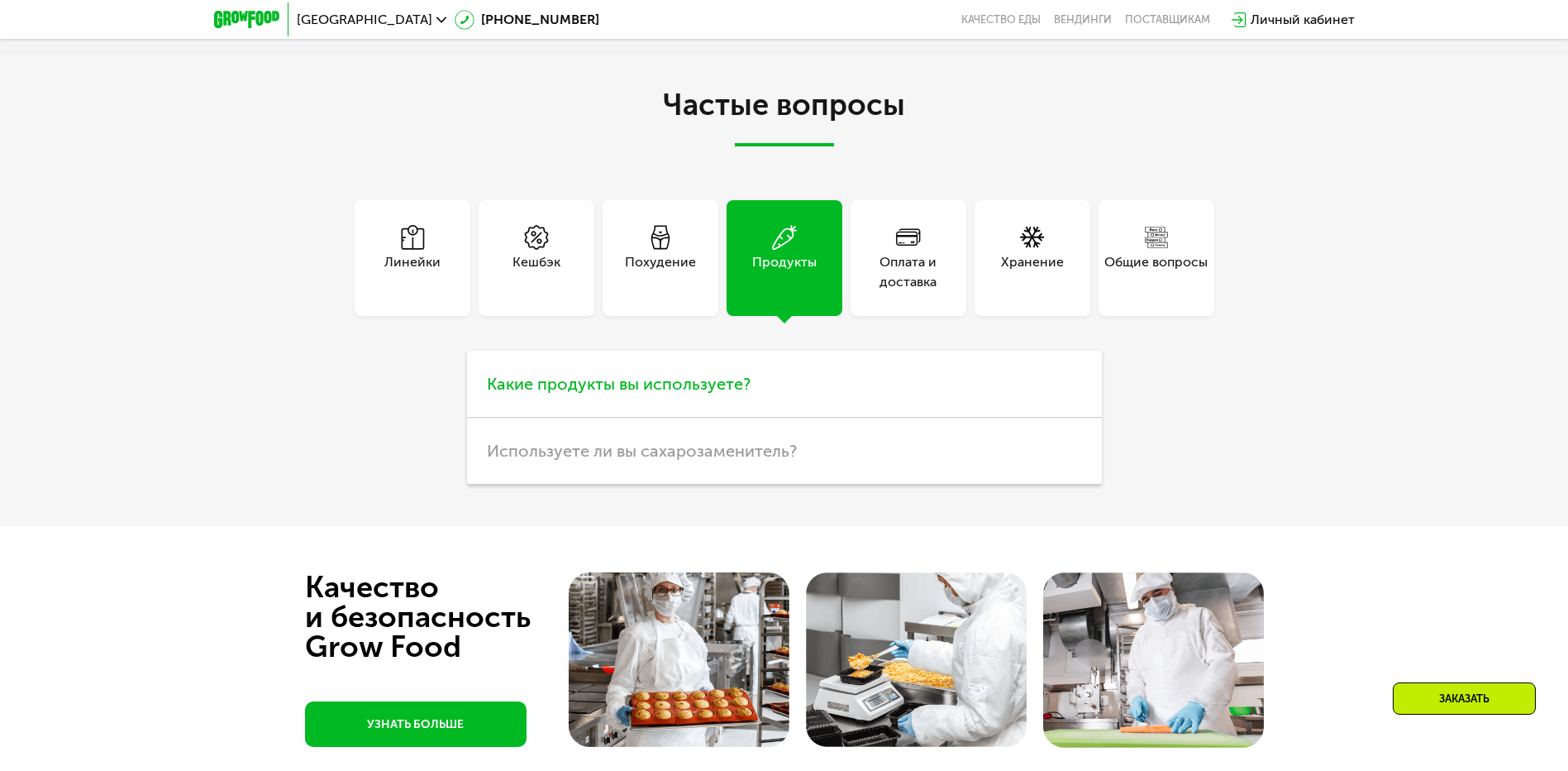
click at [706, 375] on span "Какие продукты вы используете?" at bounding box center [619, 384] width 264 height 20
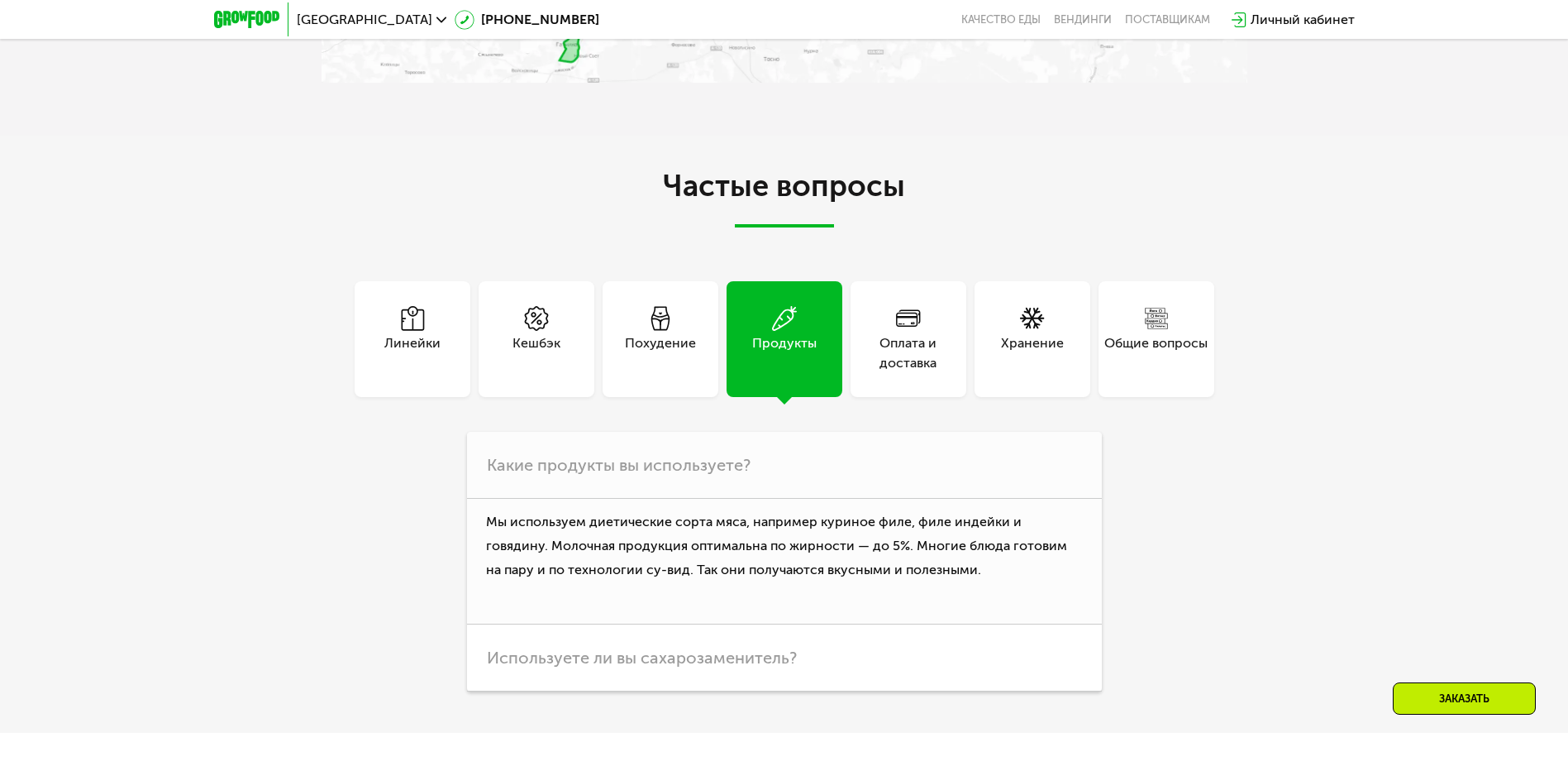
scroll to position [4150, 0]
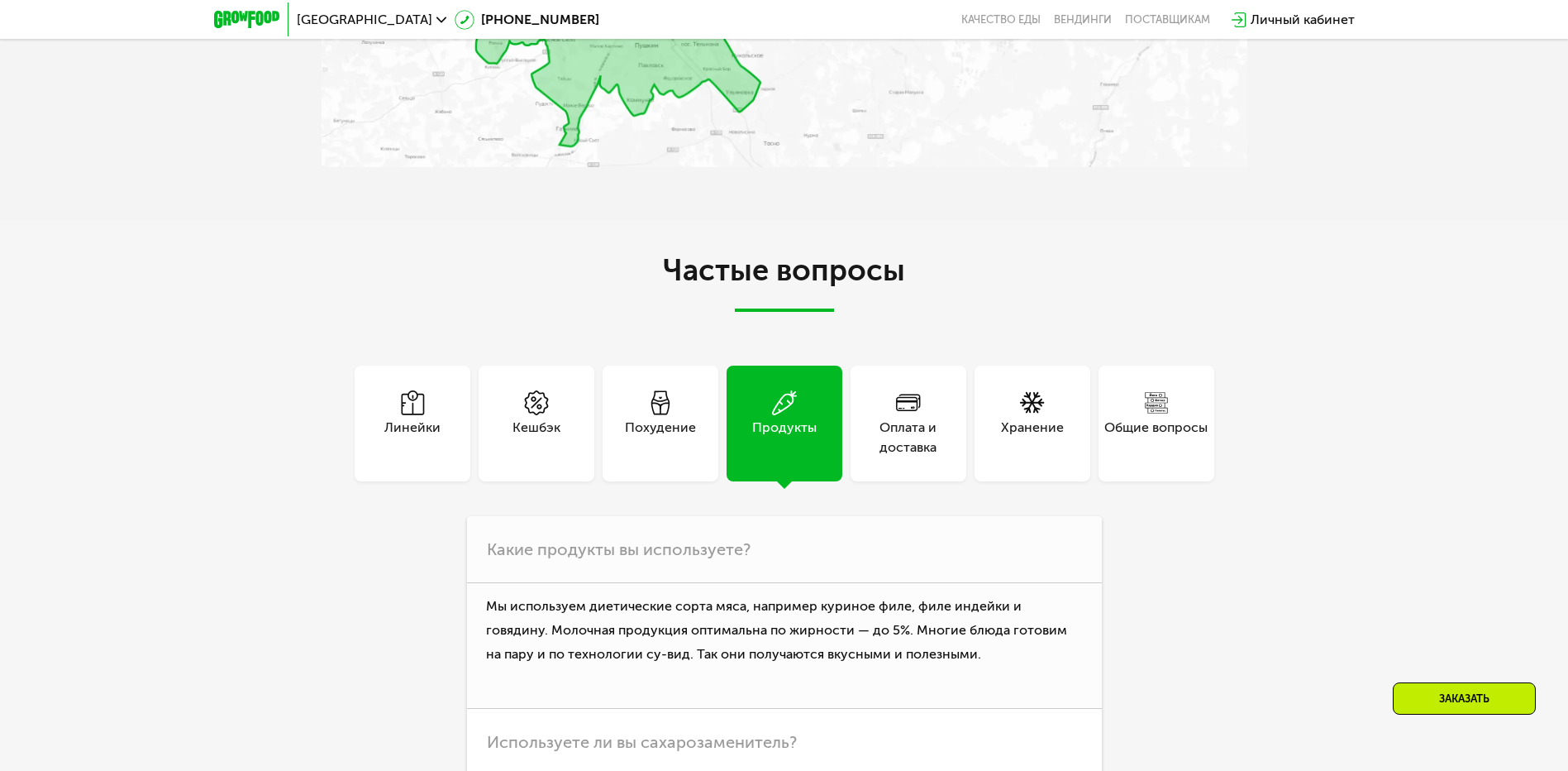
click at [910, 418] on div "Оплата и доставка" at bounding box center [908, 437] width 115 height 39
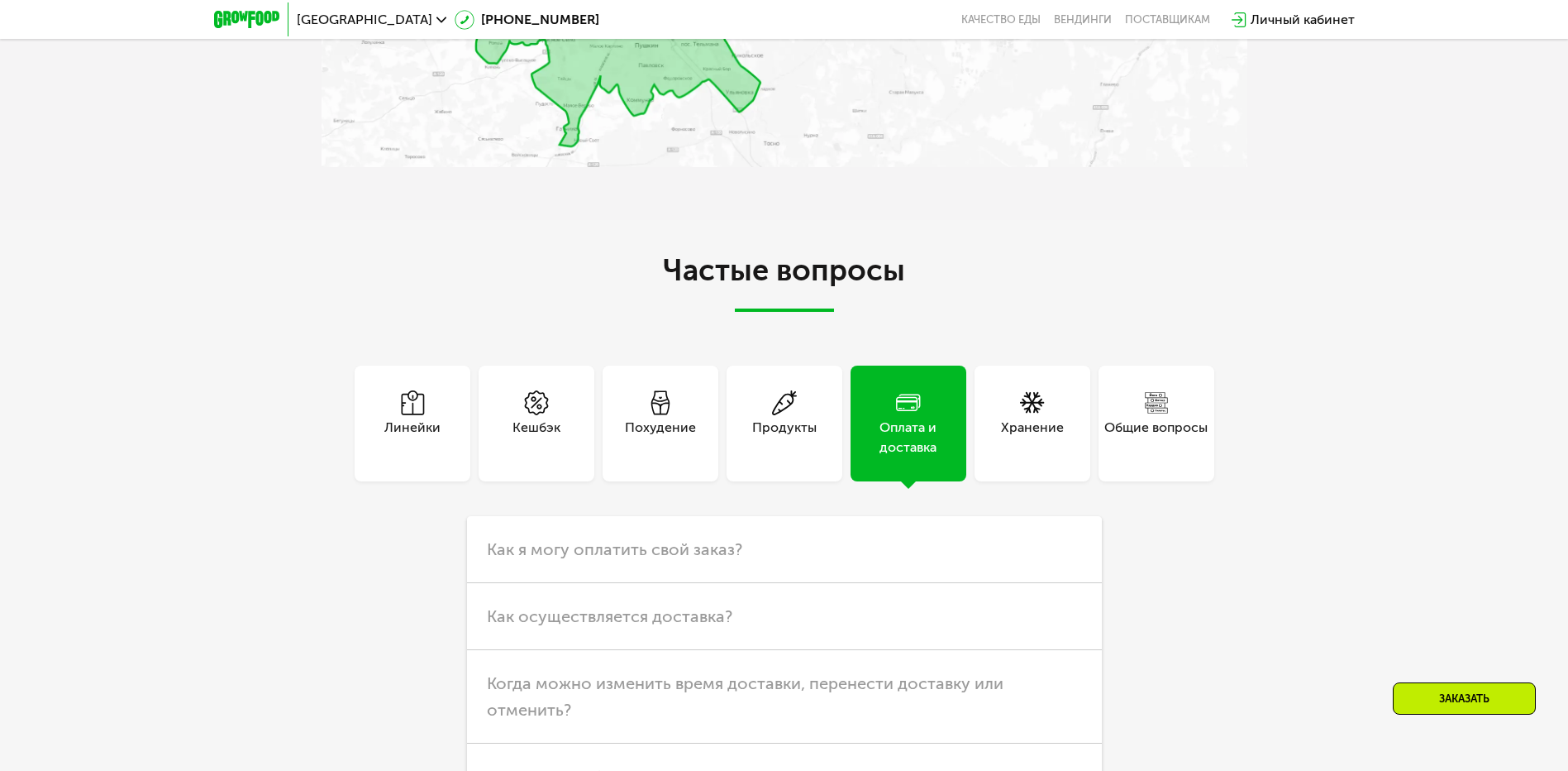
click at [455, 413] on div "Линейки" at bounding box center [412, 424] width 115 height 116
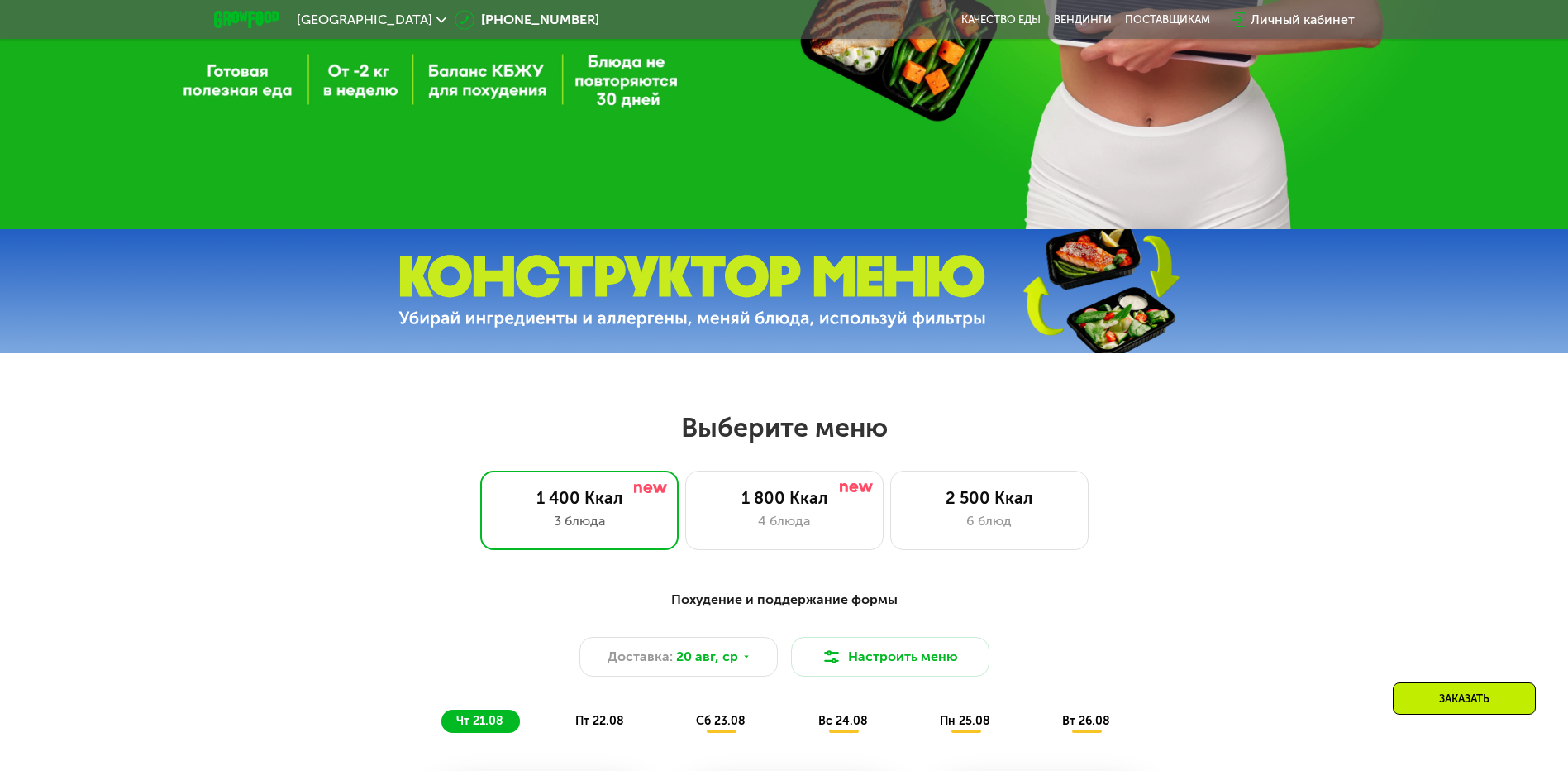
scroll to position [429, 0]
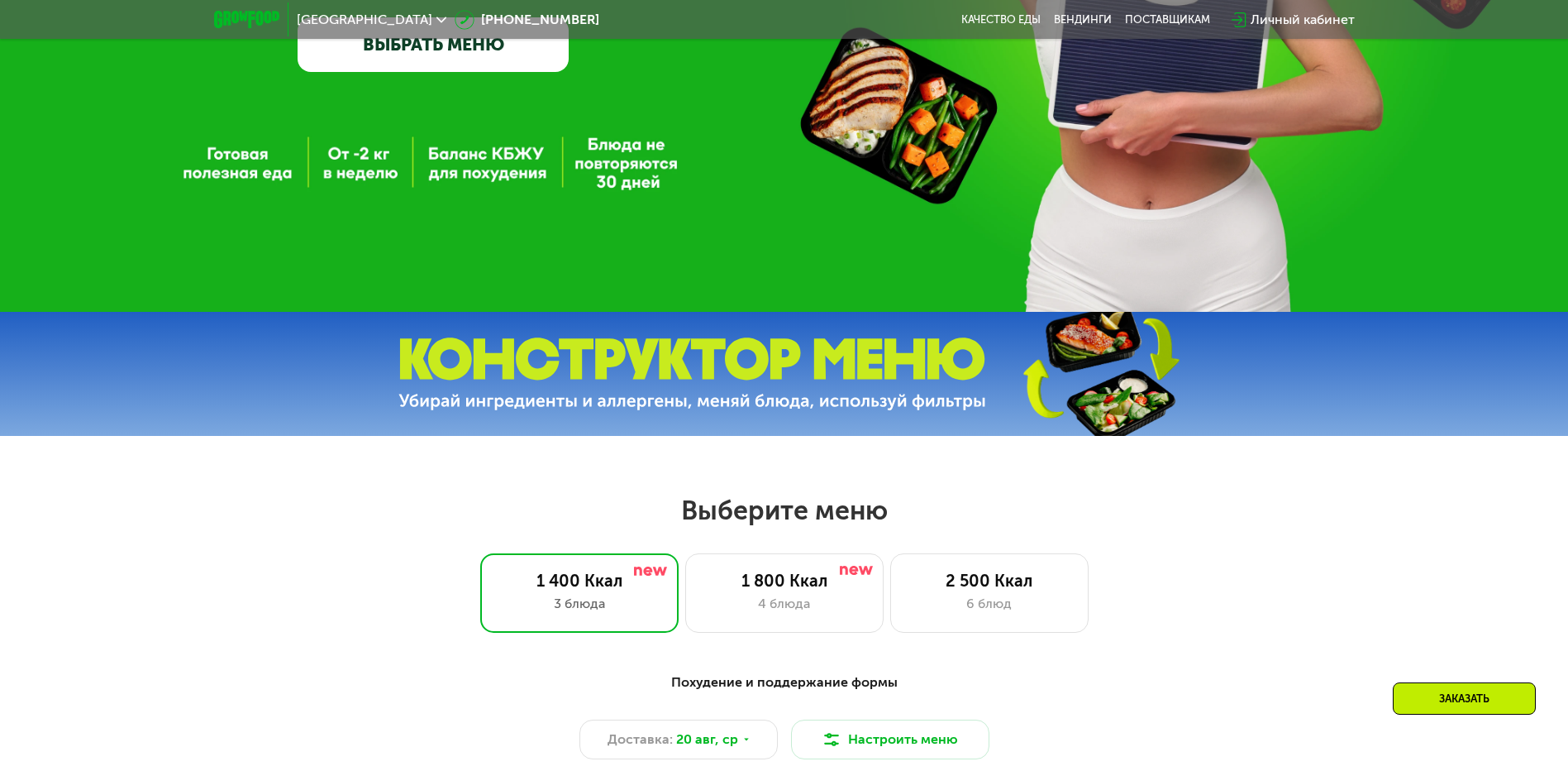
click at [1139, 368] on img at bounding box center [1100, 373] width 246 height 131
click at [961, 405] on img at bounding box center [692, 374] width 587 height 73
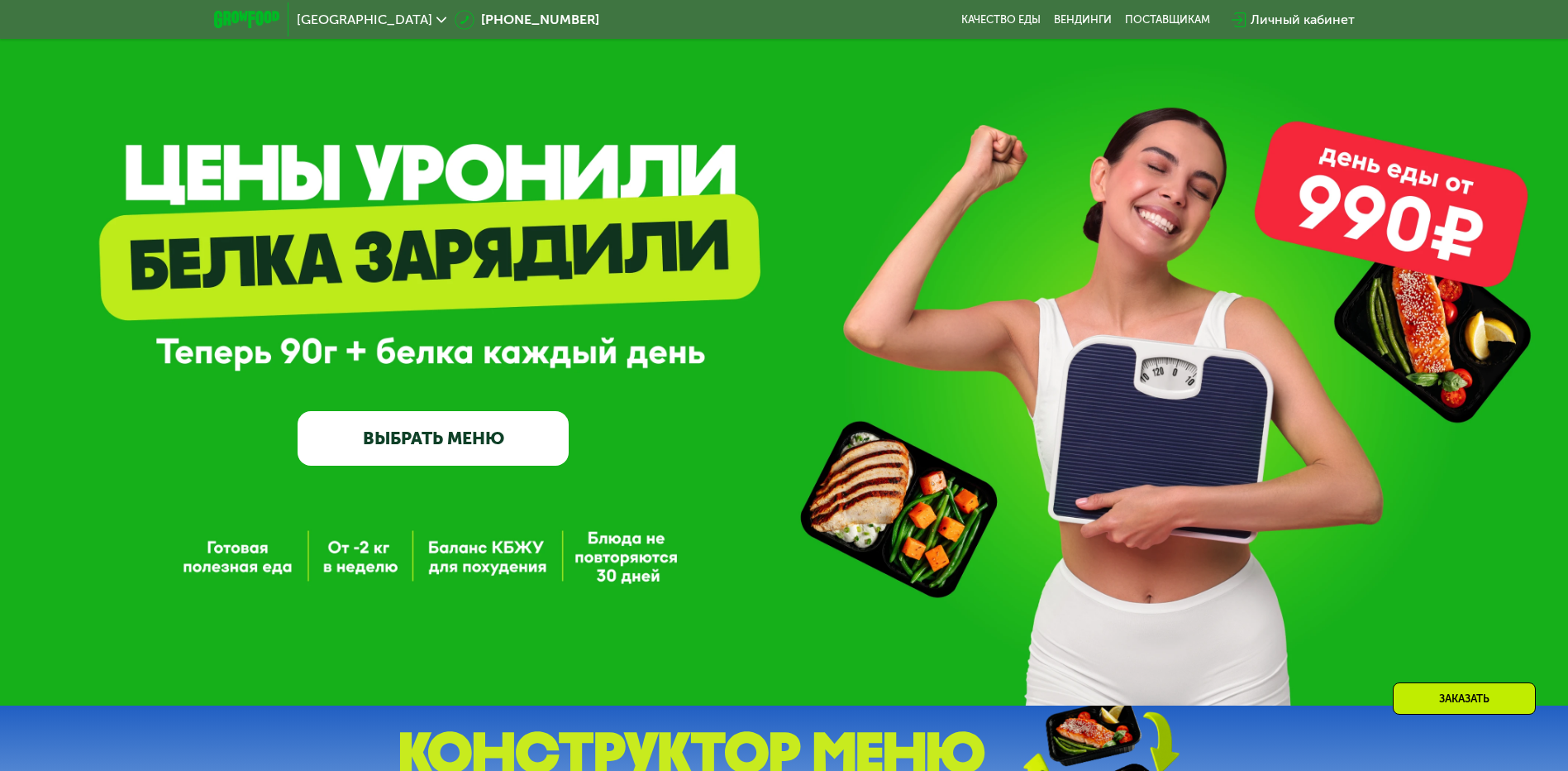
scroll to position [16, 0]
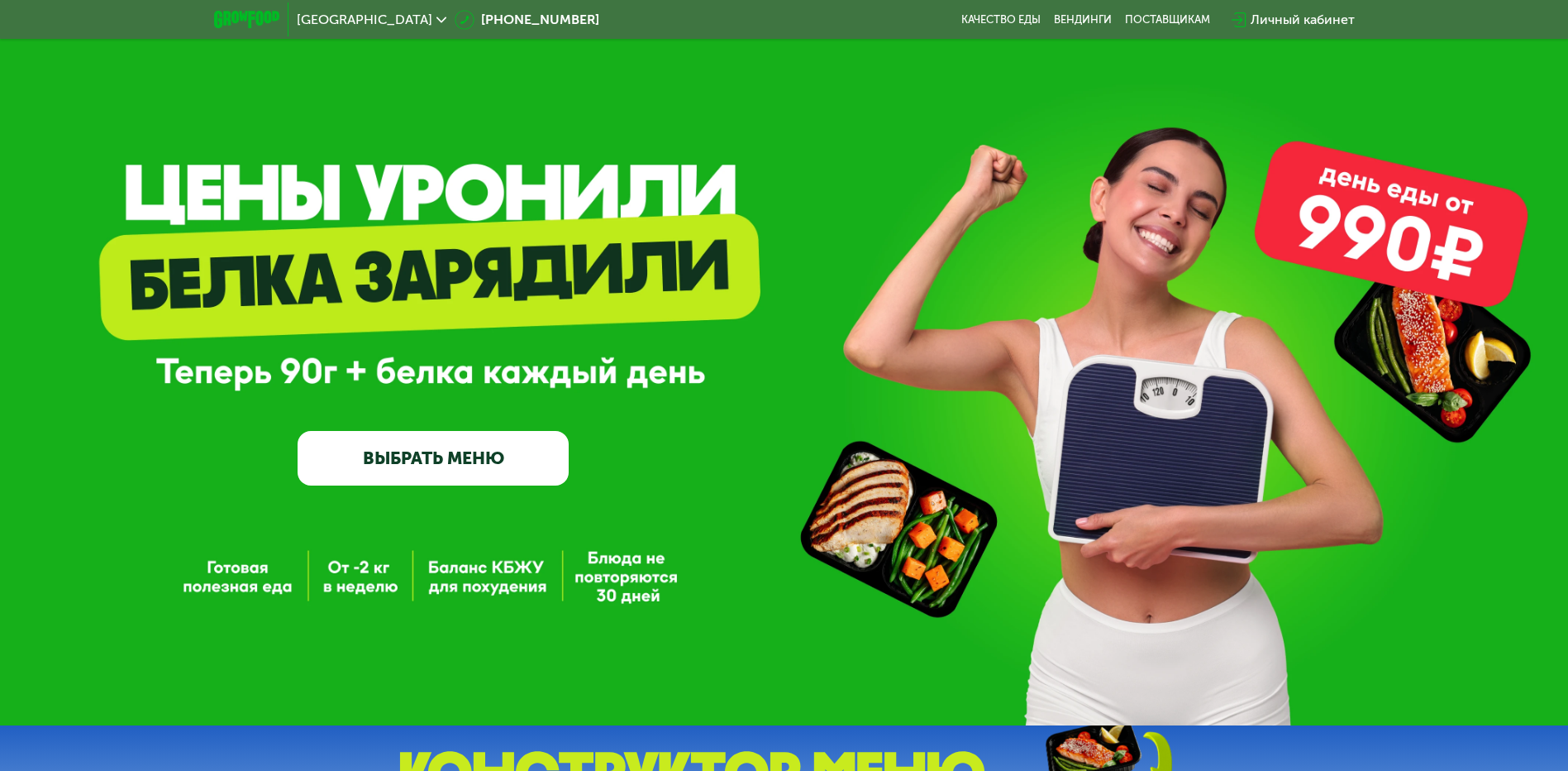
click at [425, 448] on link "ВЫБРАТЬ МЕНЮ" at bounding box center [433, 458] width 271 height 55
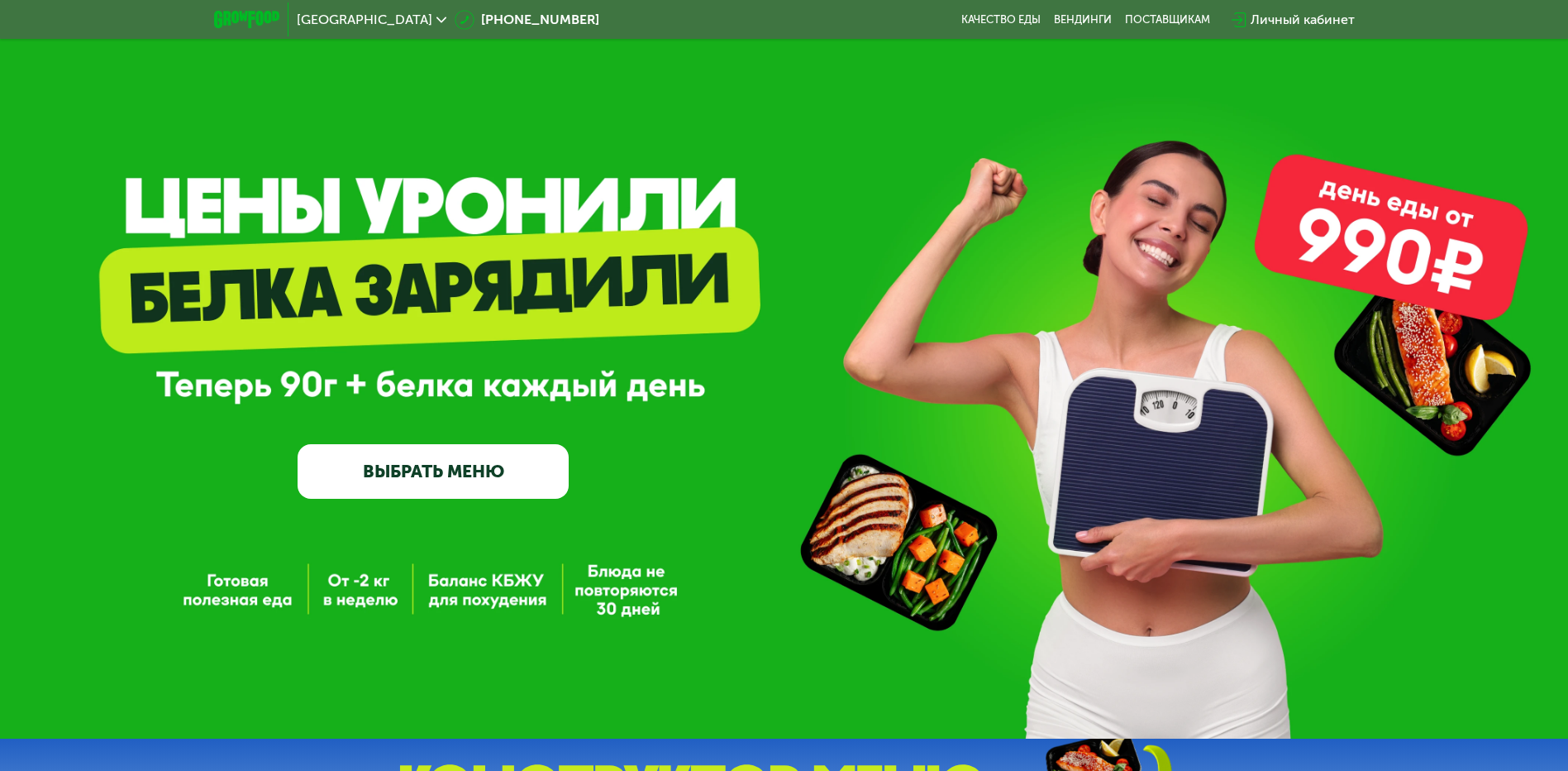
scroll to position [0, 0]
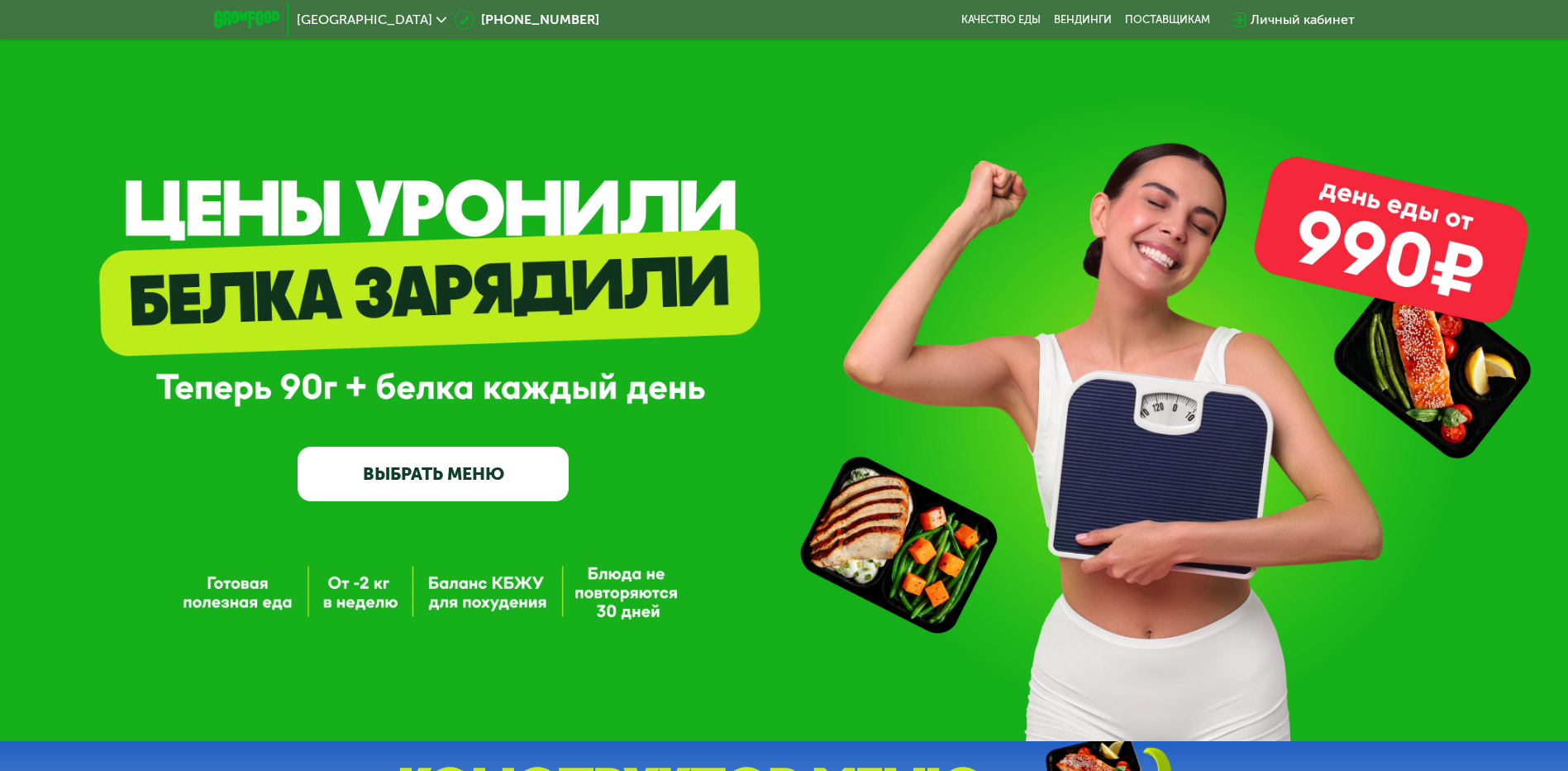
click at [466, 479] on link "ВЫБРАТЬ МЕНЮ" at bounding box center [433, 474] width 271 height 55
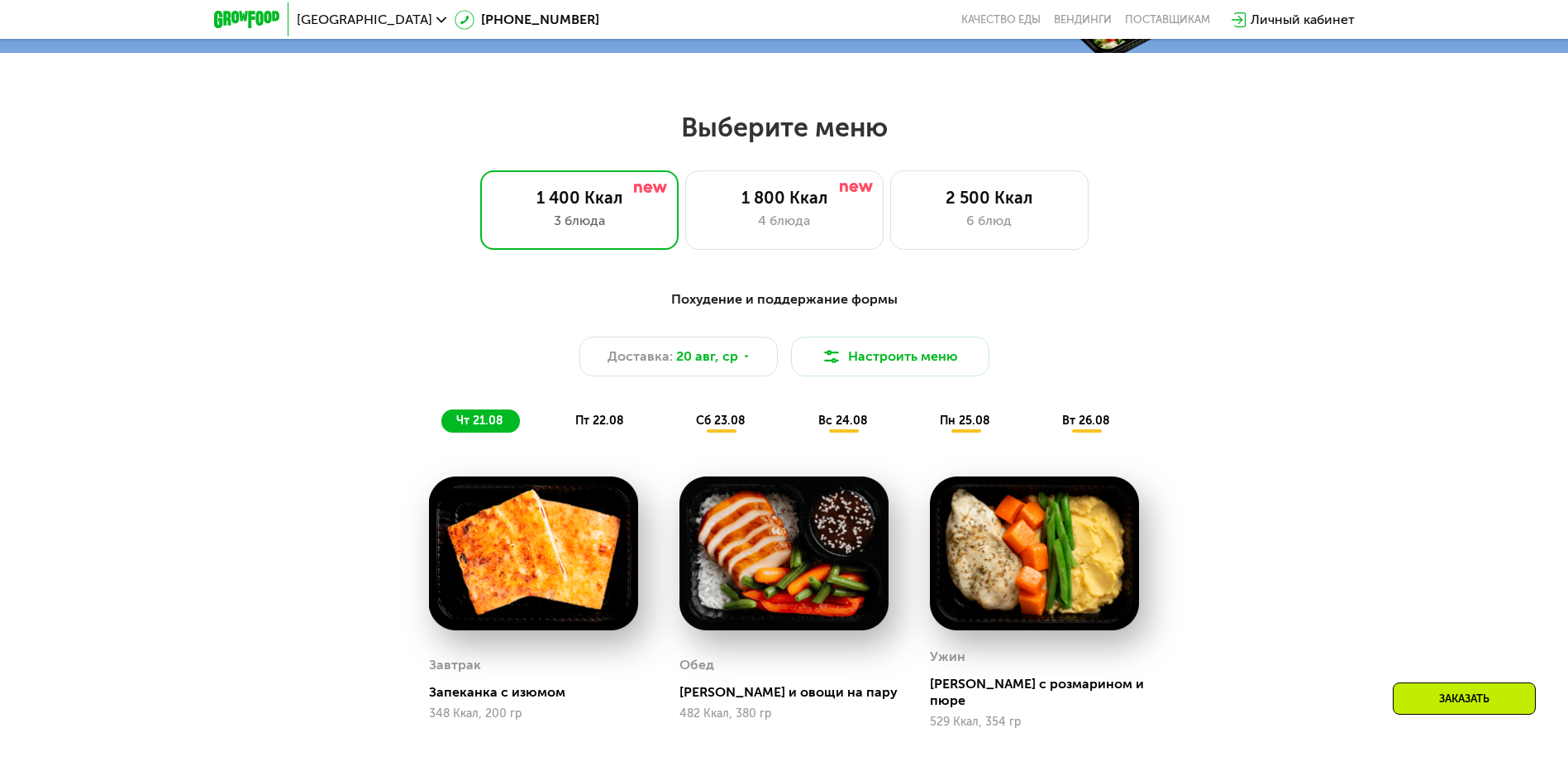
scroll to position [890, 0]
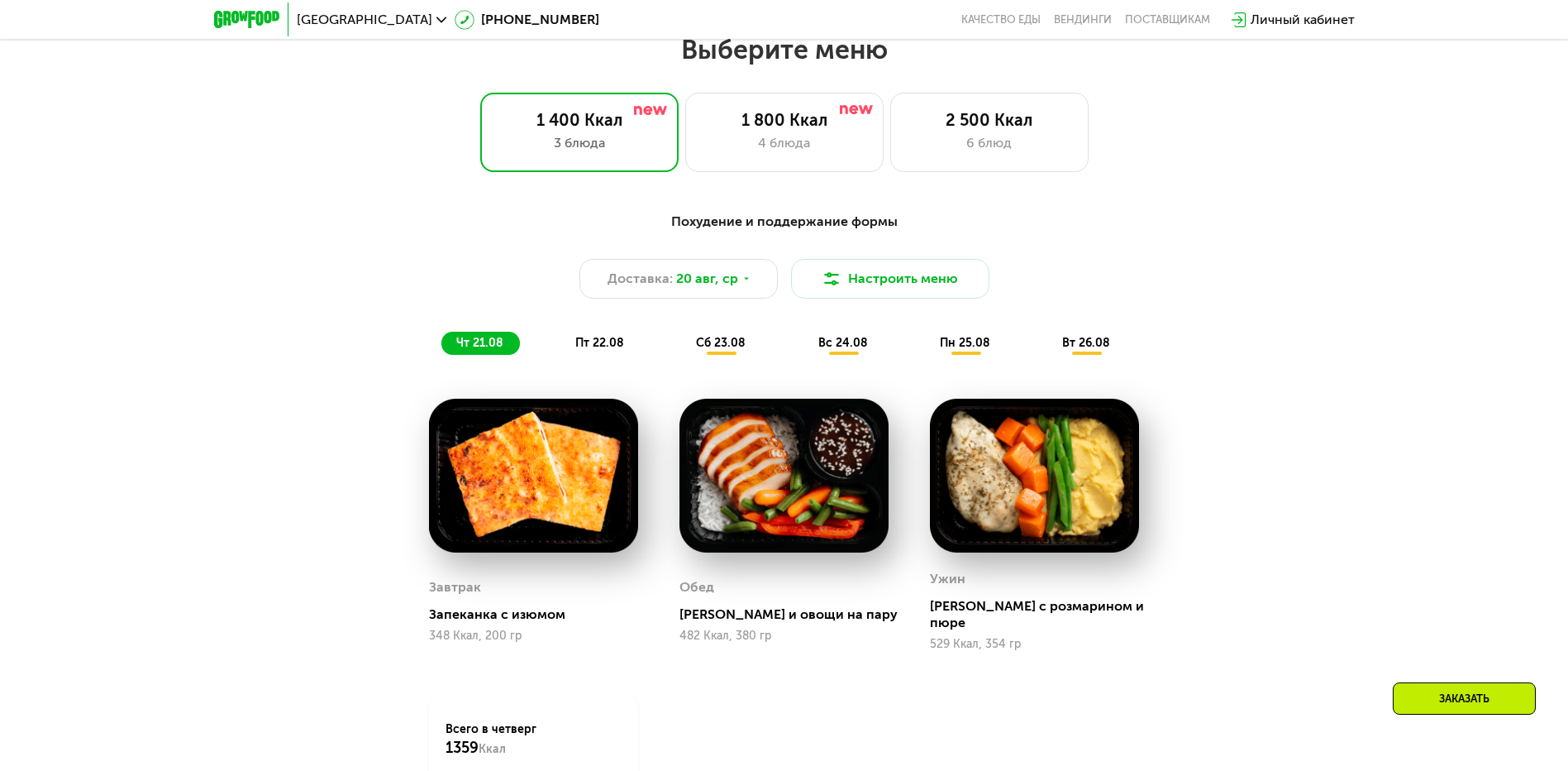
click at [605, 349] on span "пт 22.08" at bounding box center [599, 342] width 49 height 14
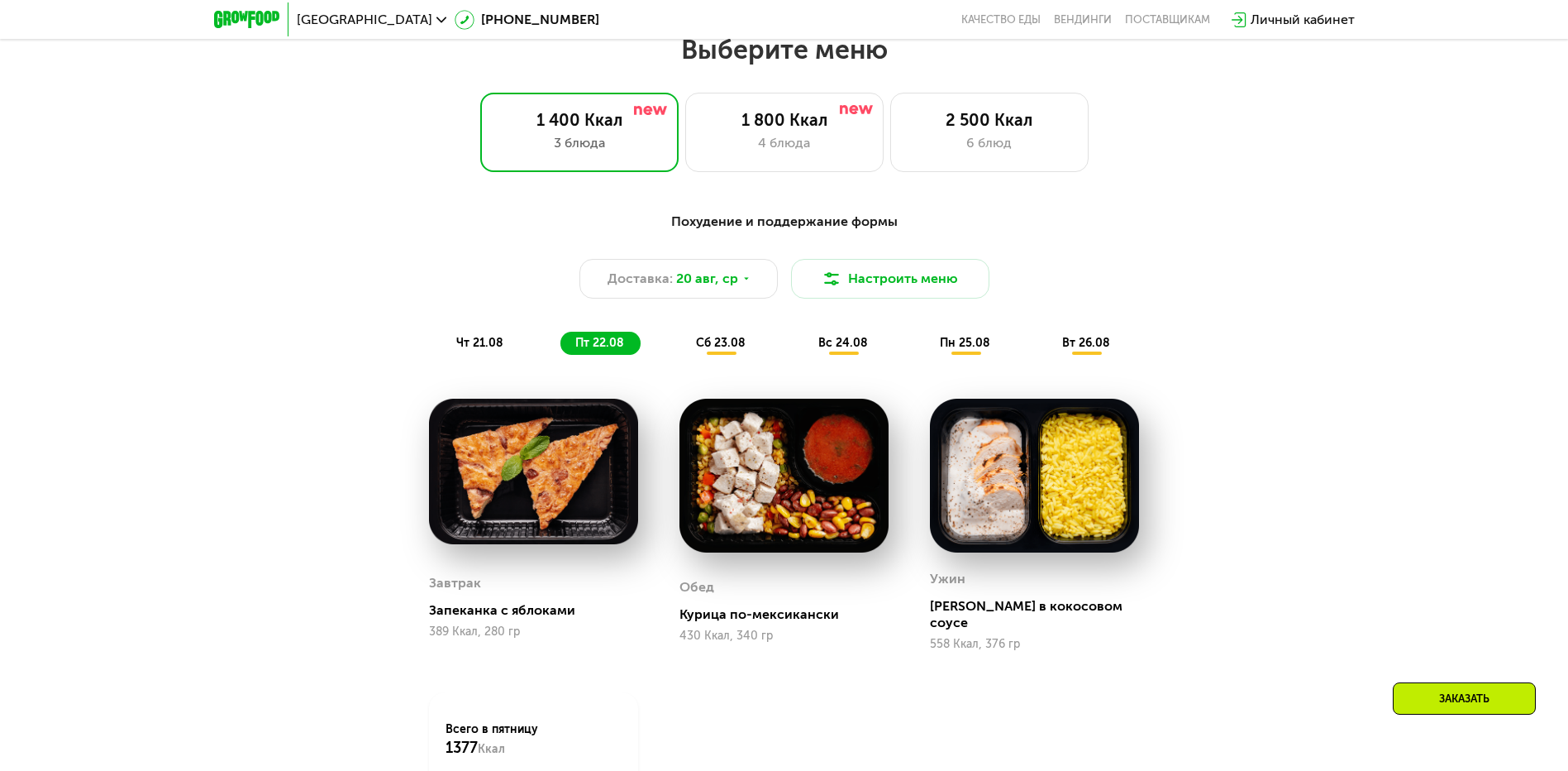
click at [725, 345] on span "сб 23.08" at bounding box center [721, 342] width 49 height 14
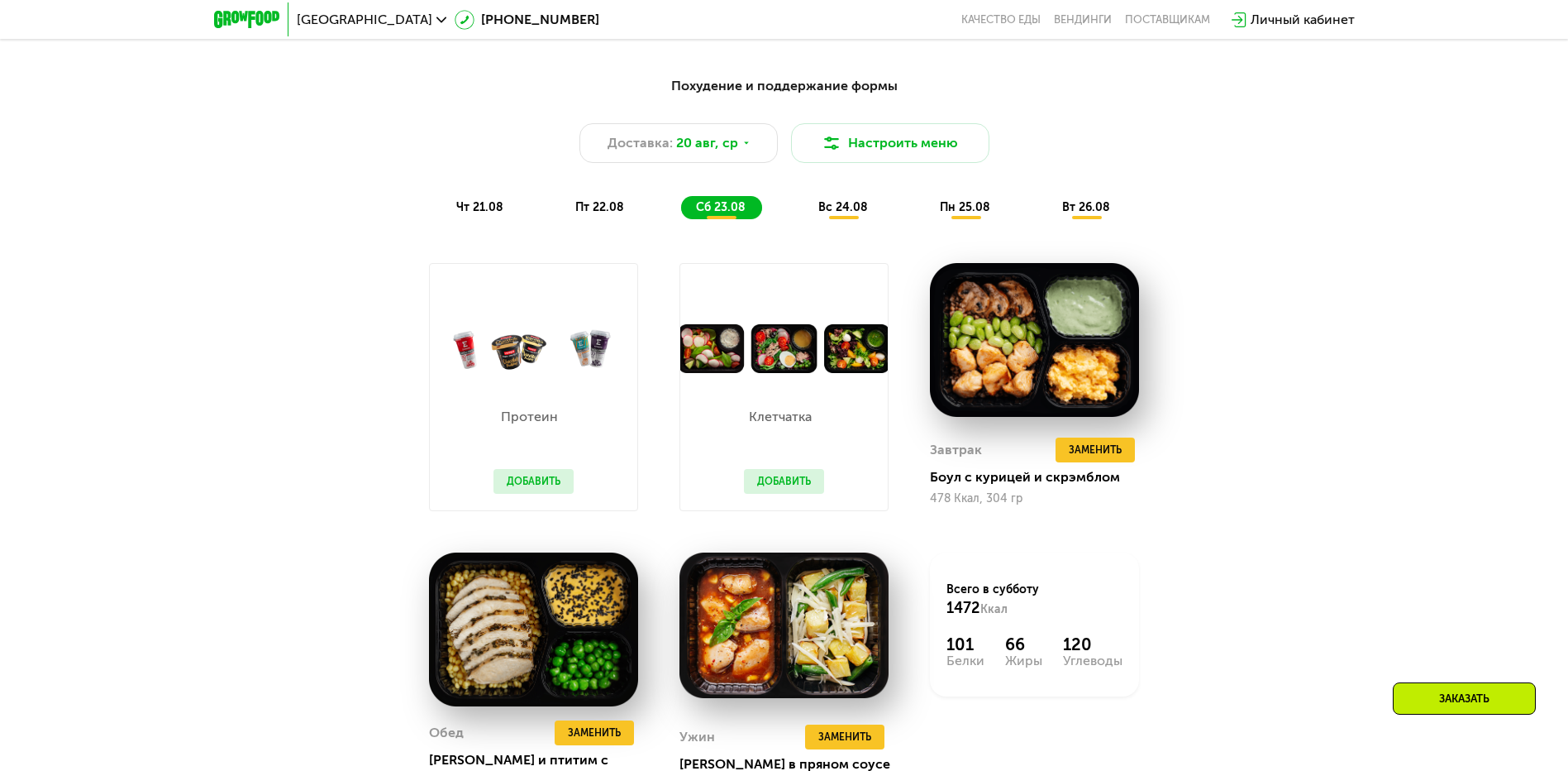
scroll to position [1055, 0]
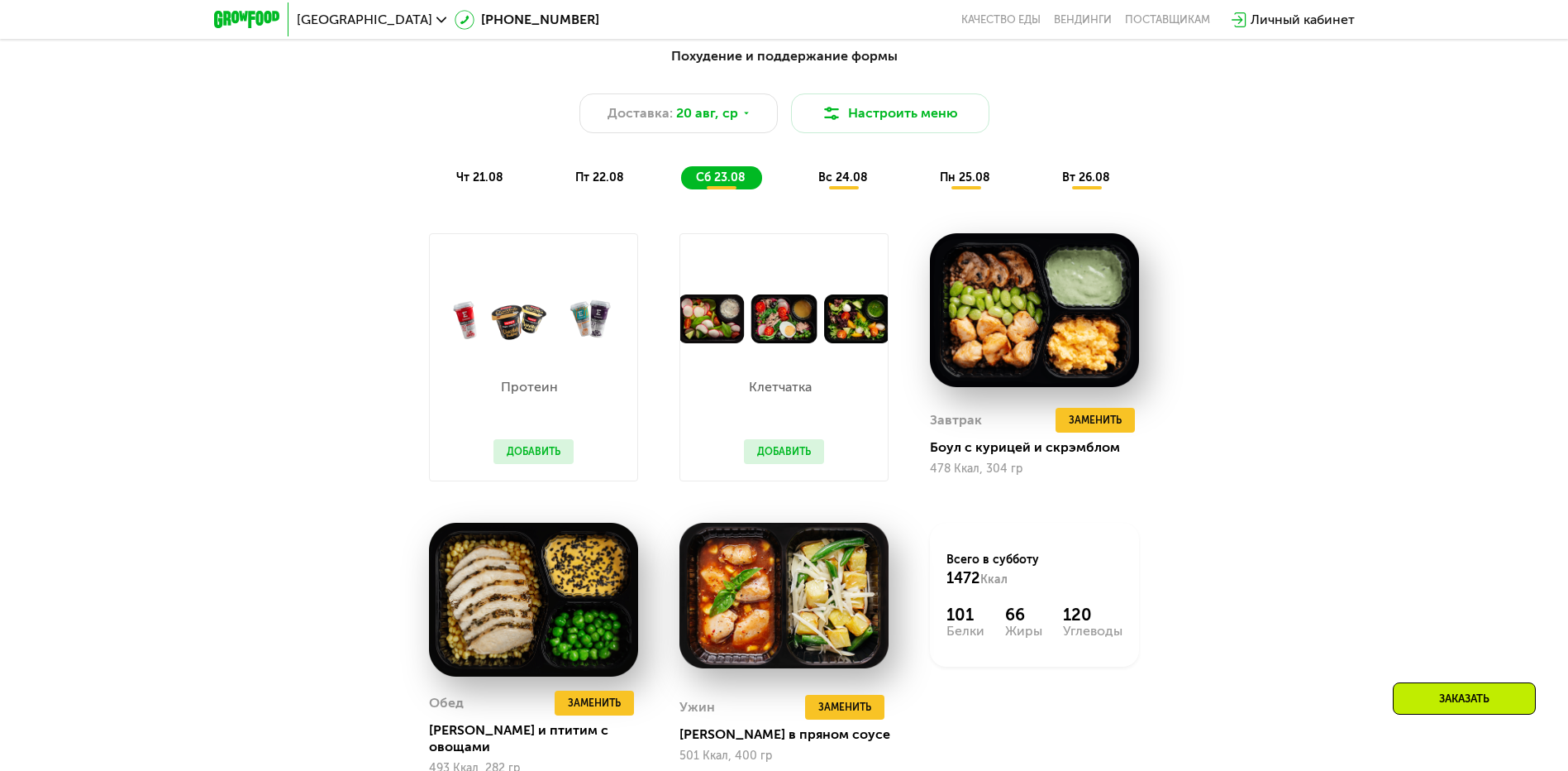
click at [841, 184] on span "вс 24.08" at bounding box center [843, 177] width 49 height 14
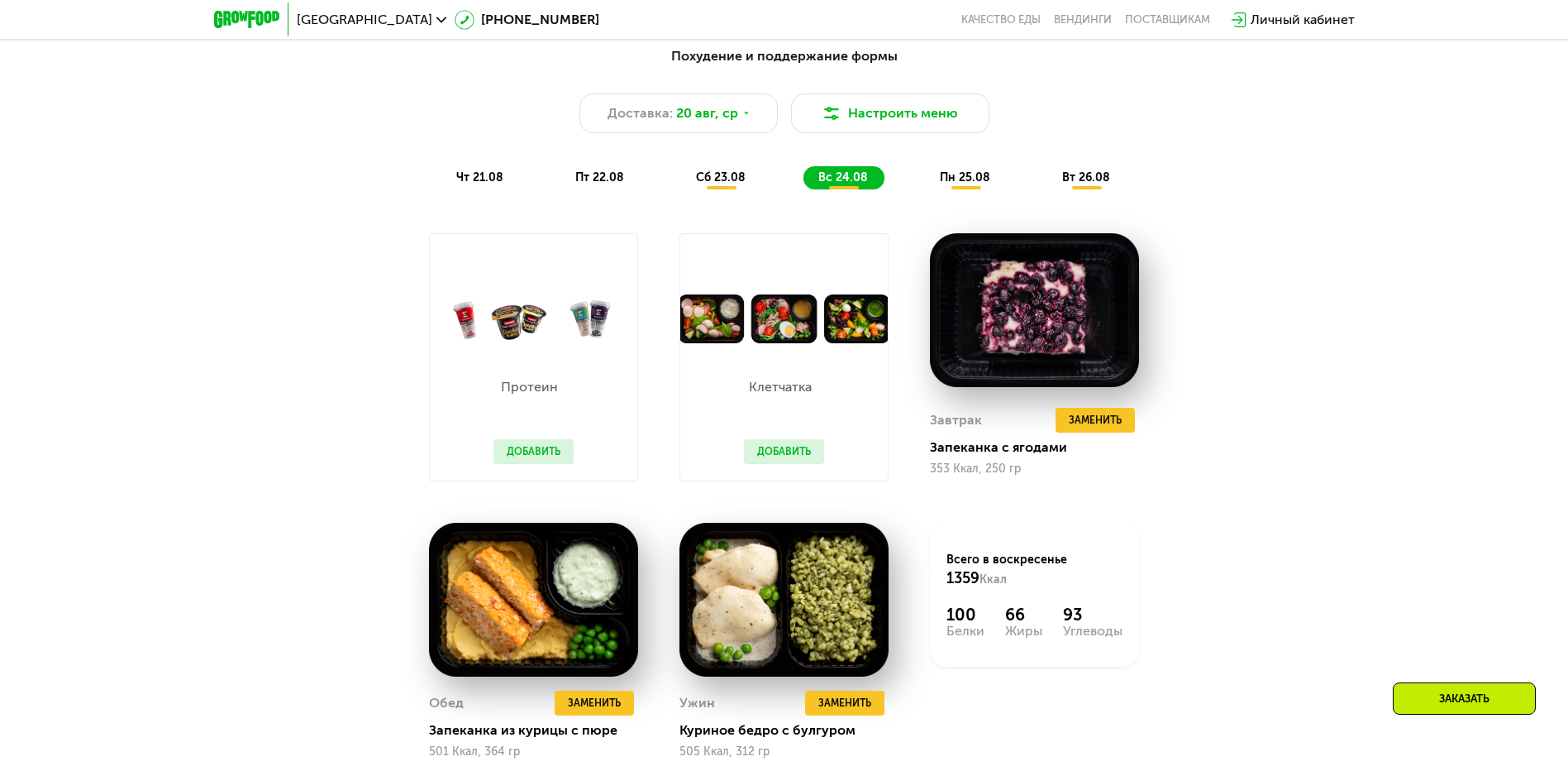
click at [962, 182] on span "пн 25.08" at bounding box center [965, 177] width 50 height 14
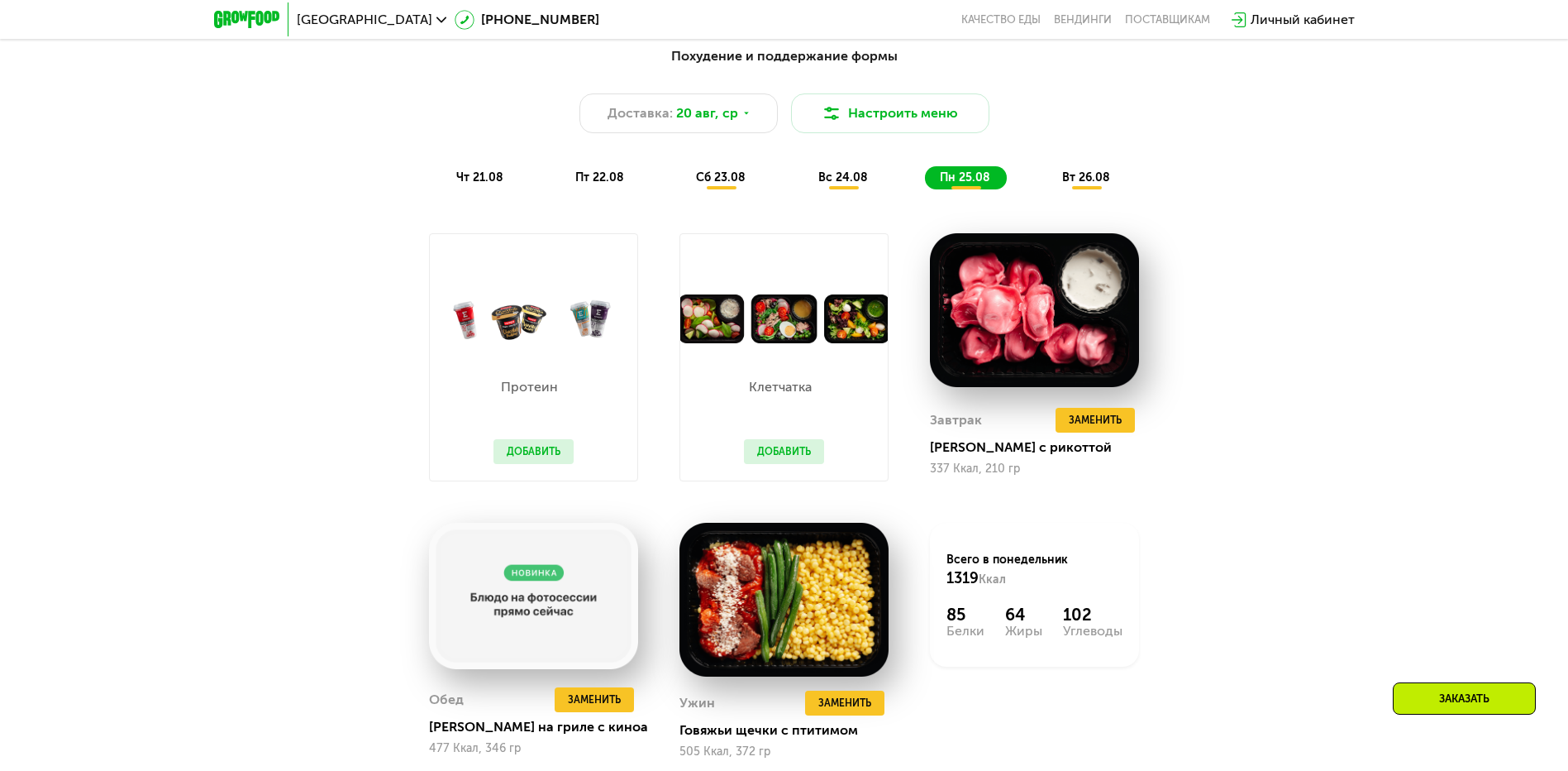
click at [1093, 179] on span "вт 26.08" at bounding box center [1086, 177] width 48 height 14
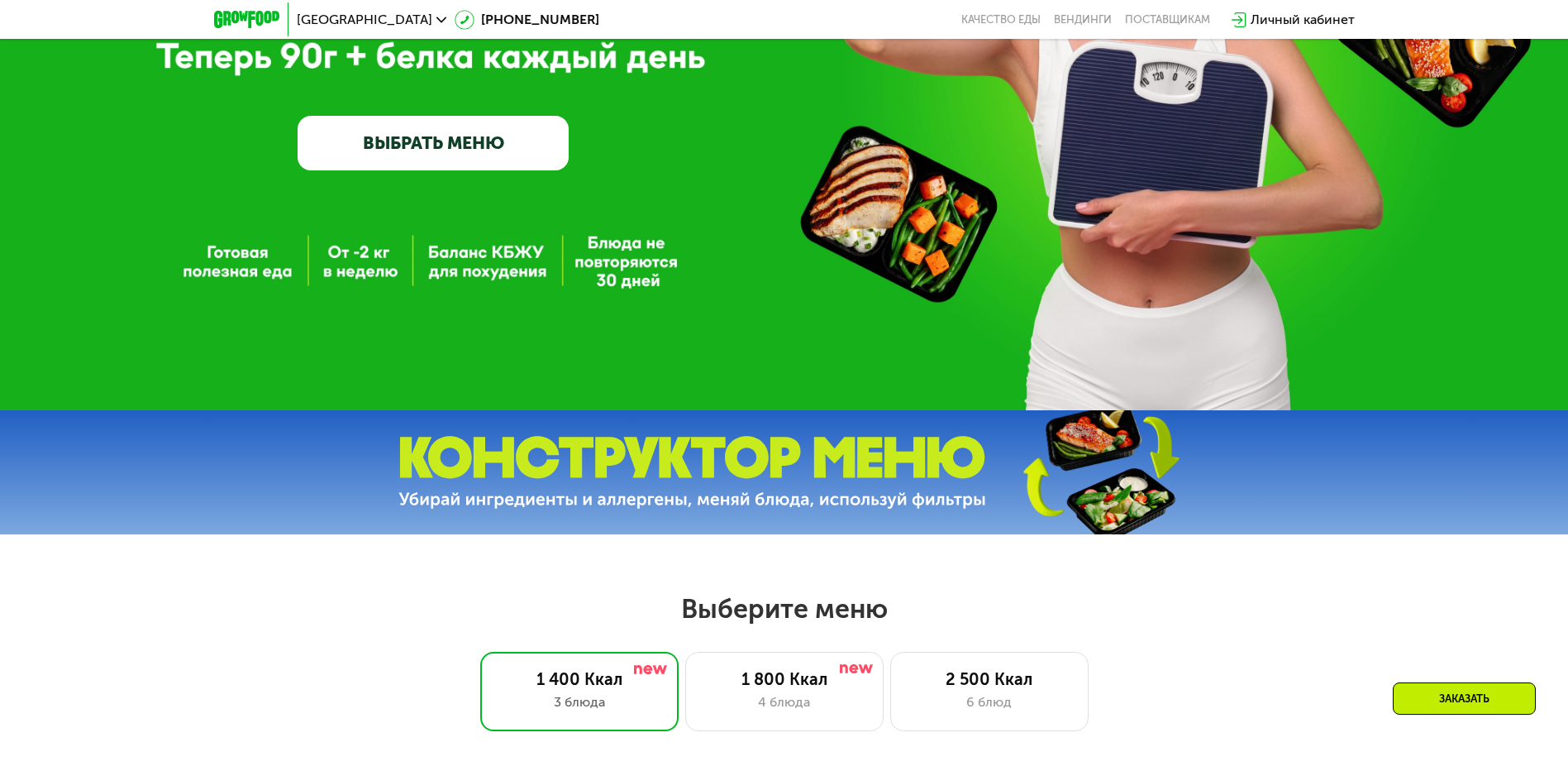
scroll to position [311, 0]
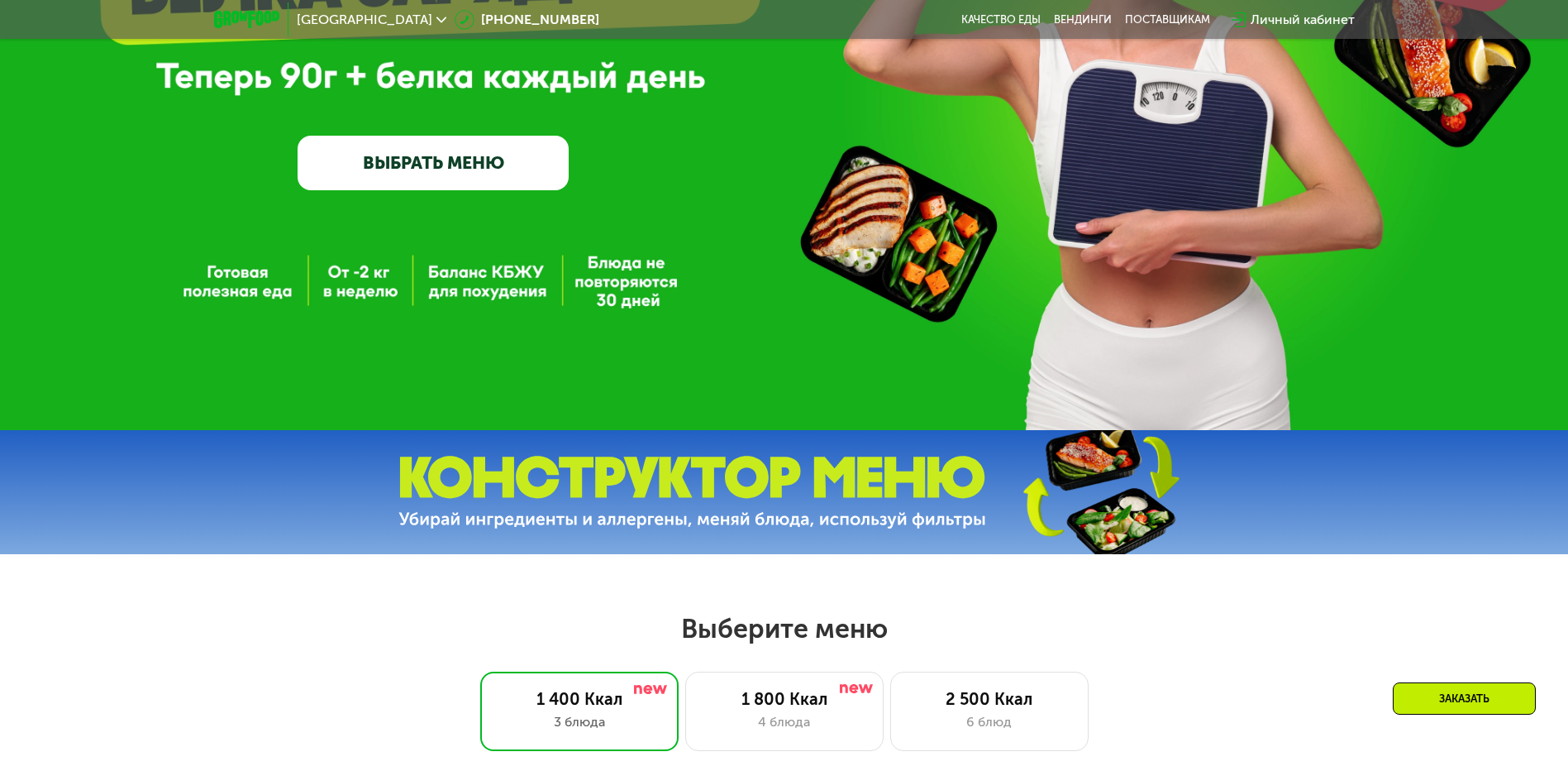
click at [1336, 13] on div "Личный кабинет" at bounding box center [1303, 20] width 104 height 20
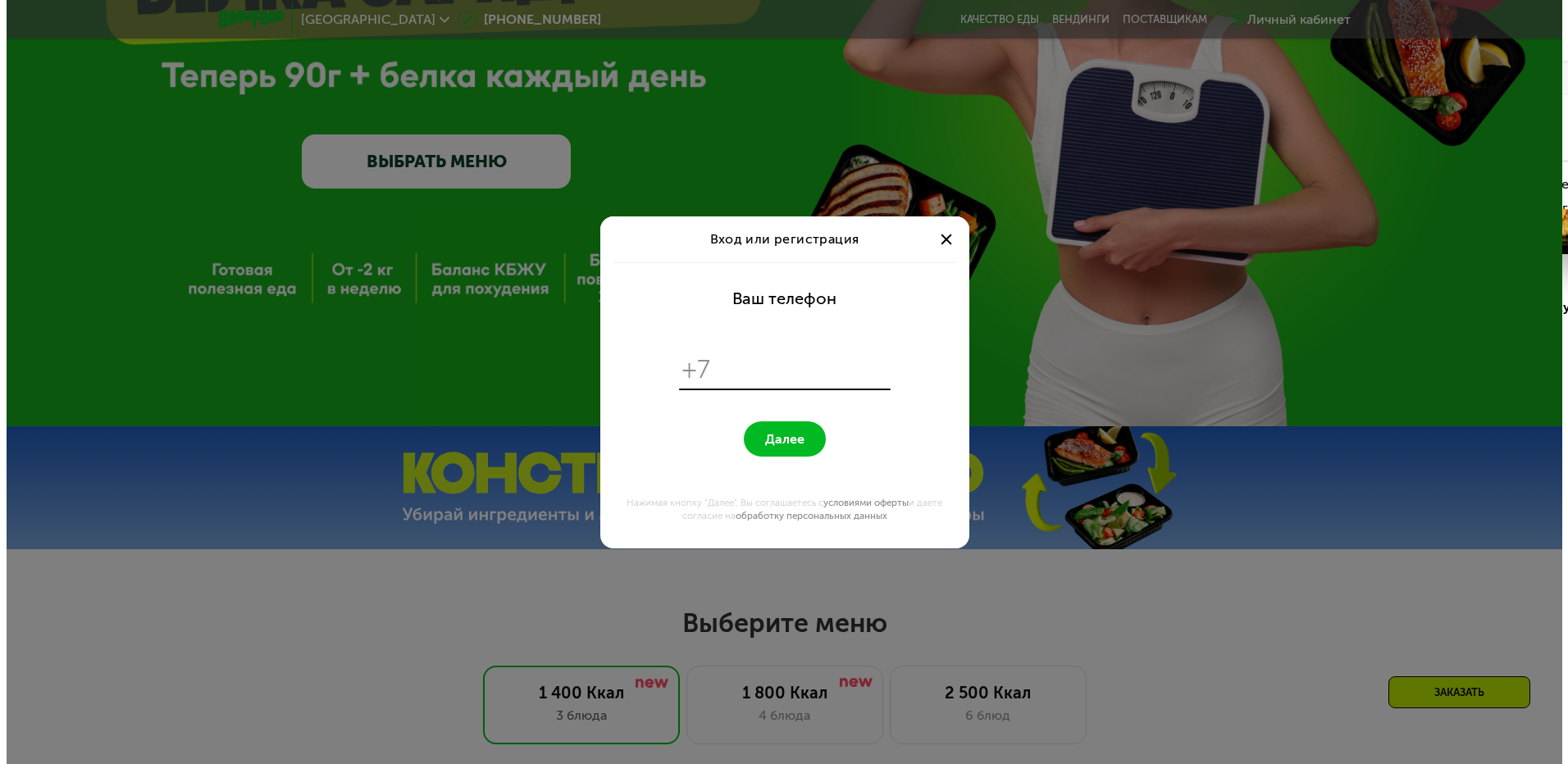
scroll to position [0, 0]
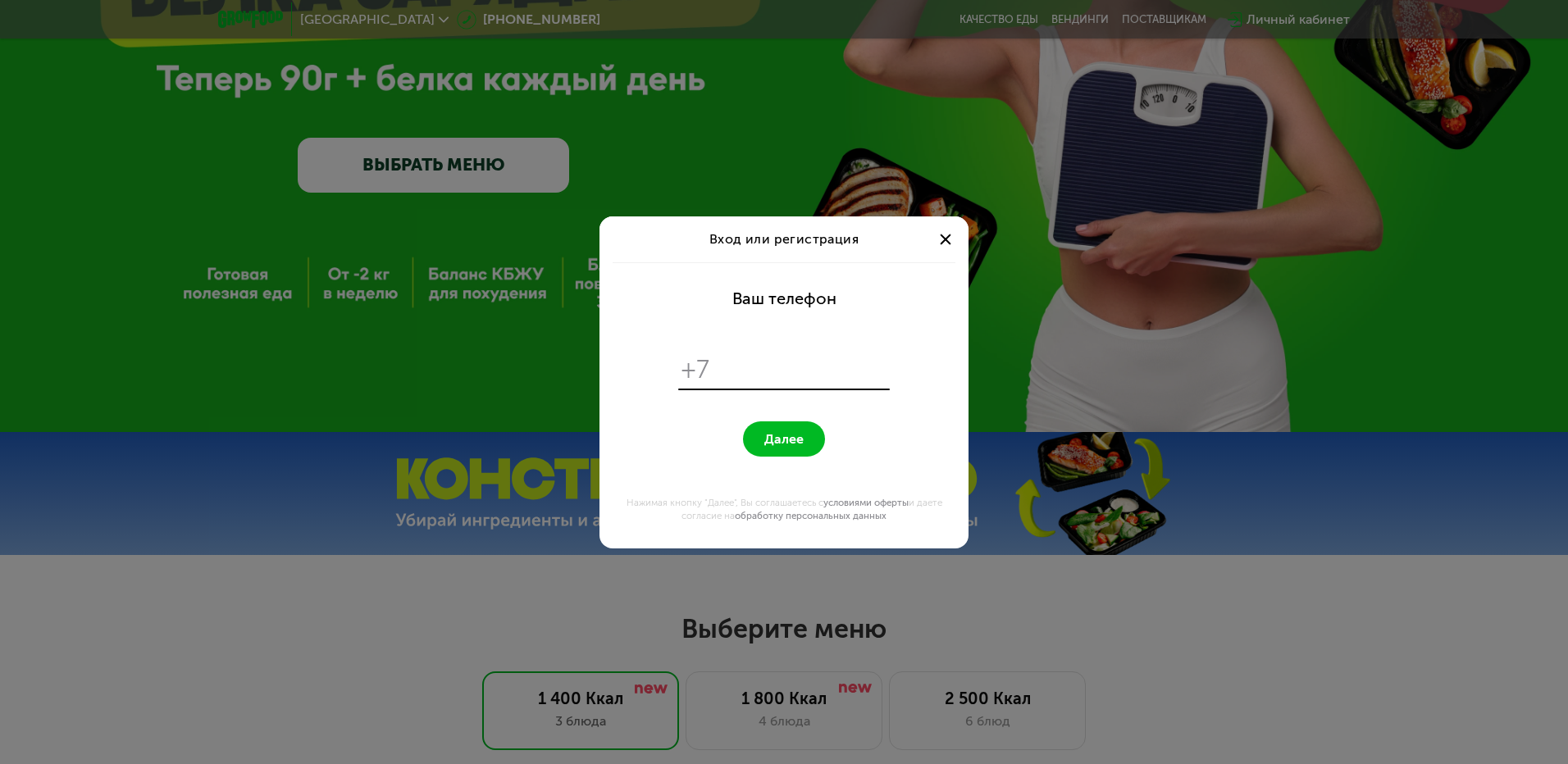
click at [944, 238] on span at bounding box center [945, 239] width 11 height 11
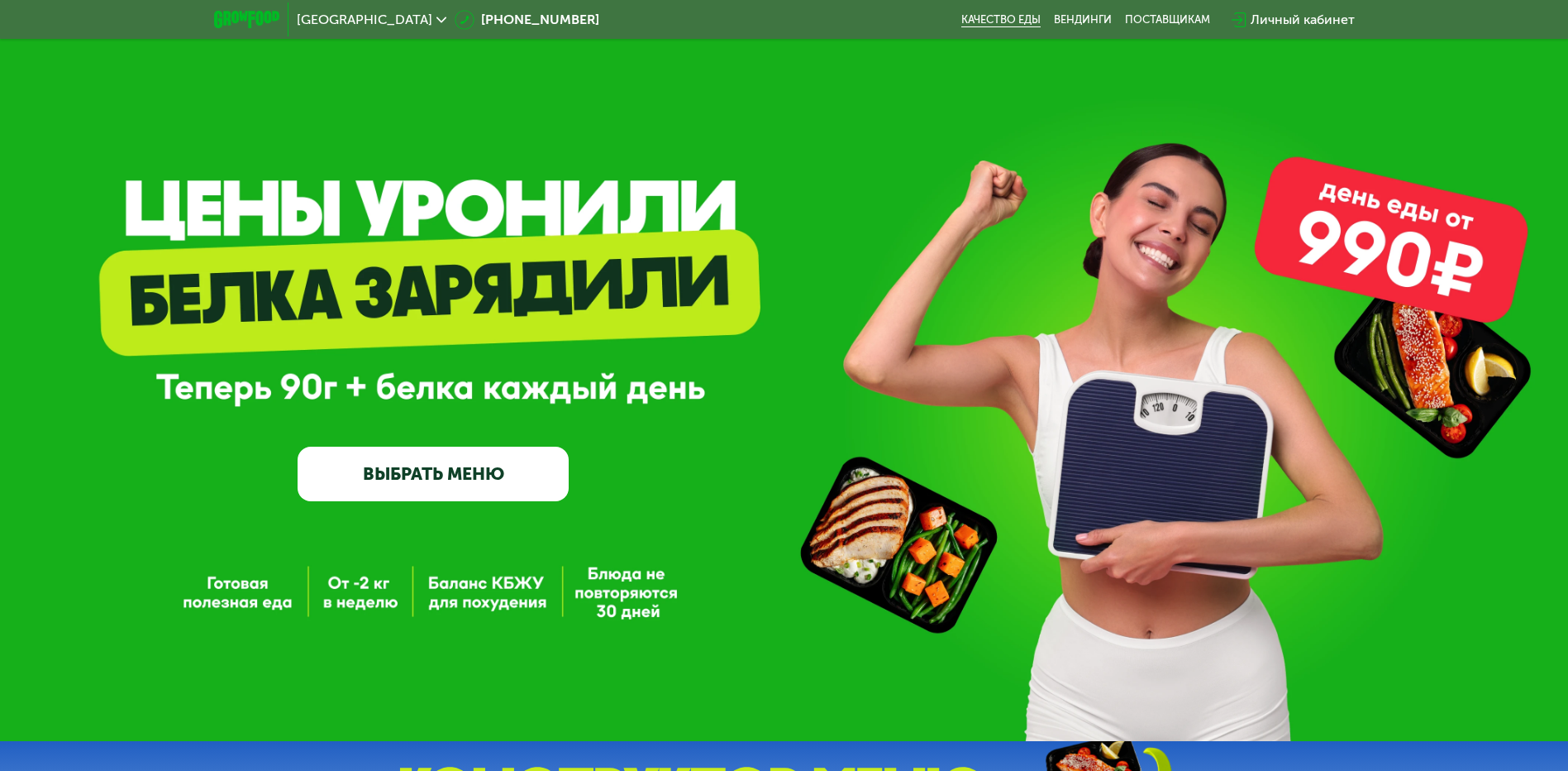
click at [974, 15] on link "Качество еды" at bounding box center [1001, 19] width 80 height 13
